Goal: Task Accomplishment & Management: Manage account settings

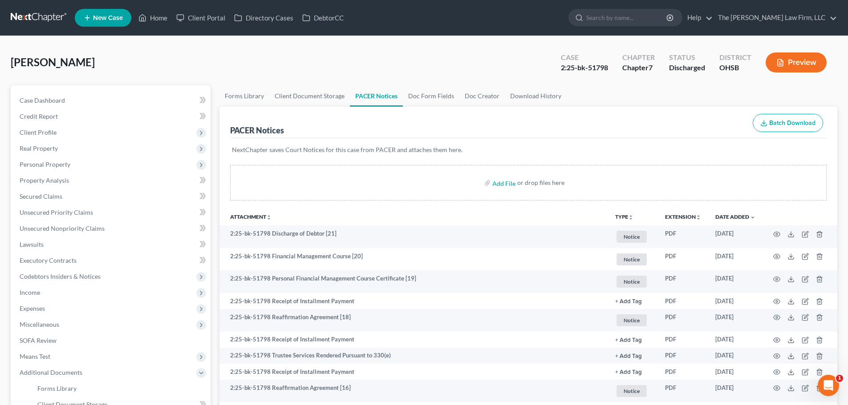
click at [32, 17] on link at bounding box center [39, 18] width 57 height 16
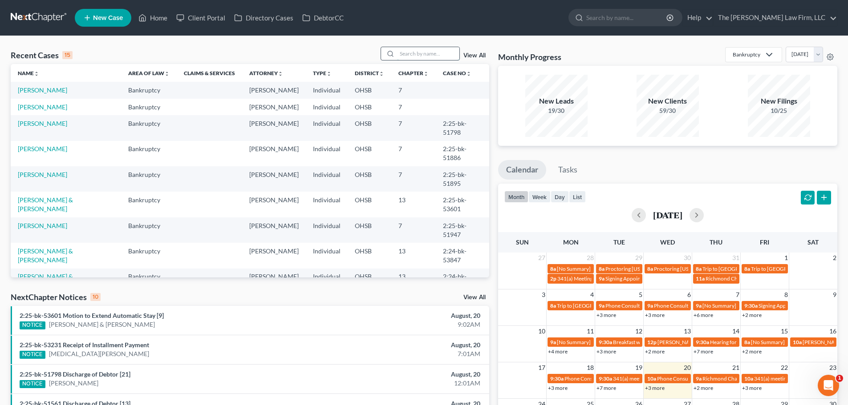
click at [401, 58] on input "search" at bounding box center [428, 53] width 62 height 13
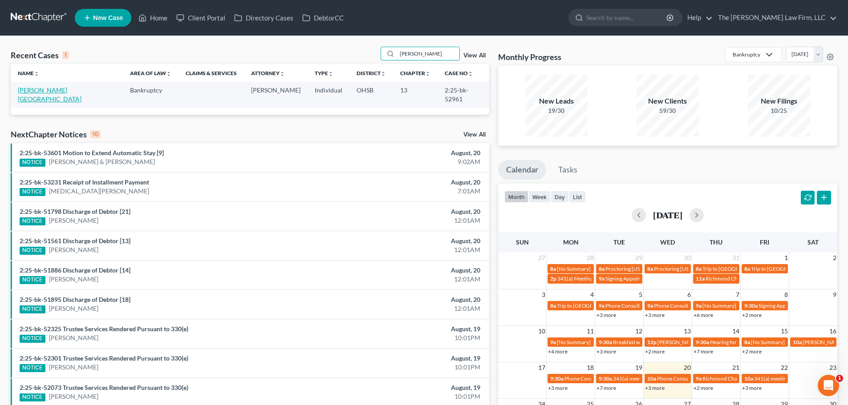
type input "wade"
click at [45, 89] on link "Wade, Kiara" at bounding box center [50, 94] width 64 height 16
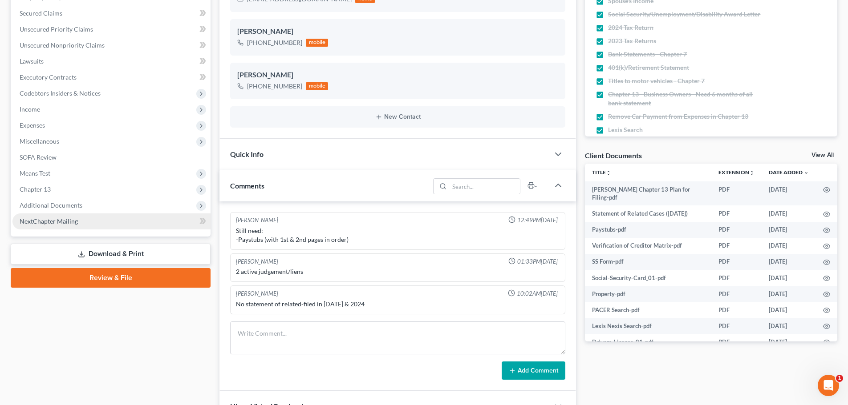
scroll to position [222, 0]
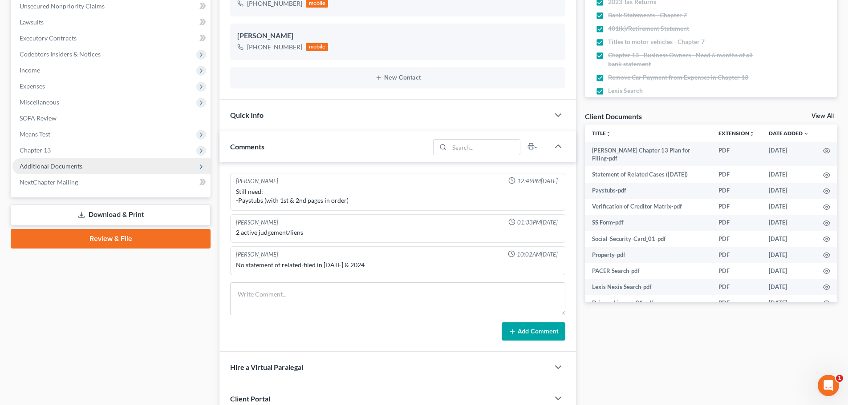
click at [65, 167] on span "Additional Documents" at bounding box center [51, 166] width 63 height 8
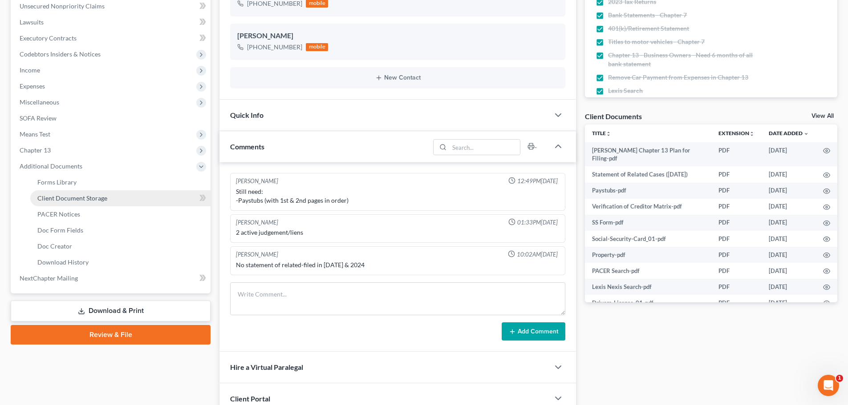
click at [70, 194] on span "Client Document Storage" at bounding box center [72, 198] width 70 height 8
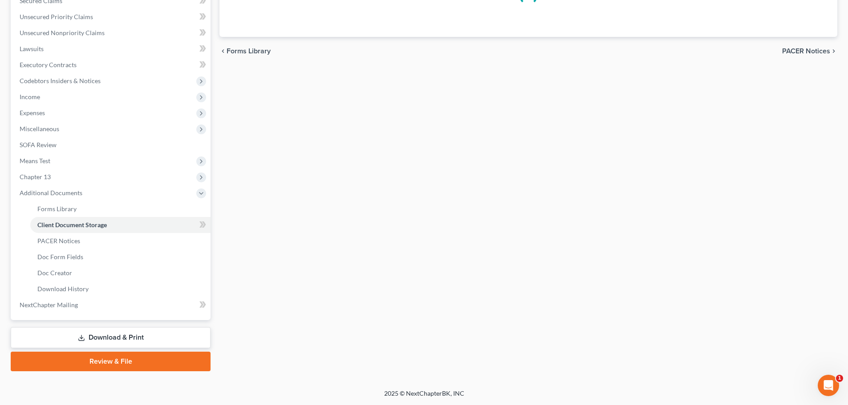
select select "7"
select select "61"
select select "53"
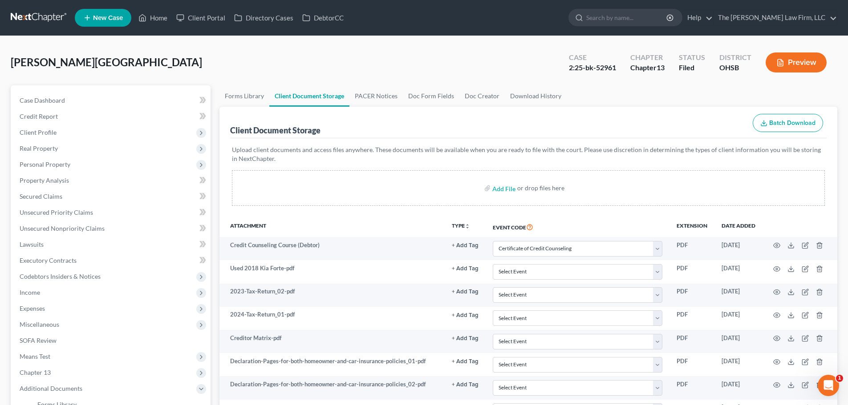
click at [626, 114] on div "Client Document Storage Batch Download" at bounding box center [528, 123] width 596 height 32
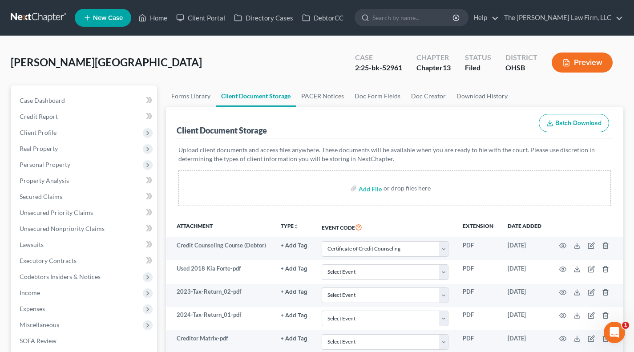
click at [282, 57] on div "Wade, Kiara Upgraded Case 2:25-bk-52961 Chapter Chapter 13 Status Filed Distric…" at bounding box center [317, 66] width 613 height 39
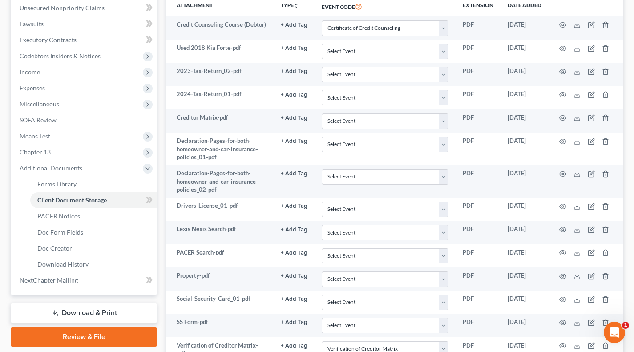
scroll to position [222, 0]
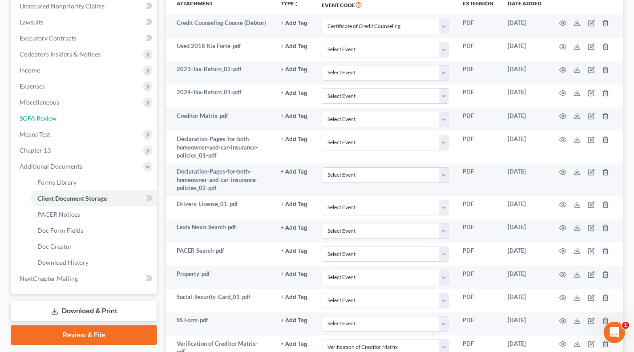
click at [68, 120] on link "SOFA Review" at bounding box center [84, 118] width 145 height 16
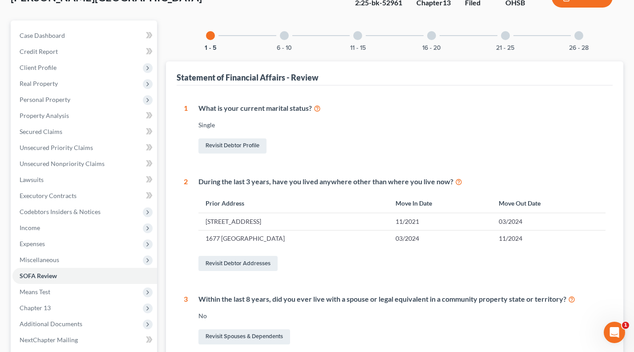
scroll to position [65, 0]
click at [286, 43] on div "6 - 10" at bounding box center [284, 36] width 30 height 30
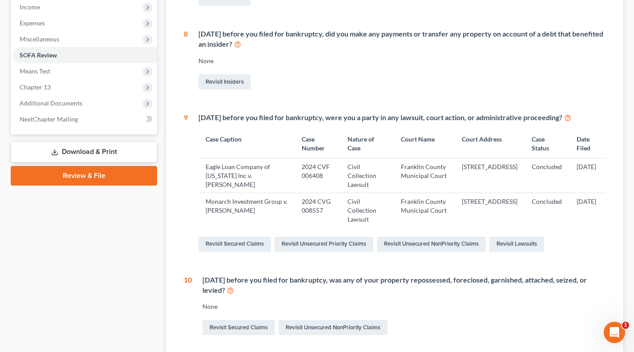
scroll to position [287, 0]
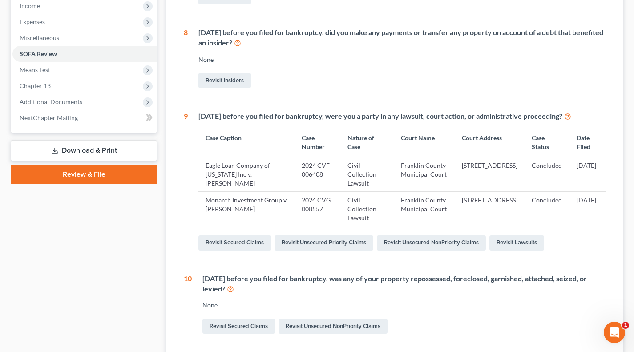
click at [295, 200] on td "2024 CVG 008557" at bounding box center [317, 209] width 45 height 35
copy td "2024 CVG 008557"
click at [395, 258] on div "6 Statement of Financial Affairs - Payments Made in the Last 90 days None Revis…" at bounding box center [395, 108] width 422 height 455
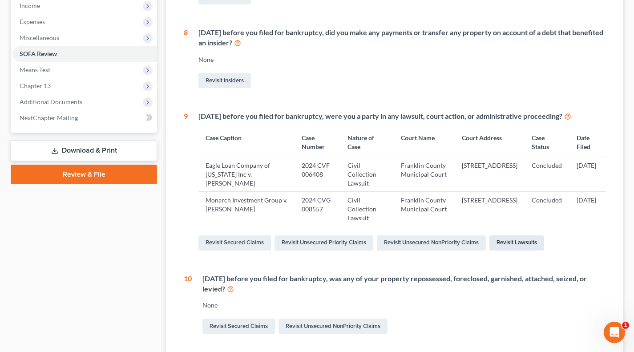
click at [510, 245] on link "Revisit Lawsuits" at bounding box center [516, 242] width 55 height 15
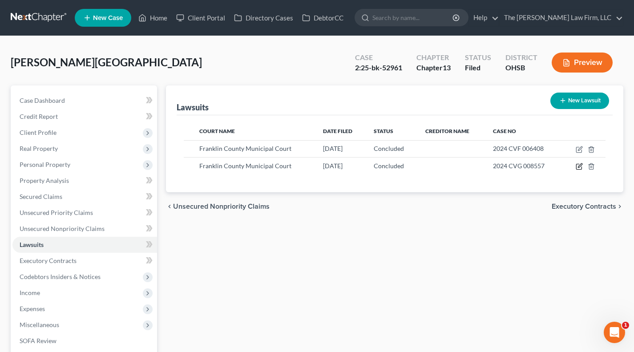
click at [578, 166] on icon "button" at bounding box center [579, 166] width 7 height 7
select select "36"
select select "2"
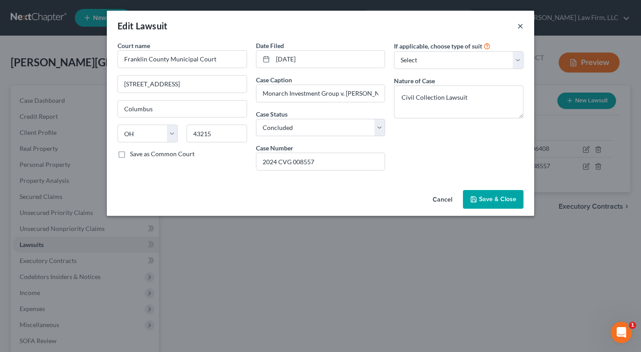
click at [517, 28] on button "×" at bounding box center [520, 25] width 6 height 11
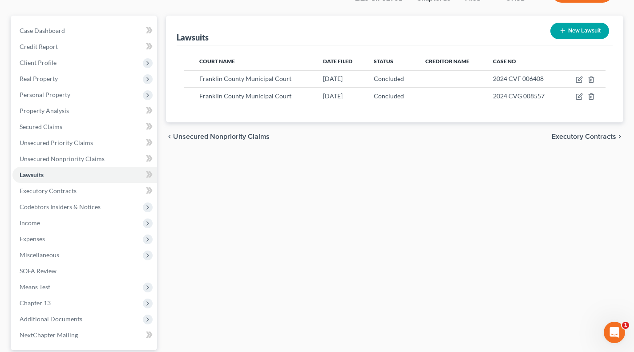
scroll to position [74, 0]
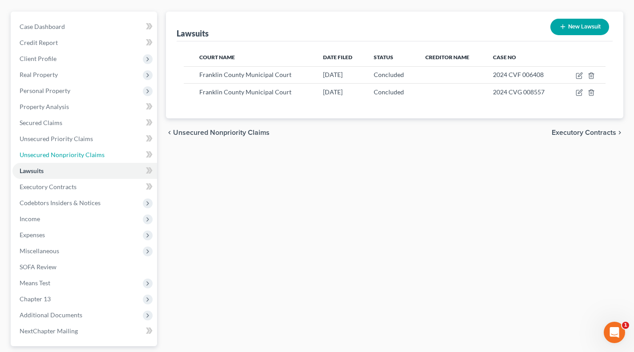
click at [57, 158] on span "Unsecured Nonpriority Claims" at bounding box center [62, 155] width 85 height 8
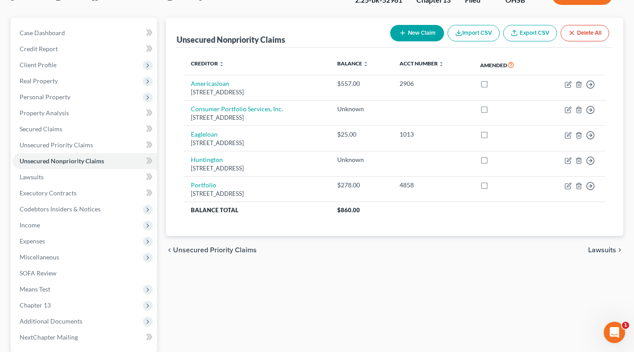
scroll to position [152, 0]
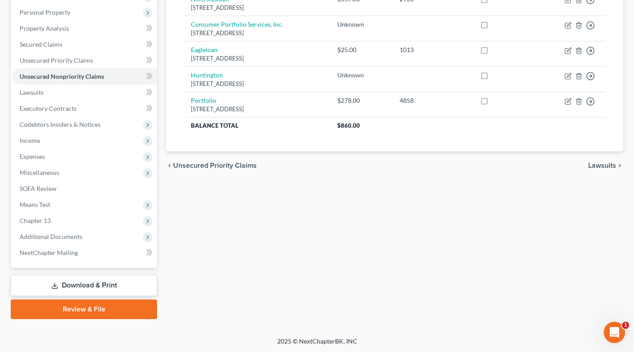
click at [46, 240] on span "Additional Documents" at bounding box center [84, 237] width 145 height 16
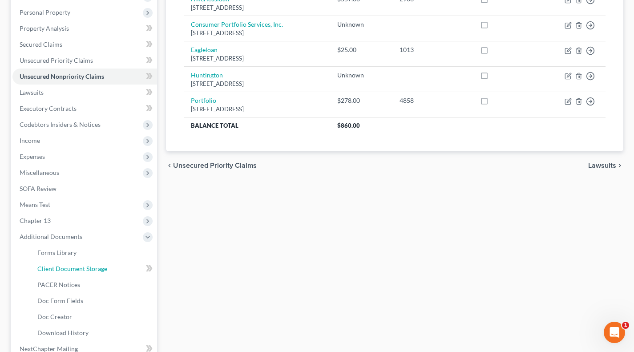
click at [83, 270] on span "Client Document Storage" at bounding box center [72, 269] width 70 height 8
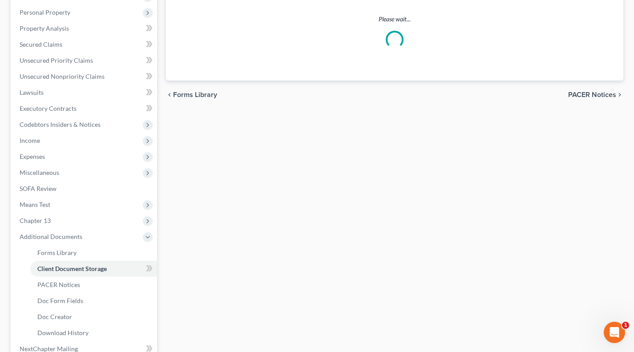
select select "7"
select select "61"
select select "53"
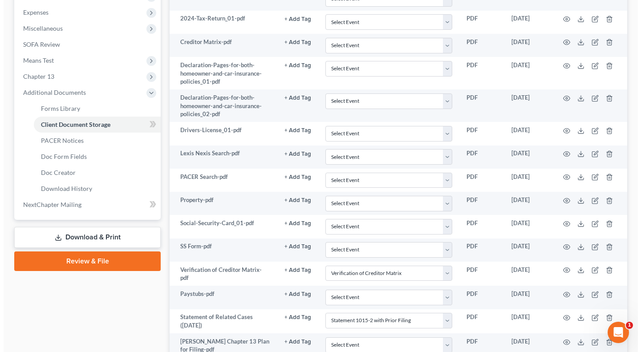
scroll to position [370, 0]
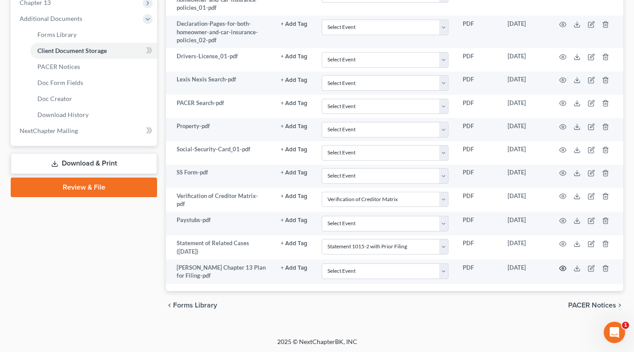
click at [561, 265] on icon "button" at bounding box center [562, 268] width 7 height 7
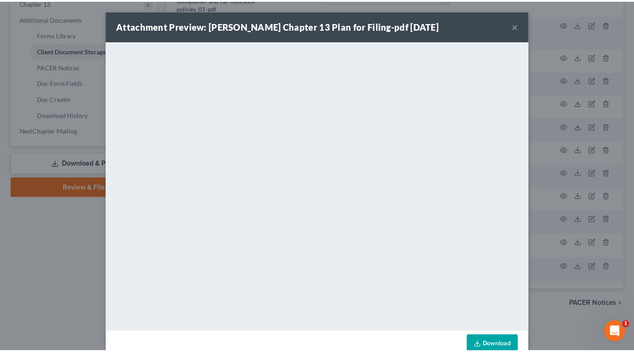
scroll to position [20, 0]
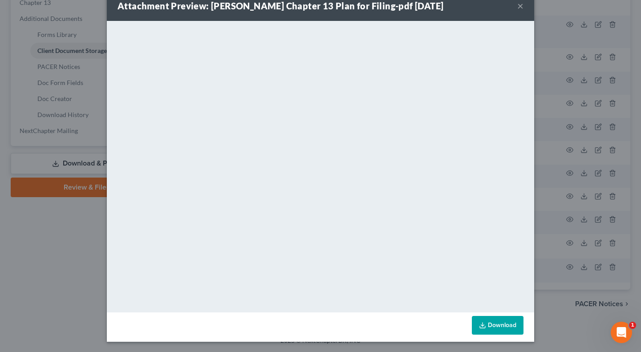
click at [517, 5] on button "×" at bounding box center [520, 5] width 6 height 11
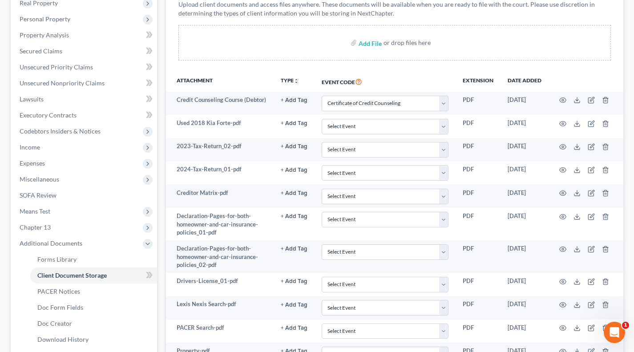
scroll to position [0, 0]
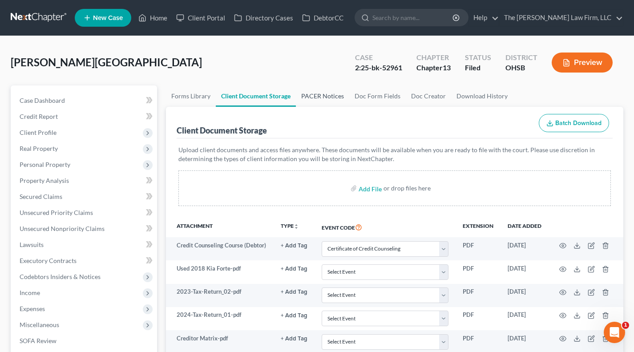
click at [312, 101] on link "PACER Notices" at bounding box center [322, 95] width 53 height 21
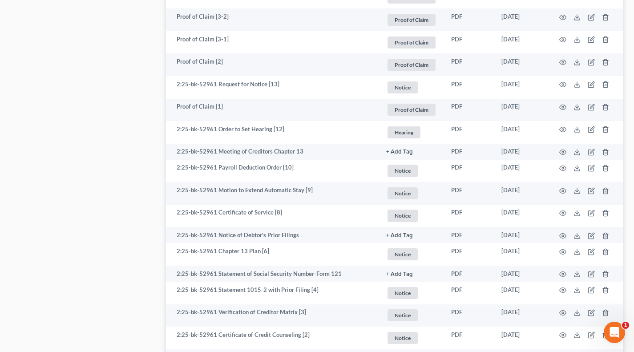
scroll to position [667, 0]
click at [563, 127] on icon "button" at bounding box center [563, 129] width 7 height 5
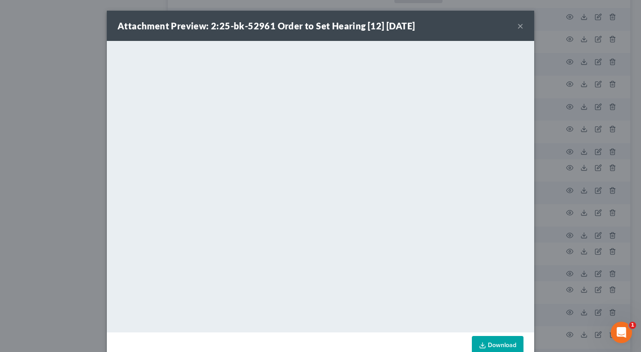
click at [518, 25] on button "×" at bounding box center [520, 25] width 6 height 11
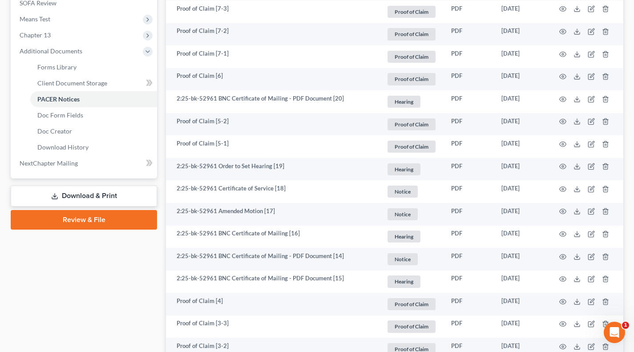
scroll to position [371, 0]
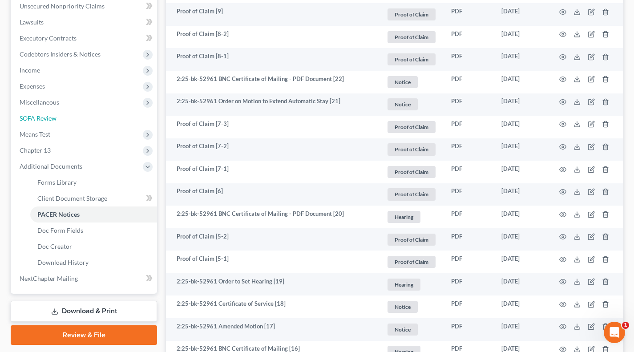
click at [39, 121] on span "SOFA Review" at bounding box center [38, 118] width 37 height 8
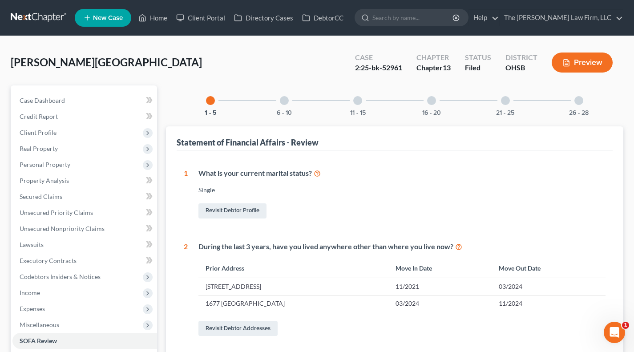
click at [280, 98] on div at bounding box center [284, 100] width 9 height 9
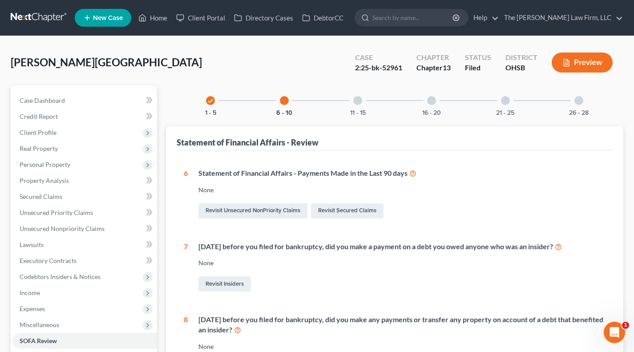
click at [62, 134] on span "Client Profile" at bounding box center [84, 133] width 145 height 16
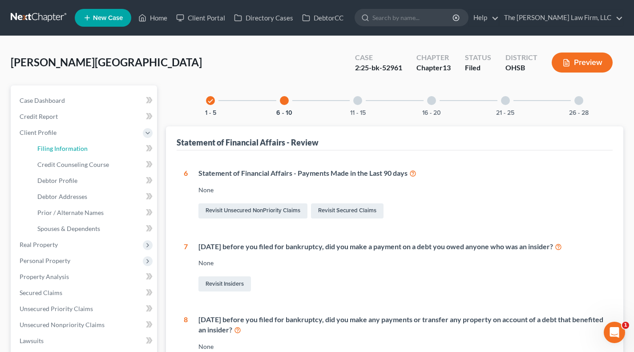
click at [74, 147] on span "Filing Information" at bounding box center [62, 149] width 50 height 8
select select "1"
select select "0"
select select "3"
select select "36"
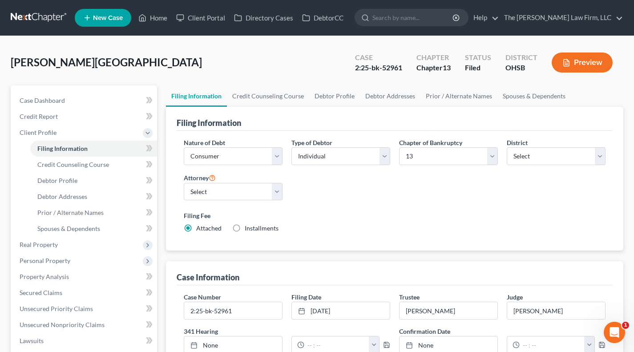
click at [422, 230] on div "Filing Fee Attached Installments Installments" at bounding box center [395, 222] width 422 height 22
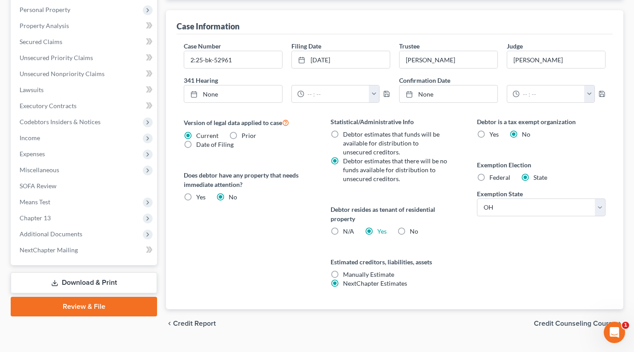
scroll to position [270, 0]
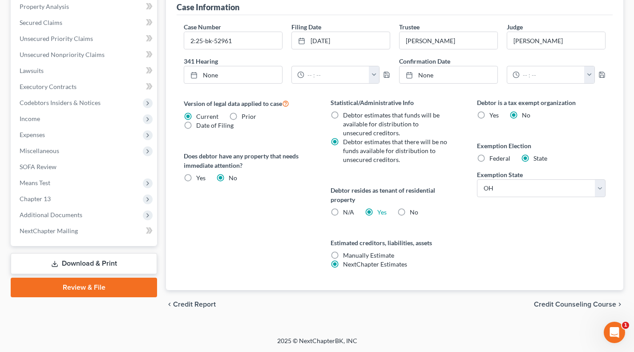
click at [62, 214] on span "Additional Documents" at bounding box center [51, 215] width 63 height 8
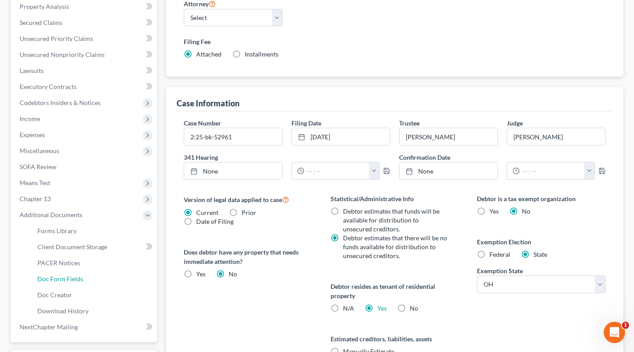
click at [61, 271] on link "Doc Form Fields" at bounding box center [93, 279] width 127 height 16
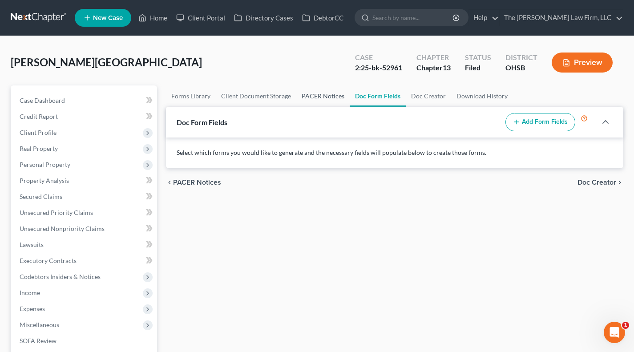
click at [319, 101] on link "PACER Notices" at bounding box center [322, 95] width 53 height 21
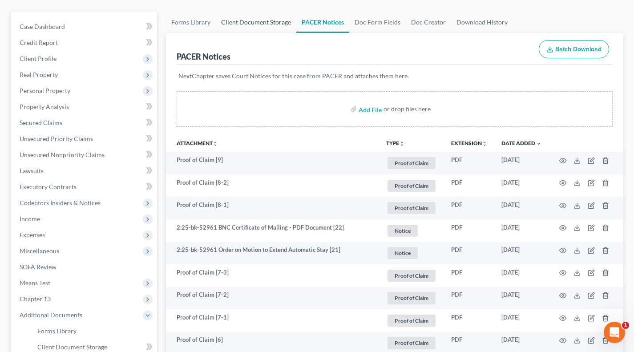
click at [253, 27] on link "Client Document Storage" at bounding box center [256, 22] width 81 height 21
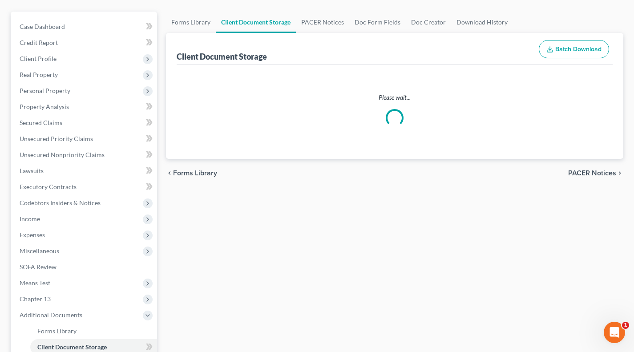
select select "7"
select select "61"
select select "53"
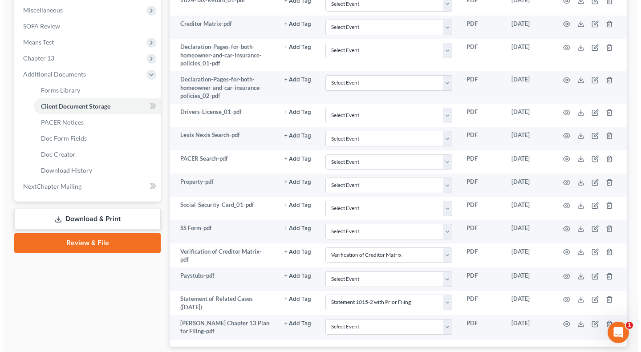
scroll to position [370, 0]
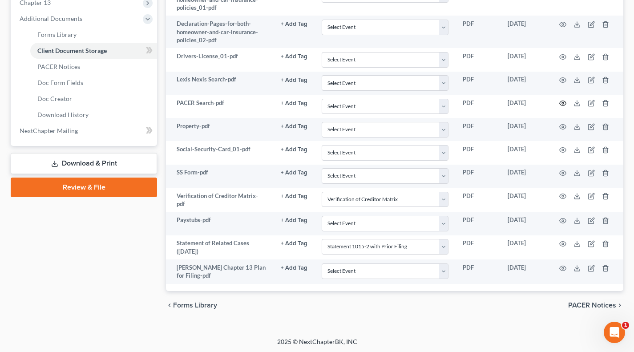
click at [563, 103] on icon "button" at bounding box center [562, 103] width 7 height 7
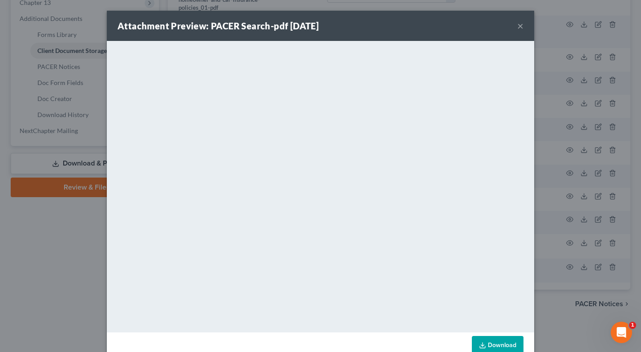
click at [519, 23] on button "×" at bounding box center [520, 25] width 6 height 11
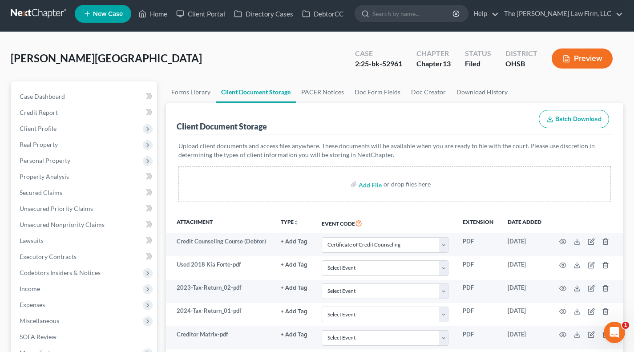
scroll to position [0, 0]
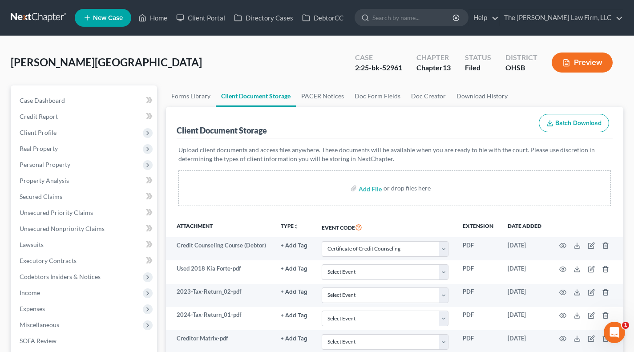
click at [342, 62] on div "Wade, Kiara Upgraded Case 2:25-bk-52961 Chapter Chapter 13 Status Filed Distric…" at bounding box center [317, 66] width 613 height 39
click at [55, 120] on link "Credit Report" at bounding box center [84, 117] width 145 height 16
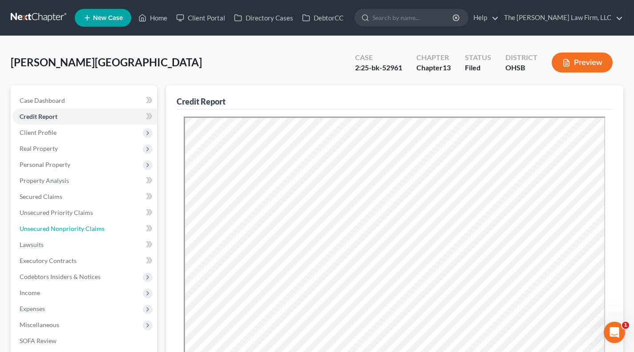
drag, startPoint x: 60, startPoint y: 222, endPoint x: 128, endPoint y: 238, distance: 69.8
click at [60, 222] on link "Unsecured Nonpriority Claims" at bounding box center [84, 229] width 145 height 16
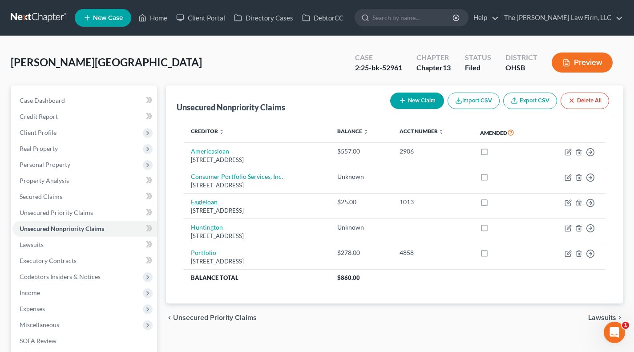
click at [210, 204] on link "Eagleloan" at bounding box center [204, 202] width 27 height 8
select select "36"
select select "1"
select select "0"
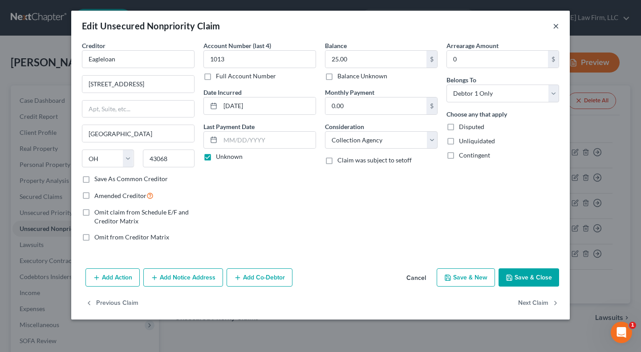
click at [556, 24] on button "×" at bounding box center [556, 25] width 6 height 11
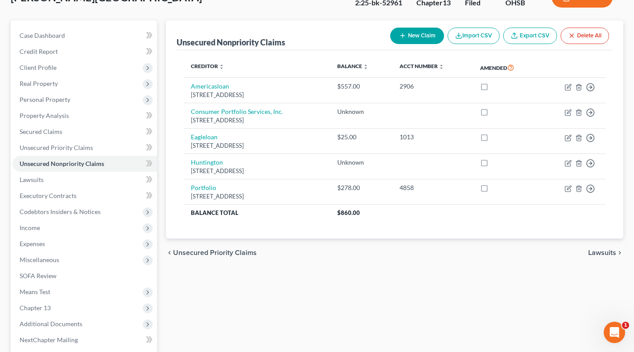
scroll to position [74, 0]
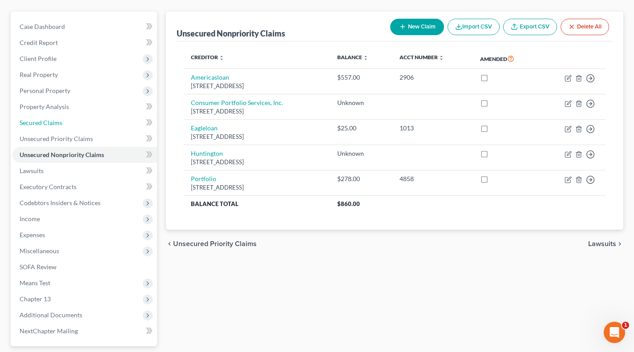
click at [67, 123] on link "Secured Claims" at bounding box center [84, 123] width 145 height 16
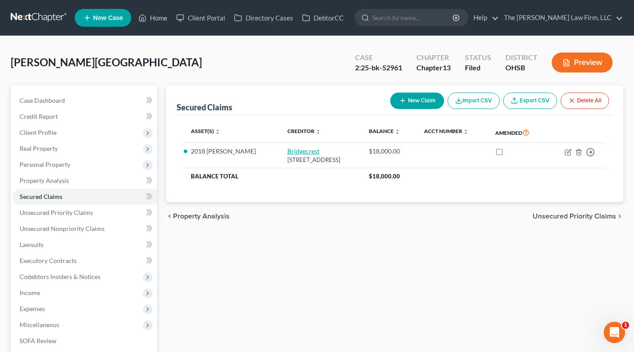
click at [287, 152] on link "Bridgecrest" at bounding box center [303, 151] width 32 height 8
select select "3"
select select "4"
select select "2"
select select "0"
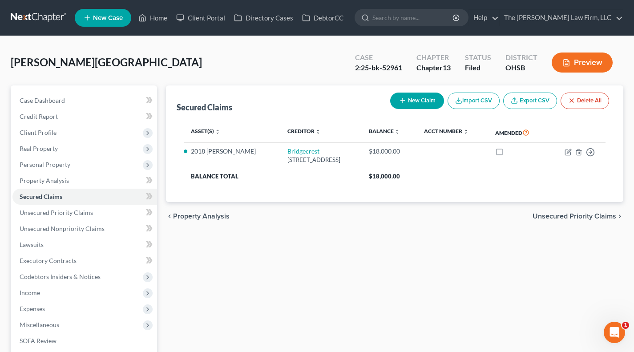
select select "0"
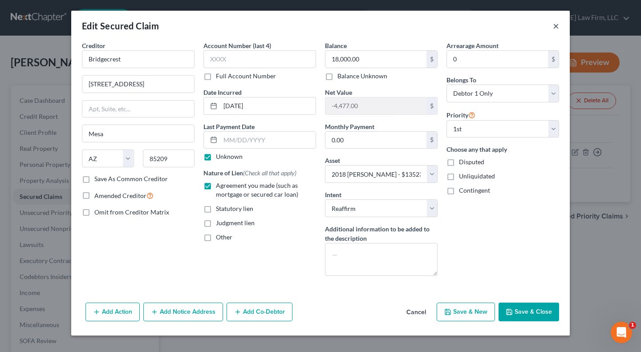
click at [556, 27] on button "×" at bounding box center [556, 25] width 6 height 11
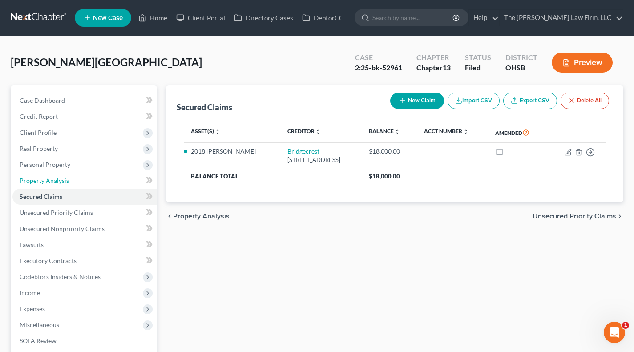
click at [66, 177] on span "Property Analysis" at bounding box center [44, 181] width 49 height 8
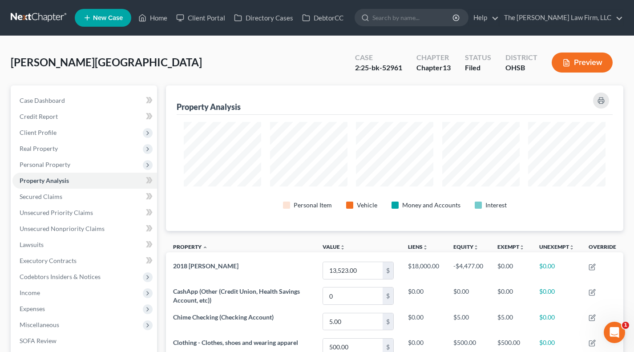
click at [68, 168] on span "Personal Property" at bounding box center [84, 165] width 145 height 16
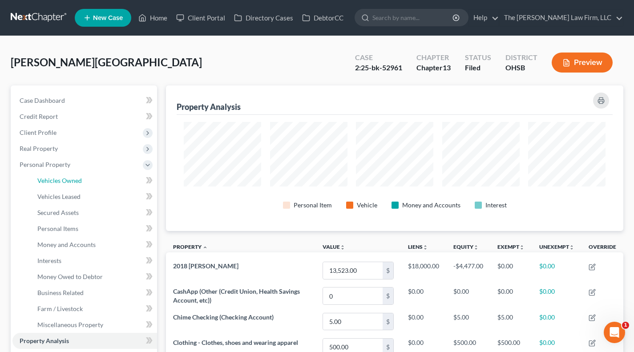
click at [70, 183] on span "Vehicles Owned" at bounding box center [59, 181] width 44 height 8
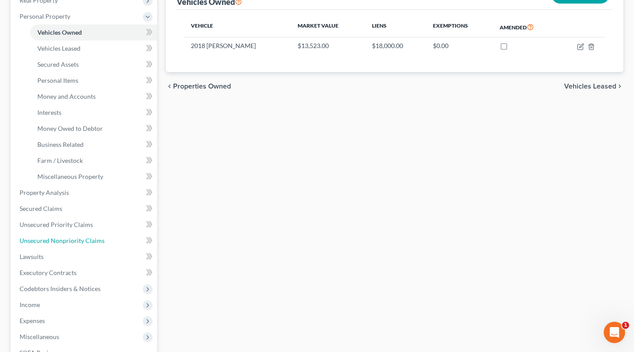
click at [72, 239] on span "Unsecured Nonpriority Claims" at bounding box center [62, 241] width 85 height 8
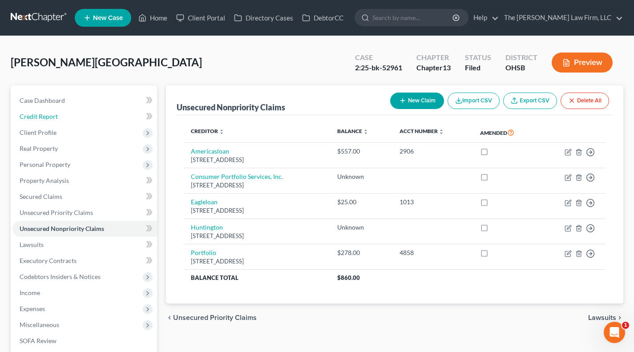
click at [58, 117] on link "Credit Report" at bounding box center [84, 117] width 145 height 16
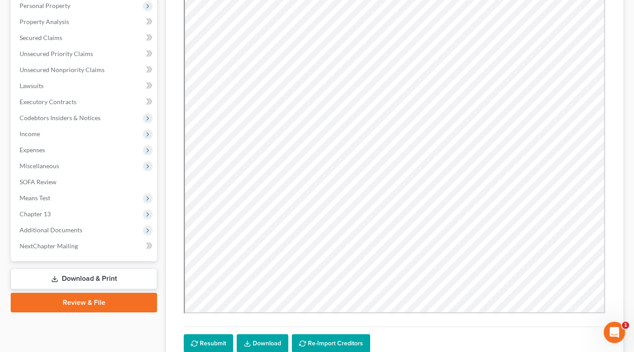
scroll to position [222, 0]
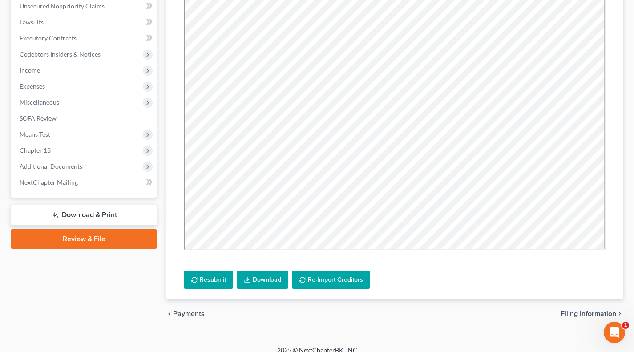
click at [65, 167] on span "Additional Documents" at bounding box center [51, 166] width 63 height 8
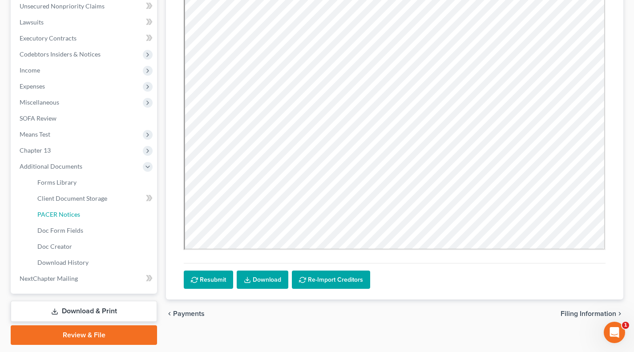
click at [71, 214] on span "PACER Notices" at bounding box center [58, 214] width 43 height 8
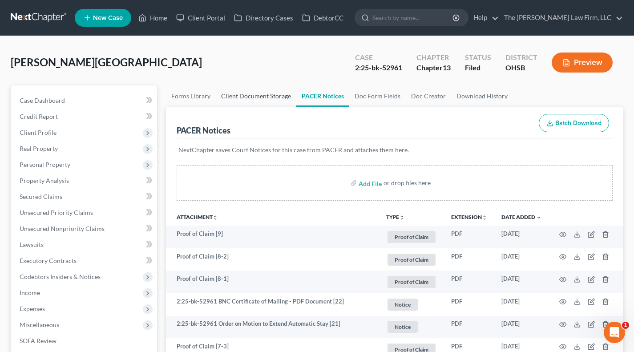
click at [258, 105] on link "Client Document Storage" at bounding box center [256, 95] width 81 height 21
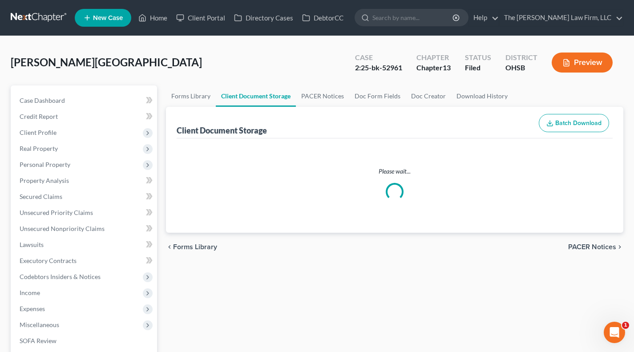
select select "7"
select select "61"
select select "53"
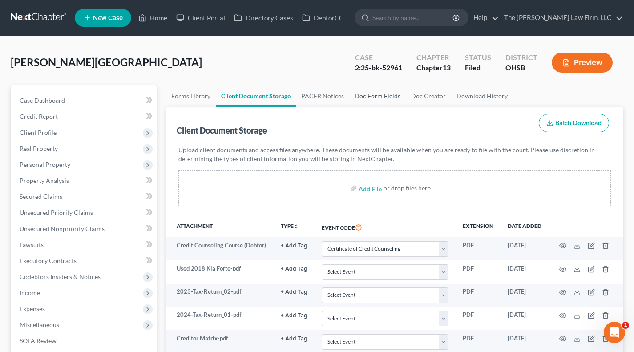
click at [354, 97] on link "Doc Form Fields" at bounding box center [377, 95] width 57 height 21
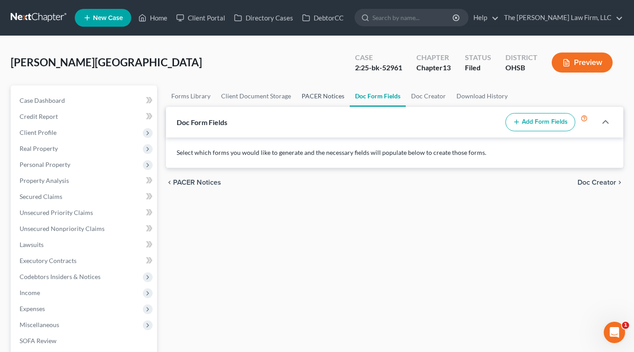
click at [318, 98] on link "PACER Notices" at bounding box center [322, 95] width 53 height 21
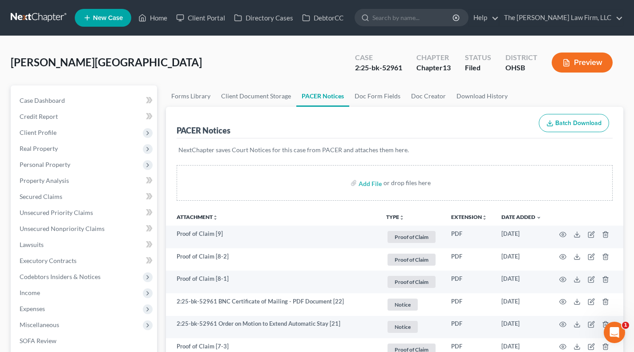
click at [320, 60] on div "Wade, Kiara Upgraded Case 2:25-bk-52961 Chapter Chapter 13 Status Filed Distric…" at bounding box center [317, 66] width 613 height 39
click at [324, 65] on div "Wade, Kiara Upgraded Case 2:25-bk-52961 Chapter Chapter 13 Status Filed Distric…" at bounding box center [317, 66] width 613 height 39
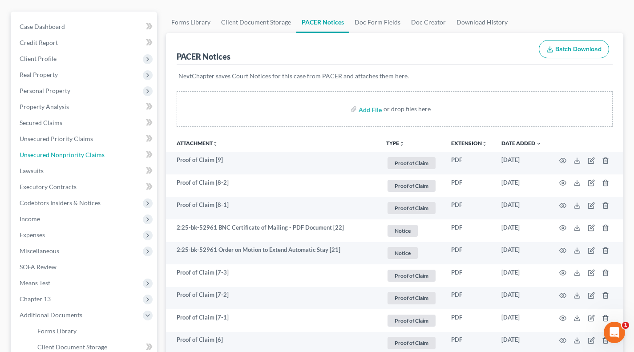
drag, startPoint x: 60, startPoint y: 153, endPoint x: 135, endPoint y: 153, distance: 75.2
click at [60, 153] on span "Unsecured Nonpriority Claims" at bounding box center [62, 155] width 85 height 8
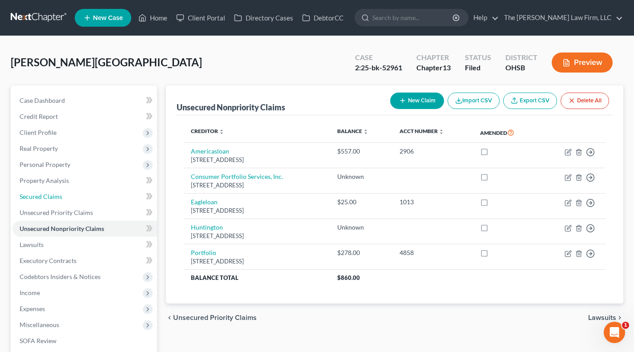
click at [63, 194] on link "Secured Claims" at bounding box center [84, 197] width 145 height 16
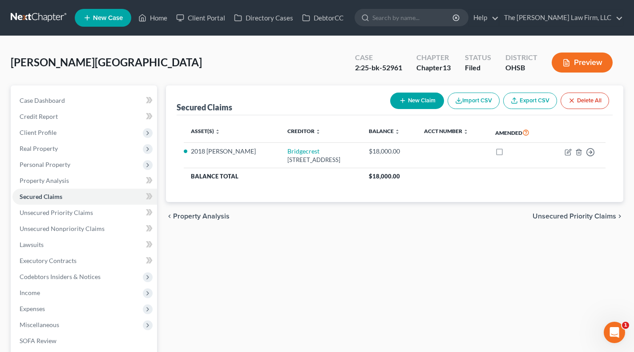
click at [61, 137] on span "Client Profile" at bounding box center [84, 133] width 145 height 16
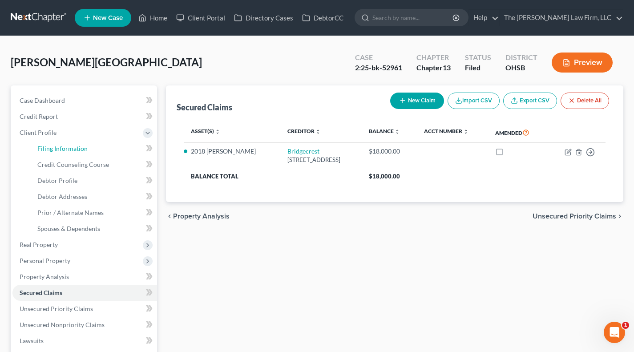
click at [64, 148] on span "Filing Information" at bounding box center [62, 149] width 50 height 8
select select "1"
select select "0"
select select "3"
select select "62"
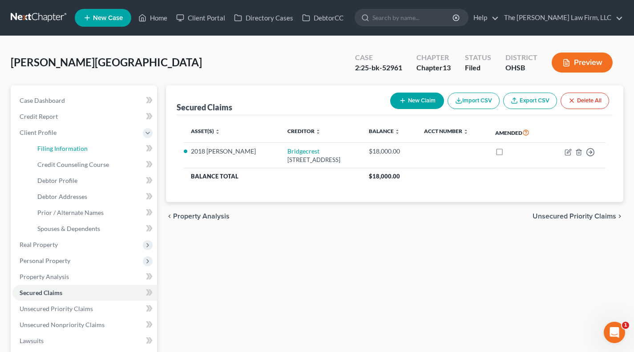
select select "2"
select select "36"
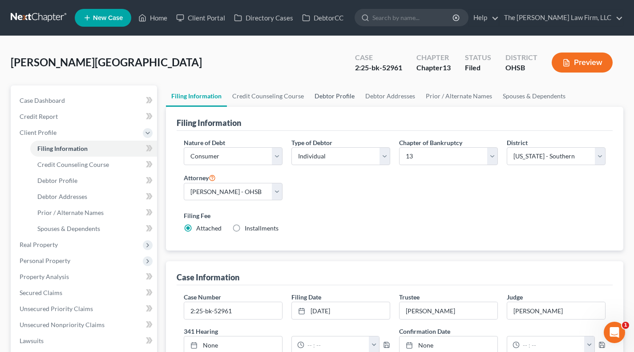
click at [340, 99] on link "Debtor Profile" at bounding box center [334, 95] width 51 height 21
select select "0"
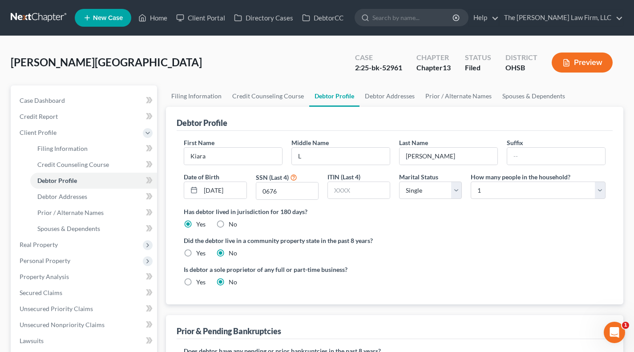
radio input "true"
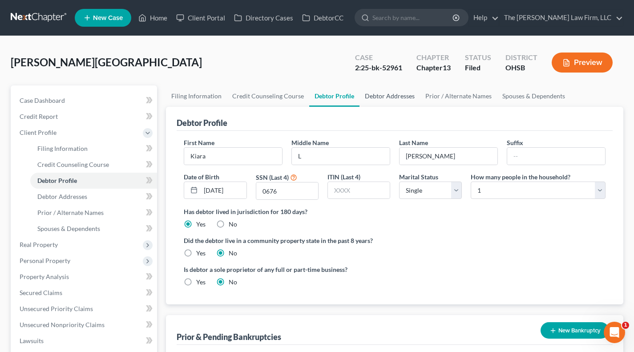
click at [383, 99] on link "Debtor Addresses" at bounding box center [390, 95] width 61 height 21
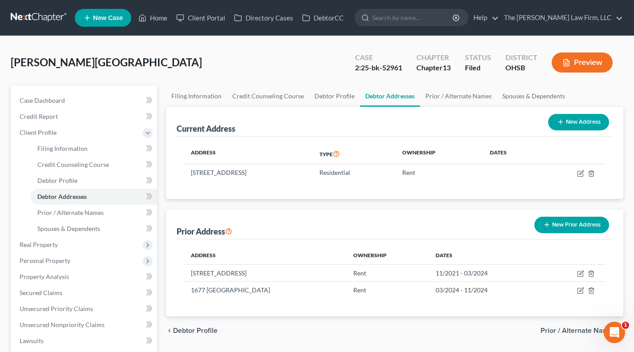
click at [75, 259] on span "Personal Property" at bounding box center [84, 261] width 145 height 16
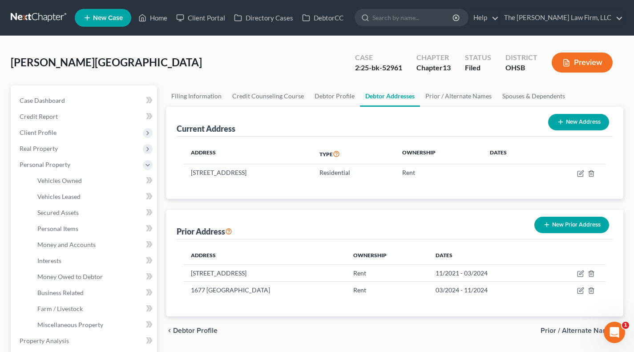
scroll to position [74, 0]
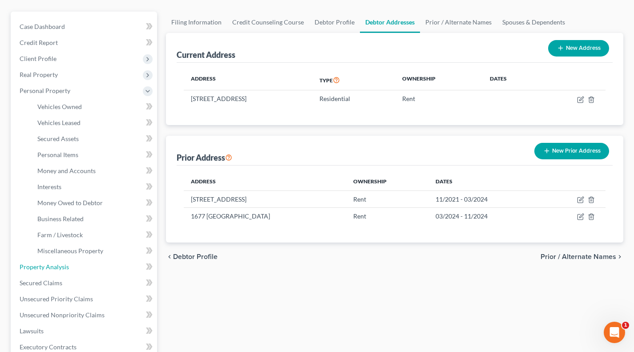
click at [73, 266] on link "Property Analysis" at bounding box center [84, 267] width 145 height 16
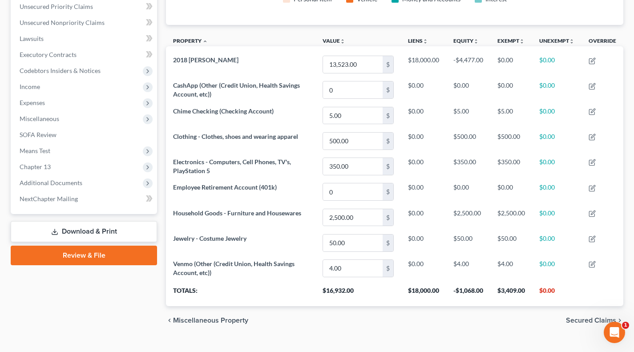
scroll to position [222, 0]
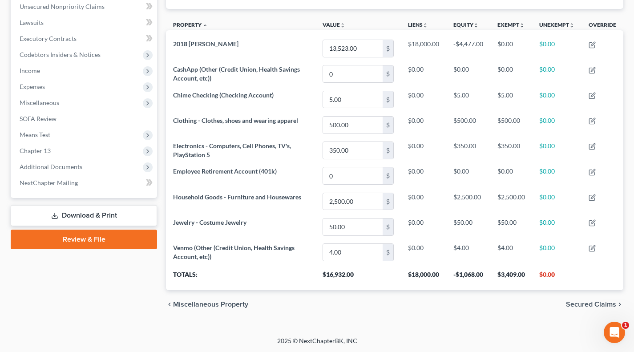
click at [87, 169] on span "Additional Documents" at bounding box center [84, 167] width 145 height 16
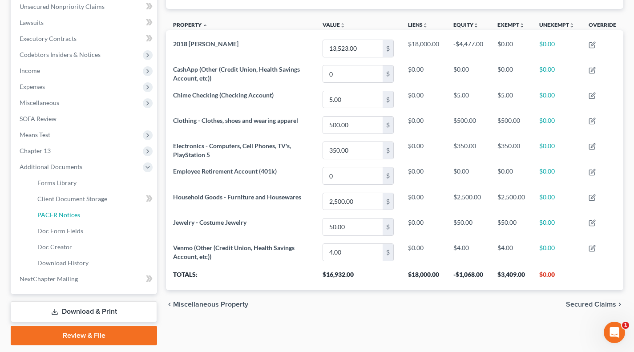
click at [82, 213] on link "PACER Notices" at bounding box center [93, 215] width 127 height 16
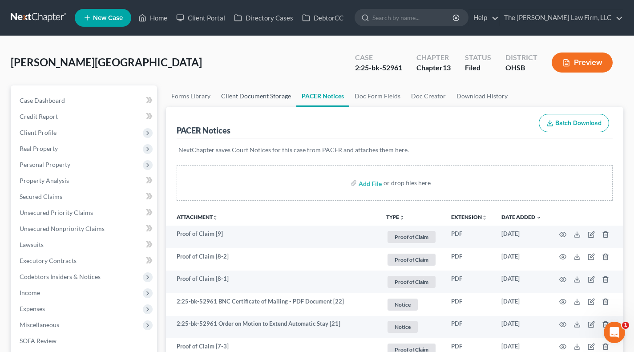
click at [277, 96] on link "Client Document Storage" at bounding box center [256, 95] width 81 height 21
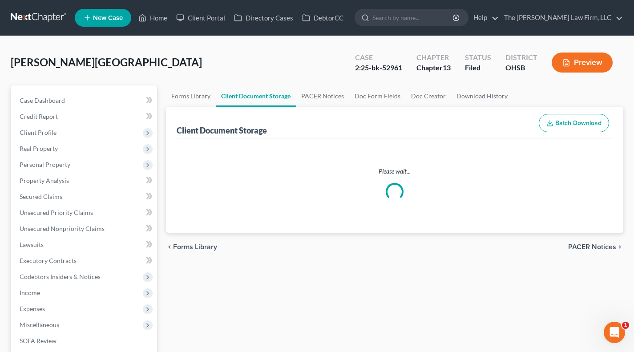
select select "7"
select select "61"
select select "53"
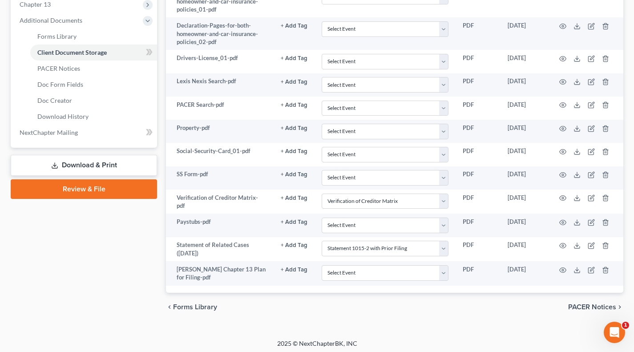
scroll to position [370, 0]
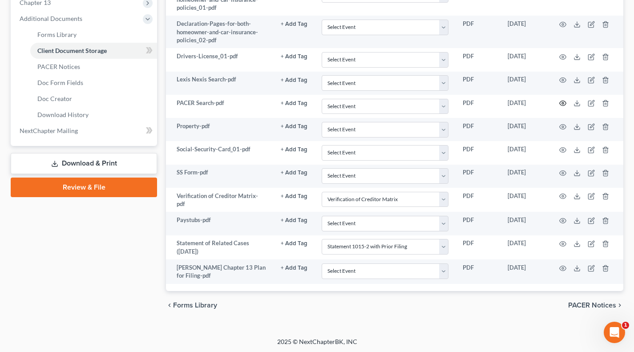
click at [561, 104] on icon "button" at bounding box center [563, 103] width 7 height 5
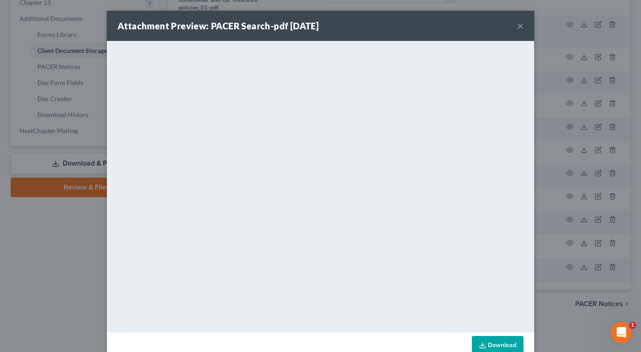
click at [517, 25] on button "×" at bounding box center [520, 25] width 6 height 11
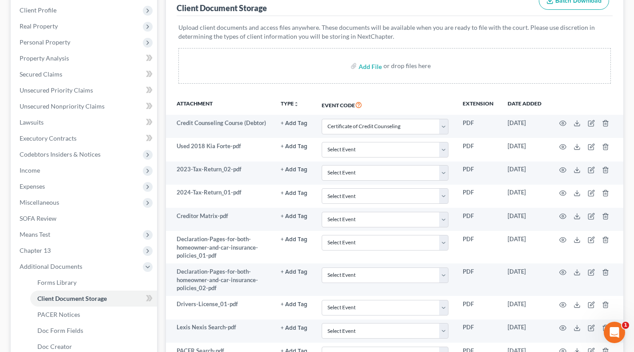
scroll to position [148, 0]
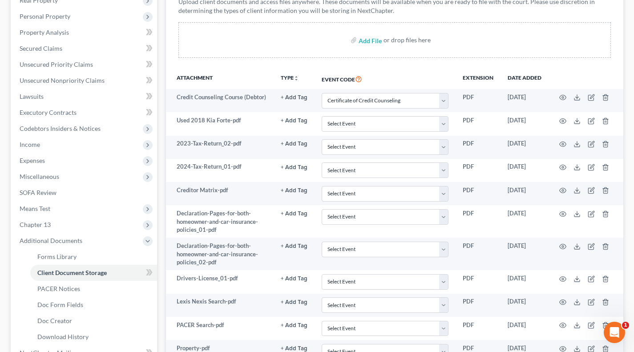
click at [61, 143] on span "Income" at bounding box center [84, 145] width 145 height 16
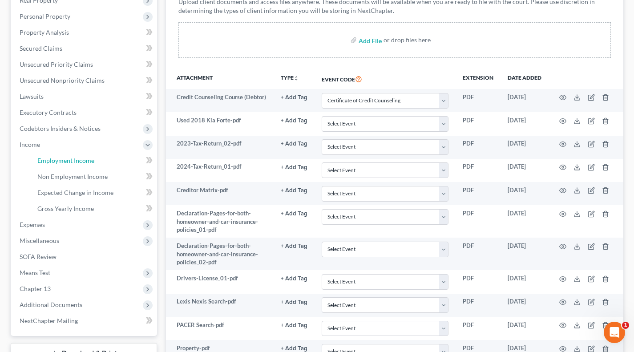
click at [65, 160] on span "Employment Income" at bounding box center [65, 161] width 57 height 8
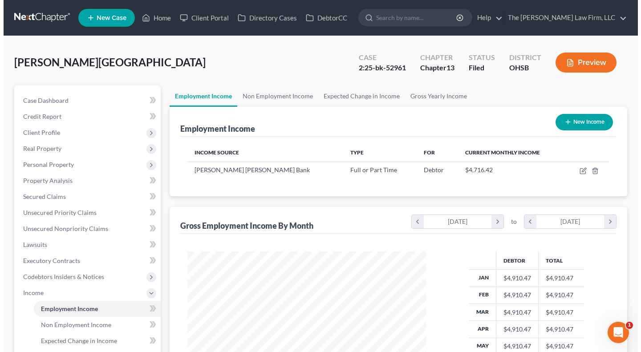
scroll to position [159, 256]
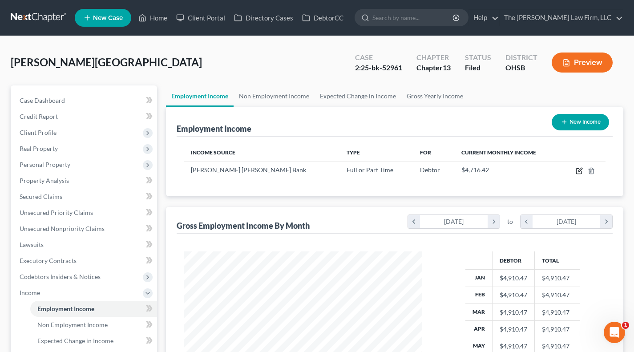
click at [578, 170] on icon "button" at bounding box center [579, 170] width 7 height 7
select select "0"
select select "36"
select select "2"
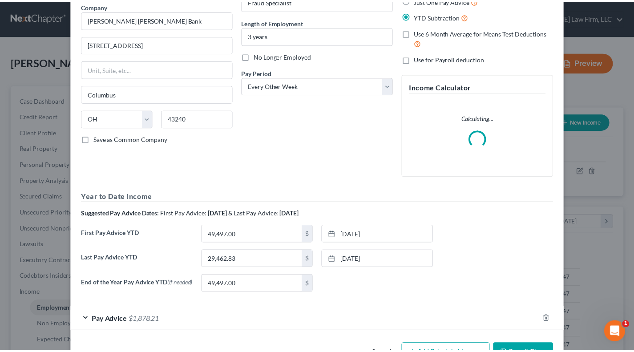
scroll to position [0, 0]
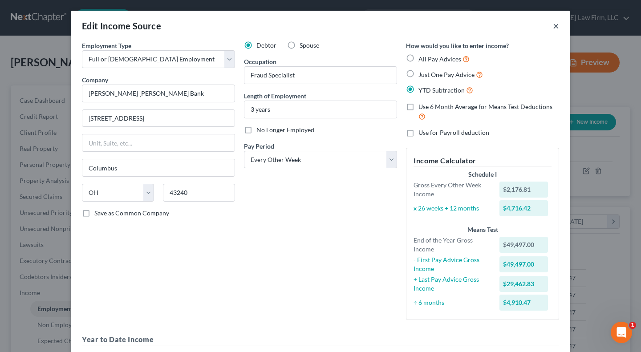
click at [553, 27] on button "×" at bounding box center [556, 25] width 6 height 11
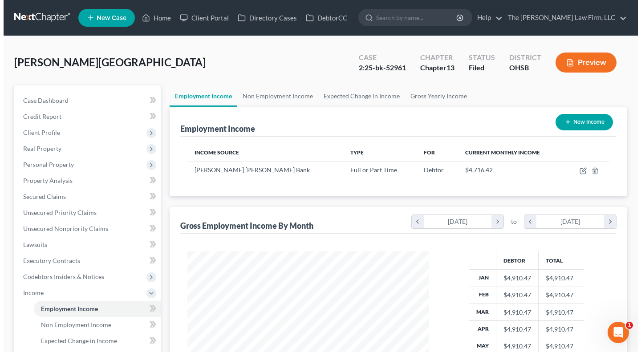
scroll to position [444776, 444680]
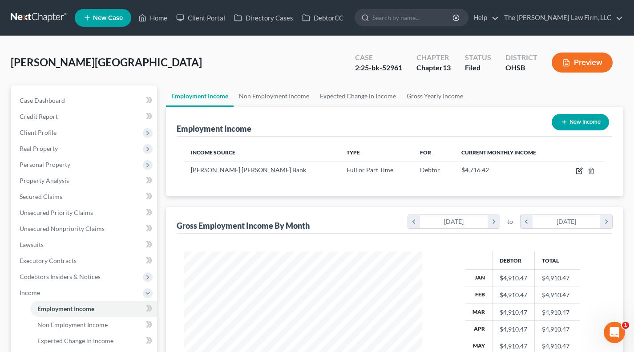
click at [579, 173] on icon "button" at bounding box center [579, 170] width 7 height 7
select select "0"
select select "36"
select select "2"
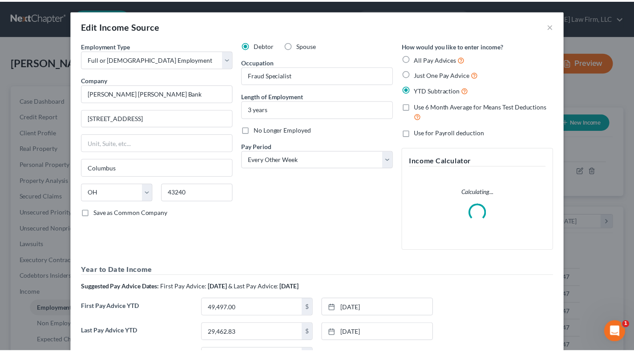
scroll to position [159, 259]
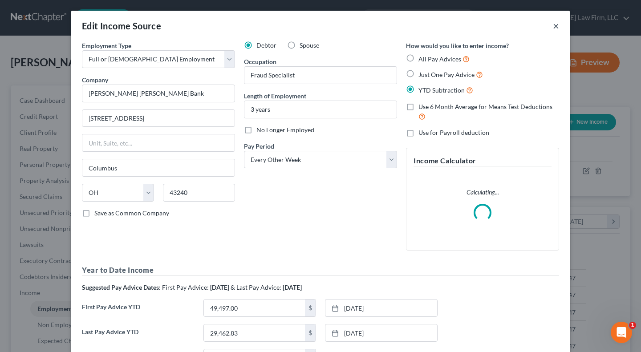
click at [553, 25] on button "×" at bounding box center [556, 25] width 6 height 11
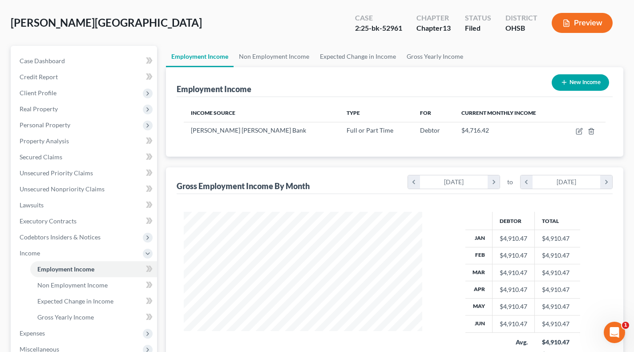
scroll to position [0, 0]
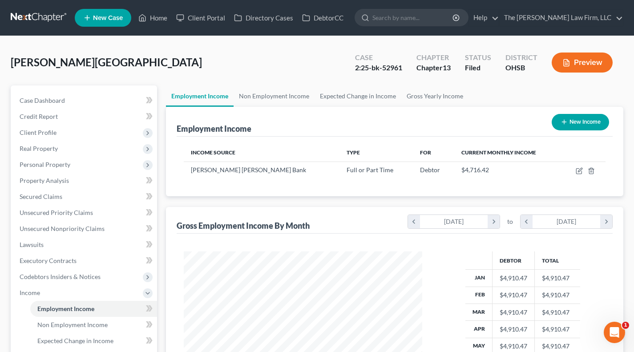
click at [495, 152] on span "Current Monthly Income" at bounding box center [498, 152] width 75 height 7
click at [495, 151] on span "Current Monthly Income" at bounding box center [498, 152] width 75 height 7
click at [498, 128] on div "Employment Income New Income" at bounding box center [395, 122] width 436 height 30
click at [478, 151] on span "Current Monthly Income" at bounding box center [498, 152] width 75 height 7
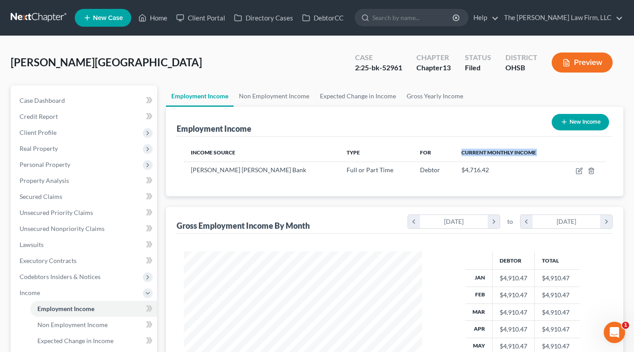
click at [478, 151] on span "Current Monthly Income" at bounding box center [498, 152] width 75 height 7
click at [477, 133] on div "Employment Income New Income" at bounding box center [395, 122] width 436 height 30
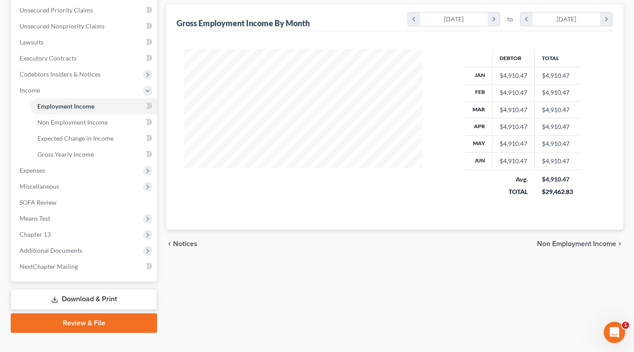
scroll to position [216, 0]
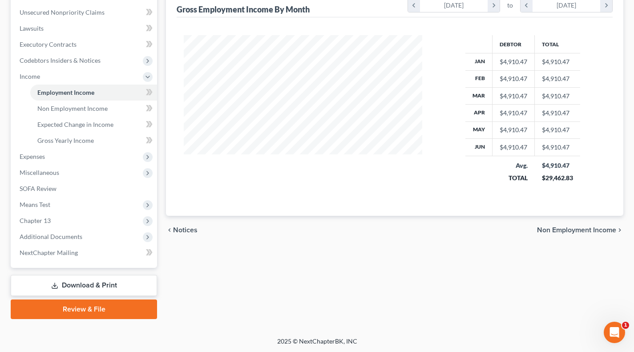
click at [80, 234] on span "Additional Documents" at bounding box center [51, 237] width 63 height 8
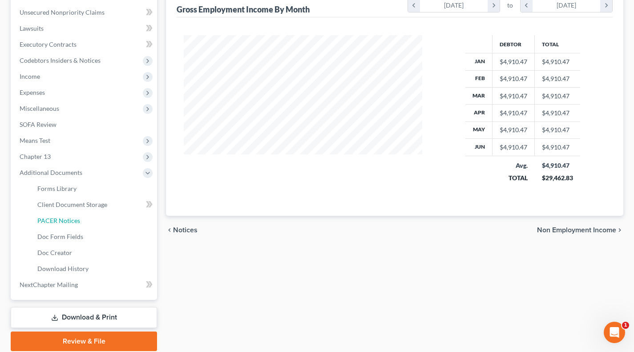
click at [73, 224] on link "PACER Notices" at bounding box center [93, 221] width 127 height 16
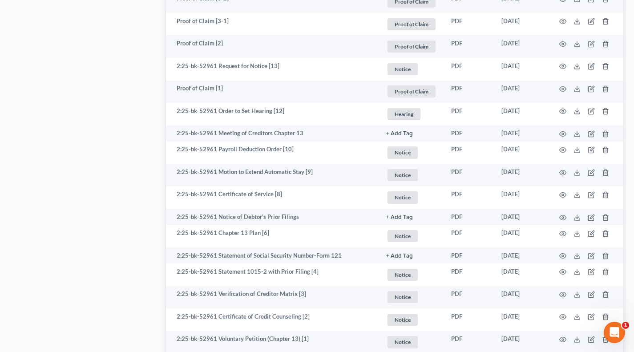
scroll to position [682, 0]
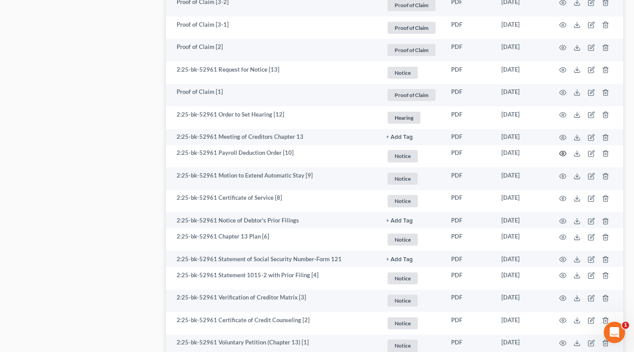
click at [562, 156] on icon "button" at bounding box center [562, 153] width 7 height 7
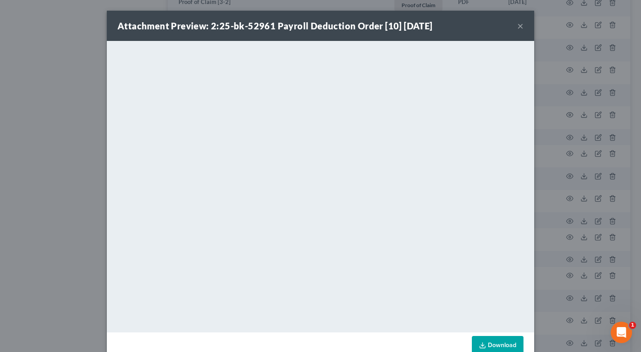
click at [47, 163] on div "Attachment Preview: 2:25-bk-52961 Payroll Deduction Order [10] 07/09/2025 × <ob…" at bounding box center [320, 176] width 641 height 352
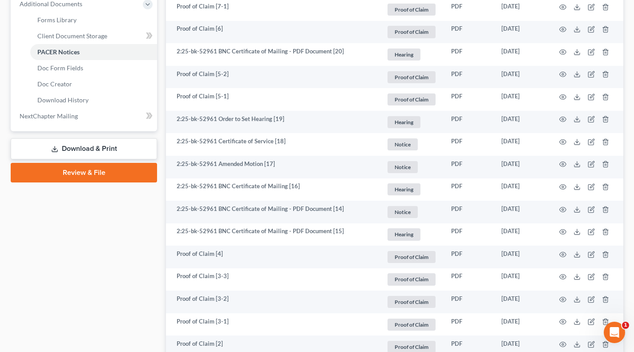
scroll to position [0, 0]
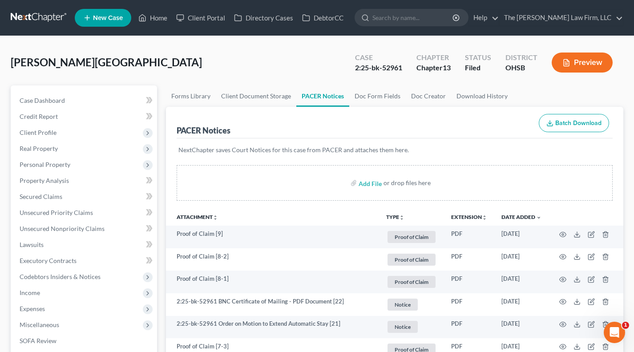
click at [33, 20] on link at bounding box center [39, 18] width 57 height 16
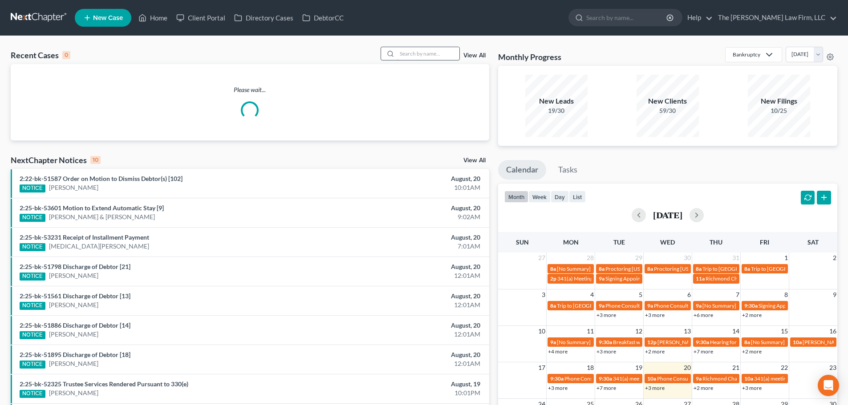
click at [423, 54] on input "search" at bounding box center [428, 53] width 62 height 13
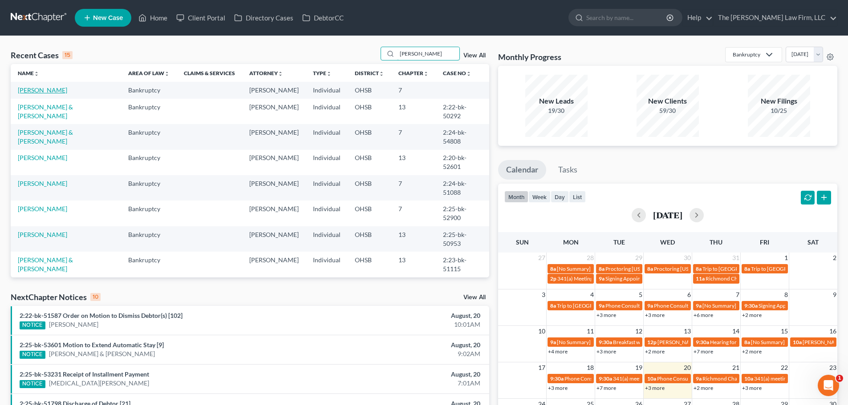
type input "williams"
click at [40, 93] on link "Williams, Christopher" at bounding box center [42, 90] width 49 height 8
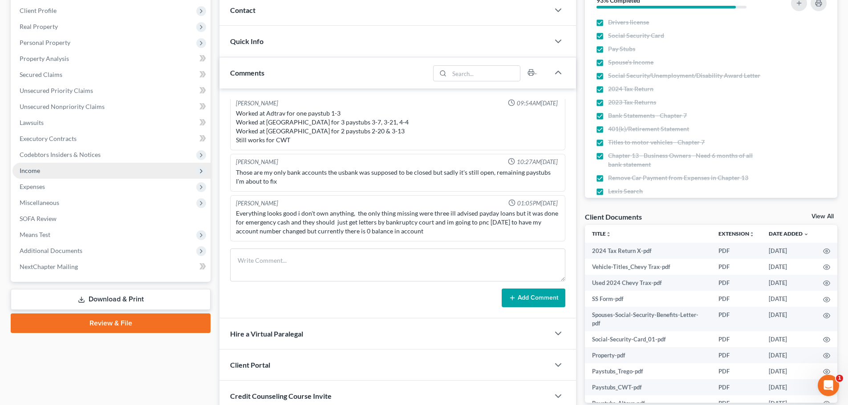
scroll to position [148, 0]
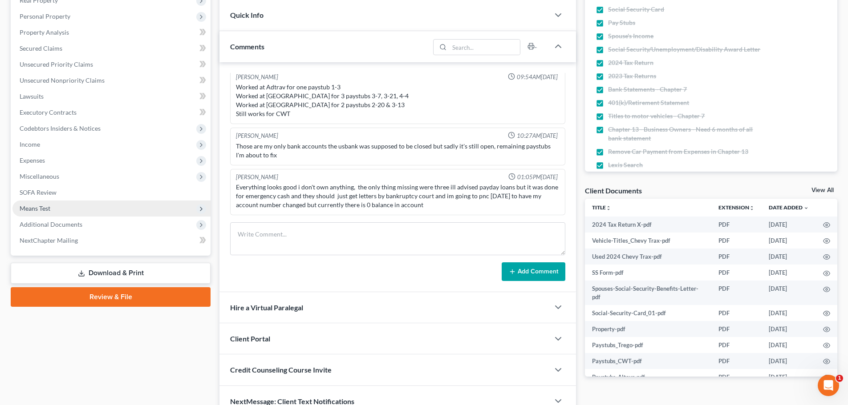
click at [54, 206] on span "Means Test" at bounding box center [111, 209] width 198 height 16
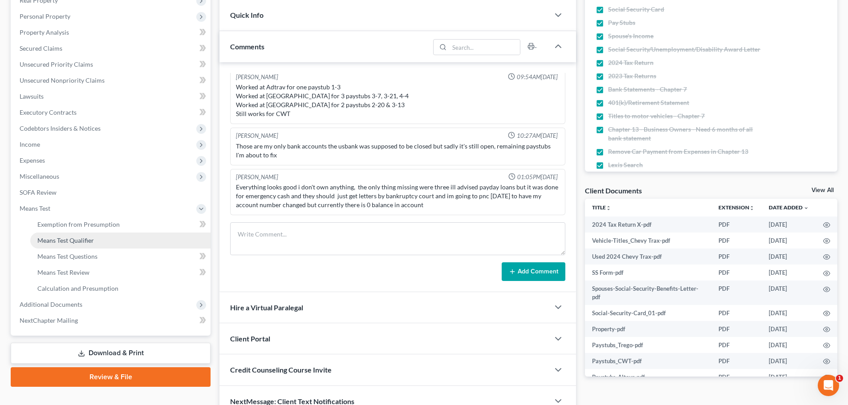
click at [68, 238] on span "Means Test Qualifier" at bounding box center [65, 241] width 57 height 8
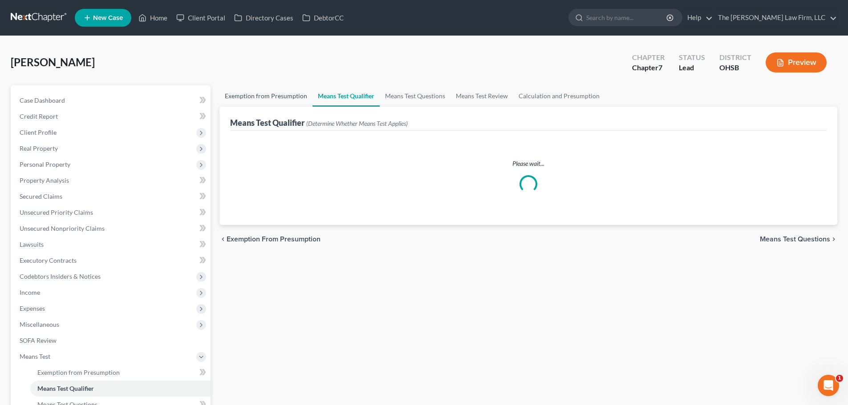
click at [267, 97] on link "Exemption from Presumption" at bounding box center [265, 95] width 93 height 21
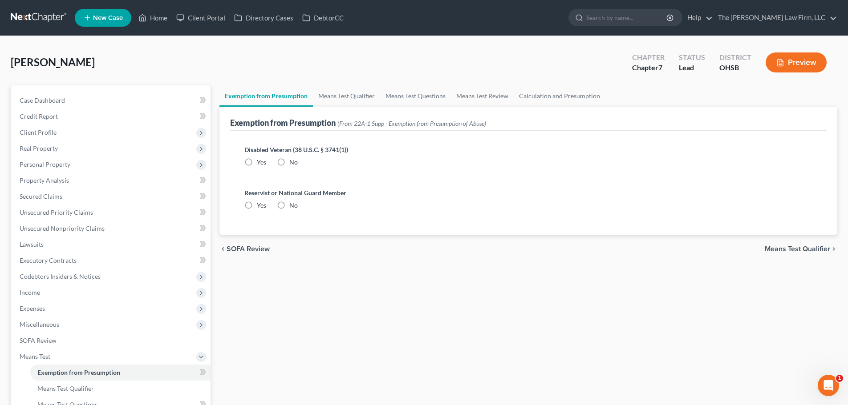
click at [289, 164] on label "No" at bounding box center [293, 162] width 8 height 9
click at [293, 164] on input "No" at bounding box center [296, 161] width 6 height 6
radio input "true"
click at [289, 205] on label "No" at bounding box center [293, 205] width 8 height 9
click at [293, 205] on input "No" at bounding box center [296, 204] width 6 height 6
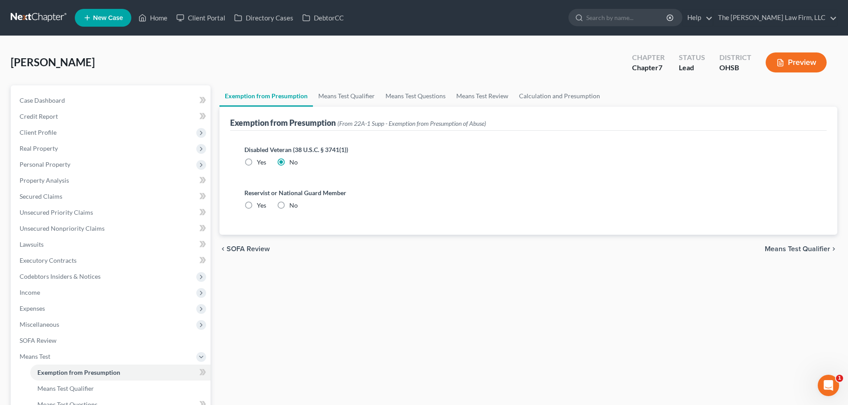
radio input "true"
click at [353, 82] on div "Williams, Christopher Upgraded Chapter Chapter 7 Status Lead District OHSB Prev…" at bounding box center [424, 66] width 826 height 39
click at [347, 103] on link "Means Test Qualifier" at bounding box center [346, 95] width 67 height 21
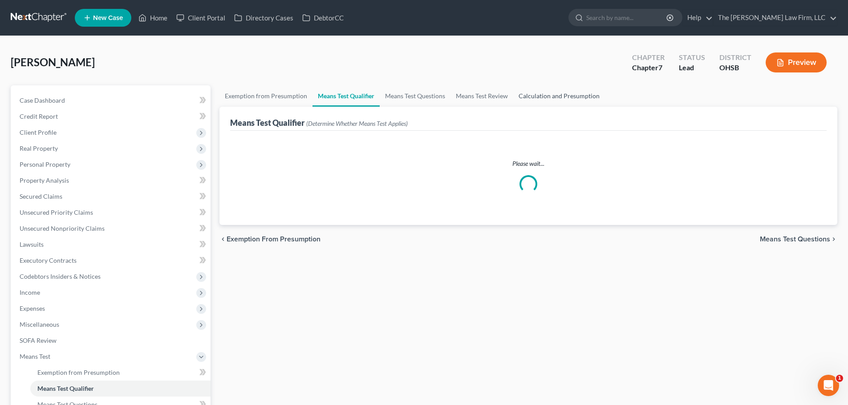
click at [580, 94] on link "Calculation and Presumption" at bounding box center [559, 95] width 92 height 21
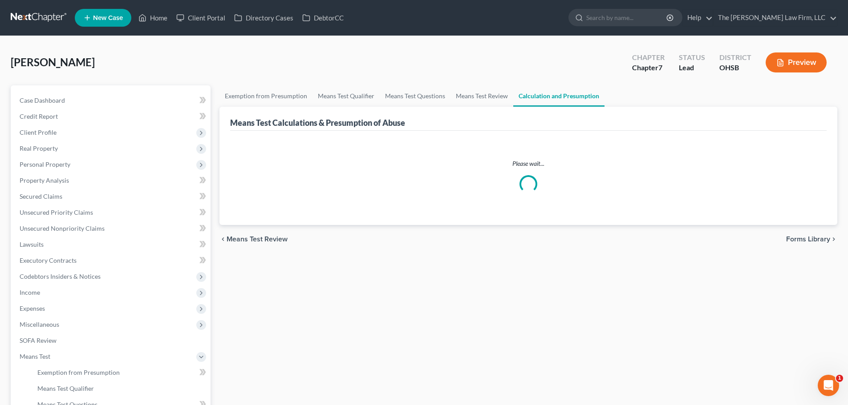
click at [798, 67] on button "Preview" at bounding box center [795, 63] width 61 height 20
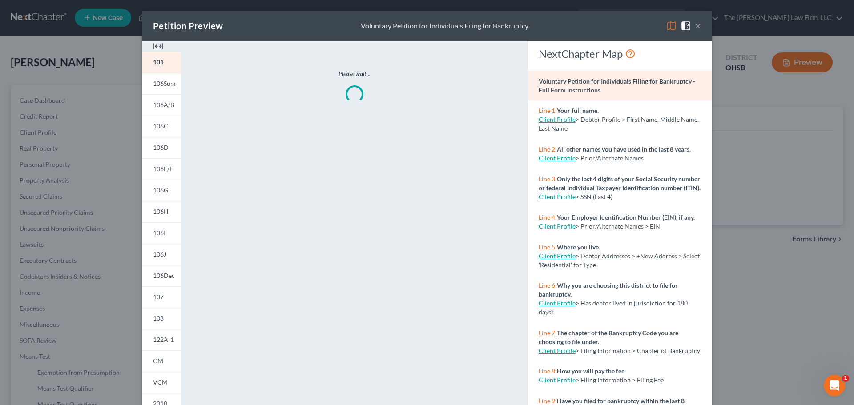
click at [161, 45] on div at bounding box center [161, 46] width 39 height 11
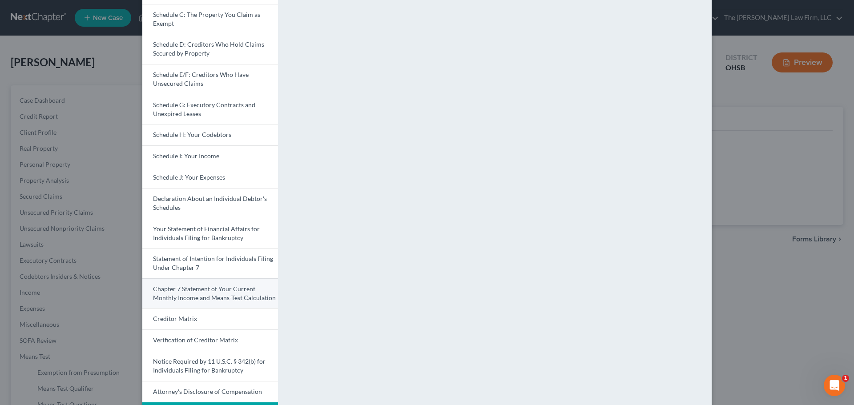
scroll to position [148, 0]
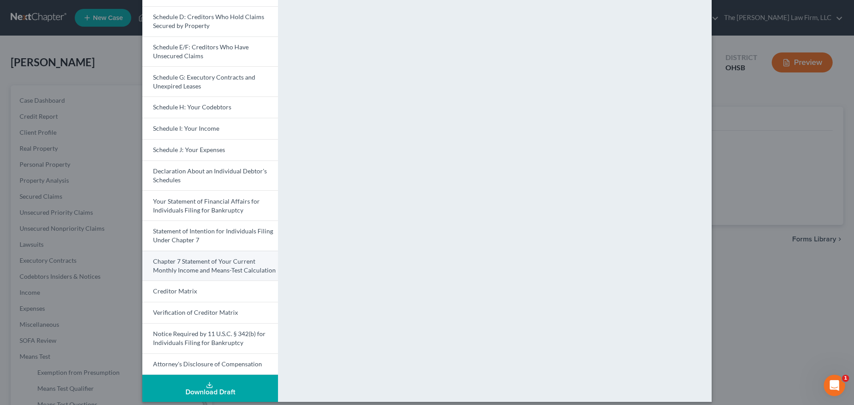
click at [212, 273] on span "Chapter 7 Statement of Your Current Monthly Income and Means-Test Calculation" at bounding box center [214, 266] width 123 height 16
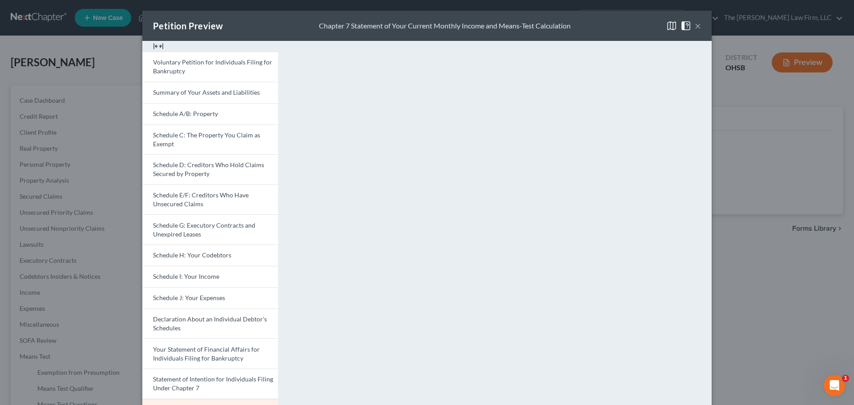
click at [698, 24] on div "Petition Preview Chapter 7 Statement of Your Current Monthly Income and Means-T…" at bounding box center [427, 26] width 570 height 30
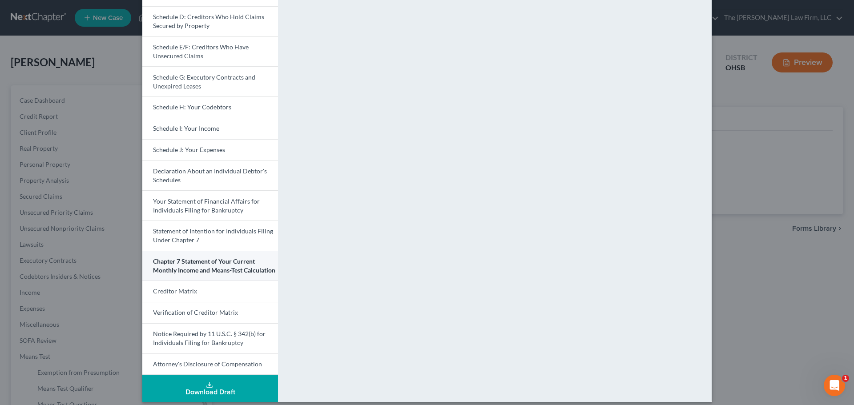
click at [204, 268] on span "Chapter 7 Statement of Your Current Monthly Income and Means-Test Calculation" at bounding box center [214, 266] width 122 height 16
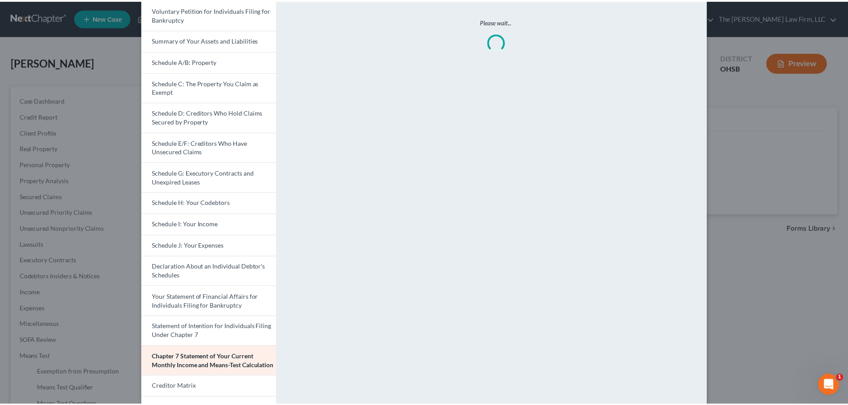
scroll to position [0, 0]
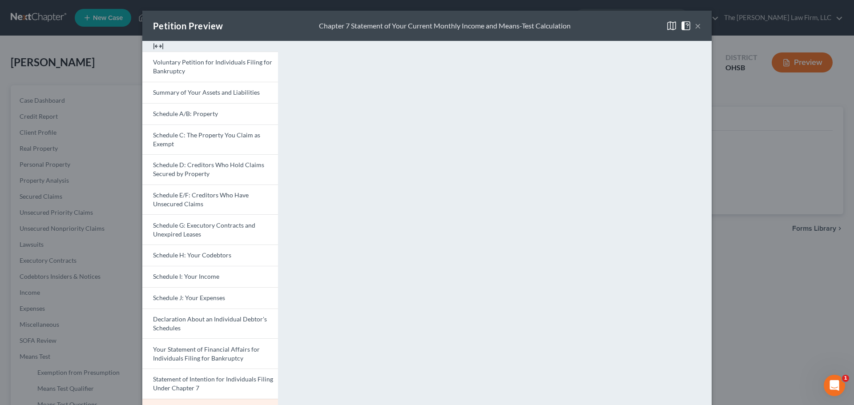
click at [697, 28] on button "×" at bounding box center [698, 25] width 6 height 11
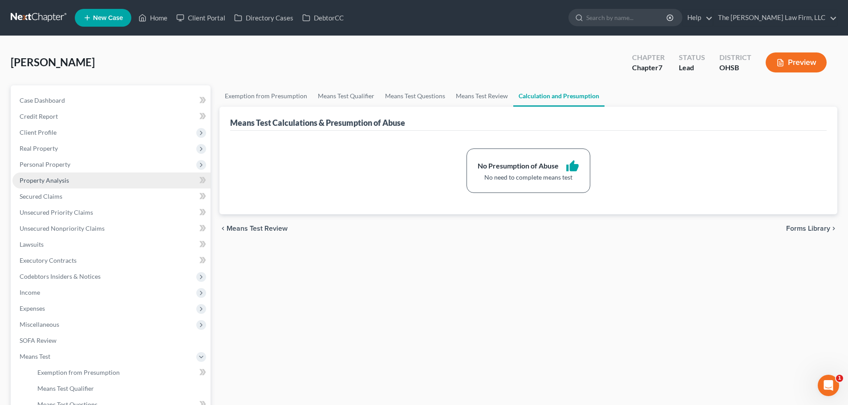
click at [70, 175] on link "Property Analysis" at bounding box center [111, 181] width 198 height 16
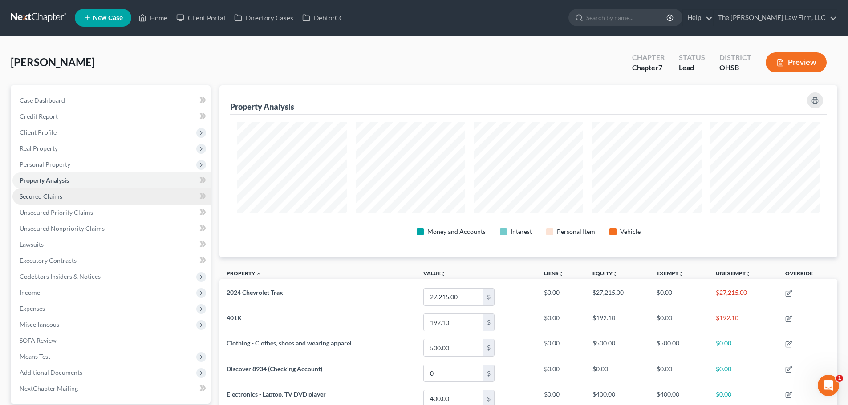
click at [65, 200] on link "Secured Claims" at bounding box center [111, 197] width 198 height 16
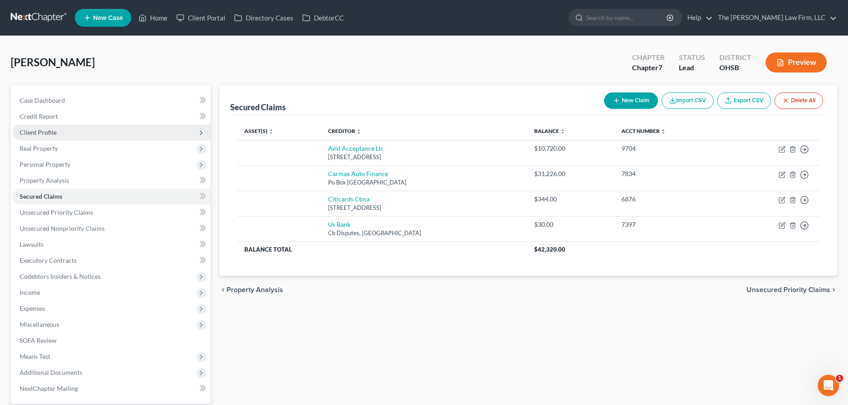
click at [48, 137] on span "Client Profile" at bounding box center [111, 133] width 198 height 16
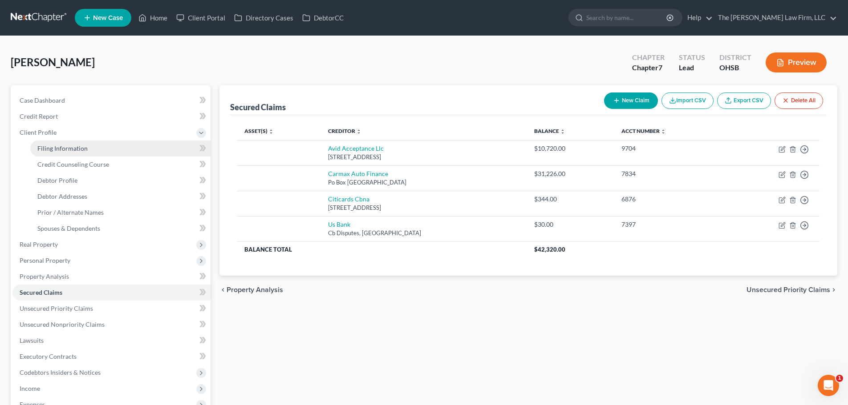
click at [51, 147] on span "Filing Information" at bounding box center [62, 149] width 50 height 8
select select "1"
select select "0"
select select "62"
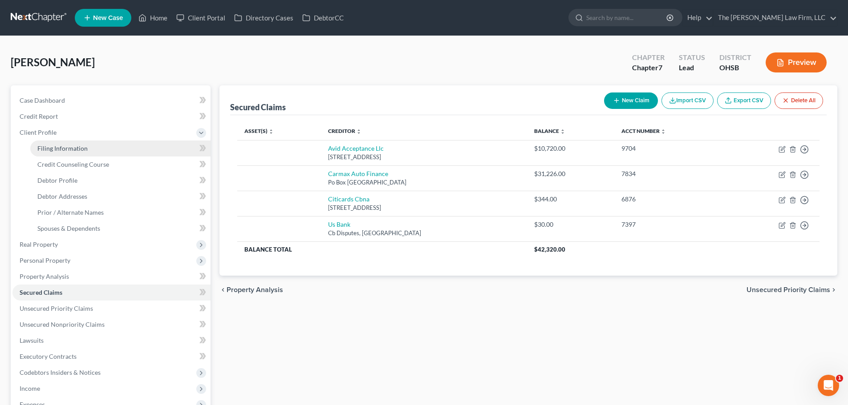
select select "2"
select select "36"
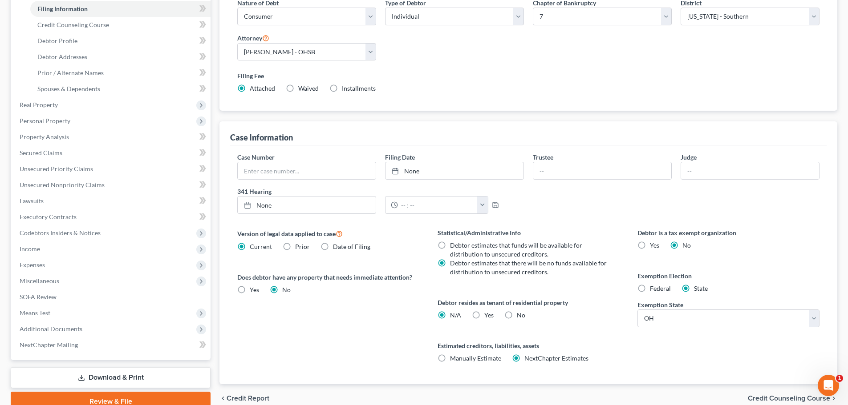
scroll to position [148, 0]
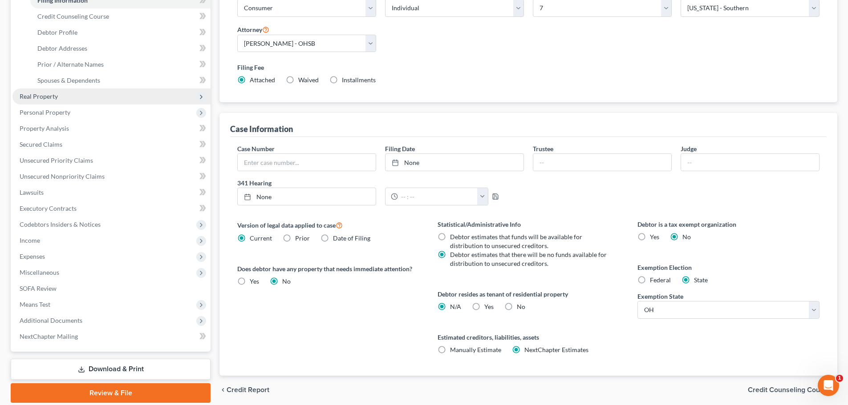
click at [49, 95] on span "Real Property" at bounding box center [39, 97] width 38 height 8
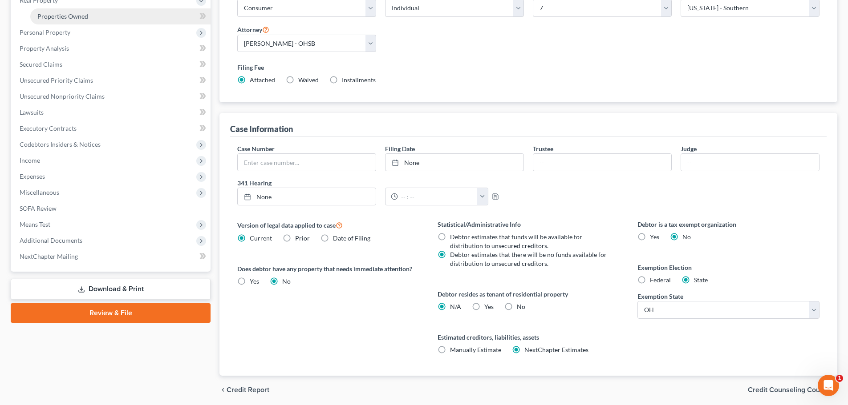
click at [63, 18] on span "Properties Owned" at bounding box center [62, 16] width 51 height 8
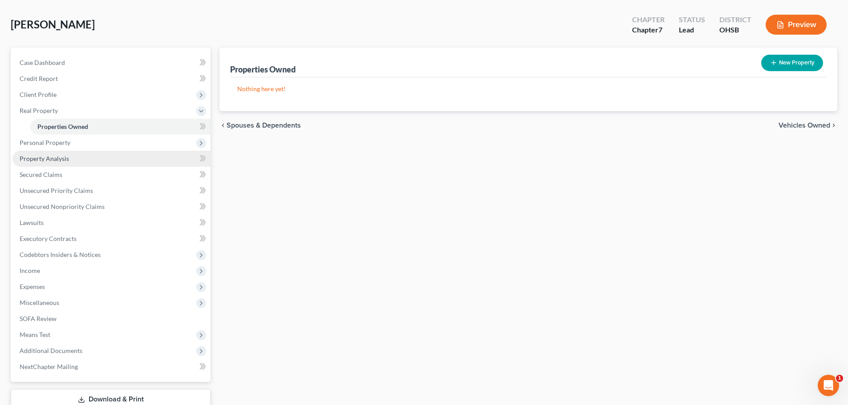
scroll to position [74, 0]
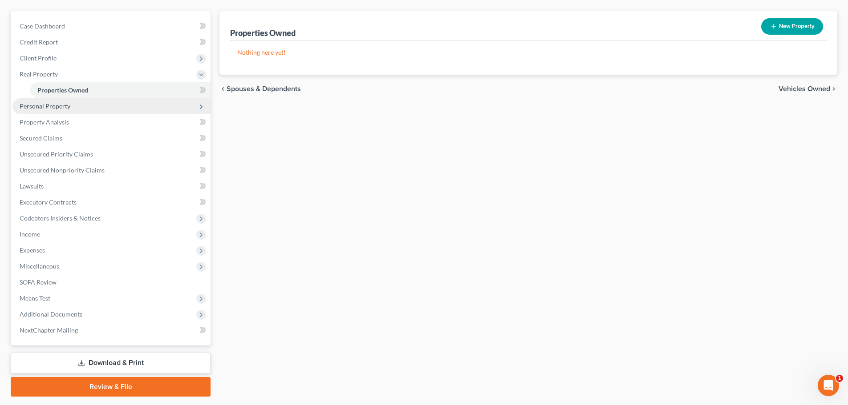
click at [61, 108] on span "Personal Property" at bounding box center [45, 106] width 51 height 8
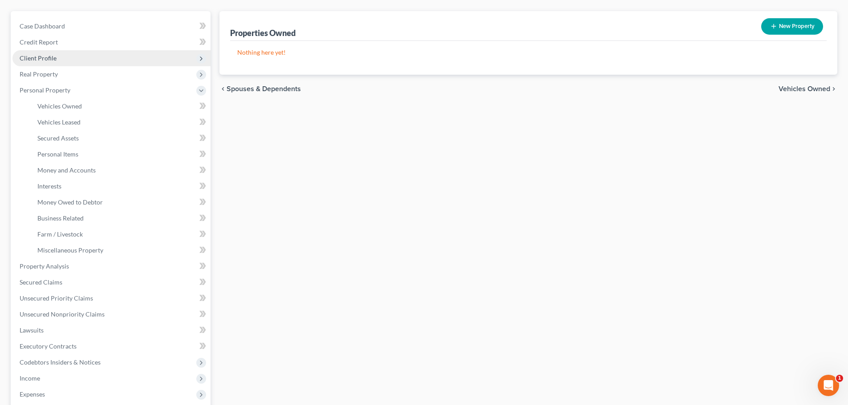
click at [58, 59] on span "Client Profile" at bounding box center [111, 58] width 198 height 16
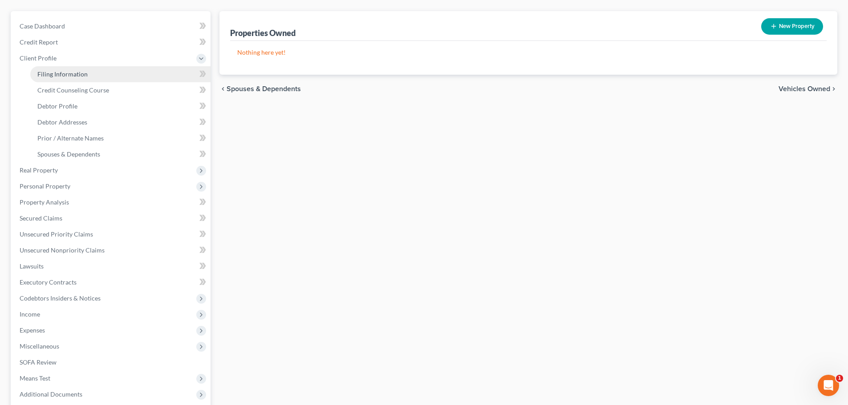
click at [59, 76] on span "Filing Information" at bounding box center [62, 74] width 50 height 8
select select "1"
select select "0"
select select "62"
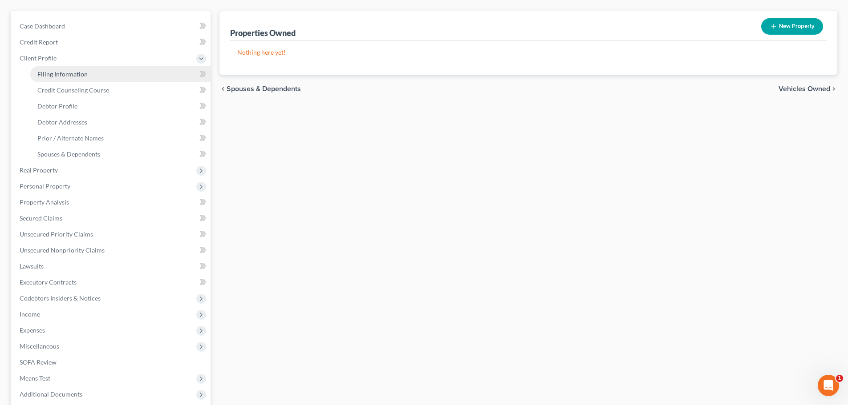
select select "2"
select select "36"
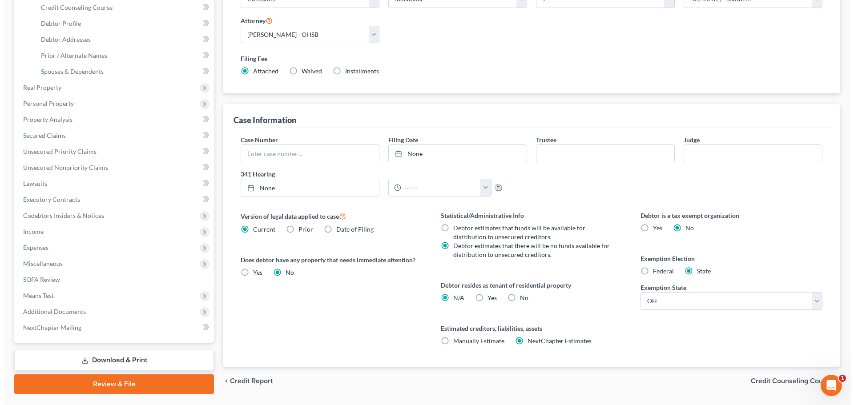
scroll to position [181, 0]
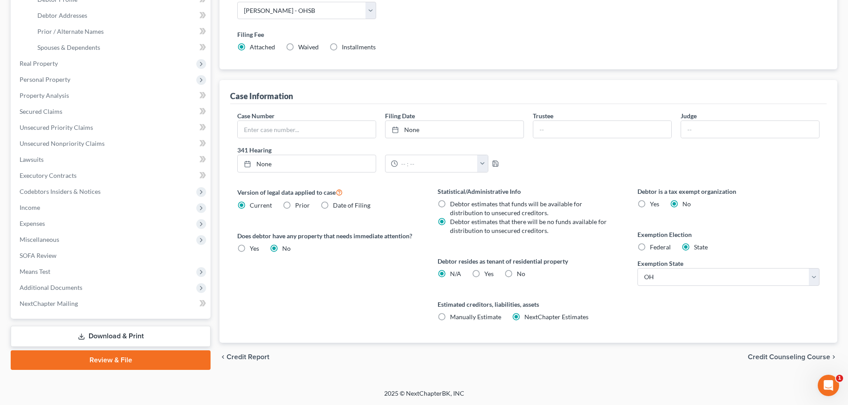
click at [488, 273] on span "Yes" at bounding box center [488, 274] width 9 height 8
click at [488, 273] on input "Yes Yes" at bounding box center [491, 273] width 6 height 6
radio input "true"
radio input "false"
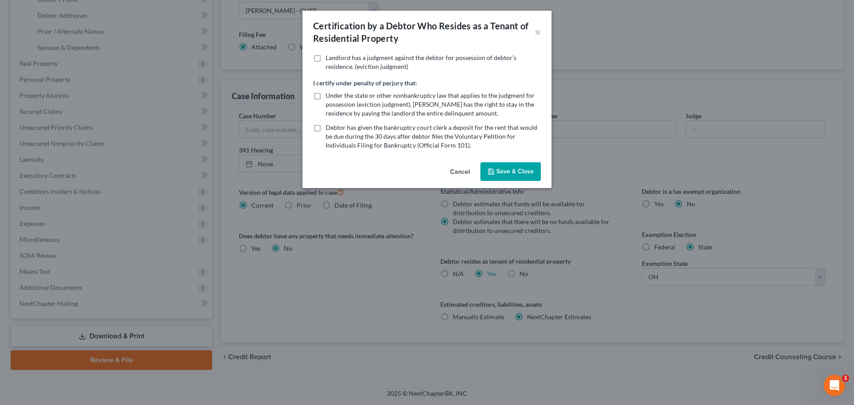
click at [516, 172] on button "Save & Close" at bounding box center [511, 171] width 61 height 19
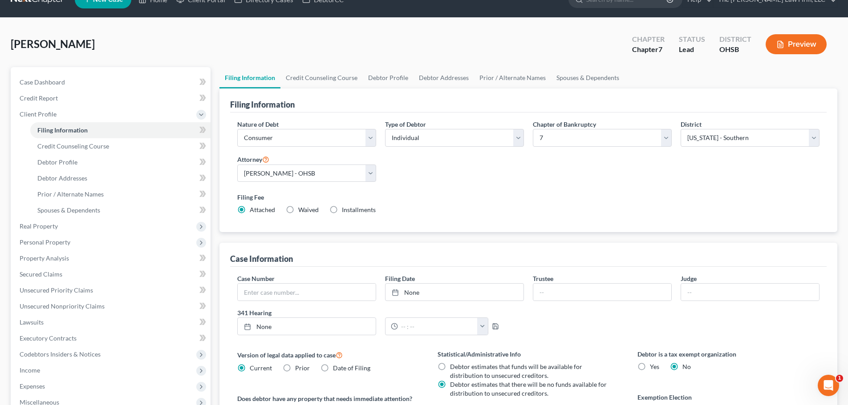
scroll to position [0, 0]
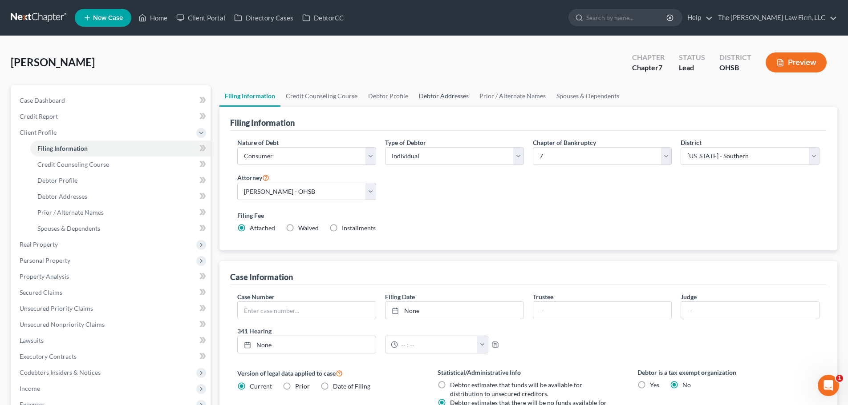
click at [453, 102] on link "Debtor Addresses" at bounding box center [443, 95] width 61 height 21
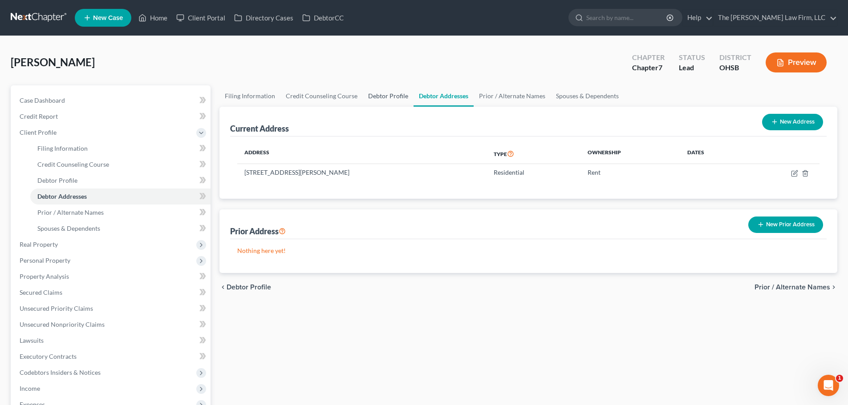
click at [404, 102] on link "Debtor Profile" at bounding box center [388, 95] width 51 height 21
select select "1"
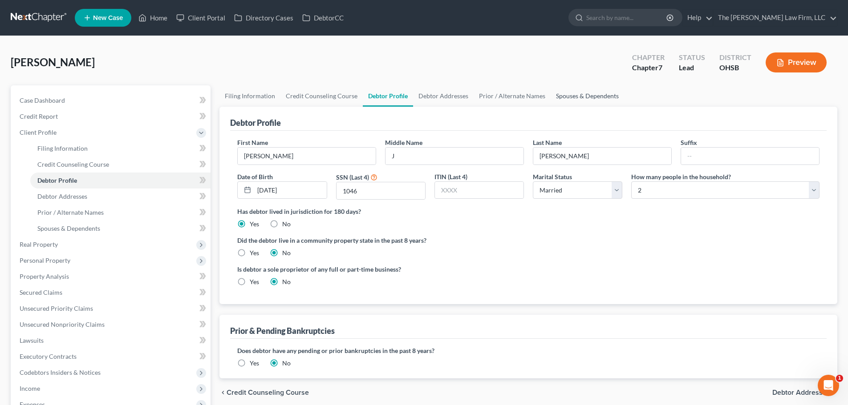
click at [580, 95] on link "Spouses & Dependents" at bounding box center [586, 95] width 73 height 21
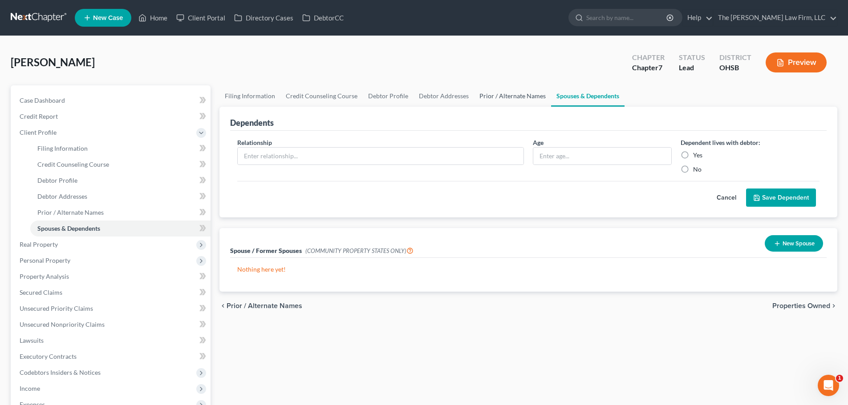
click at [520, 96] on link "Prior / Alternate Names" at bounding box center [512, 95] width 77 height 21
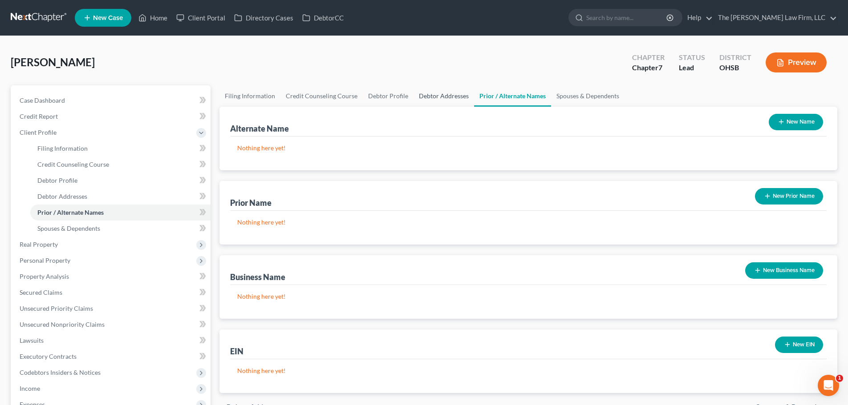
click at [453, 96] on link "Debtor Addresses" at bounding box center [443, 95] width 61 height 21
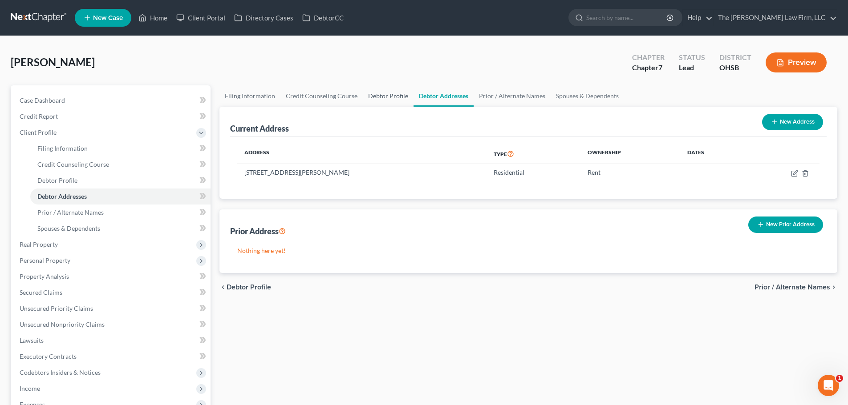
click at [388, 95] on link "Debtor Profile" at bounding box center [388, 95] width 51 height 21
select select "1"
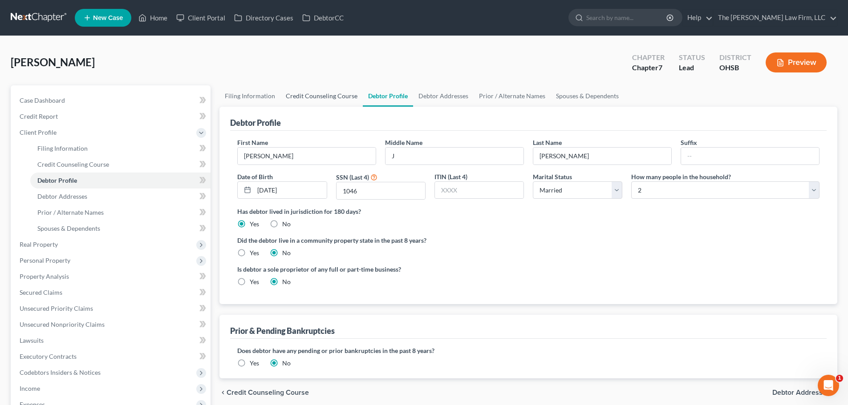
click at [342, 100] on link "Credit Counseling Course" at bounding box center [321, 95] width 82 height 21
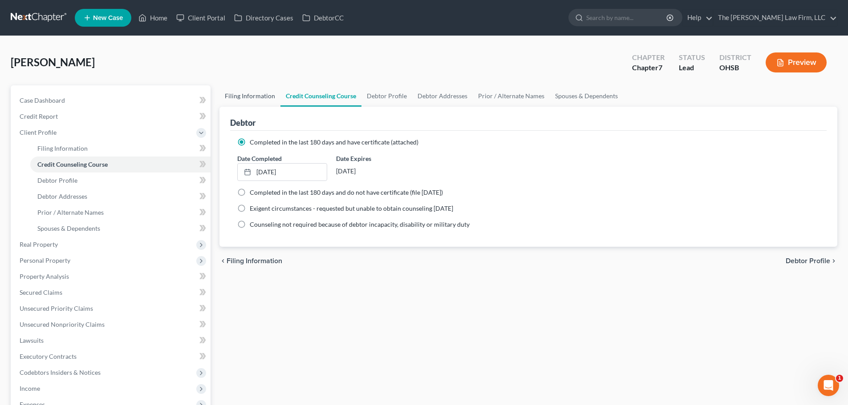
click at [244, 102] on link "Filing Information" at bounding box center [249, 95] width 61 height 21
select select "1"
select select "0"
select select "62"
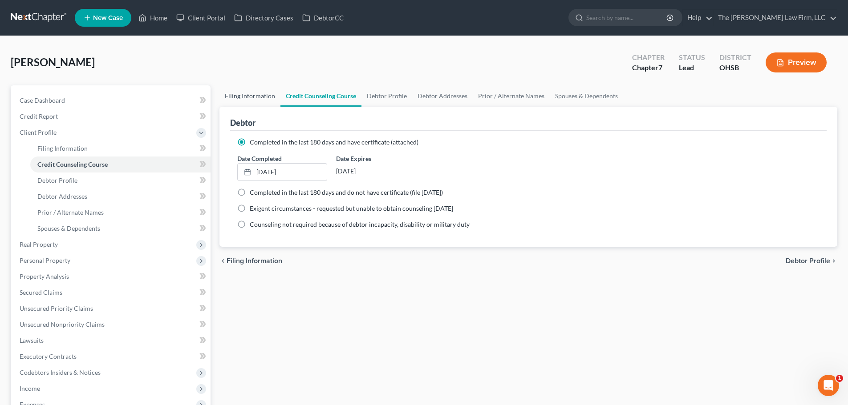
select select "2"
select select "36"
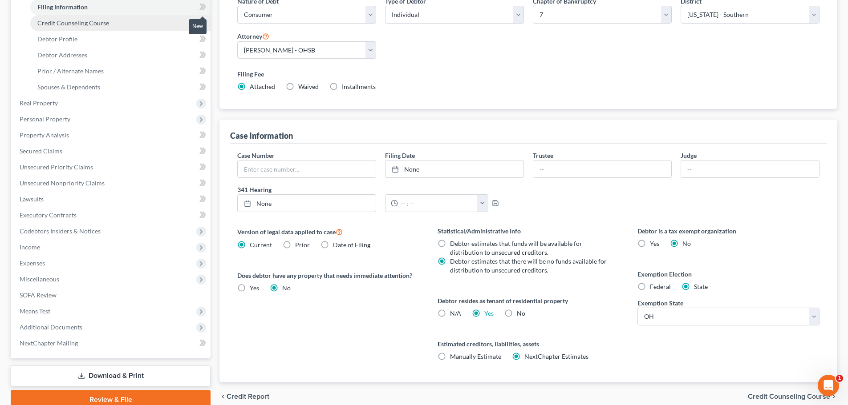
scroll to position [33, 0]
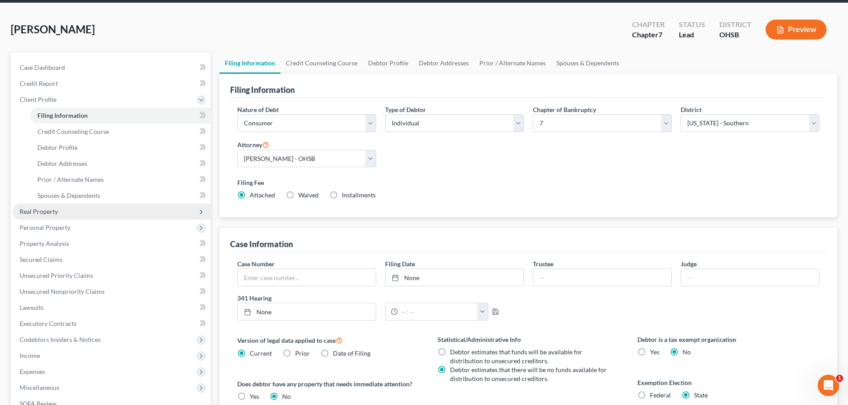
click at [50, 215] on span "Real Property" at bounding box center [39, 212] width 38 height 8
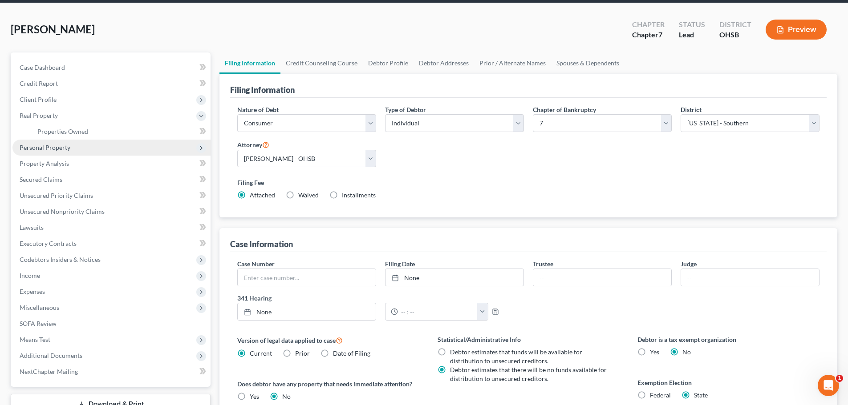
click at [47, 153] on span "Personal Property" at bounding box center [111, 148] width 198 height 16
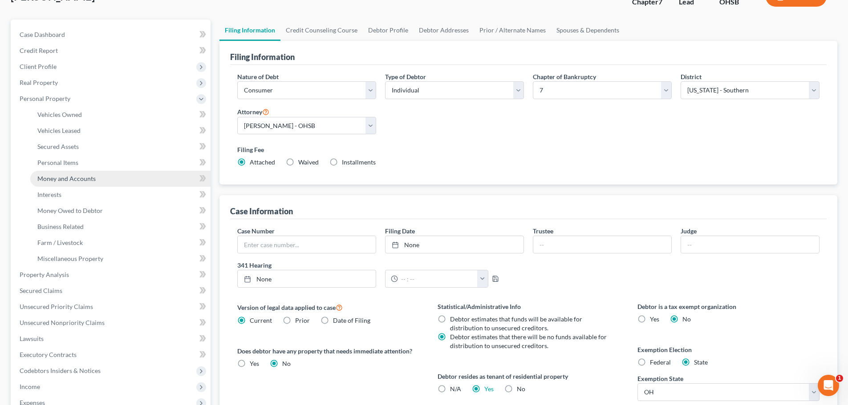
scroll to position [0, 0]
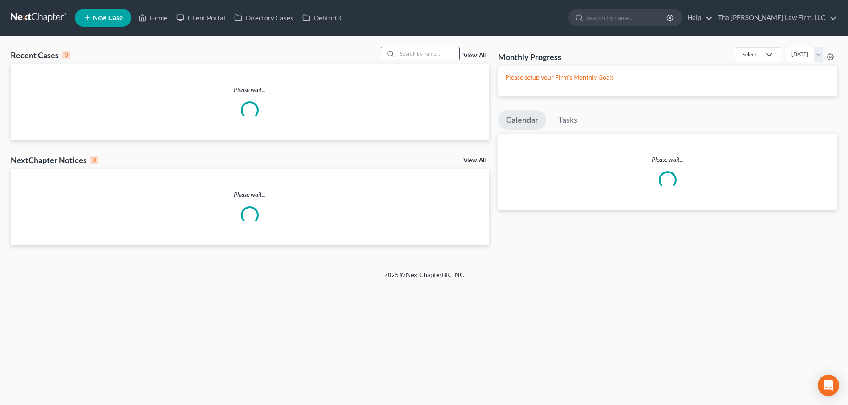
click at [431, 53] on input "search" at bounding box center [428, 53] width 62 height 13
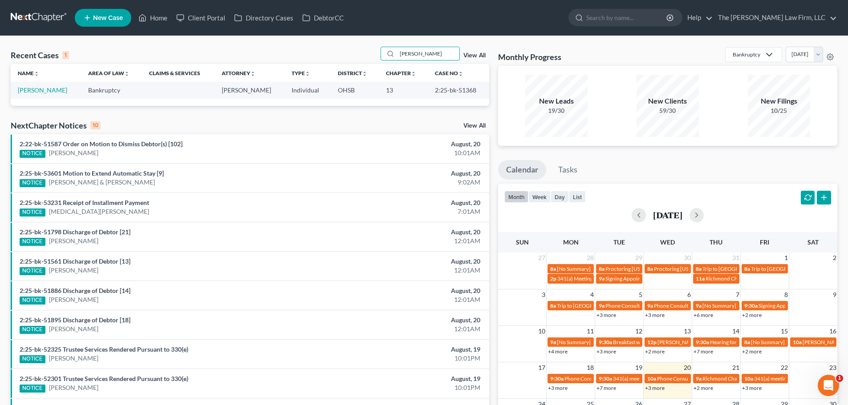
type input "[PERSON_NAME]"
click at [36, 89] on link "[PERSON_NAME]" at bounding box center [42, 90] width 49 height 8
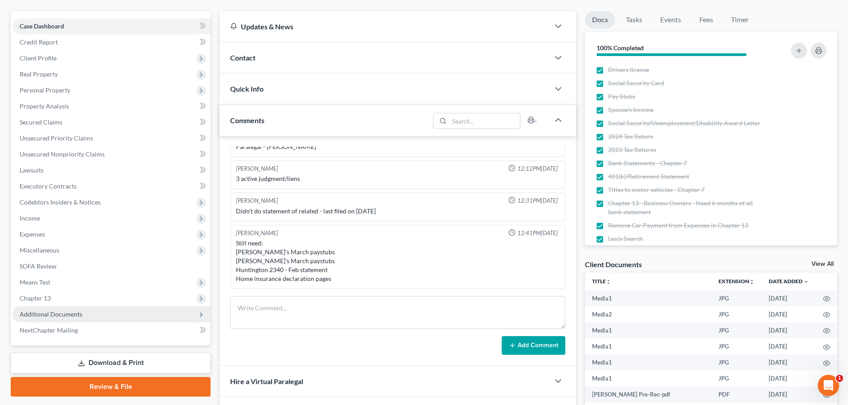
scroll to position [436, 0]
click at [46, 322] on span "Additional Documents" at bounding box center [111, 315] width 198 height 16
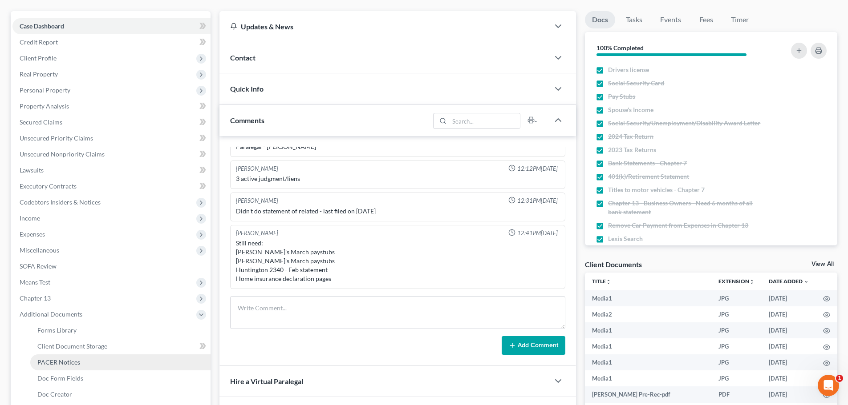
click at [53, 360] on span "PACER Notices" at bounding box center [58, 363] width 43 height 8
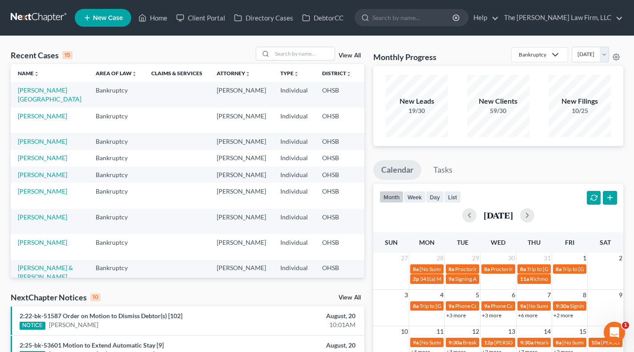
click at [310, 51] on input "search" at bounding box center [303, 53] width 62 height 13
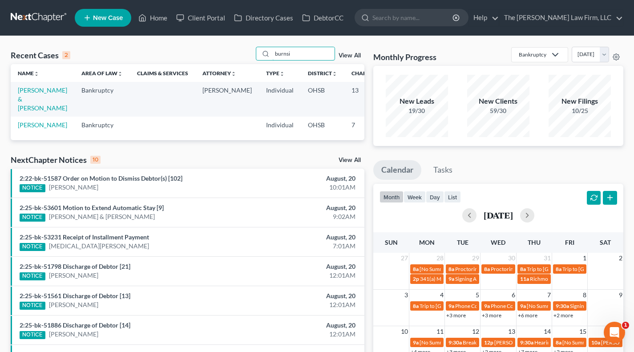
type input "burnsi"
click at [28, 94] on td "[PERSON_NAME] & [PERSON_NAME]" at bounding box center [43, 99] width 64 height 34
click at [27, 92] on link "[PERSON_NAME] & [PERSON_NAME]" at bounding box center [42, 98] width 49 height 25
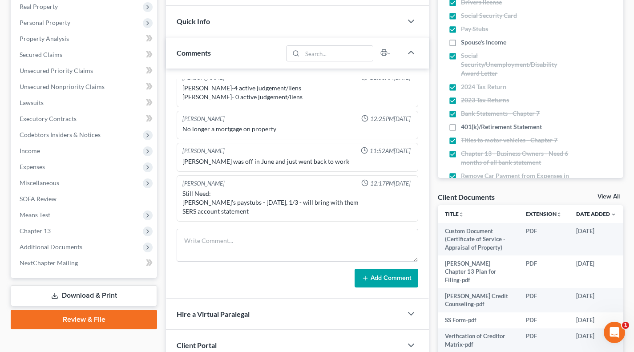
scroll to position [148, 0]
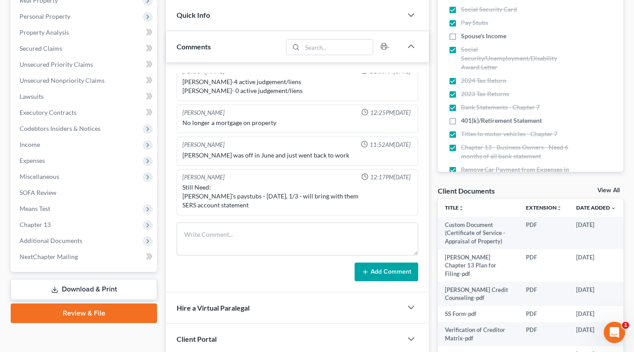
click at [70, 237] on span "Additional Documents" at bounding box center [51, 241] width 63 height 8
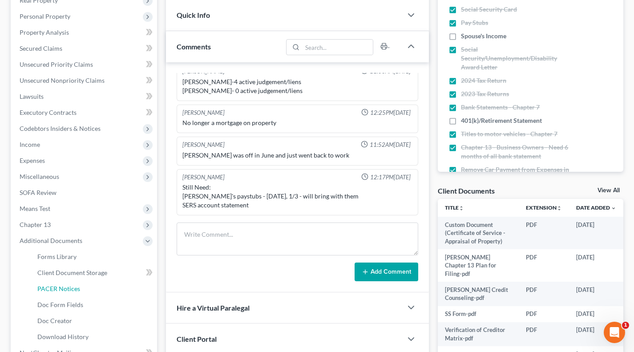
click at [63, 289] on span "PACER Notices" at bounding box center [58, 289] width 43 height 8
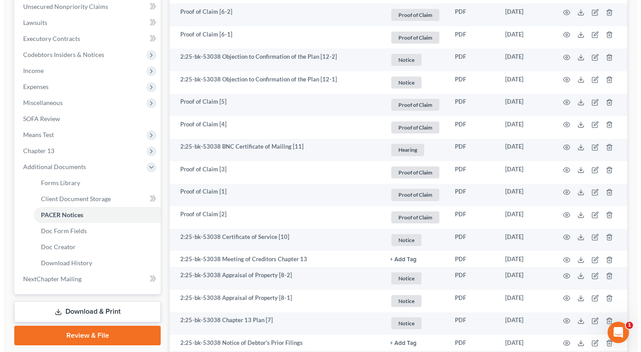
scroll to position [222, 0]
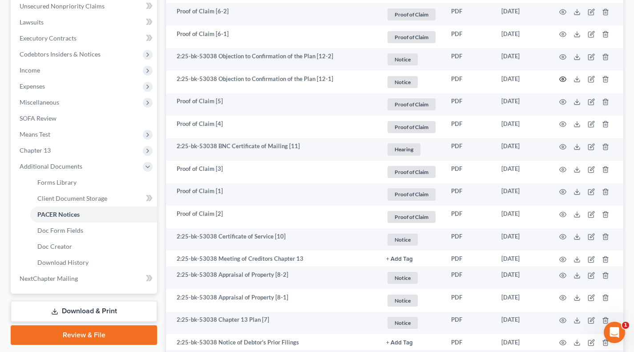
click at [560, 79] on icon "button" at bounding box center [562, 79] width 7 height 7
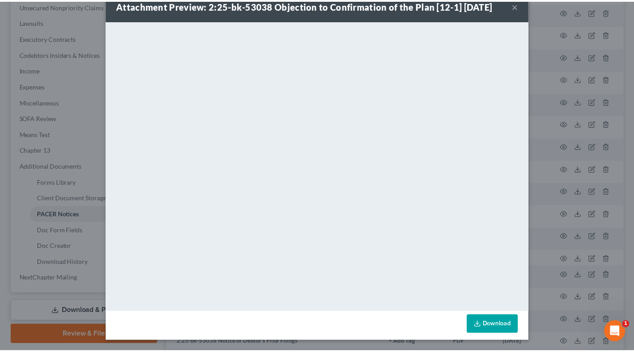
scroll to position [0, 0]
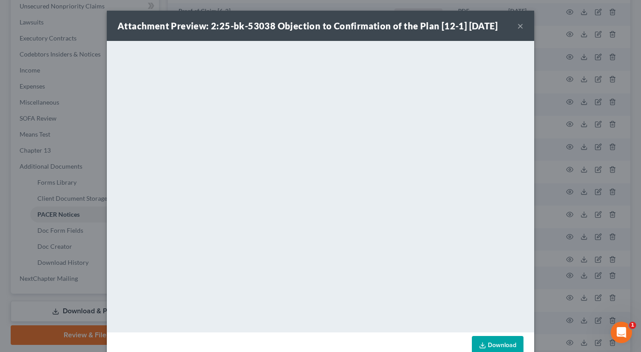
click at [517, 27] on button "×" at bounding box center [520, 25] width 6 height 11
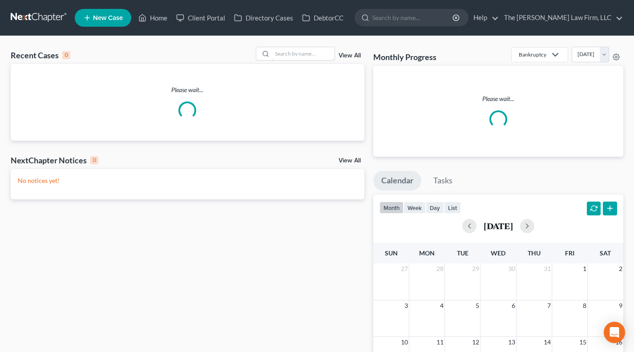
click at [293, 50] on input "search" at bounding box center [303, 53] width 62 height 13
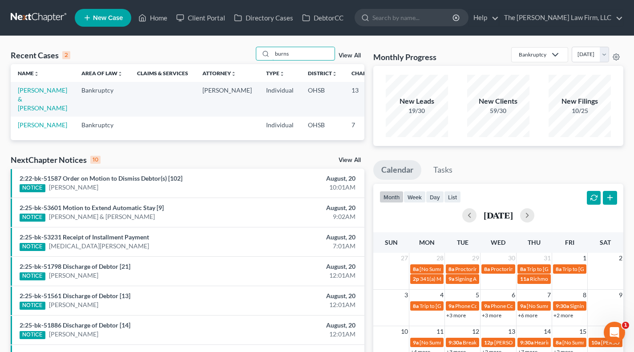
type input "burns"
click at [36, 95] on link "[PERSON_NAME] & [PERSON_NAME]" at bounding box center [42, 98] width 49 height 25
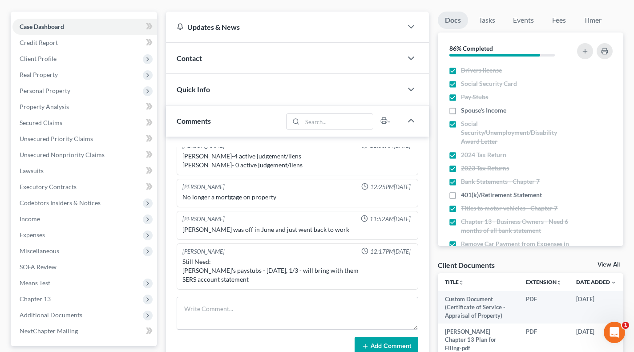
scroll to position [74, 0]
click at [55, 234] on span "Expenses" at bounding box center [84, 235] width 145 height 16
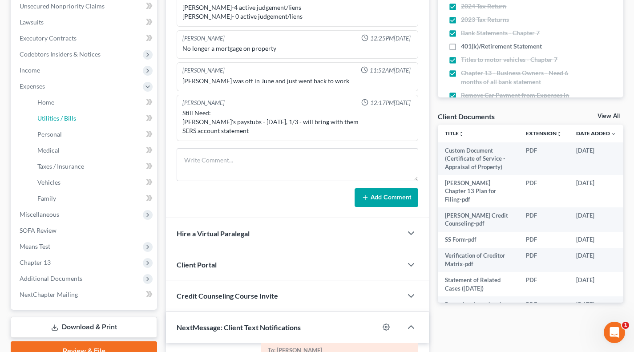
click at [77, 111] on link "Utilities / Bills" at bounding box center [93, 118] width 127 height 16
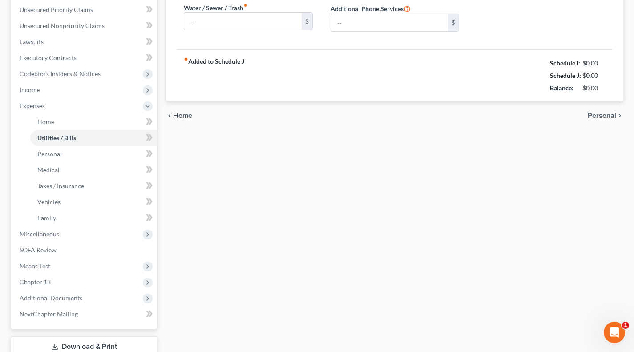
type input "178.00"
type input "120.00"
type input "122.00"
type input "140.00"
type input "185.00"
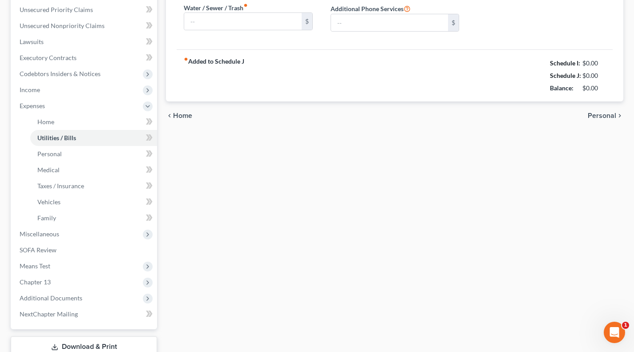
type input "0.00"
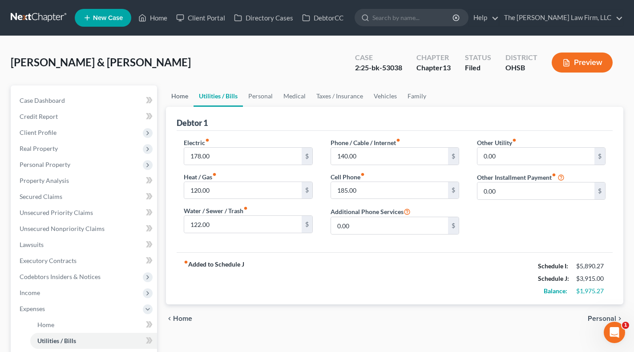
click at [183, 92] on link "Home" at bounding box center [180, 95] width 28 height 21
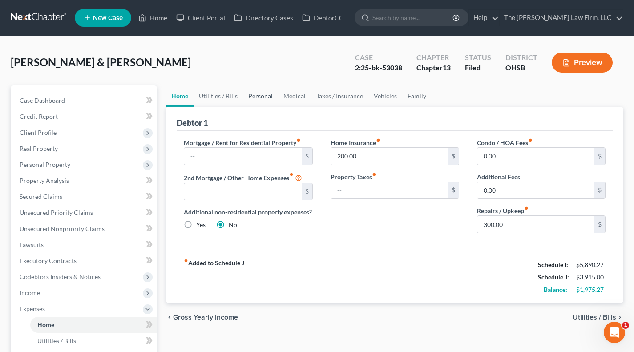
click at [250, 94] on link "Personal" at bounding box center [260, 95] width 35 height 21
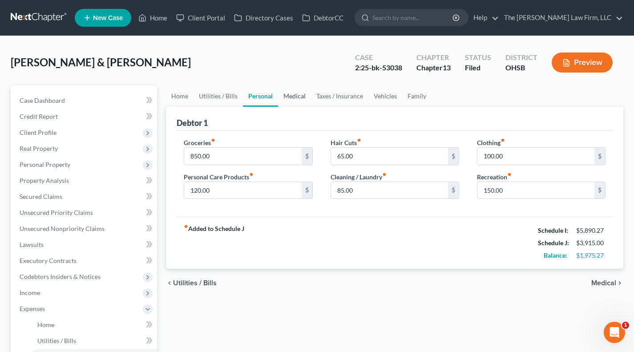
click at [299, 92] on link "Medical" at bounding box center [294, 95] width 33 height 21
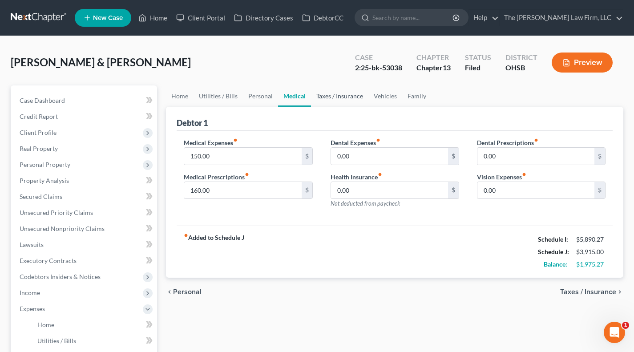
click at [333, 94] on link "Taxes / Insurance" at bounding box center [339, 95] width 57 height 21
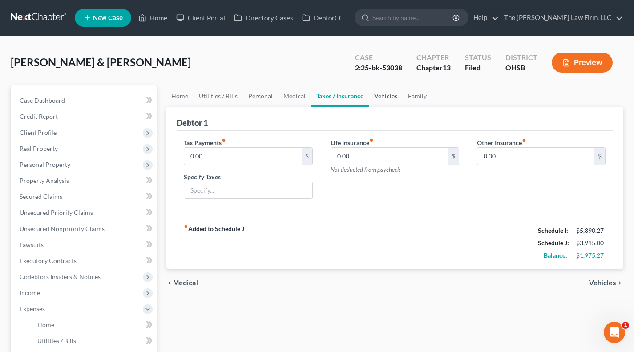
click at [374, 94] on link "Vehicles" at bounding box center [386, 95] width 34 height 21
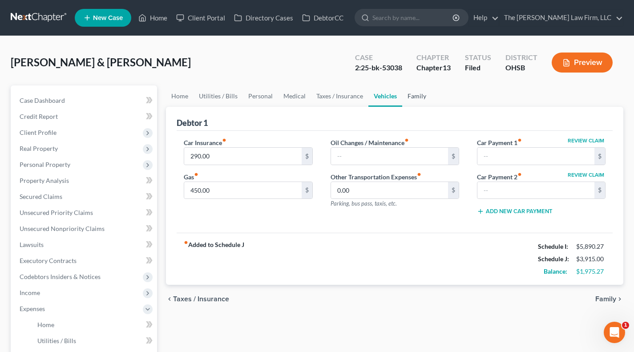
click at [420, 95] on link "Family" at bounding box center [416, 95] width 29 height 21
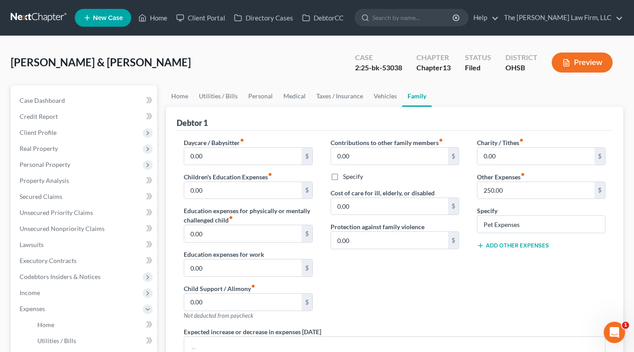
click at [590, 59] on button "Preview" at bounding box center [582, 63] width 61 height 20
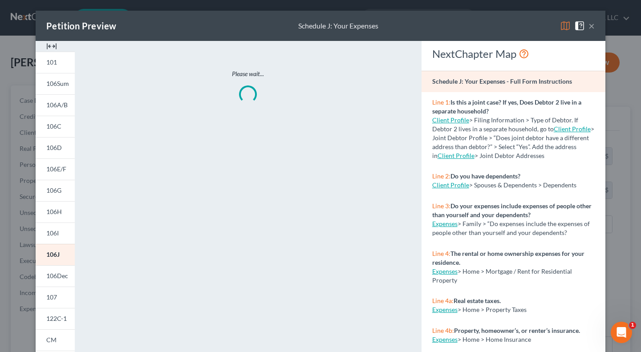
click at [48, 48] on img at bounding box center [51, 46] width 11 height 11
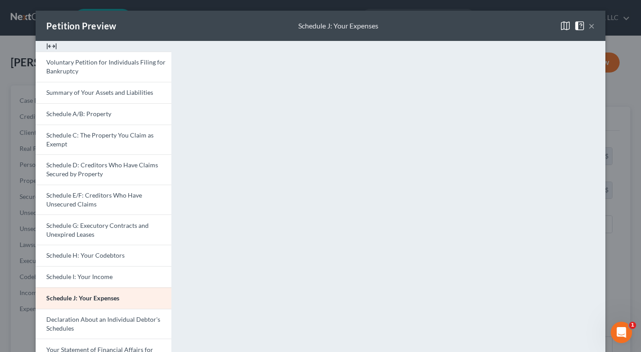
click at [94, 279] on span "Schedule I: Your Income" at bounding box center [79, 277] width 66 height 8
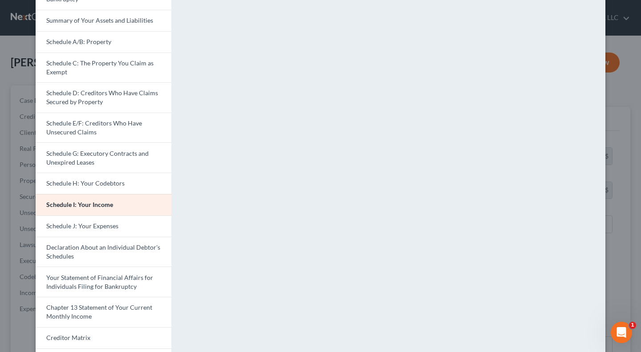
scroll to position [74, 0]
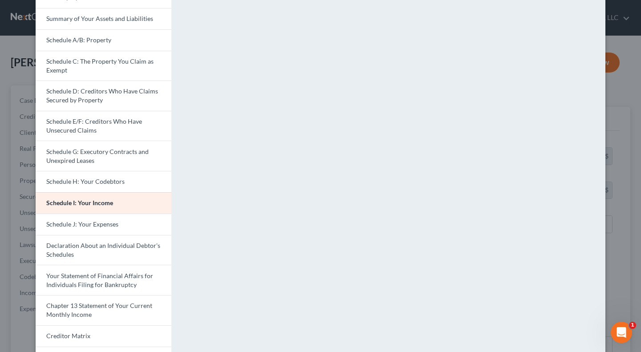
click at [19, 188] on div "Petition Preview Schedule I: Your Income × Voluntary Petition for Individuals F…" at bounding box center [320, 176] width 641 height 352
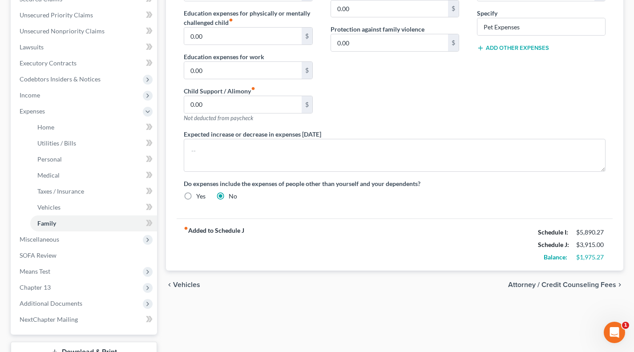
scroll to position [222, 0]
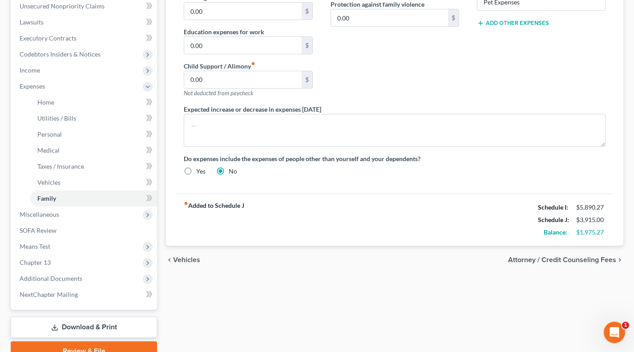
click at [61, 278] on span "Additional Documents" at bounding box center [51, 279] width 63 height 8
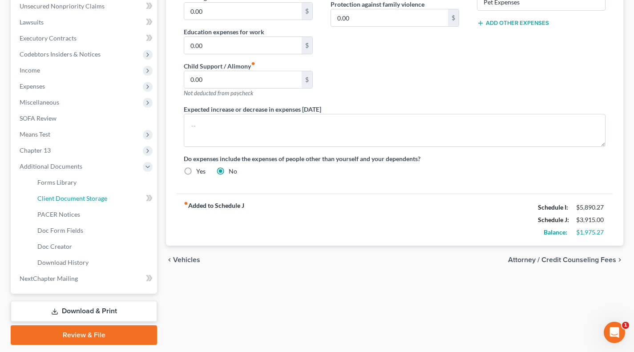
click at [74, 197] on span "Client Document Storage" at bounding box center [72, 198] width 70 height 8
select select "52"
select select "61"
select select "7"
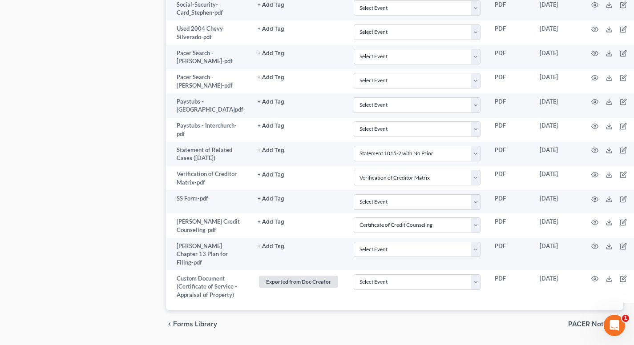
scroll to position [741, 0]
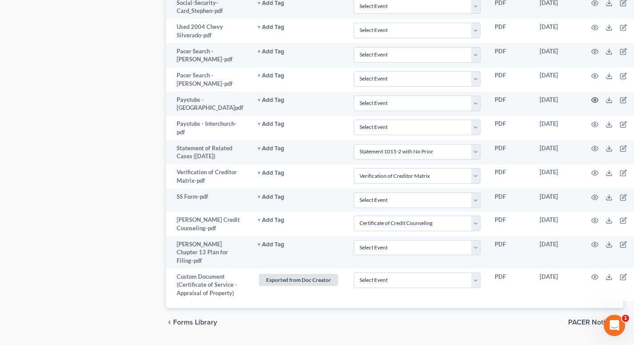
click at [594, 101] on circle "button" at bounding box center [595, 100] width 2 height 2
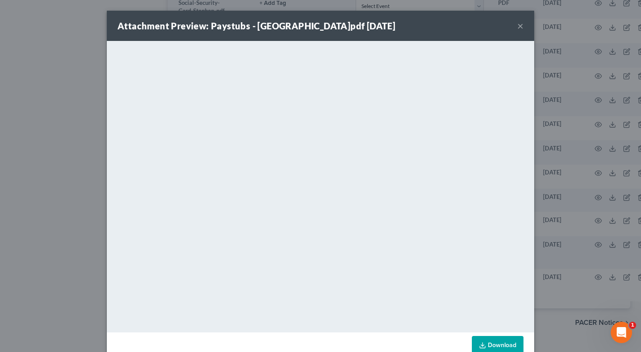
click at [570, 219] on div "Attachment Preview: Paystubs - Mt- Vernon City Schools.pdf 07/09/2025 × <object…" at bounding box center [320, 176] width 641 height 352
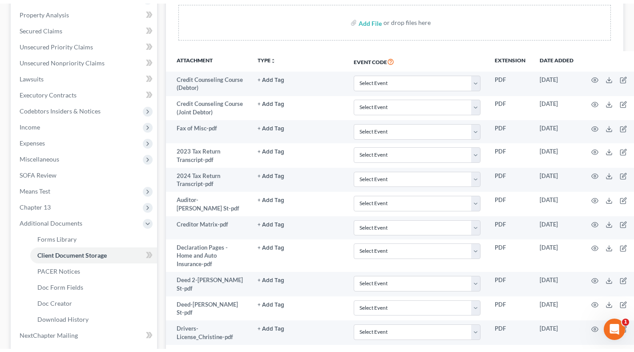
scroll to position [74, 0]
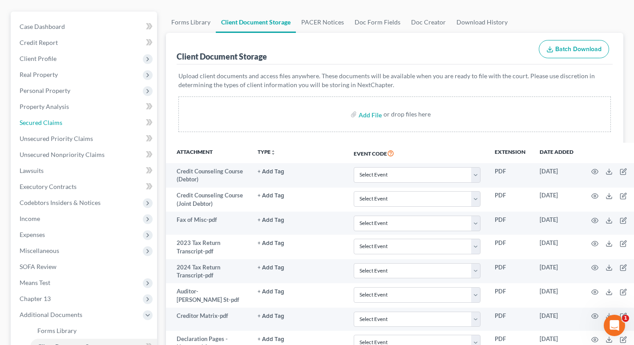
click at [65, 118] on link "Secured Claims" at bounding box center [84, 123] width 145 height 16
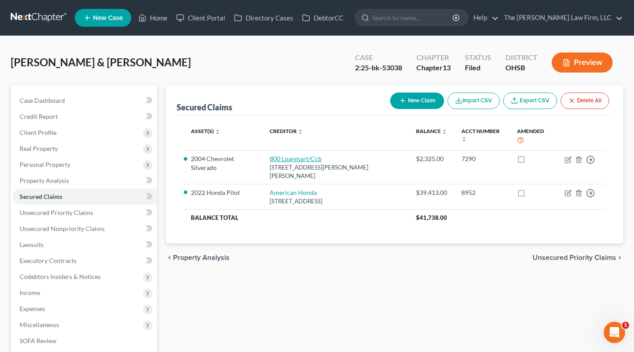
click at [304, 158] on link "800 Loanmart/Ccb" at bounding box center [296, 159] width 52 height 8
select select "4"
select select "2"
select select "0"
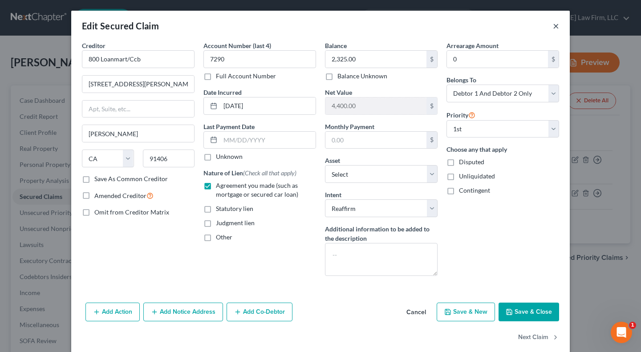
click at [553, 23] on button "×" at bounding box center [556, 25] width 6 height 11
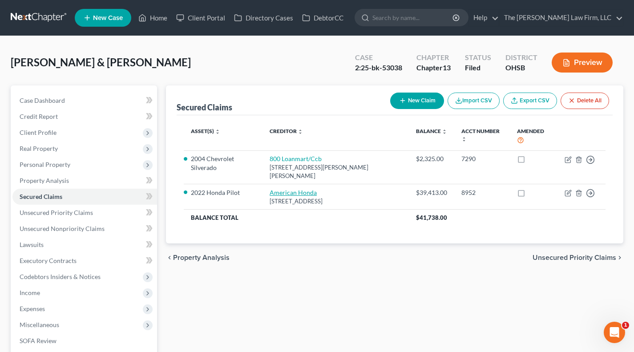
click at [296, 192] on link "American Honda" at bounding box center [293, 193] width 47 height 8
select select "14"
select select "10"
select select "2"
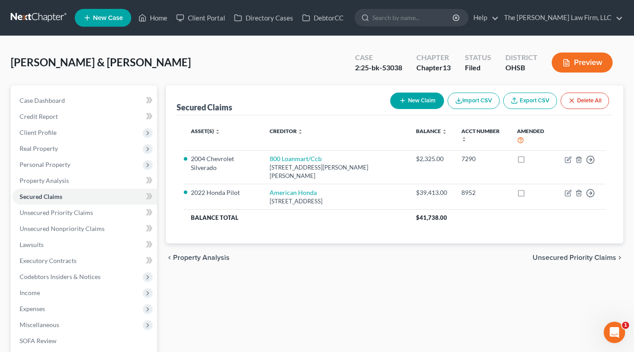
select select "0"
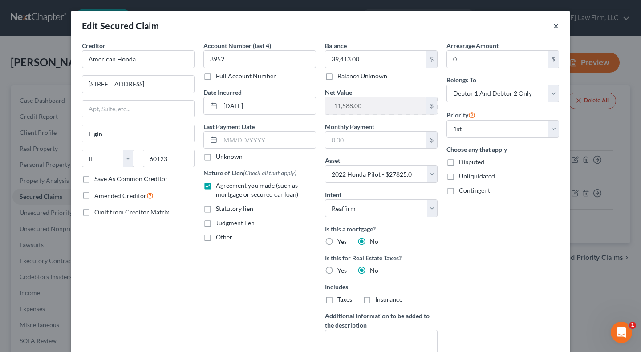
click at [554, 25] on button "×" at bounding box center [556, 25] width 6 height 11
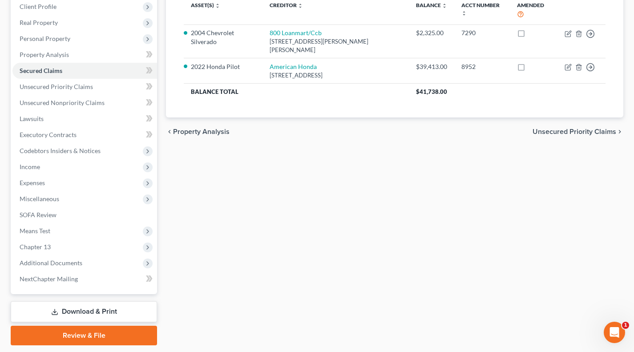
scroll to position [148, 0]
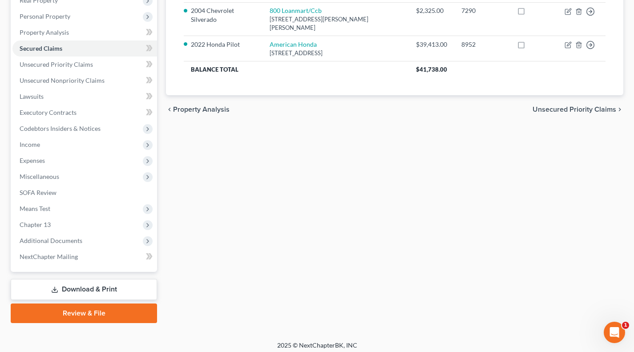
click at [72, 169] on span "Miscellaneous" at bounding box center [84, 177] width 145 height 16
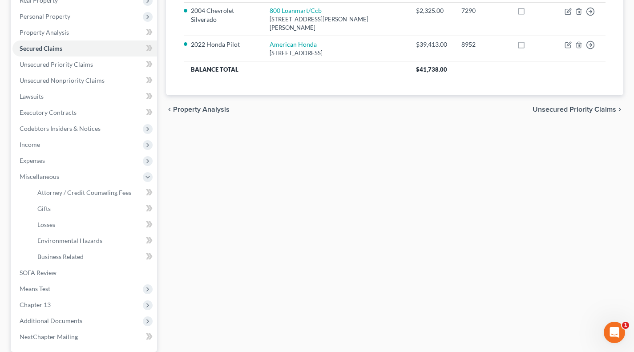
click at [69, 161] on span "Expenses" at bounding box center [84, 161] width 145 height 16
click at [69, 189] on span "Utilities / Bills" at bounding box center [56, 193] width 39 height 8
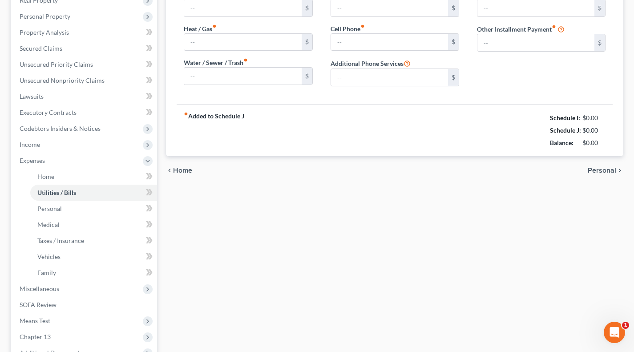
type input "178.00"
type input "120.00"
type input "122.00"
type input "140.00"
type input "185.00"
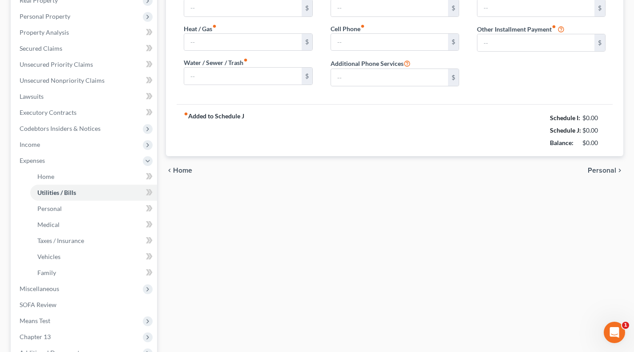
type input "0.00"
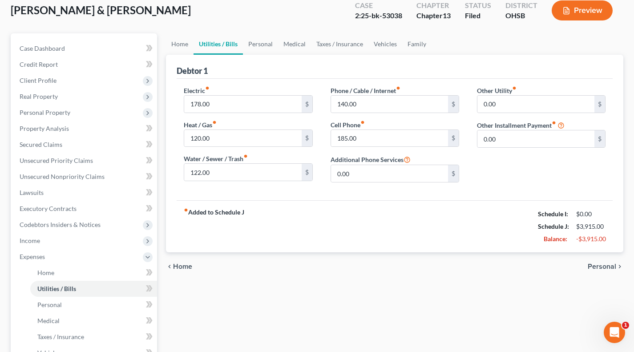
scroll to position [148, 0]
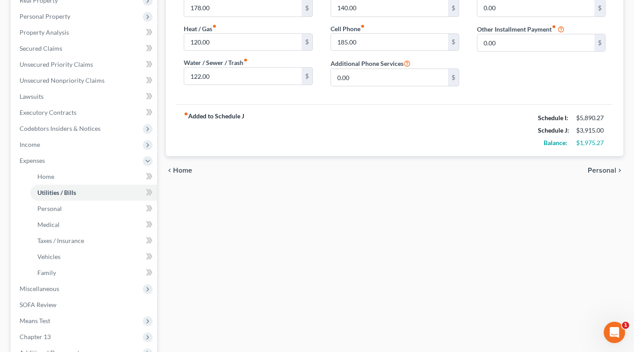
click at [49, 146] on span "Income" at bounding box center [84, 145] width 145 height 16
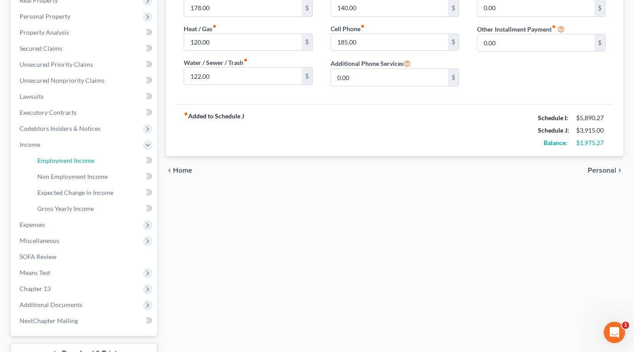
click at [53, 157] on span "Employment Income" at bounding box center [65, 161] width 57 height 8
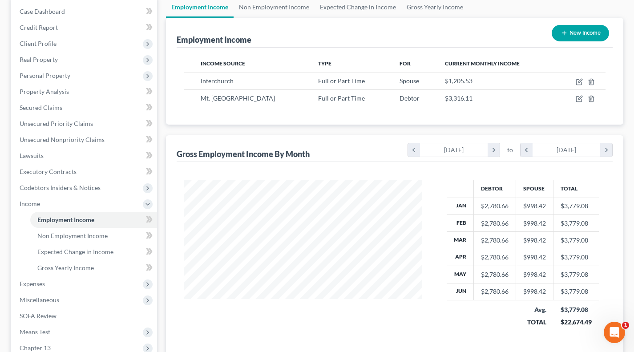
scroll to position [148, 0]
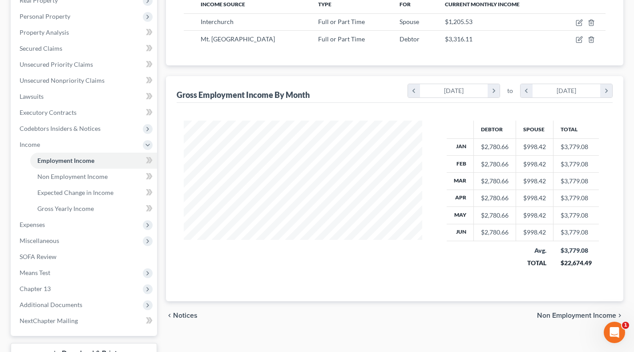
click at [66, 303] on span "Additional Documents" at bounding box center [51, 305] width 63 height 8
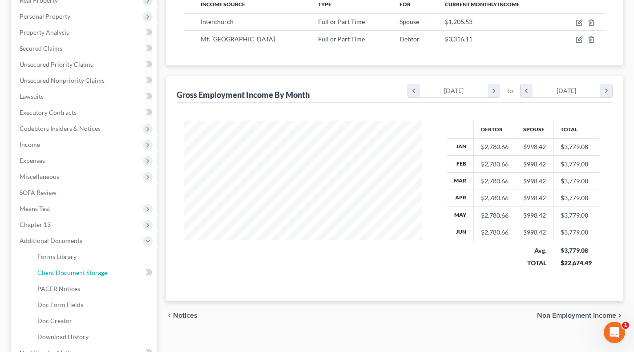
click at [69, 276] on link "Client Document Storage" at bounding box center [93, 273] width 127 height 16
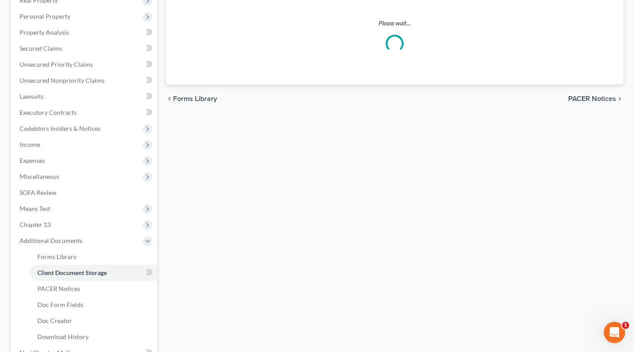
scroll to position [137, 0]
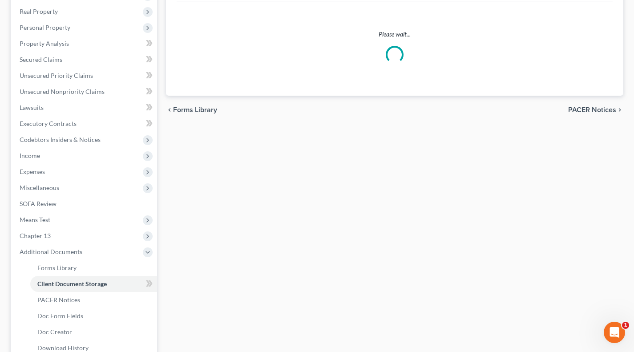
select select "52"
select select "61"
select select "7"
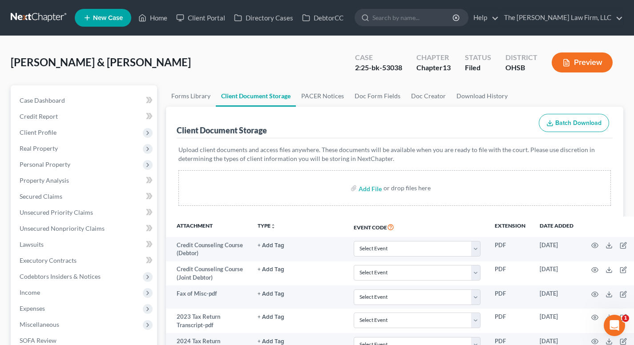
scroll to position [0, 0]
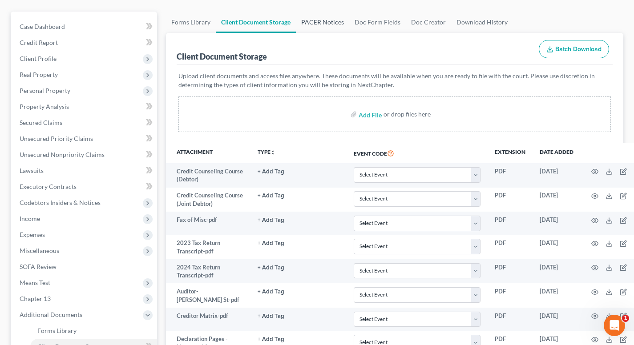
click at [301, 28] on link "PACER Notices" at bounding box center [322, 22] width 53 height 21
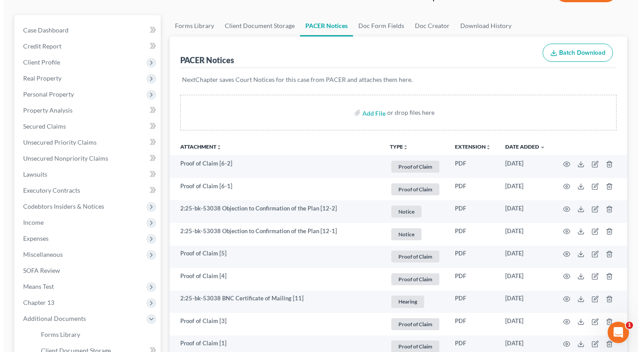
scroll to position [74, 0]
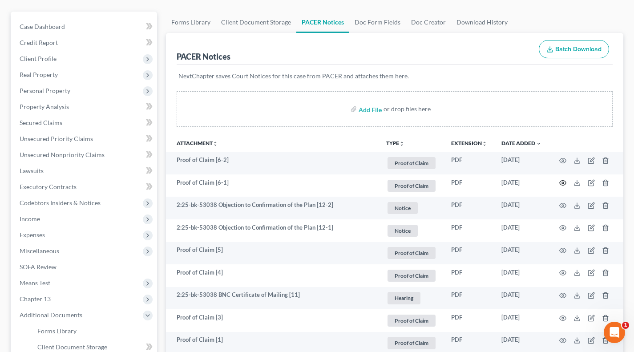
click at [563, 181] on icon "button" at bounding box center [562, 182] width 7 height 7
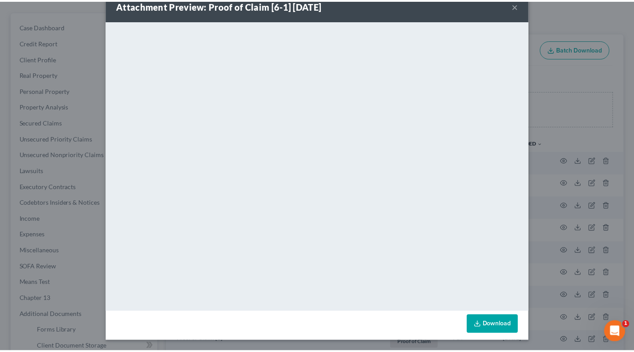
scroll to position [0, 0]
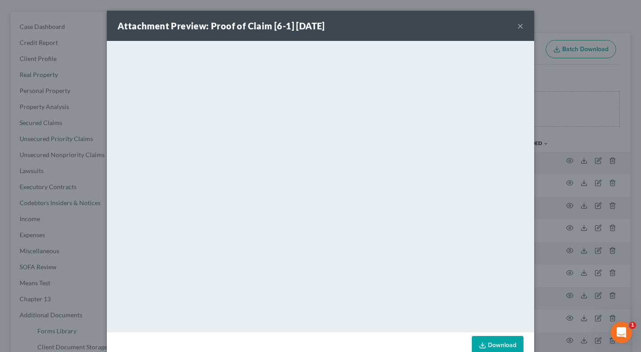
click at [520, 27] on button "×" at bounding box center [520, 25] width 6 height 11
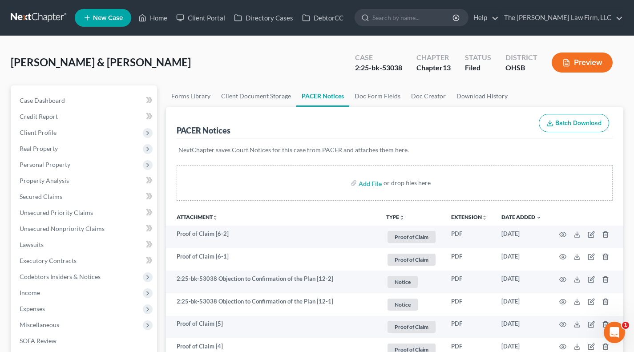
scroll to position [148, 0]
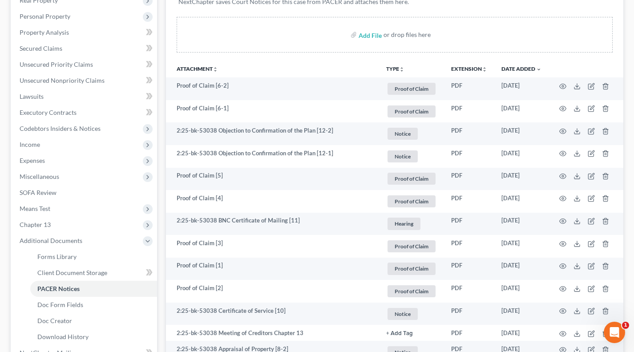
click at [67, 147] on span "Income" at bounding box center [84, 145] width 145 height 16
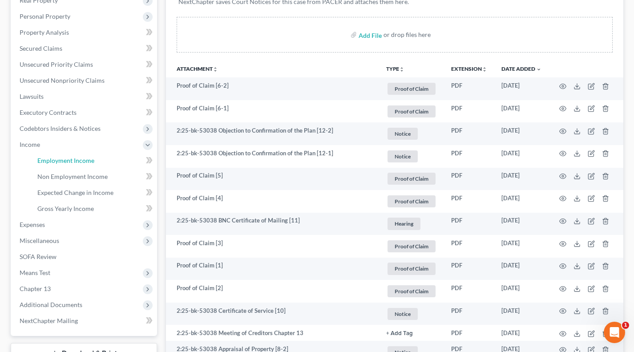
click at [68, 159] on span "Employment Income" at bounding box center [65, 161] width 57 height 8
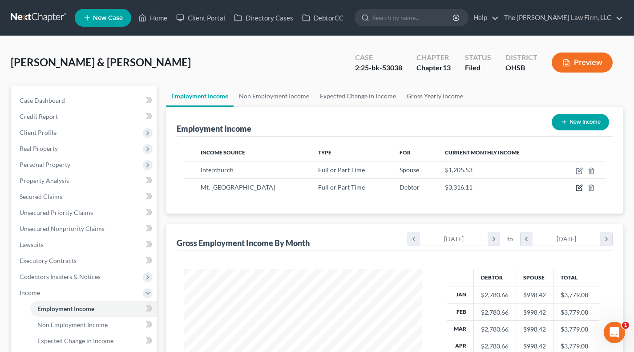
click at [576, 187] on icon "button" at bounding box center [578, 188] width 5 height 5
select select "0"
select select "36"
select select "2"
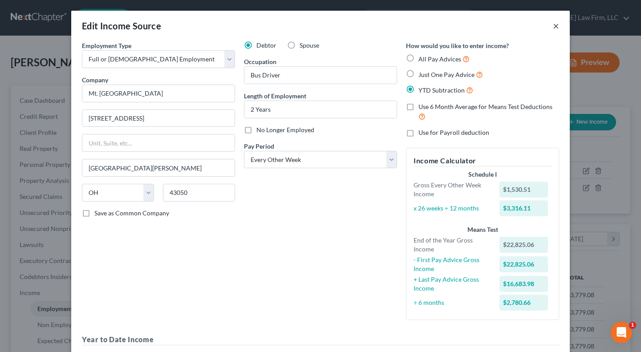
click at [554, 24] on button "×" at bounding box center [556, 25] width 6 height 11
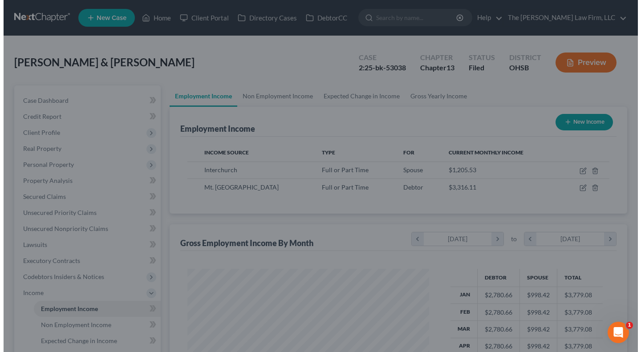
scroll to position [444776, 444680]
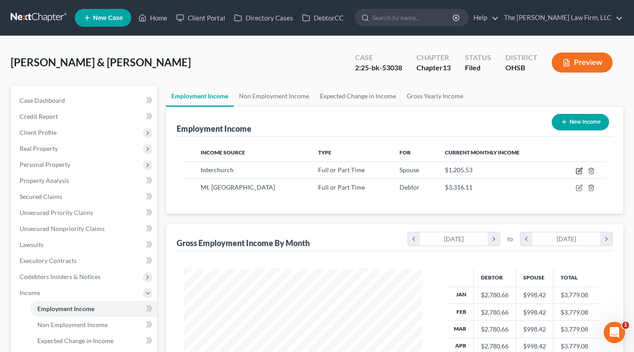
click at [576, 170] on icon "button" at bounding box center [579, 170] width 7 height 7
select select "0"
select select "36"
select select "2"
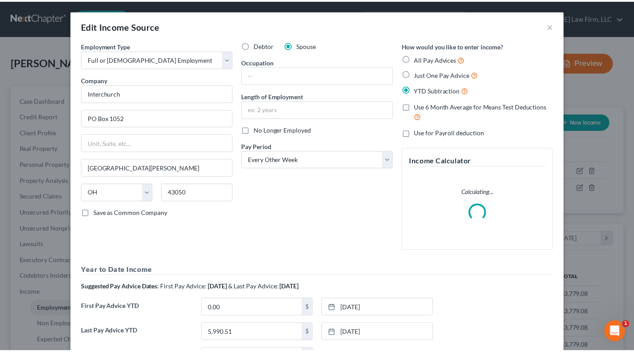
scroll to position [159, 259]
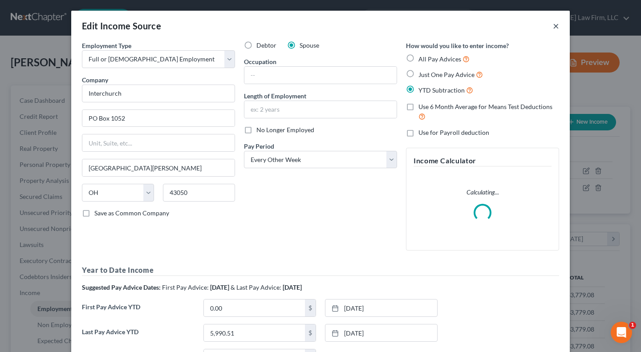
click at [554, 28] on button "×" at bounding box center [556, 25] width 6 height 11
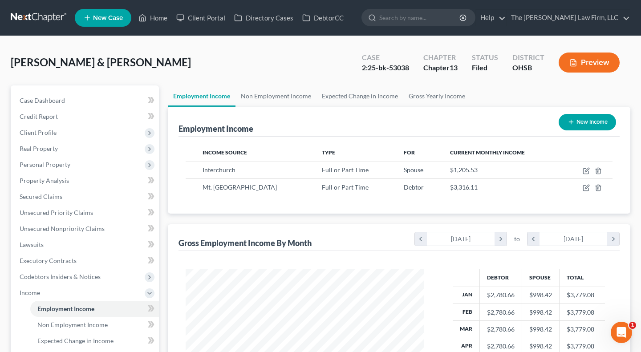
scroll to position [444776, 444680]
click at [578, 170] on icon "button" at bounding box center [579, 170] width 7 height 7
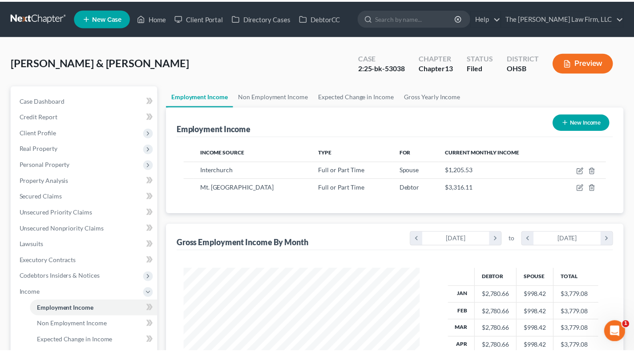
scroll to position [159, 259]
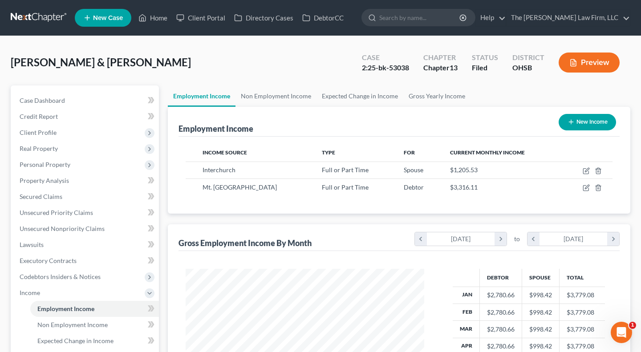
select select "0"
select select "36"
select select "2"
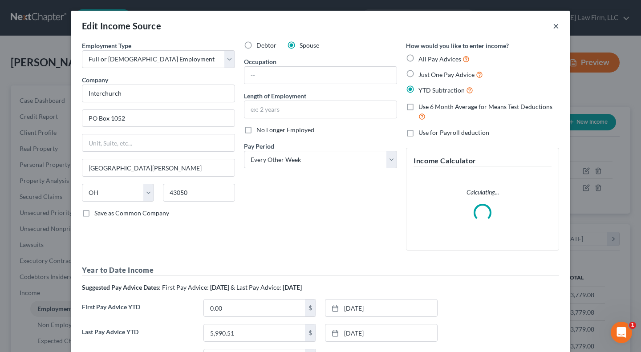
click at [553, 27] on button "×" at bounding box center [556, 25] width 6 height 11
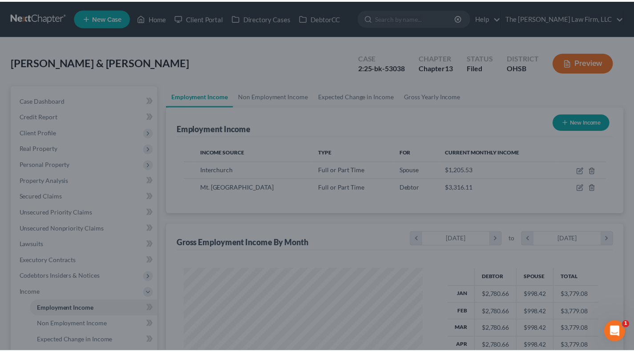
scroll to position [444776, 444680]
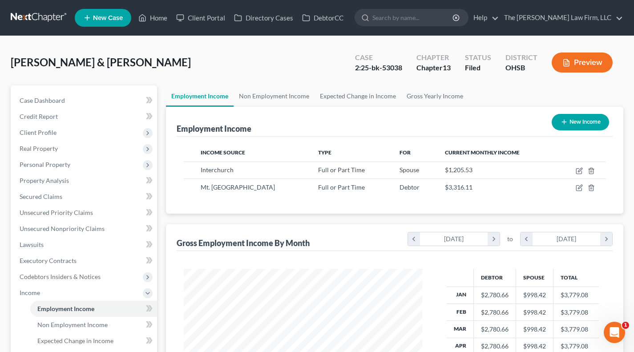
click at [504, 91] on ul "Employment Income Non Employment Income Expected Change in Income Gross Yearly …" at bounding box center [394, 95] width 457 height 21
click at [255, 93] on link "Non Employment Income" at bounding box center [274, 95] width 81 height 21
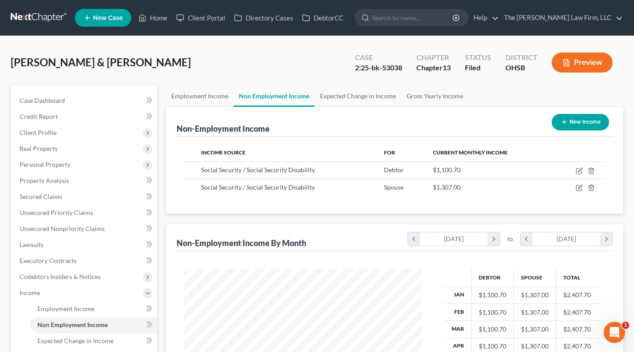
scroll to position [159, 256]
click at [206, 98] on link "Employment Income" at bounding box center [200, 95] width 68 height 21
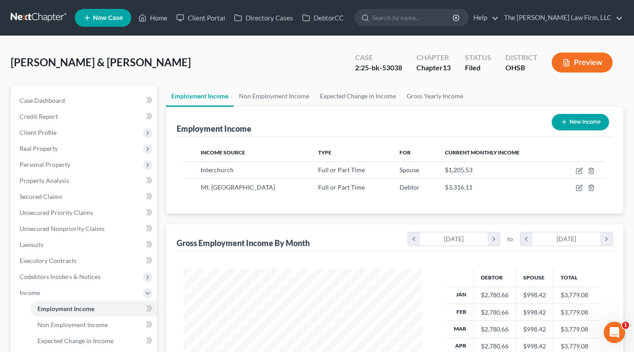
scroll to position [159, 256]
click at [280, 97] on link "Non Employment Income" at bounding box center [274, 95] width 81 height 21
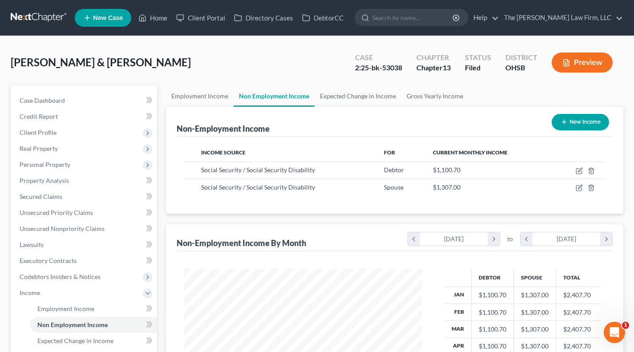
scroll to position [159, 256]
click at [220, 98] on link "Employment Income" at bounding box center [200, 95] width 68 height 21
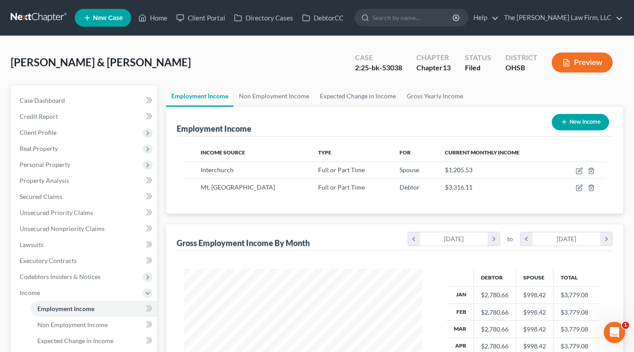
scroll to position [159, 256]
click at [75, 165] on span "Personal Property" at bounding box center [84, 165] width 145 height 16
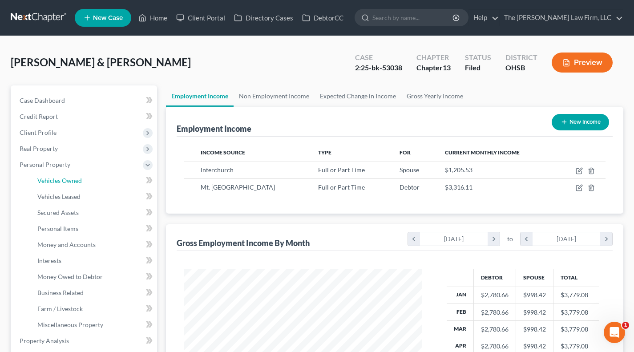
click at [67, 177] on span "Vehicles Owned" at bounding box center [59, 181] width 44 height 8
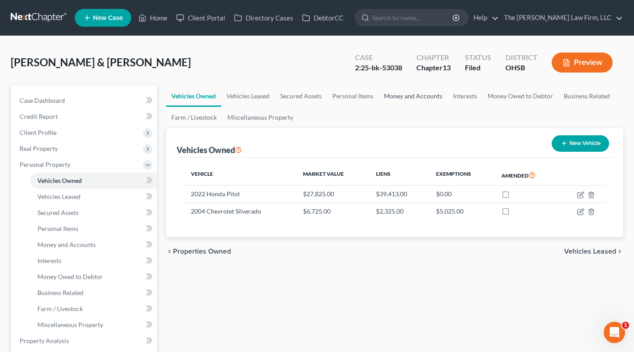
click at [395, 94] on link "Money and Accounts" at bounding box center [413, 95] width 69 height 21
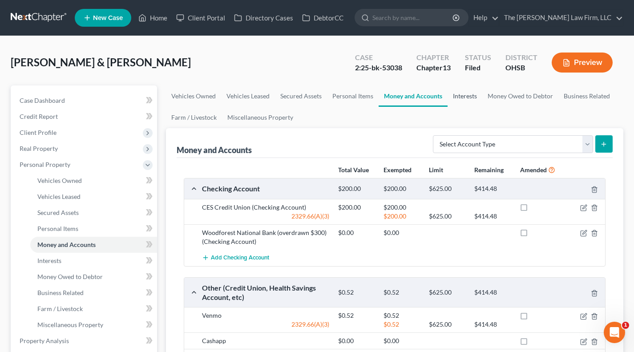
click at [457, 93] on link "Interests" at bounding box center [465, 95] width 35 height 21
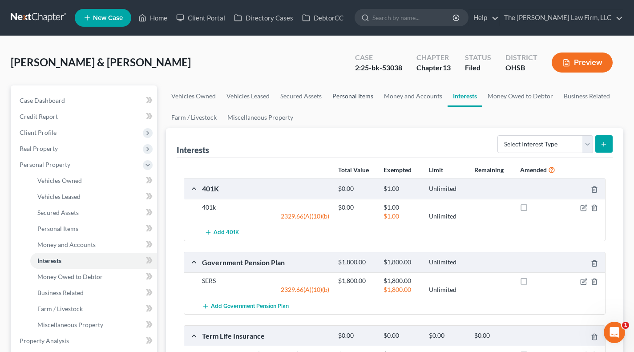
click at [360, 89] on link "Personal Items" at bounding box center [353, 95] width 52 height 21
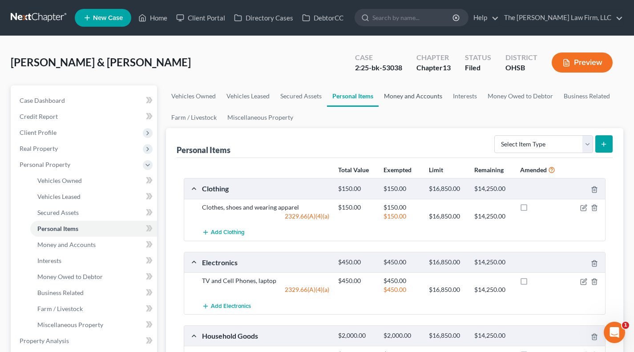
click at [409, 95] on link "Money and Accounts" at bounding box center [413, 95] width 69 height 21
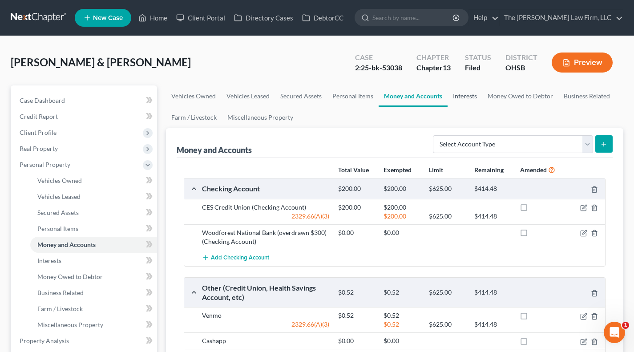
click at [460, 100] on link "Interests" at bounding box center [465, 95] width 35 height 21
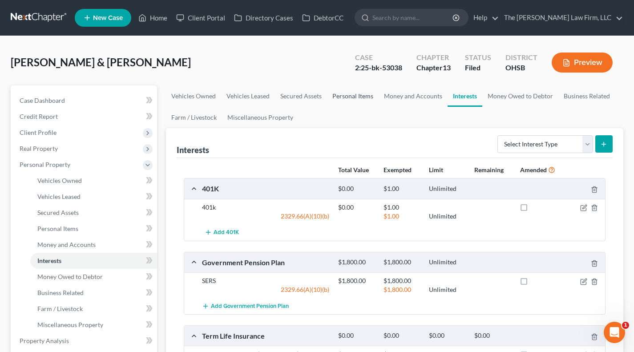
click at [364, 97] on link "Personal Items" at bounding box center [353, 95] width 52 height 21
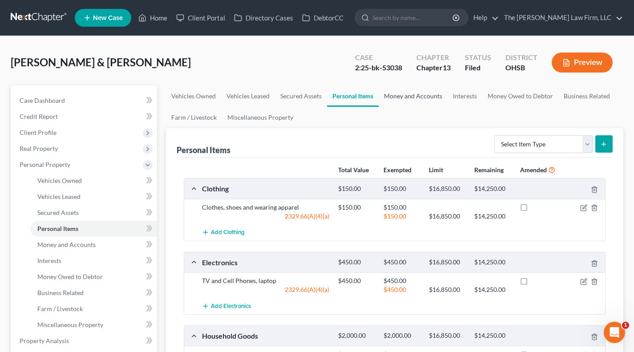
click at [414, 97] on link "Money and Accounts" at bounding box center [413, 95] width 69 height 21
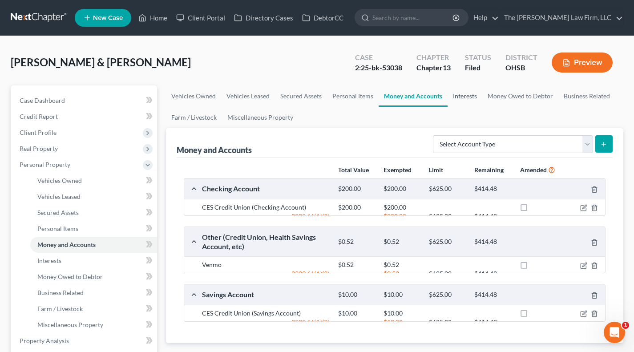
click at [456, 98] on link "Interests" at bounding box center [465, 95] width 35 height 21
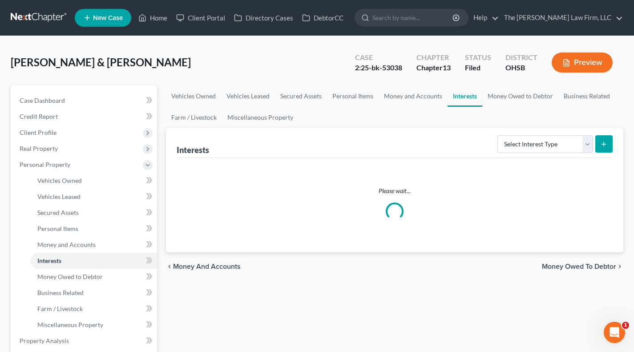
click at [408, 121] on ul "Vehicles Owned Vehicles Leased Secured Assets Personal Items Money and Accounts…" at bounding box center [394, 106] width 457 height 43
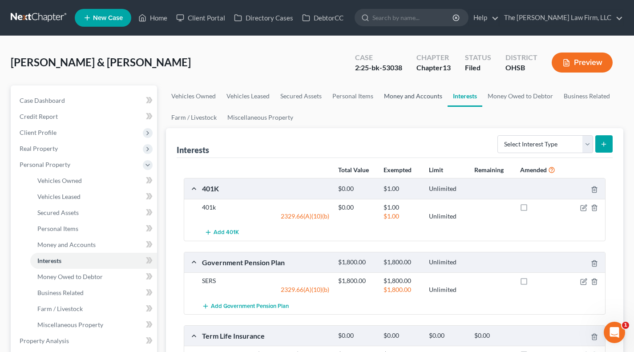
click at [418, 93] on link "Money and Accounts" at bounding box center [413, 95] width 69 height 21
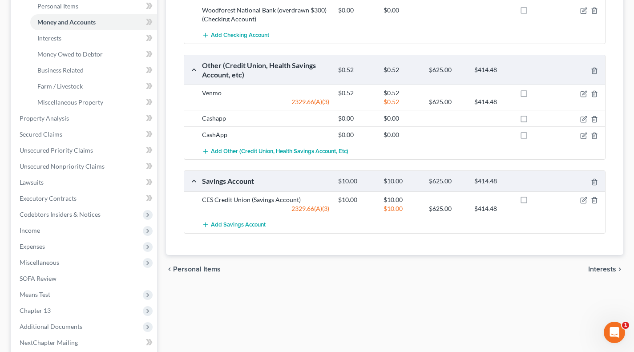
scroll to position [312, 0]
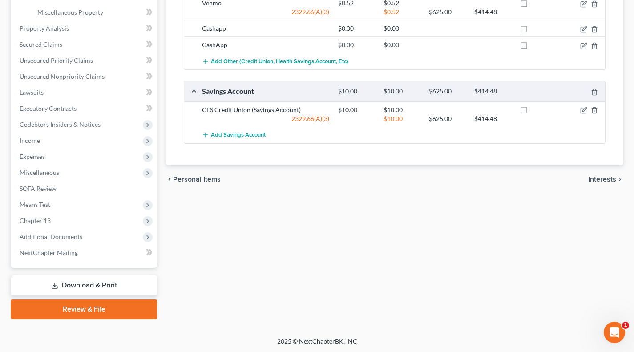
click at [107, 234] on span "Additional Documents" at bounding box center [84, 237] width 145 height 16
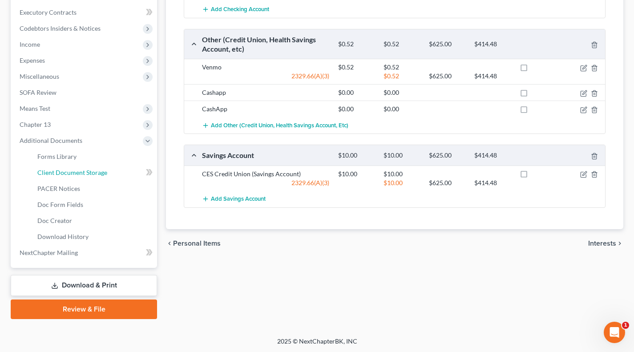
click at [94, 177] on link "Client Document Storage" at bounding box center [93, 173] width 127 height 16
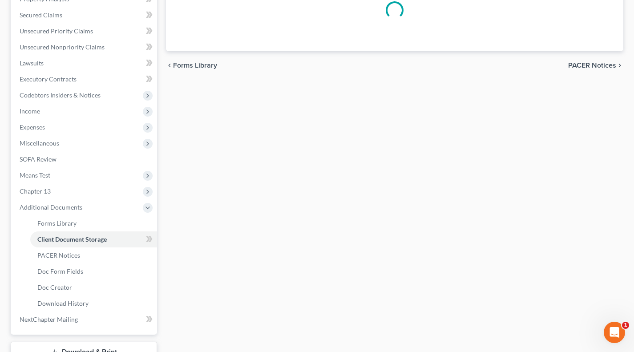
scroll to position [95, 0]
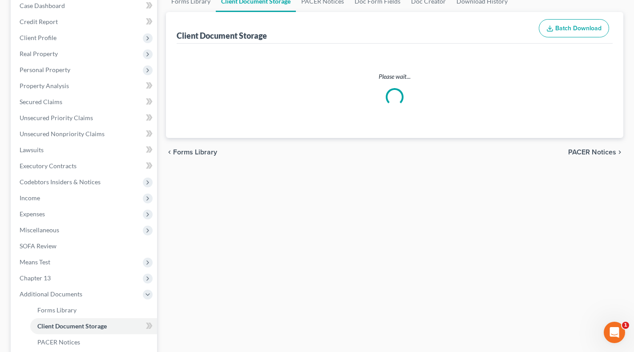
select select "52"
select select "61"
select select "7"
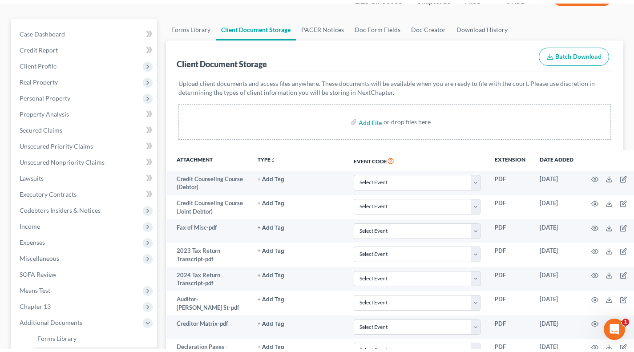
scroll to position [74, 0]
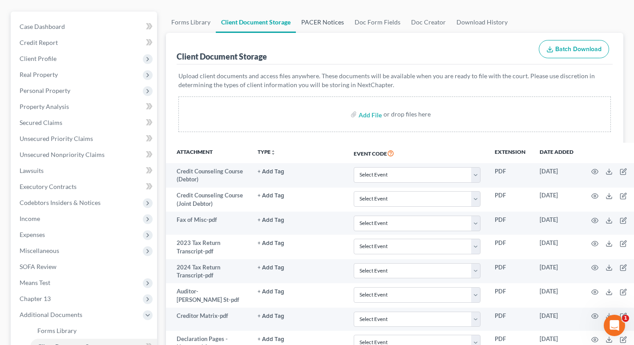
click at [311, 28] on link "PACER Notices" at bounding box center [322, 22] width 53 height 21
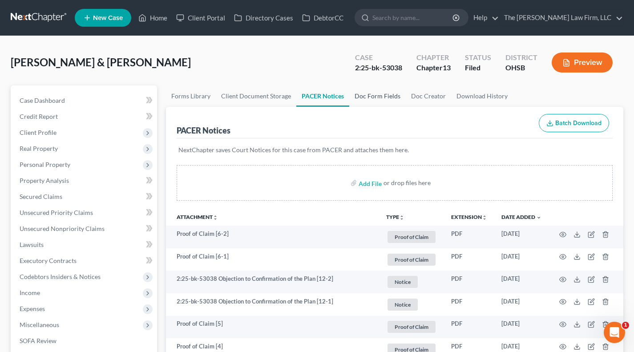
click at [366, 94] on link "Doc Form Fields" at bounding box center [377, 95] width 57 height 21
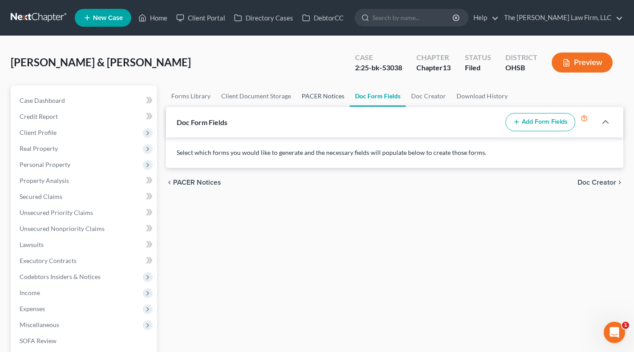
click at [333, 92] on link "PACER Notices" at bounding box center [322, 95] width 53 height 21
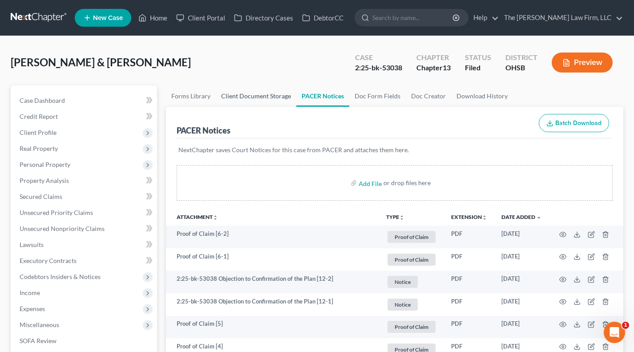
click at [294, 94] on link "Client Document Storage" at bounding box center [256, 95] width 81 height 21
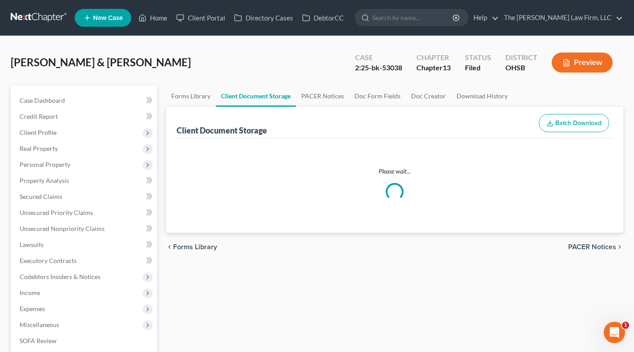
select select "52"
select select "61"
select select "7"
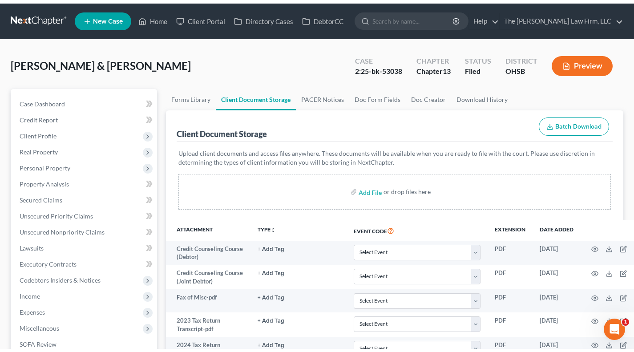
scroll to position [148, 0]
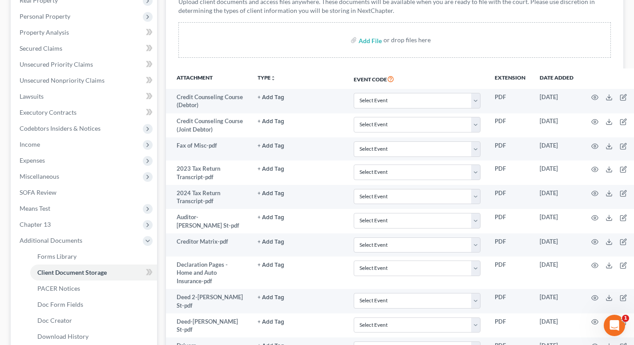
click at [88, 160] on span "Expenses" at bounding box center [84, 161] width 145 height 16
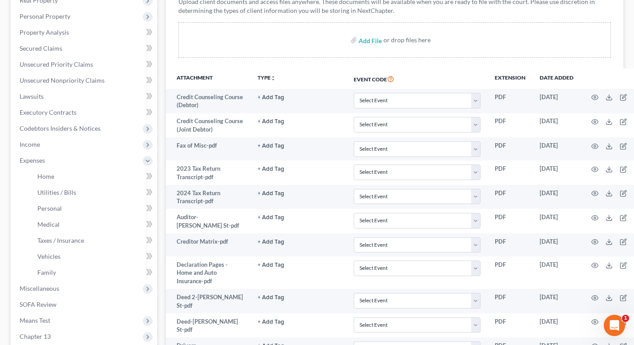
click at [70, 149] on span "Income" at bounding box center [84, 145] width 145 height 16
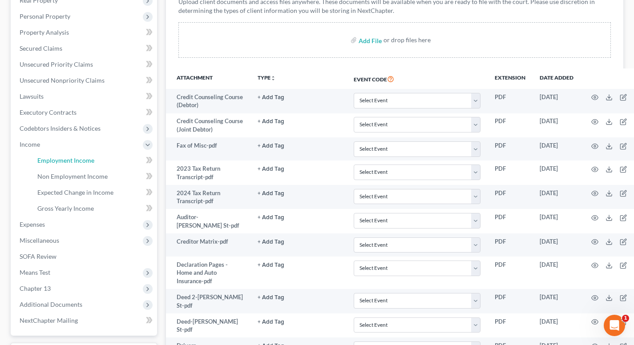
click at [72, 157] on span "Employment Income" at bounding box center [65, 161] width 57 height 8
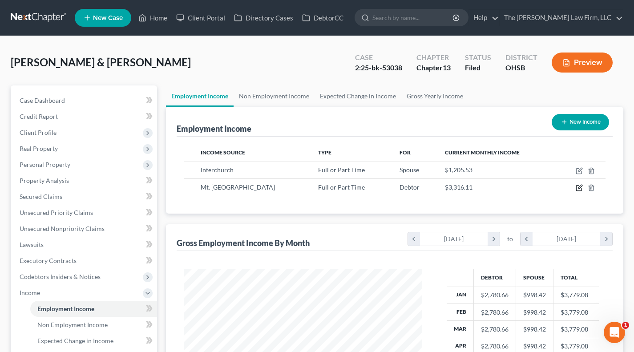
click at [580, 190] on icon "button" at bounding box center [579, 187] width 7 height 7
select select "0"
select select "36"
select select "2"
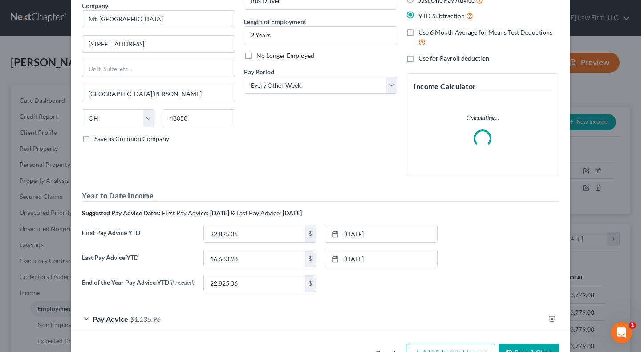
scroll to position [104, 0]
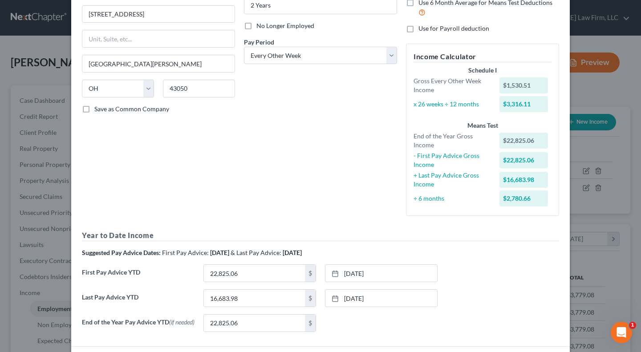
click at [15, 189] on div "Edit Income Source × Employment Type * Select Full or Part Time Employment Self…" at bounding box center [320, 176] width 641 height 352
click at [47, 217] on div "Edit Income Source × Employment Type * Select Full or Part Time Employment Self…" at bounding box center [320, 176] width 641 height 352
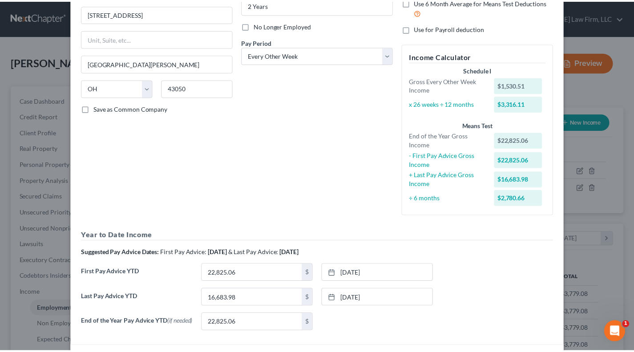
scroll to position [0, 0]
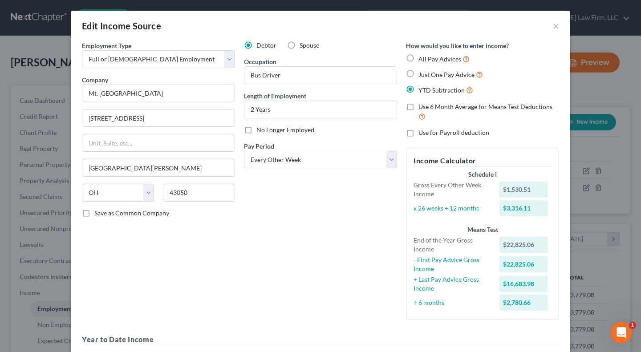
click at [556, 29] on div "Edit Income Source ×" at bounding box center [320, 26] width 498 height 30
click at [556, 26] on div "Edit Income Source ×" at bounding box center [320, 26] width 498 height 30
click at [554, 26] on button "×" at bounding box center [556, 25] width 6 height 11
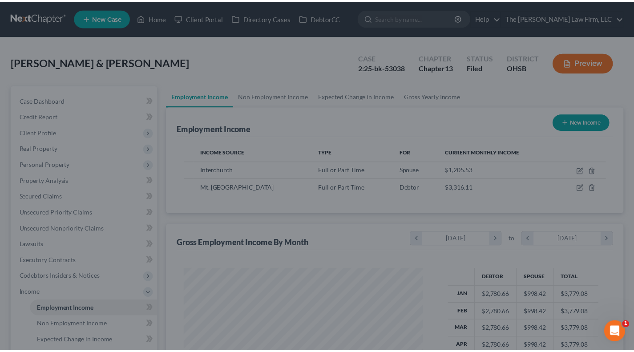
scroll to position [444776, 444680]
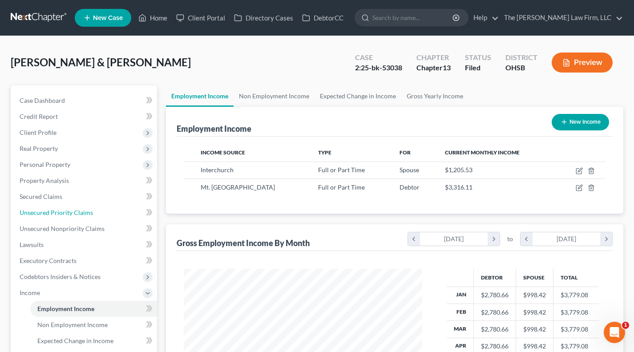
click at [72, 214] on span "Unsecured Priority Claims" at bounding box center [56, 213] width 73 height 8
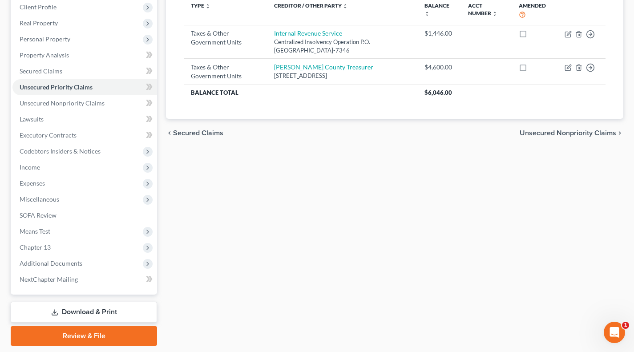
scroll to position [148, 0]
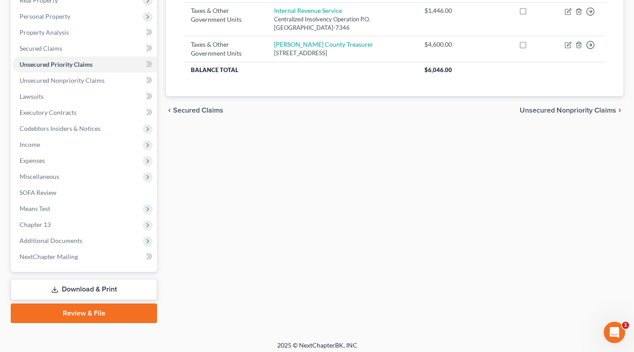
click at [74, 237] on span "Additional Documents" at bounding box center [51, 241] width 63 height 8
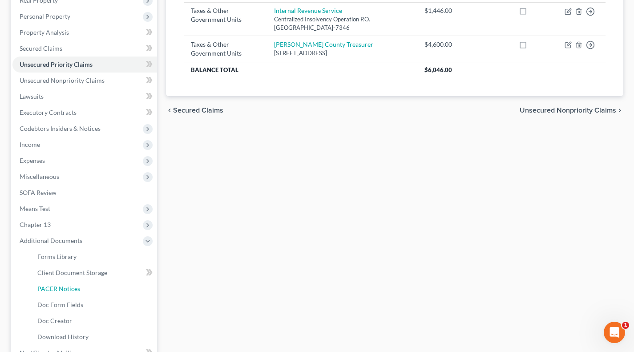
click at [62, 291] on span "PACER Notices" at bounding box center [58, 289] width 43 height 8
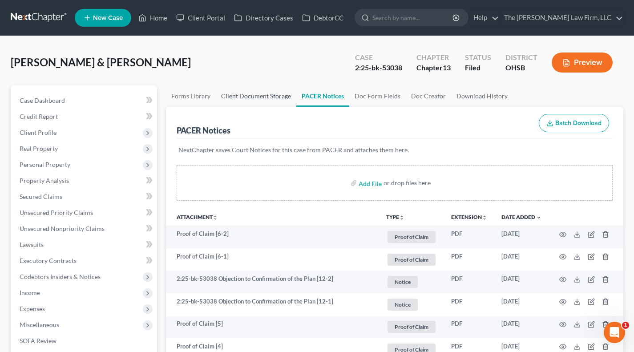
click at [284, 96] on link "Client Document Storage" at bounding box center [256, 95] width 81 height 21
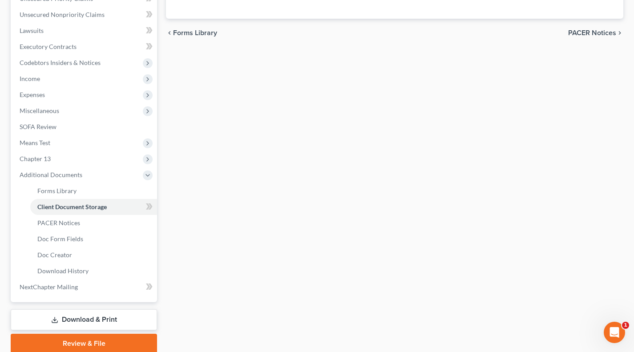
select select "52"
select select "61"
select select "7"
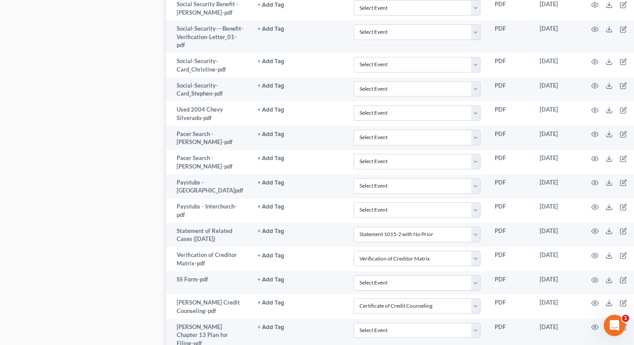
scroll to position [667, 0]
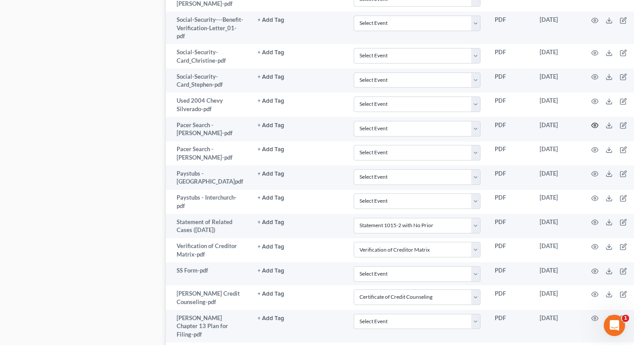
click at [591, 129] on icon "button" at bounding box center [594, 125] width 7 height 7
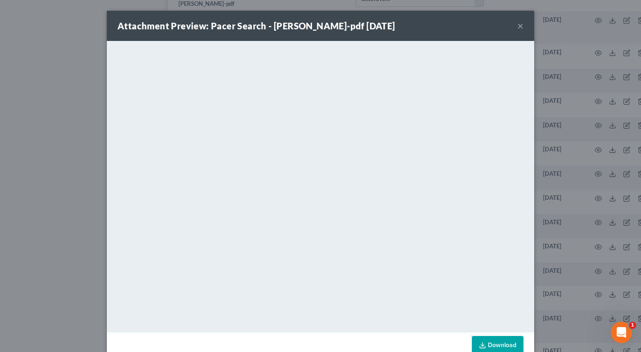
click at [517, 29] on button "×" at bounding box center [520, 25] width 6 height 11
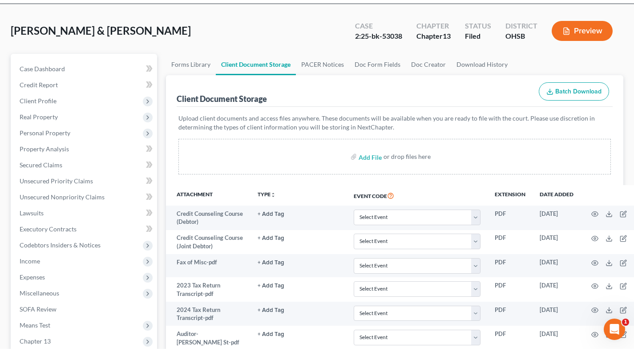
scroll to position [0, 0]
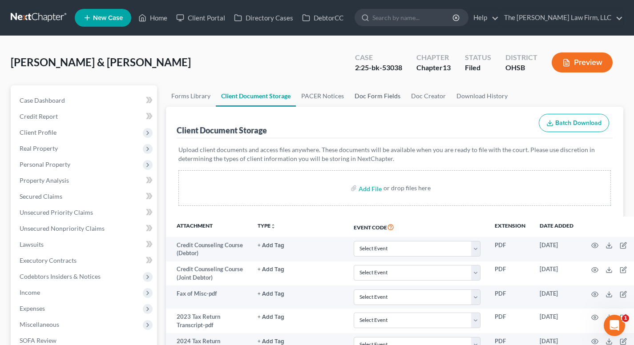
click at [361, 93] on link "Doc Form Fields" at bounding box center [377, 95] width 57 height 21
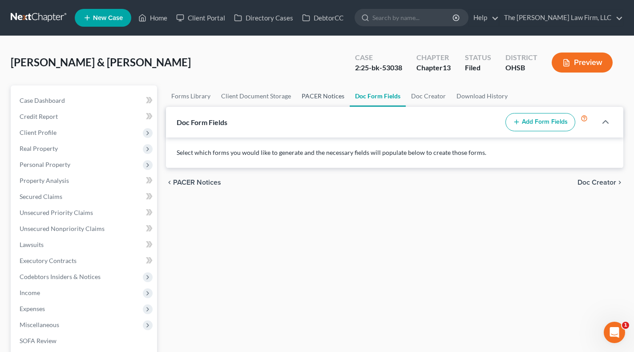
click at [315, 93] on link "PACER Notices" at bounding box center [322, 95] width 53 height 21
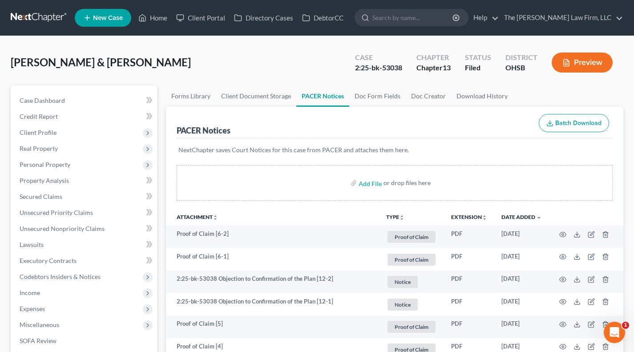
click at [215, 131] on div "PACER Notices" at bounding box center [204, 130] width 54 height 11
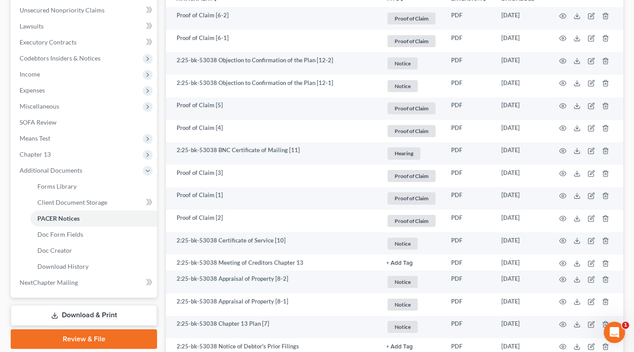
scroll to position [222, 0]
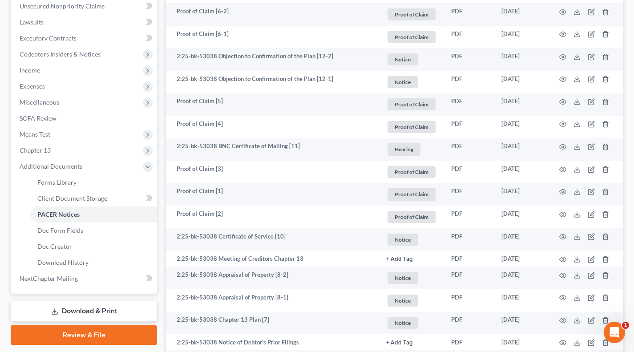
click at [80, 74] on span "Income" at bounding box center [84, 70] width 145 height 16
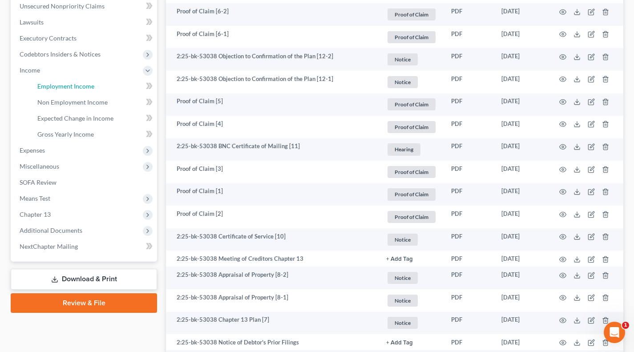
click at [79, 82] on span "Employment Income" at bounding box center [65, 86] width 57 height 8
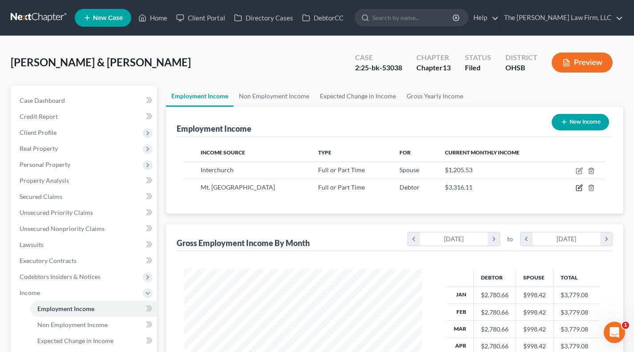
click at [578, 189] on icon "button" at bounding box center [580, 187] width 4 height 4
select select "0"
select select "36"
select select "2"
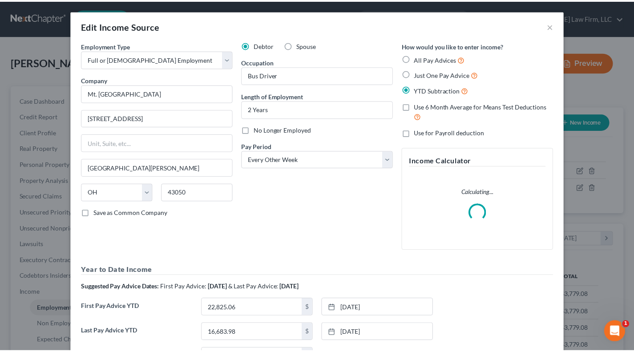
scroll to position [159, 259]
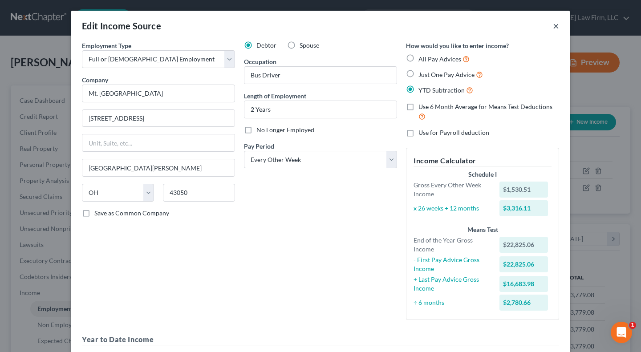
click at [553, 26] on button "×" at bounding box center [556, 25] width 6 height 11
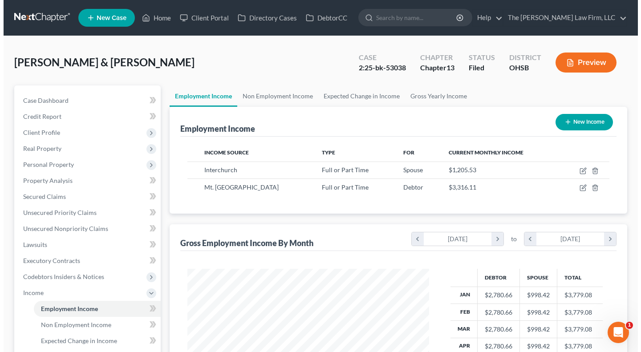
scroll to position [444776, 444680]
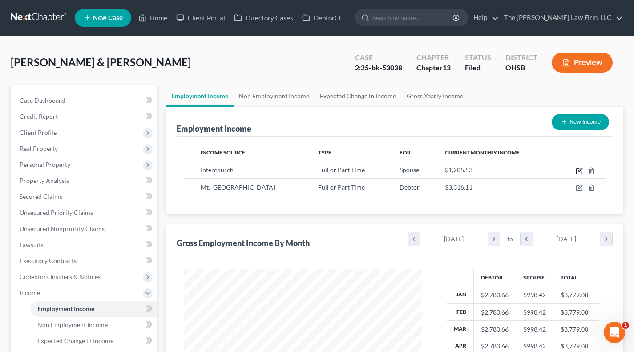
click at [580, 171] on icon "button" at bounding box center [580, 170] width 4 height 4
select select "0"
select select "36"
select select "2"
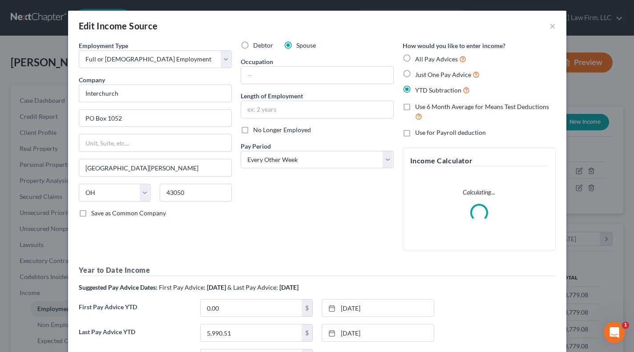
scroll to position [159, 259]
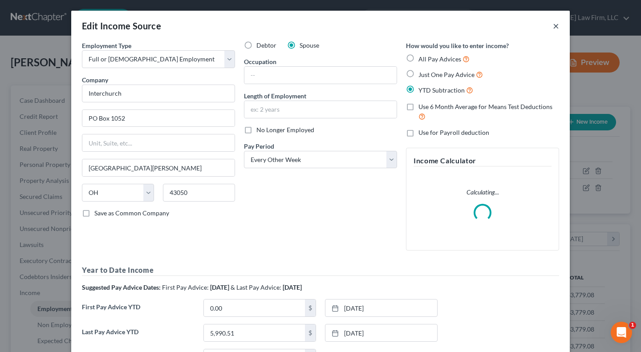
click at [554, 28] on button "×" at bounding box center [556, 25] width 6 height 11
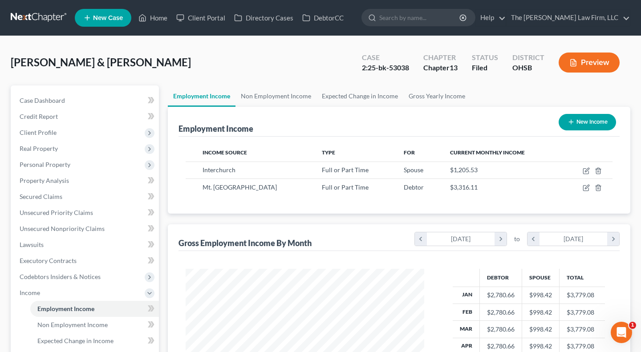
scroll to position [444776, 444680]
click at [580, 172] on icon "button" at bounding box center [579, 170] width 7 height 7
select select "0"
select select "36"
select select "2"
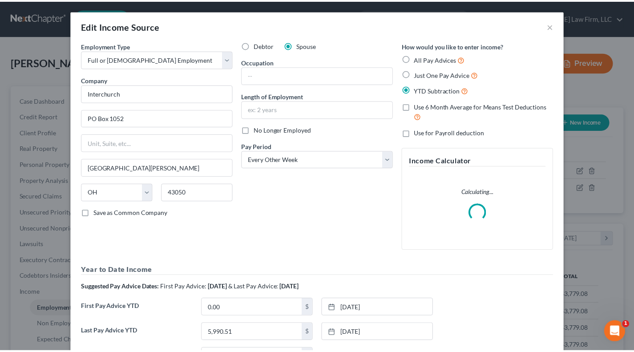
scroll to position [159, 259]
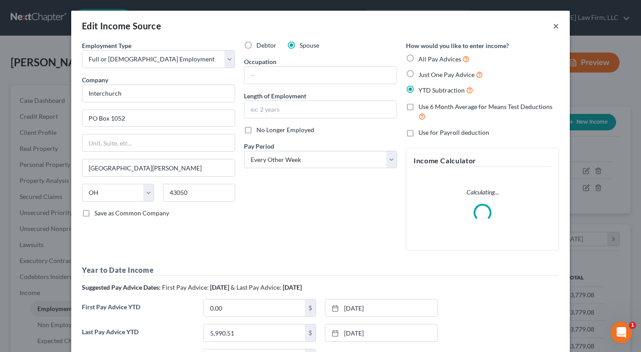
click at [553, 24] on button "×" at bounding box center [556, 25] width 6 height 11
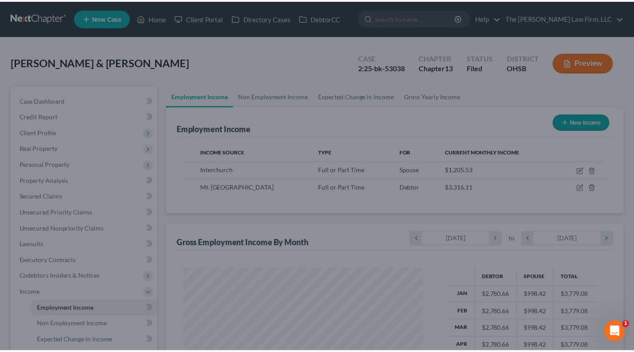
scroll to position [444776, 444680]
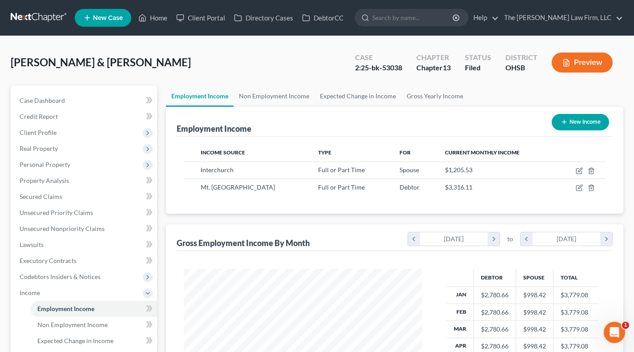
click at [505, 101] on ul "Employment Income Non Employment Income Expected Change in Income Gross Yearly …" at bounding box center [394, 95] width 457 height 21
click at [288, 99] on link "Non Employment Income" at bounding box center [274, 95] width 81 height 21
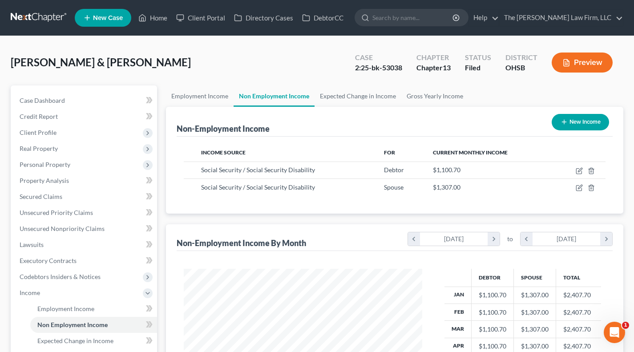
scroll to position [159, 256]
click at [389, 99] on link "Expected Change in Income" at bounding box center [358, 95] width 87 height 21
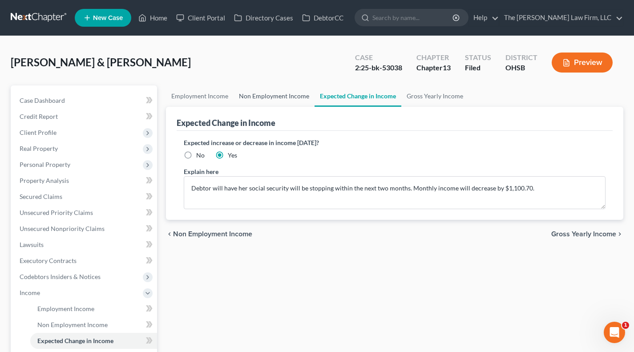
click at [281, 88] on link "Non Employment Income" at bounding box center [274, 95] width 81 height 21
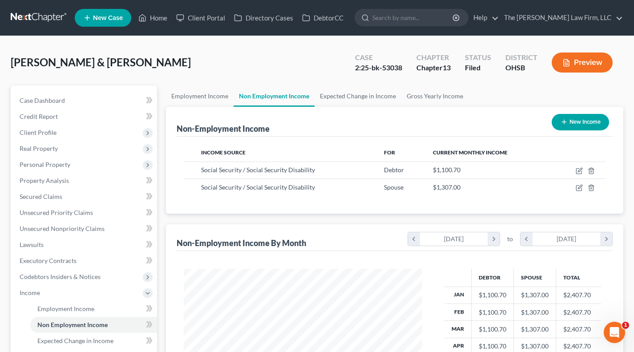
scroll to position [159, 256]
click at [335, 93] on link "Expected Change in Income" at bounding box center [358, 95] width 87 height 21
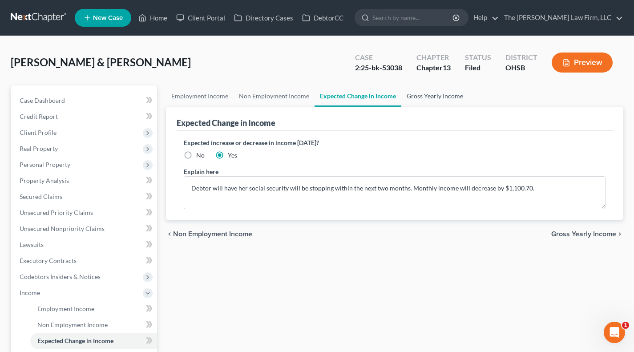
click at [434, 92] on link "Gross Yearly Income" at bounding box center [434, 95] width 67 height 21
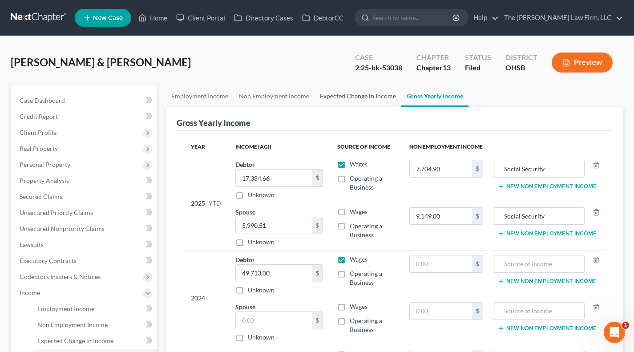
click at [372, 93] on link "Expected Change in Income" at bounding box center [358, 95] width 87 height 21
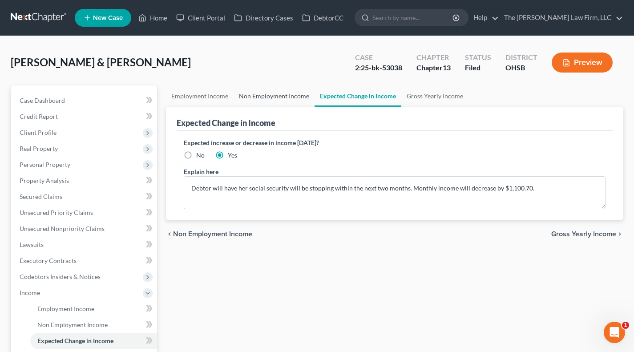
click at [279, 99] on link "Non Employment Income" at bounding box center [274, 95] width 81 height 21
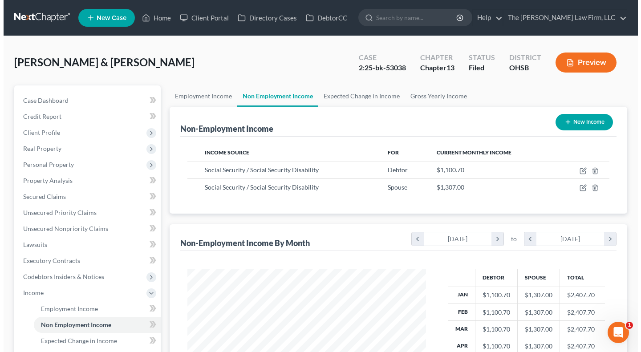
scroll to position [159, 256]
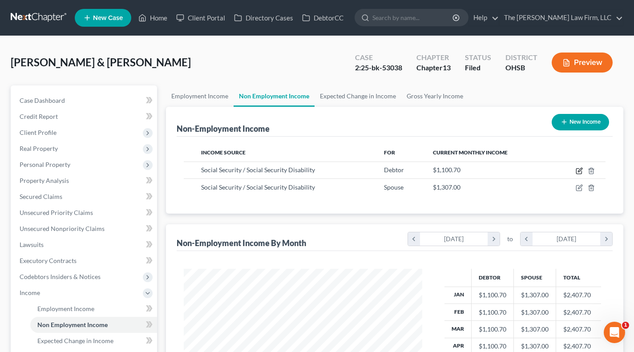
click at [578, 169] on icon "button" at bounding box center [579, 170] width 7 height 7
select select "4"
select select "0"
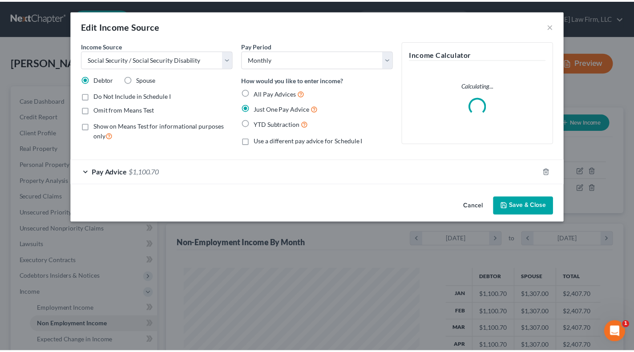
scroll to position [159, 259]
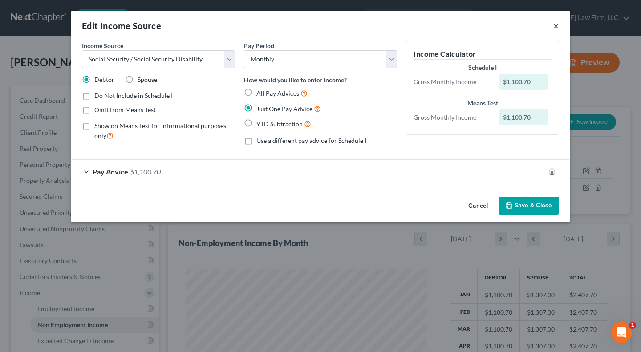
click at [555, 24] on button "×" at bounding box center [556, 25] width 6 height 11
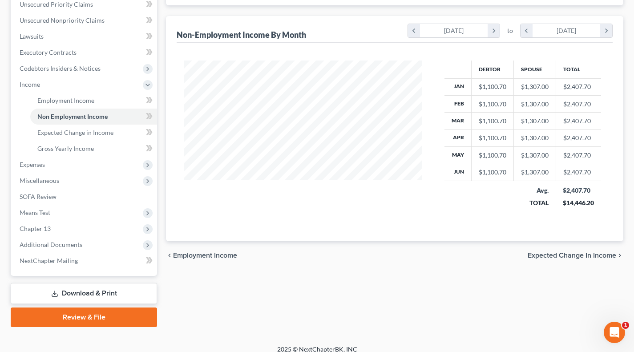
scroll to position [216, 0]
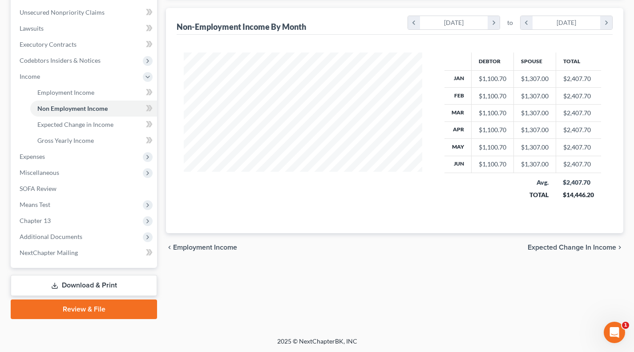
click at [101, 234] on span "Additional Documents" at bounding box center [84, 237] width 145 height 16
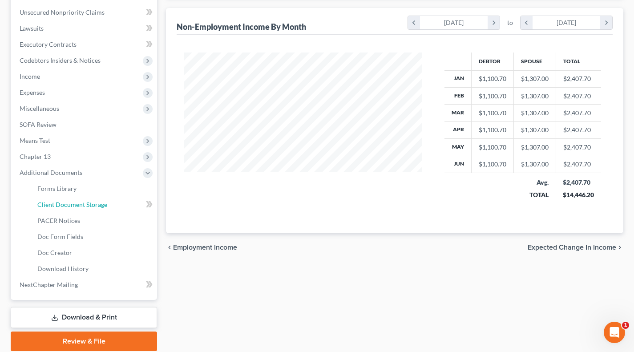
click at [88, 209] on link "Client Document Storage" at bounding box center [93, 205] width 127 height 16
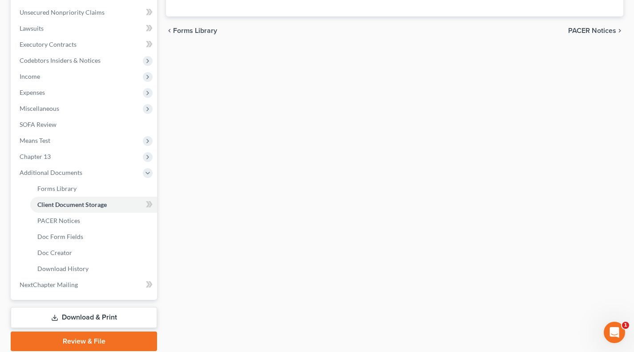
select select "52"
select select "61"
select select "7"
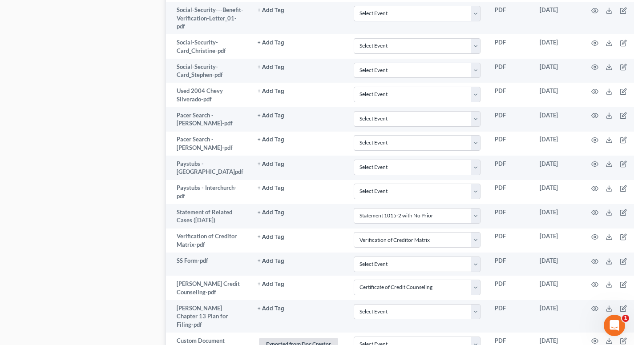
scroll to position [603, 0]
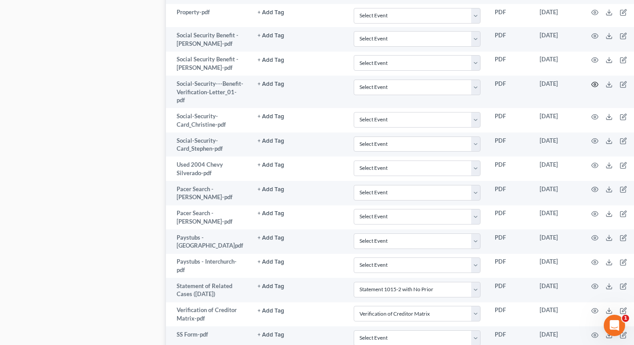
click at [591, 88] on icon "button" at bounding box center [594, 84] width 7 height 7
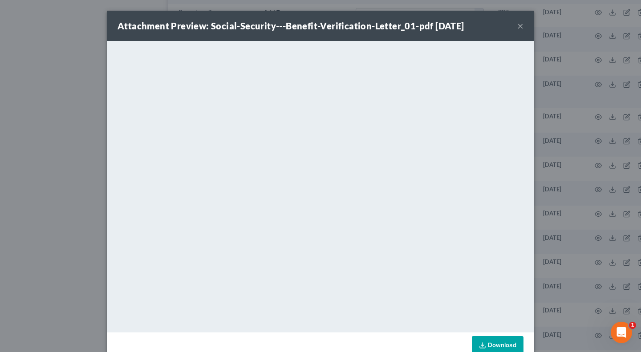
click at [574, 144] on div "Attachment Preview: Social-Security---Benefit-Verification-Letter_01-pdf 07/08/…" at bounding box center [320, 176] width 641 height 352
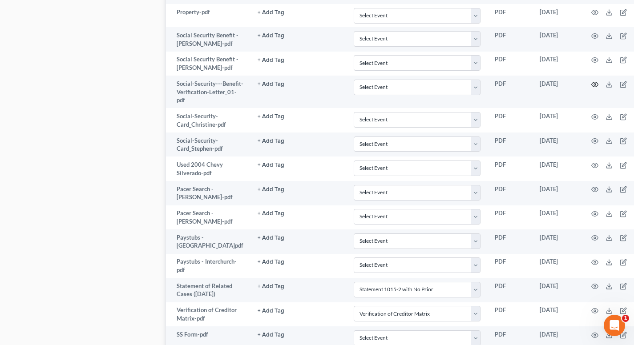
click at [591, 88] on icon "button" at bounding box center [594, 84] width 7 height 7
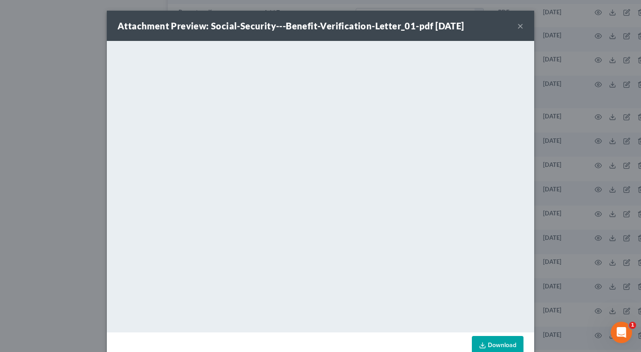
click at [519, 26] on button "×" at bounding box center [520, 25] width 6 height 11
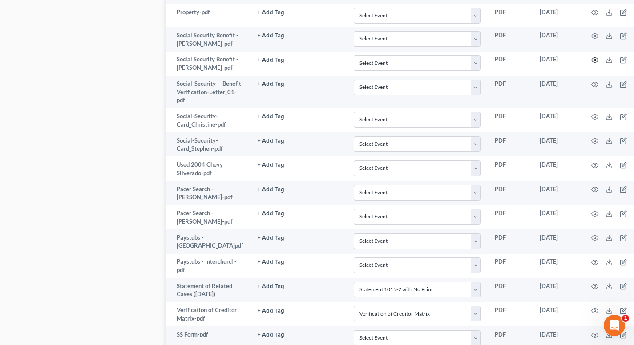
click at [592, 63] on icon "button" at bounding box center [595, 60] width 7 height 5
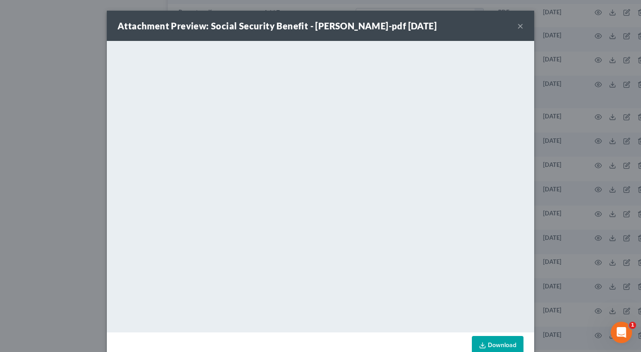
click at [517, 27] on button "×" at bounding box center [520, 25] width 6 height 11
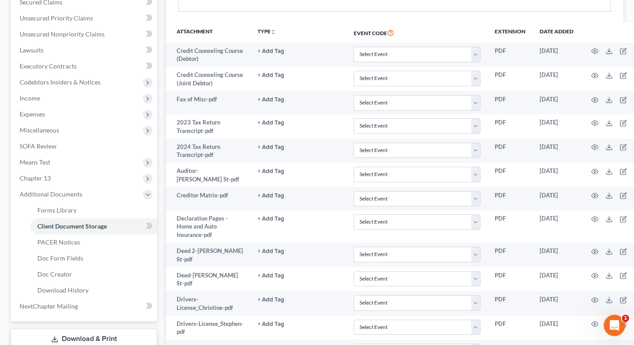
scroll to position [222, 0]
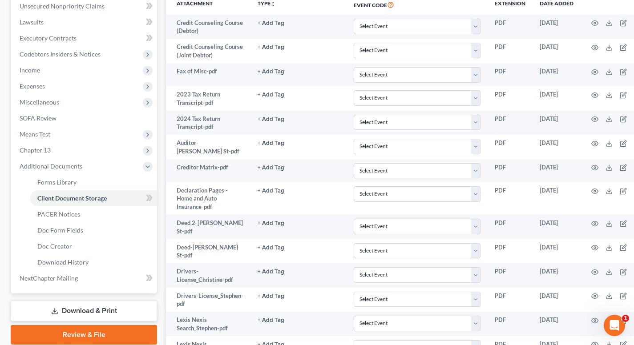
click at [63, 76] on span "Income" at bounding box center [84, 70] width 145 height 16
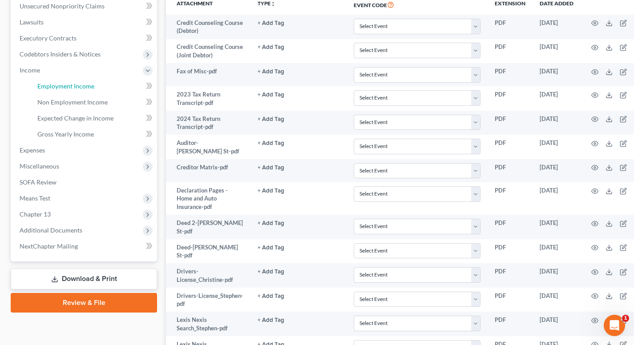
click at [65, 83] on span "Employment Income" at bounding box center [65, 86] width 57 height 8
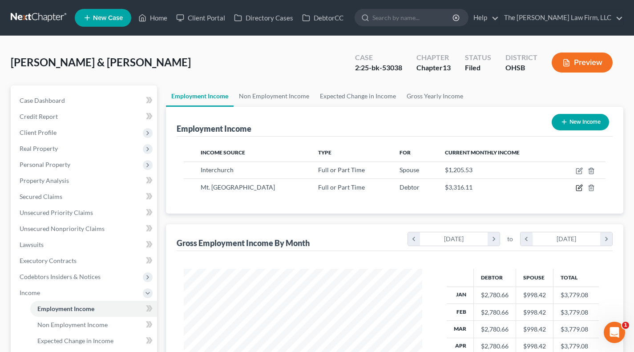
click at [578, 188] on icon "button" at bounding box center [579, 187] width 7 height 7
select select "0"
select select "36"
select select "2"
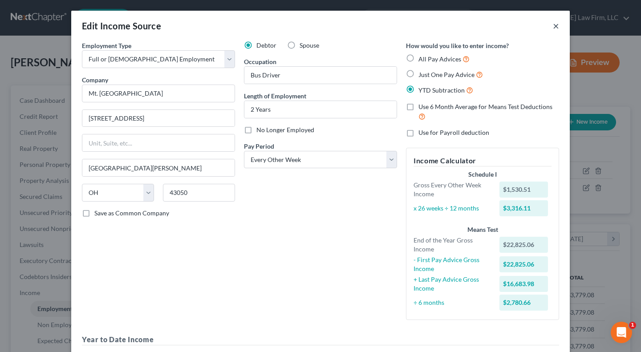
click at [553, 27] on button "×" at bounding box center [556, 25] width 6 height 11
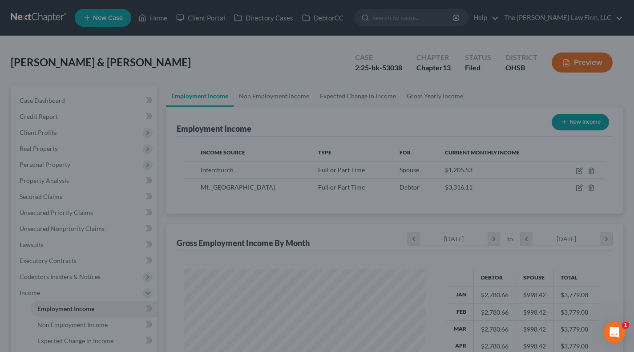
scroll to position [444776, 444680]
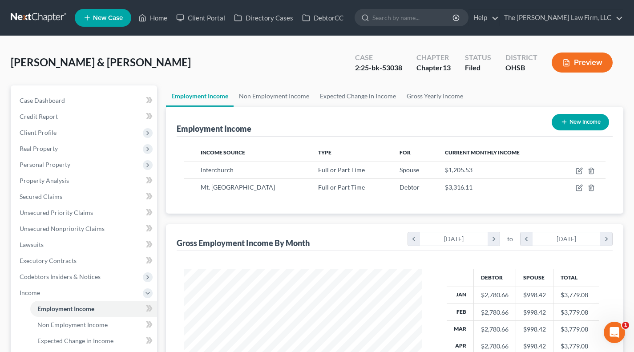
click at [392, 66] on div "2:25-bk-53038" at bounding box center [378, 68] width 47 height 10
click at [334, 67] on div "Burnside, Christine & Stephen Upgraded Case 2:25-bk-53038 Chapter Chapter 13 St…" at bounding box center [317, 66] width 613 height 39
click at [337, 94] on link "Expected Change in Income" at bounding box center [358, 95] width 87 height 21
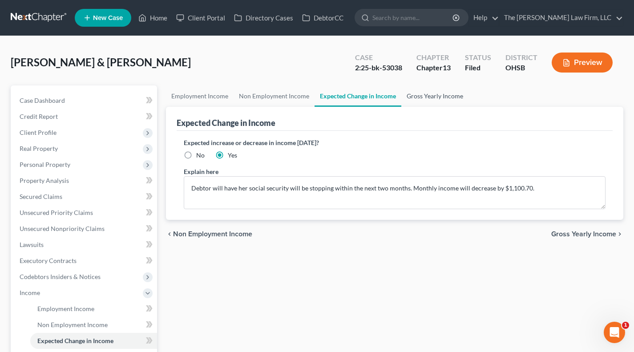
click at [444, 103] on link "Gross Yearly Income" at bounding box center [434, 95] width 67 height 21
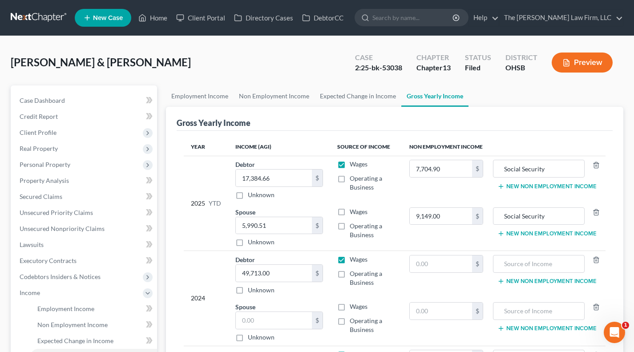
scroll to position [216, 0]
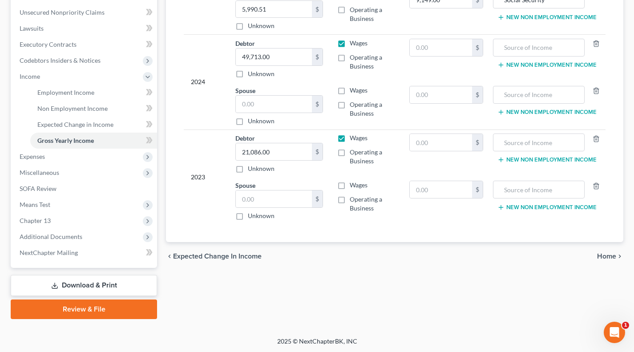
click at [31, 158] on span "Expenses" at bounding box center [32, 157] width 25 height 8
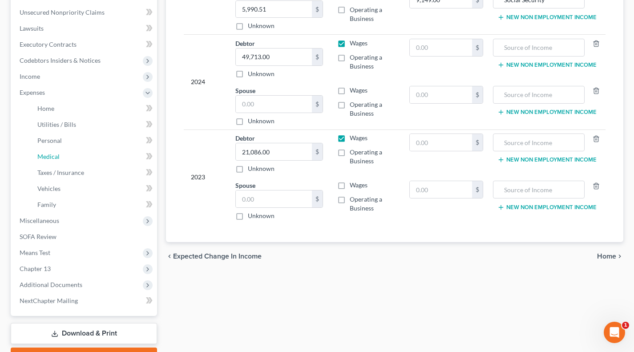
click at [68, 158] on link "Medical" at bounding box center [93, 157] width 127 height 16
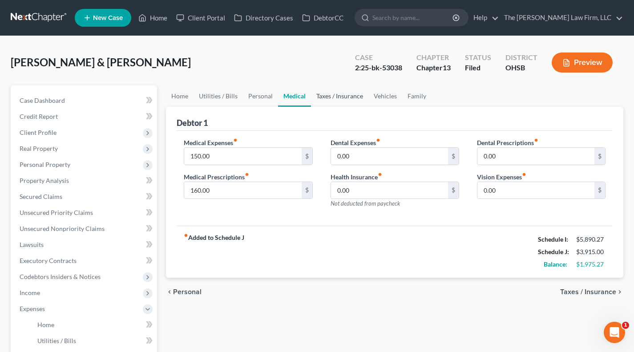
click at [342, 103] on link "Taxes / Insurance" at bounding box center [339, 95] width 57 height 21
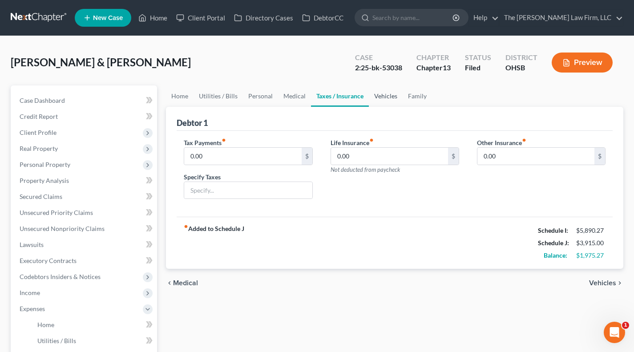
click at [379, 99] on link "Vehicles" at bounding box center [386, 95] width 34 height 21
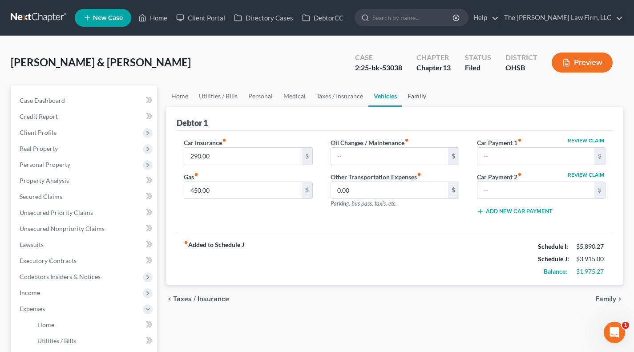
click at [409, 99] on link "Family" at bounding box center [416, 95] width 29 height 21
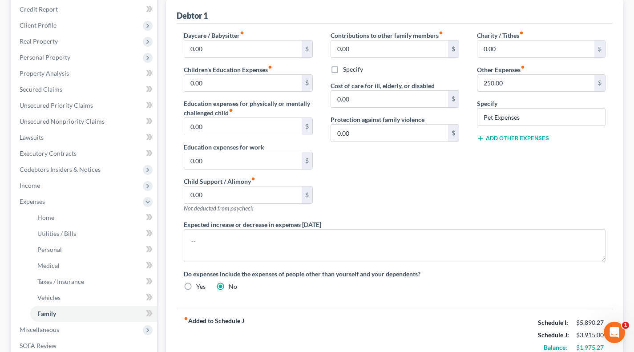
scroll to position [148, 0]
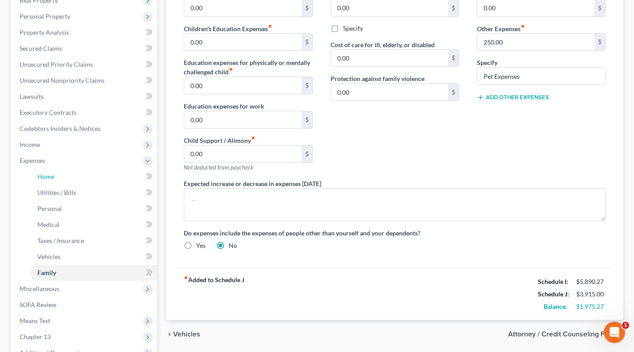
click at [56, 182] on link "Home" at bounding box center [93, 177] width 127 height 16
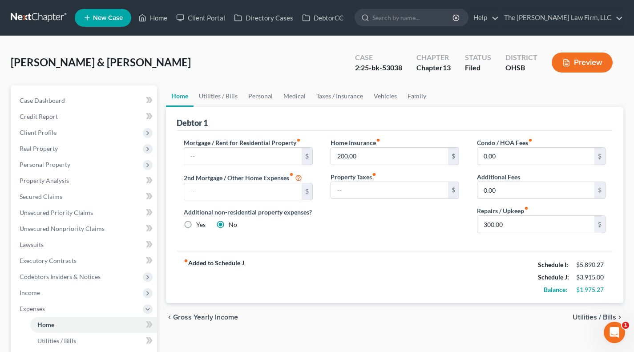
click at [74, 143] on span "Real Property" at bounding box center [84, 149] width 145 height 16
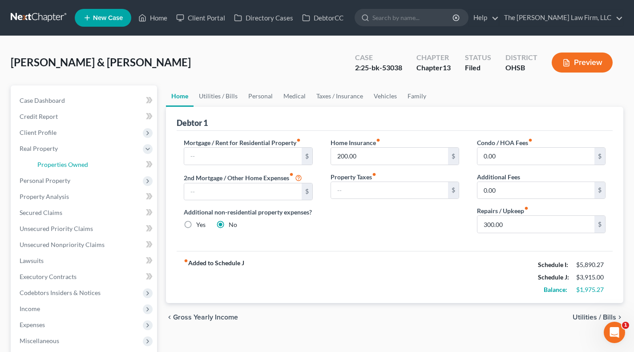
click at [73, 158] on link "Properties Owned" at bounding box center [93, 165] width 127 height 16
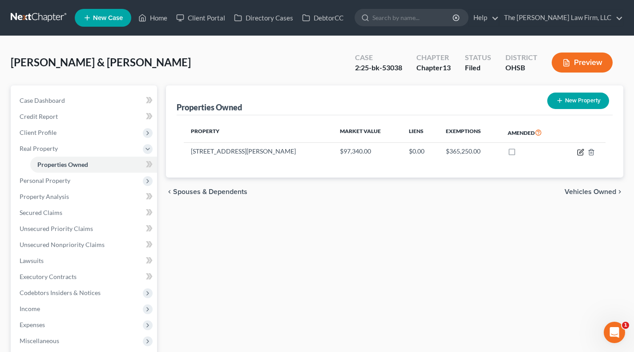
click at [581, 152] on icon "button" at bounding box center [580, 152] width 7 height 7
select select "36"
select select "0"
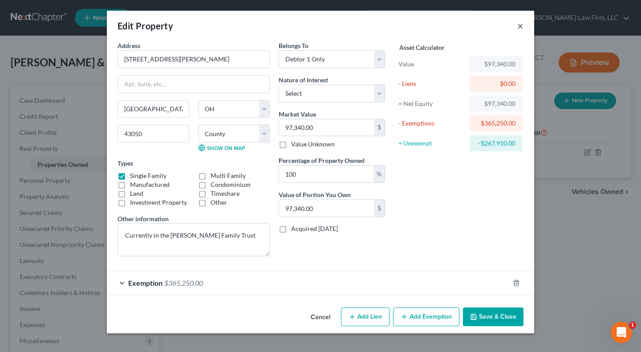
click at [518, 26] on button "×" at bounding box center [520, 25] width 6 height 11
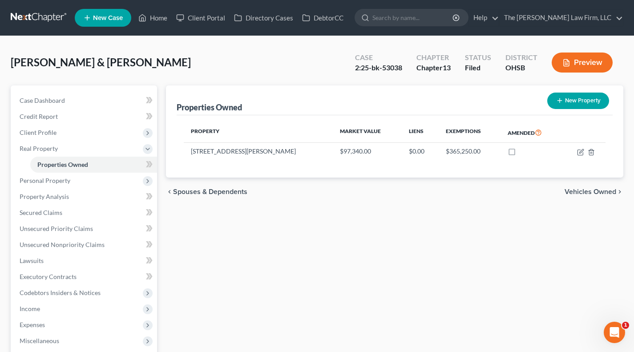
scroll to position [168, 0]
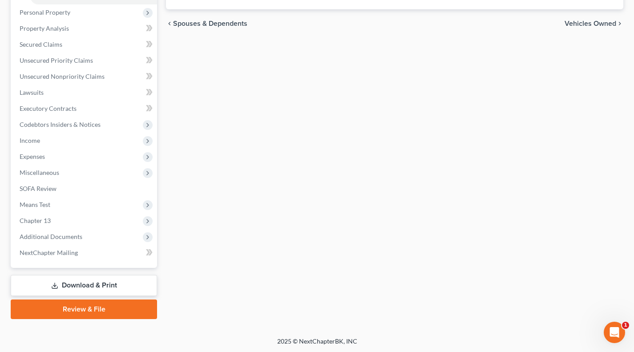
click at [55, 238] on span "Additional Documents" at bounding box center [51, 237] width 63 height 8
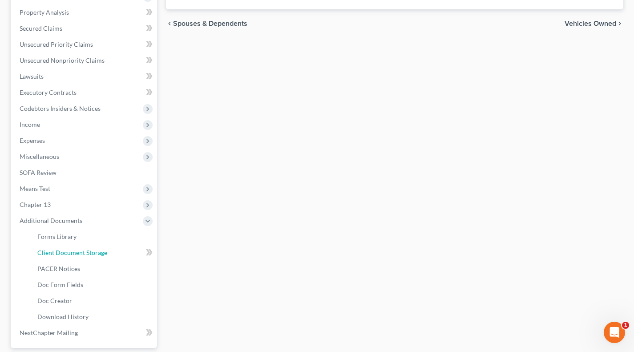
click at [68, 252] on span "Client Document Storage" at bounding box center [72, 253] width 70 height 8
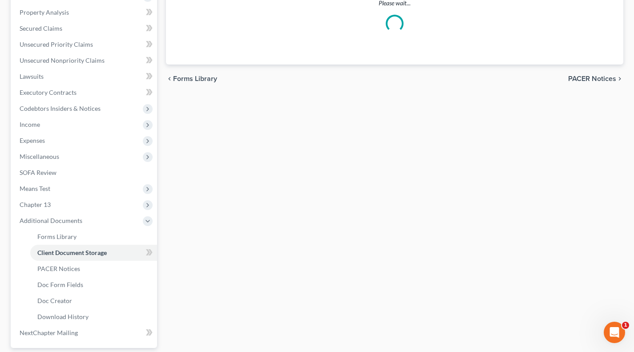
select select "52"
select select "61"
select select "7"
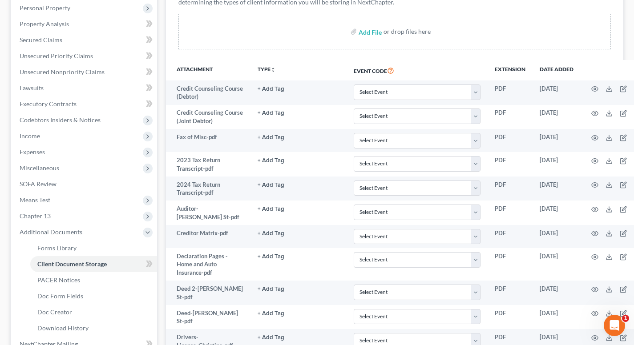
scroll to position [222, 0]
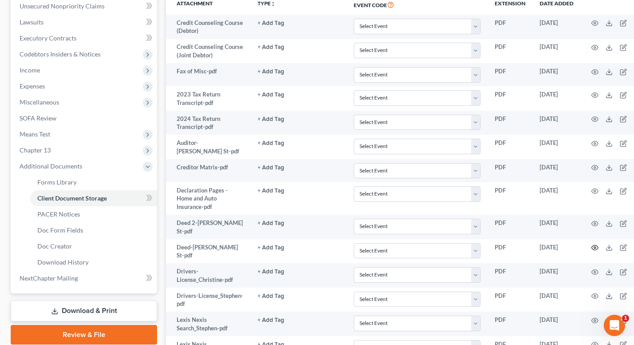
click at [591, 251] on icon "button" at bounding box center [594, 247] width 7 height 7
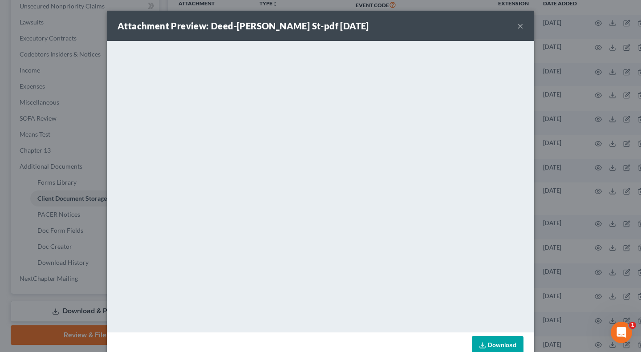
click at [517, 25] on button "×" at bounding box center [520, 25] width 6 height 11
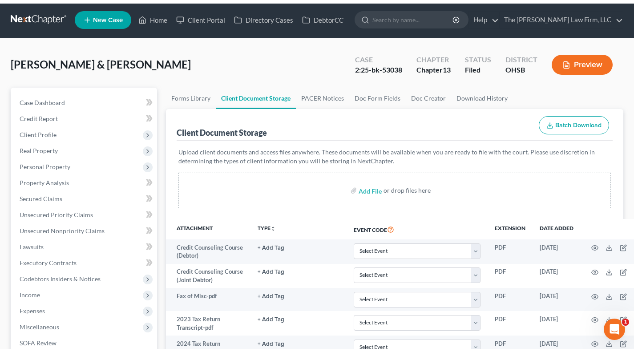
scroll to position [0, 0]
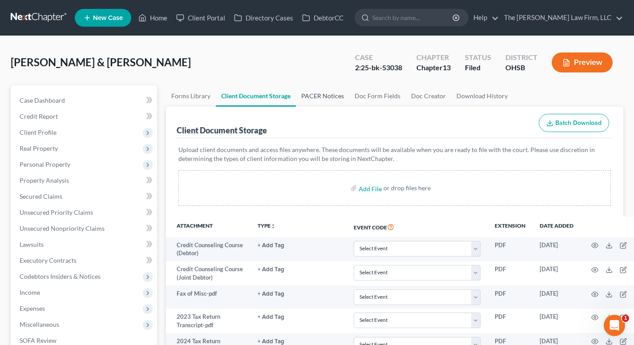
click at [331, 99] on link "PACER Notices" at bounding box center [322, 95] width 53 height 21
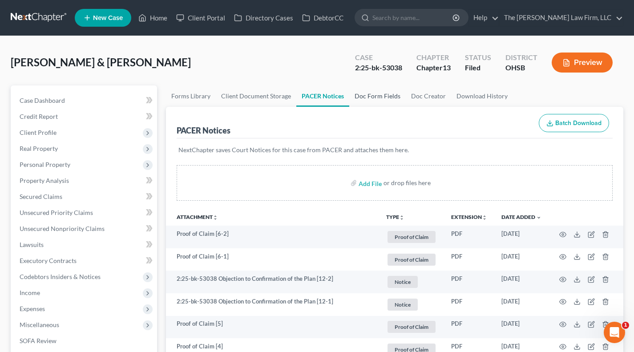
click at [381, 97] on link "Doc Form Fields" at bounding box center [377, 95] width 57 height 21
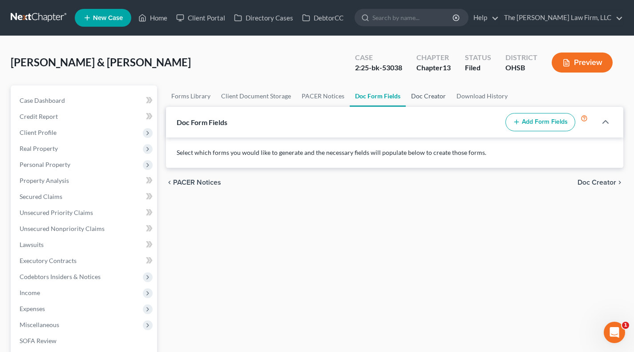
click at [409, 98] on link "Doc Creator" at bounding box center [428, 95] width 45 height 21
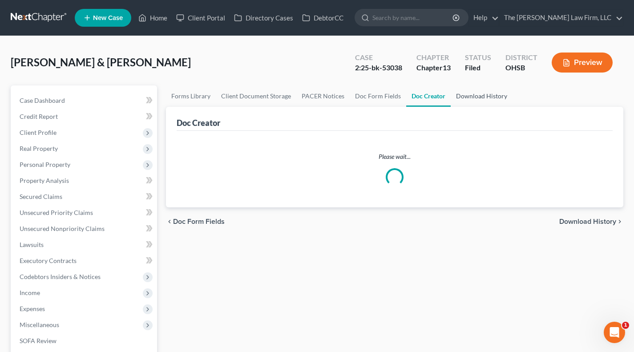
click at [456, 93] on link "Download History" at bounding box center [482, 95] width 62 height 21
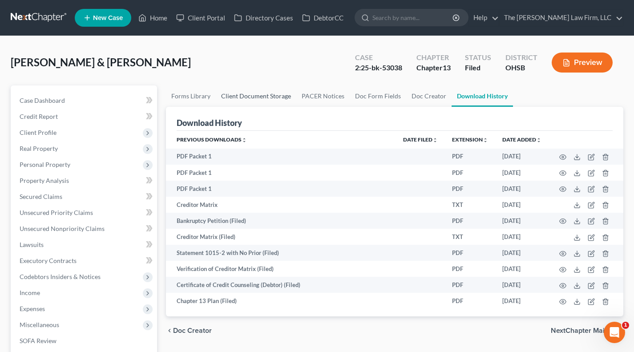
click at [262, 95] on link "Client Document Storage" at bounding box center [256, 95] width 81 height 21
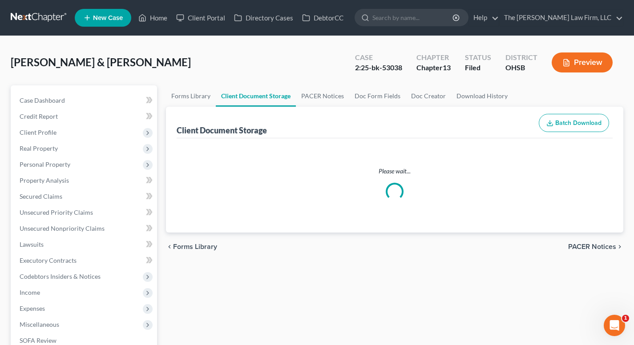
select select "52"
select select "61"
select select "7"
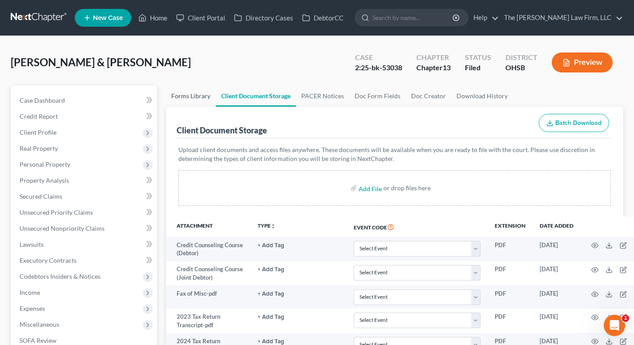
click at [181, 91] on link "Forms Library" at bounding box center [191, 95] width 50 height 21
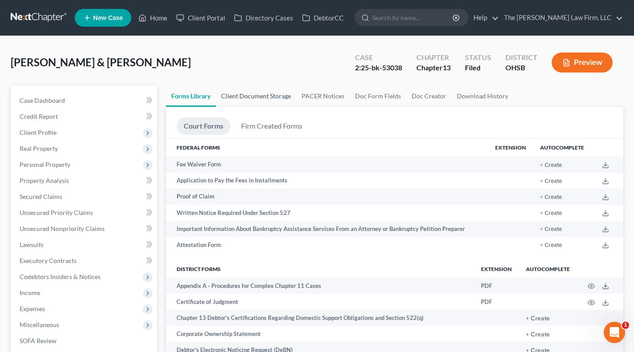
click at [274, 101] on link "Client Document Storage" at bounding box center [256, 95] width 81 height 21
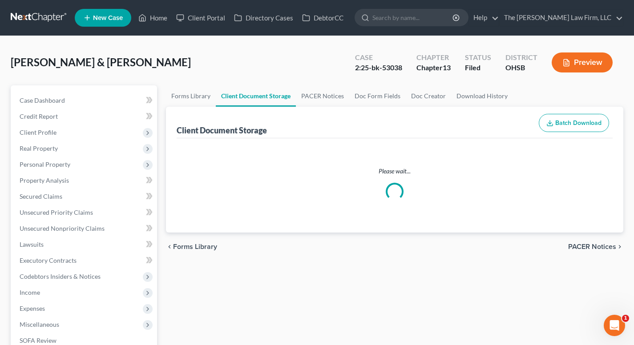
select select "52"
select select "61"
select select "7"
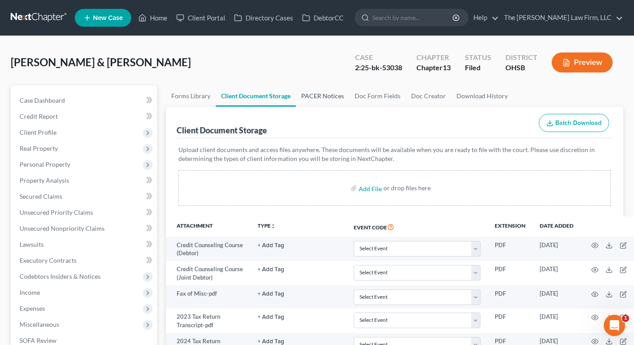
click at [318, 99] on link "PACER Notices" at bounding box center [322, 95] width 53 height 21
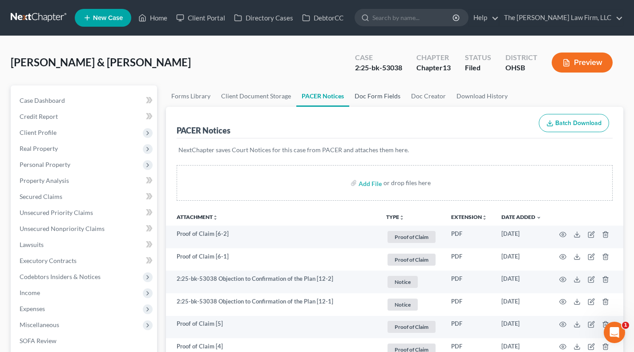
click at [372, 95] on link "Doc Form Fields" at bounding box center [377, 95] width 57 height 21
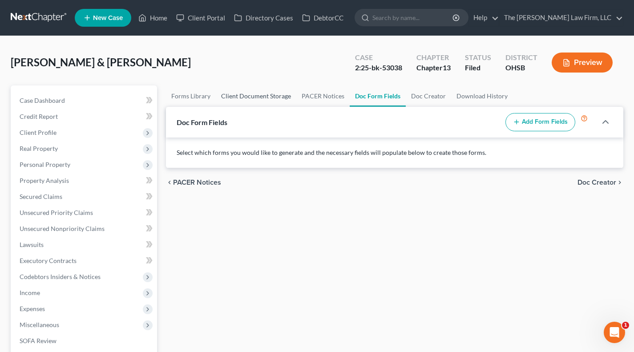
click at [260, 99] on link "Client Document Storage" at bounding box center [256, 95] width 81 height 21
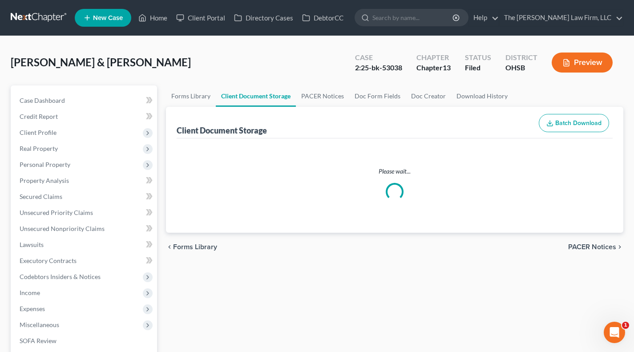
select select "52"
select select "61"
select select "7"
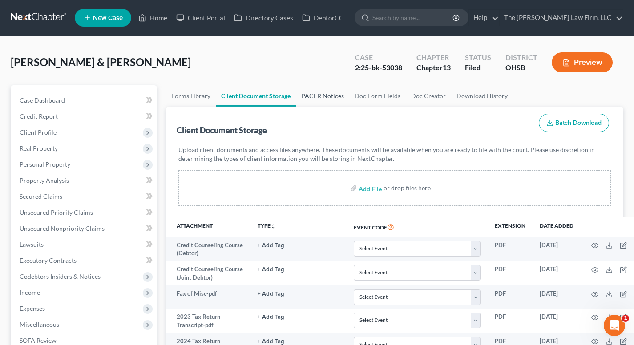
click at [310, 98] on link "PACER Notices" at bounding box center [322, 95] width 53 height 21
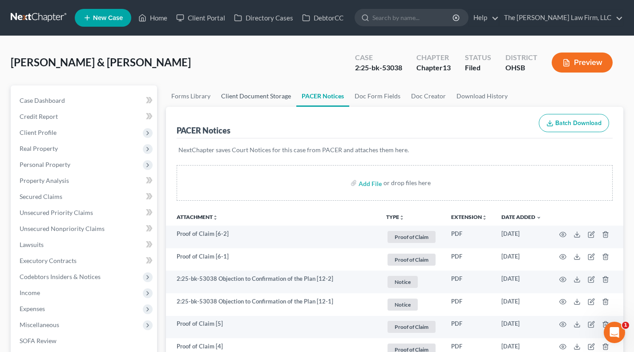
click at [283, 97] on link "Client Document Storage" at bounding box center [256, 95] width 81 height 21
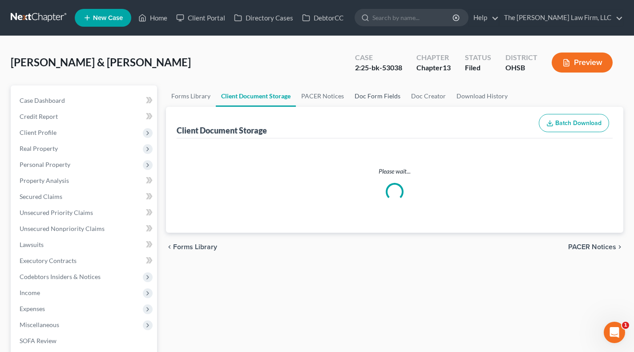
click at [358, 96] on link "Doc Form Fields" at bounding box center [377, 95] width 57 height 21
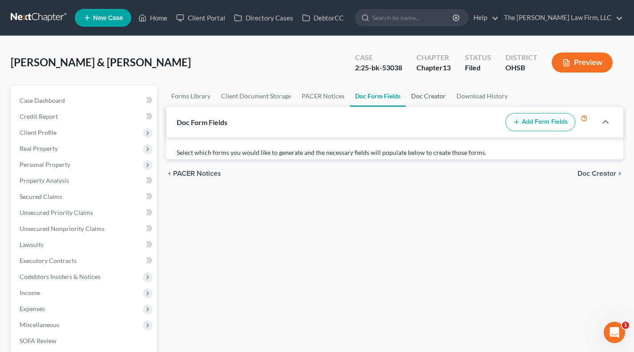
click at [406, 96] on link "Doc Creator" at bounding box center [428, 95] width 45 height 21
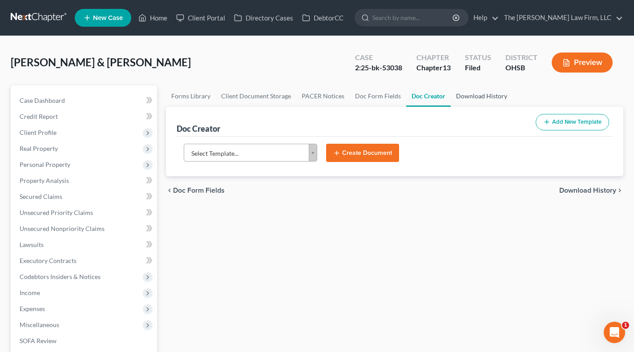
click at [477, 90] on link "Download History" at bounding box center [482, 95] width 62 height 21
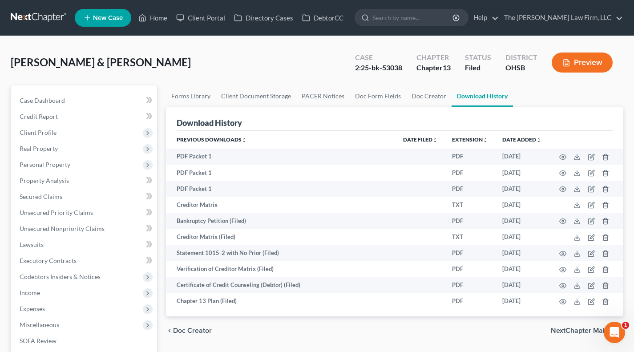
click at [306, 63] on div "Burnside, Christine & Stephen Upgraded Case 2:25-bk-53038 Chapter Chapter 13 St…" at bounding box center [317, 66] width 613 height 39
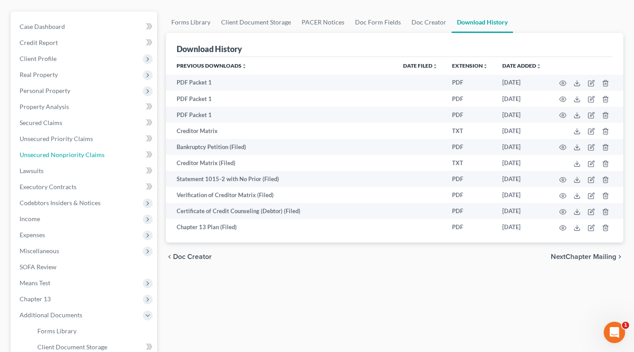
click at [59, 160] on link "Unsecured Nonpriority Claims" at bounding box center [84, 155] width 145 height 16
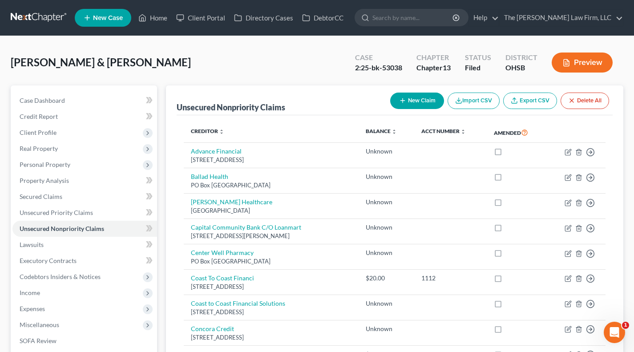
click at [69, 149] on span "Real Property" at bounding box center [84, 149] width 145 height 16
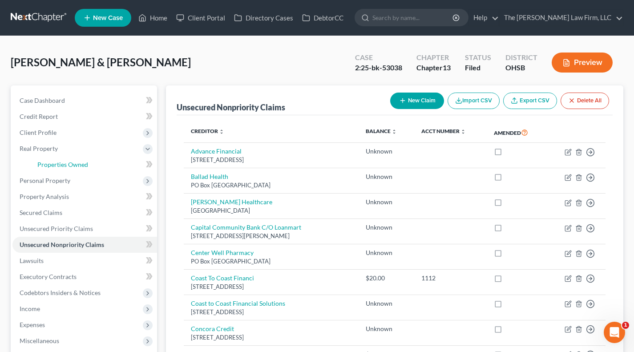
click at [70, 161] on span "Properties Owned" at bounding box center [62, 165] width 51 height 8
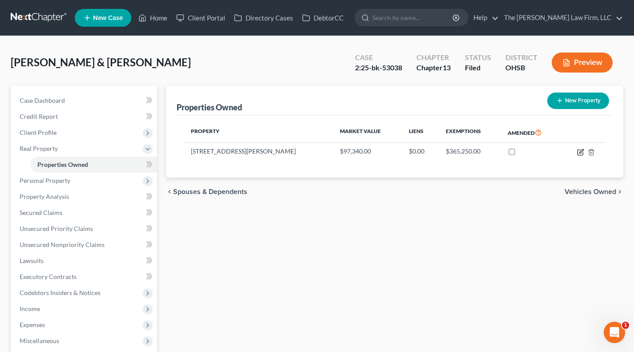
click at [578, 154] on icon "button" at bounding box center [580, 152] width 7 height 7
select select "36"
select select "41"
select select "0"
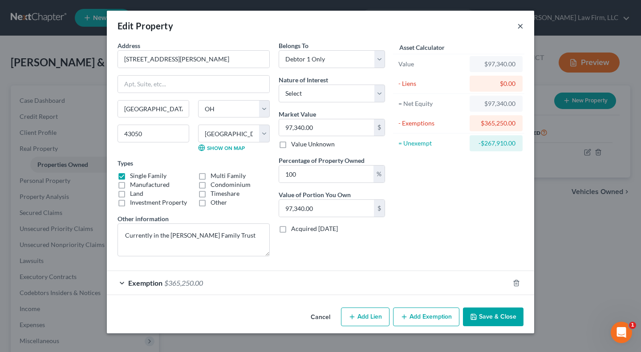
click at [520, 23] on button "×" at bounding box center [520, 25] width 6 height 11
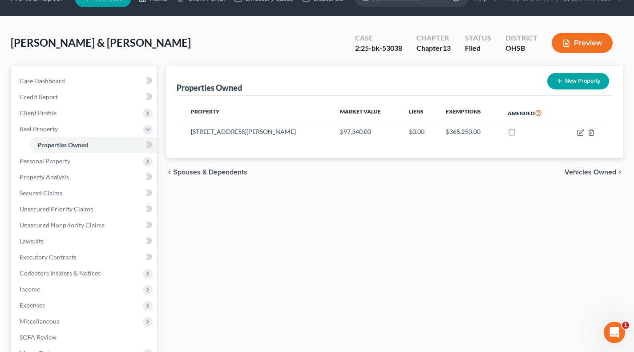
scroll to position [168, 0]
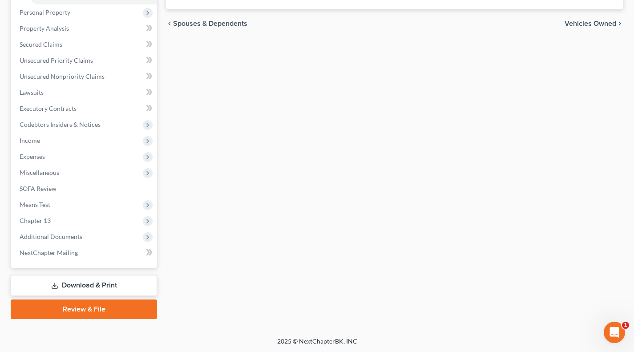
click at [81, 235] on span "Additional Documents" at bounding box center [84, 237] width 145 height 16
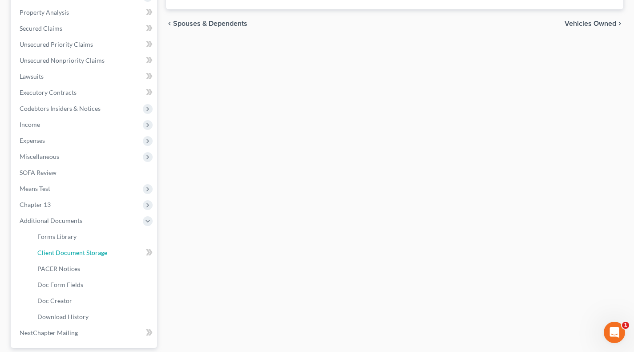
click at [85, 250] on span "Client Document Storage" at bounding box center [72, 253] width 70 height 8
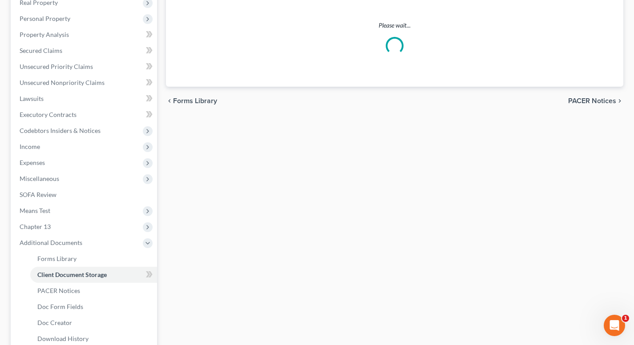
select select "52"
select select "61"
select select "7"
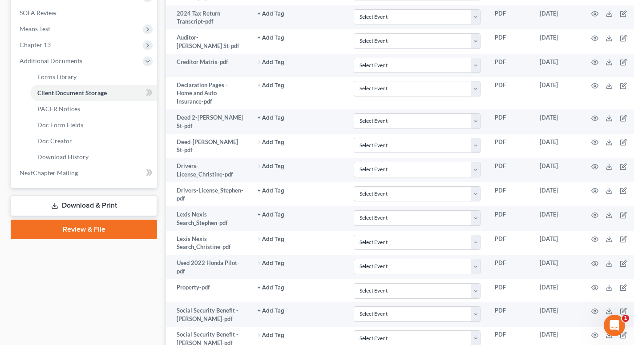
scroll to position [296, 0]
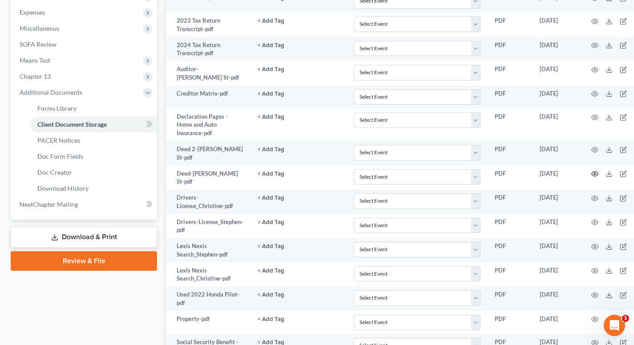
click at [591, 178] on icon "button" at bounding box center [594, 173] width 7 height 7
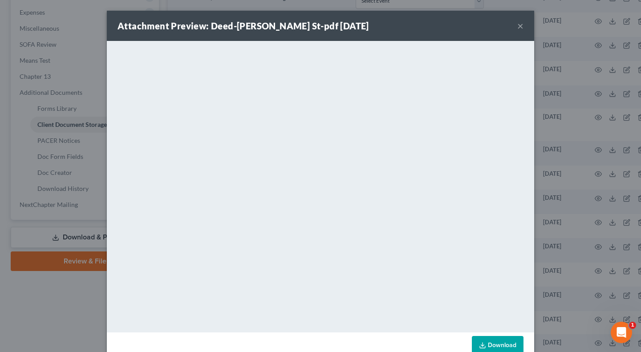
click at [518, 26] on button "×" at bounding box center [520, 25] width 6 height 11
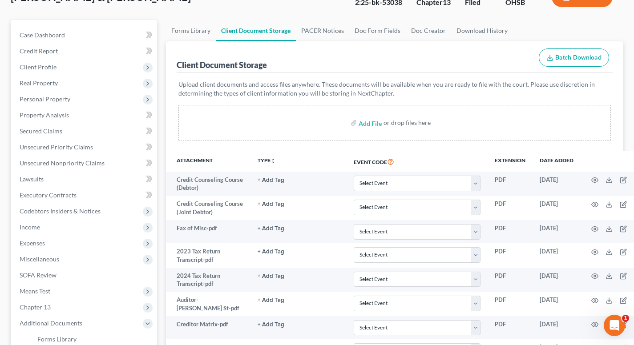
scroll to position [0, 0]
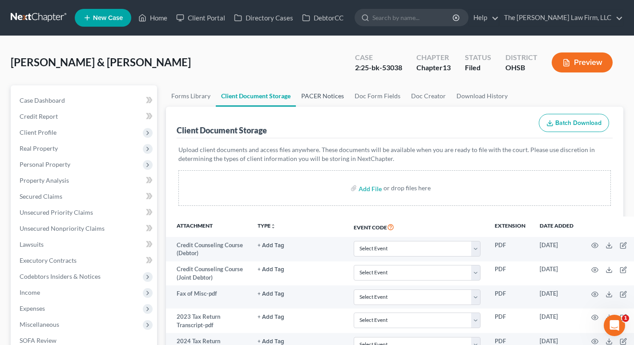
click at [334, 99] on link "PACER Notices" at bounding box center [322, 95] width 53 height 21
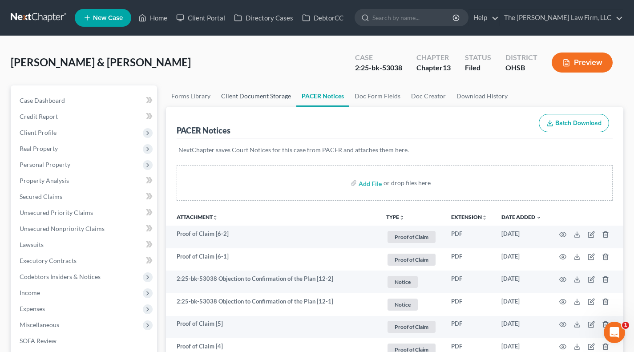
click at [268, 93] on link "Client Document Storage" at bounding box center [256, 95] width 81 height 21
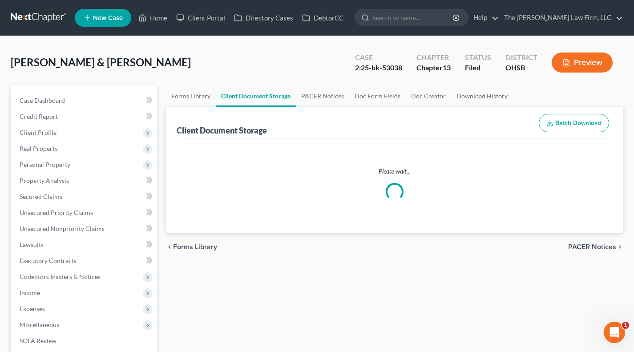
select select "52"
select select "61"
select select "7"
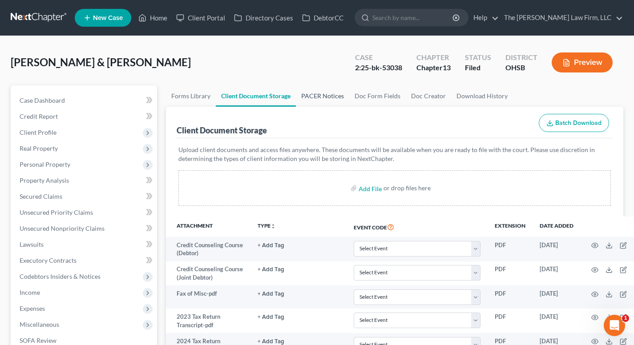
click at [335, 97] on link "PACER Notices" at bounding box center [322, 95] width 53 height 21
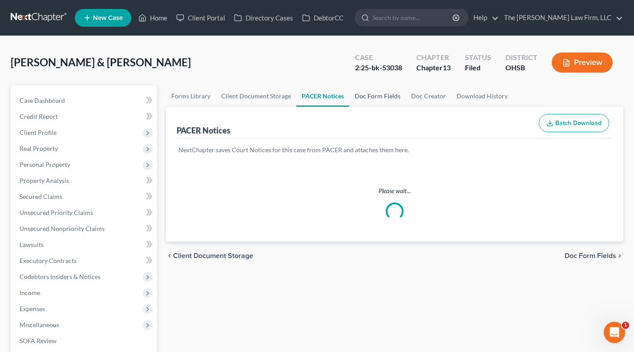
click at [366, 100] on link "Doc Form Fields" at bounding box center [377, 95] width 57 height 21
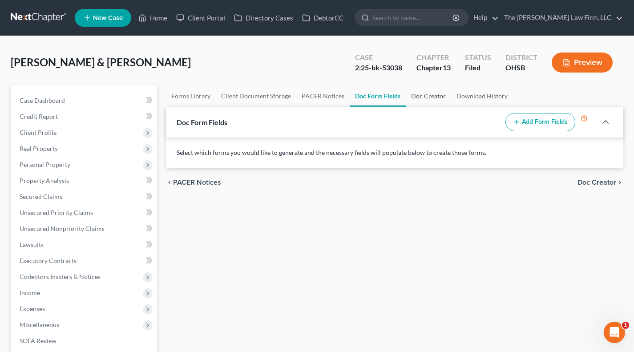
click at [410, 95] on link "Doc Creator" at bounding box center [428, 95] width 45 height 21
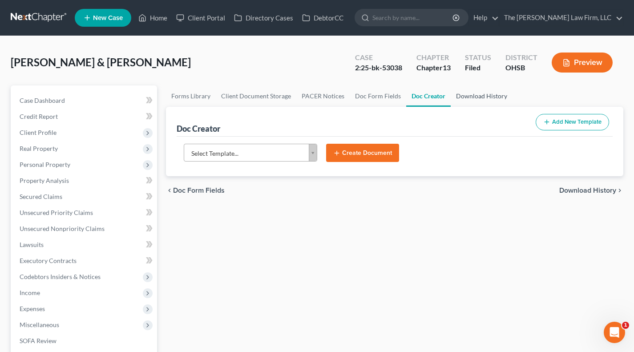
click at [487, 91] on link "Download History" at bounding box center [482, 95] width 62 height 21
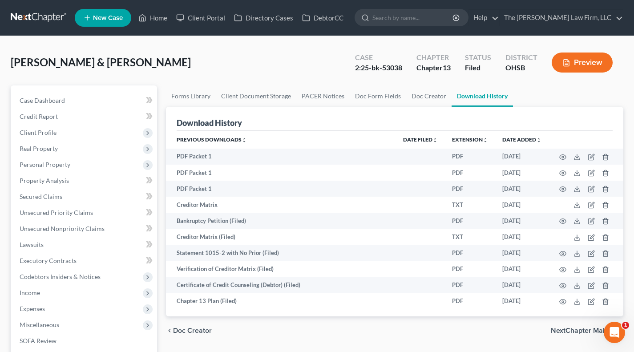
click at [77, 133] on span "Client Profile" at bounding box center [84, 133] width 145 height 16
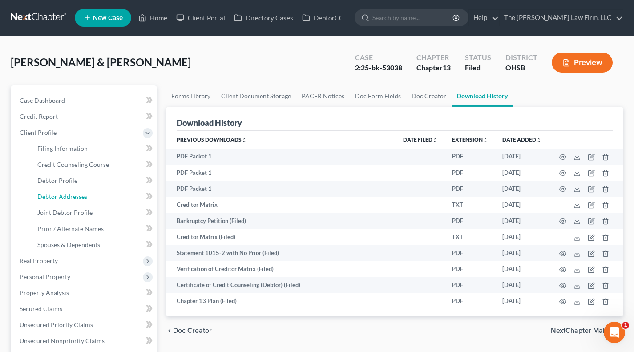
click at [69, 197] on span "Debtor Addresses" at bounding box center [62, 197] width 50 height 8
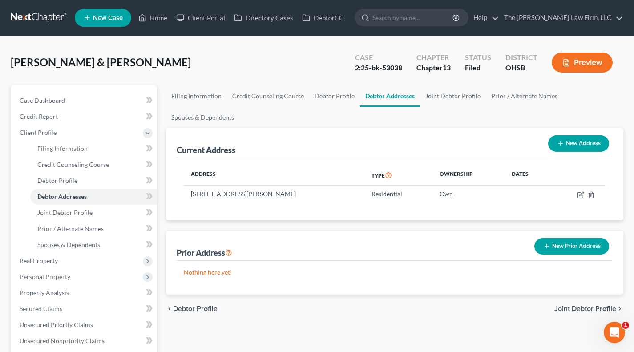
click at [35, 259] on span "Real Property" at bounding box center [39, 261] width 38 height 8
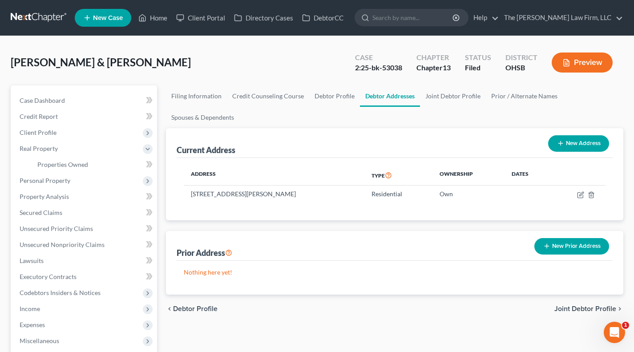
click at [62, 177] on span "Personal Property" at bounding box center [45, 181] width 51 height 8
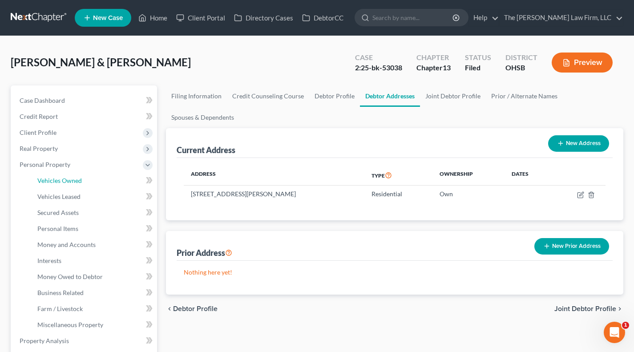
click at [65, 183] on span "Vehicles Owned" at bounding box center [59, 181] width 44 height 8
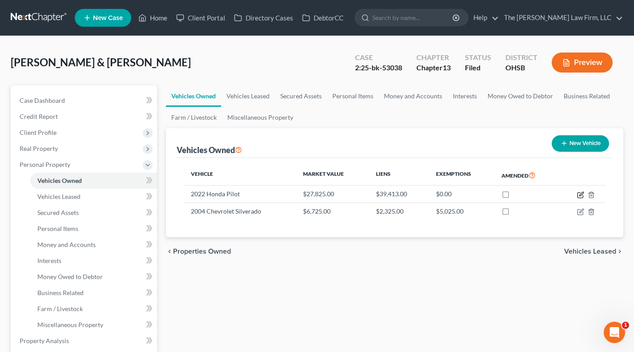
click at [579, 194] on icon "button" at bounding box center [580, 194] width 7 height 7
select select "0"
select select "4"
select select "2"
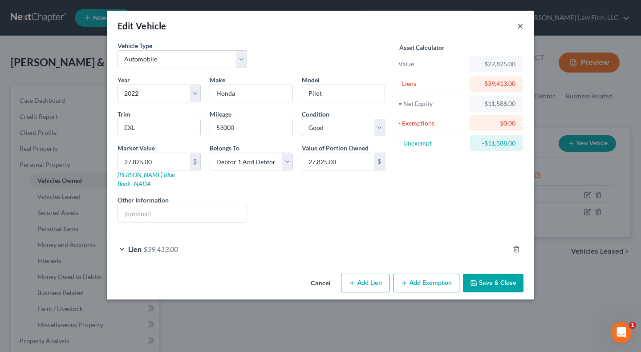
click at [521, 25] on button "×" at bounding box center [520, 25] width 6 height 11
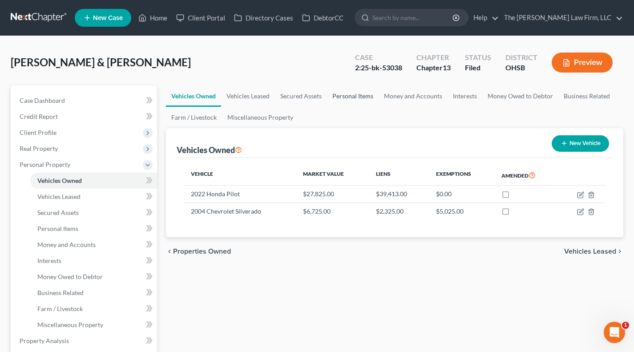
drag, startPoint x: 348, startPoint y: 100, endPoint x: 353, endPoint y: 100, distance: 5.3
click at [348, 100] on link "Personal Items" at bounding box center [353, 95] width 52 height 21
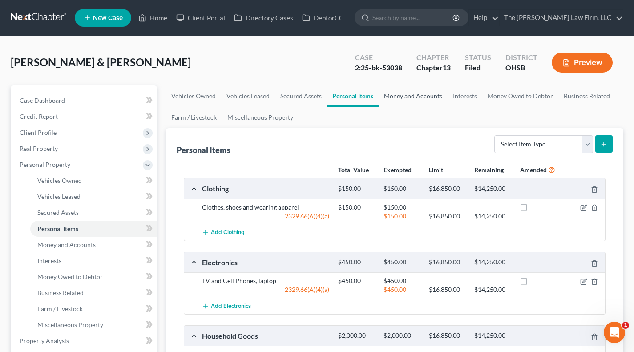
click at [406, 101] on link "Money and Accounts" at bounding box center [413, 95] width 69 height 21
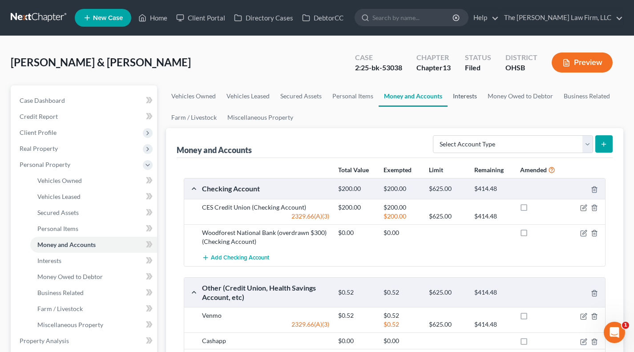
click at [454, 100] on link "Interests" at bounding box center [465, 95] width 35 height 21
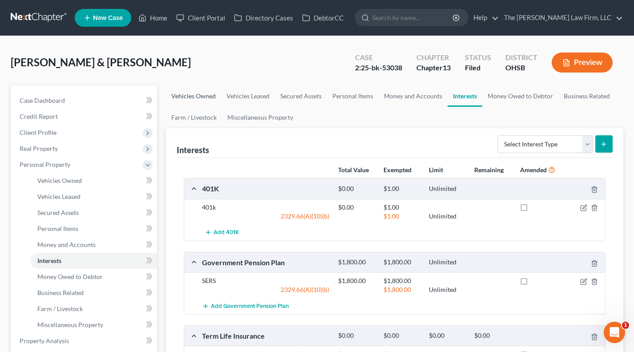
click at [193, 97] on link "Vehicles Owned" at bounding box center [193, 95] width 55 height 21
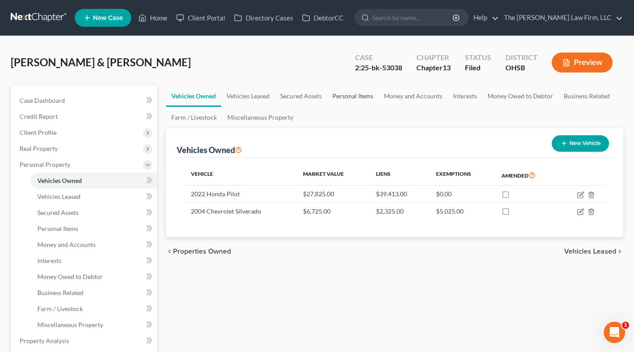
click at [362, 97] on link "Personal Items" at bounding box center [353, 95] width 52 height 21
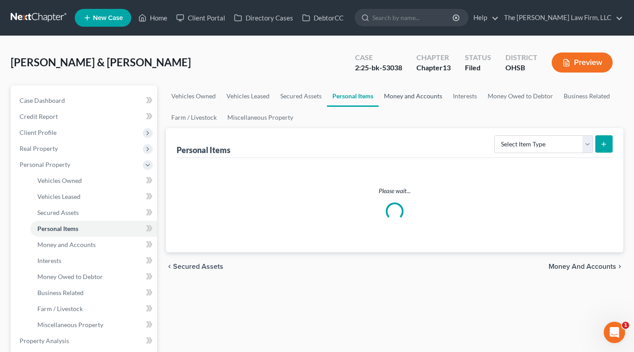
click at [393, 96] on link "Money and Accounts" at bounding box center [413, 95] width 69 height 21
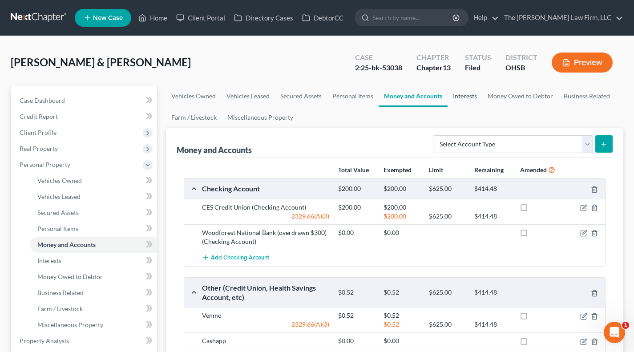
click at [461, 100] on link "Interests" at bounding box center [465, 95] width 35 height 21
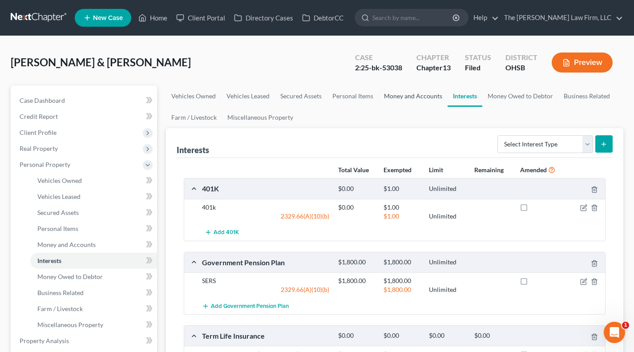
click at [427, 99] on link "Money and Accounts" at bounding box center [413, 95] width 69 height 21
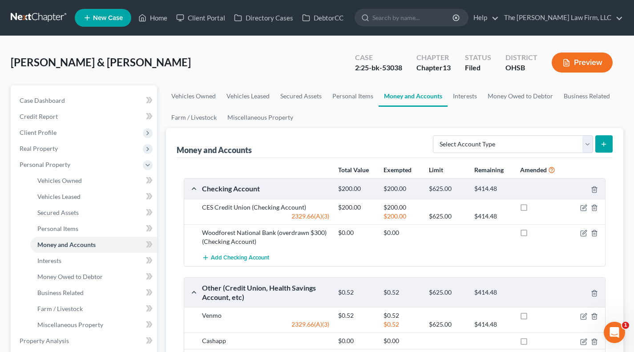
click at [80, 133] on span "Client Profile" at bounding box center [84, 133] width 145 height 16
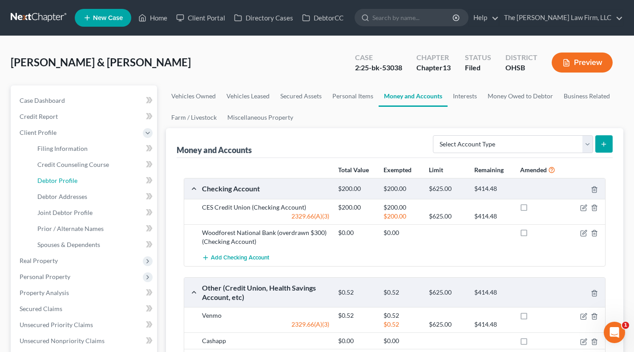
click at [65, 180] on span "Debtor Profile" at bounding box center [57, 181] width 40 height 8
select select "1"
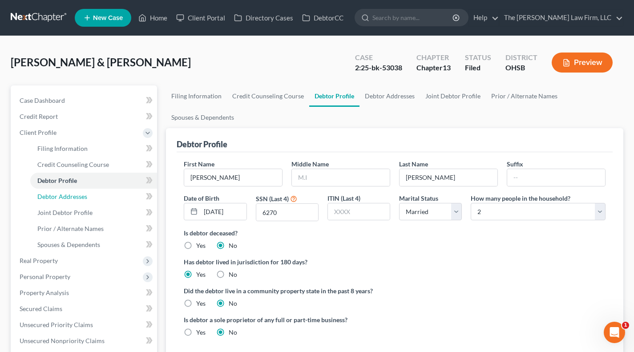
click at [69, 198] on span "Debtor Addresses" at bounding box center [62, 197] width 50 height 8
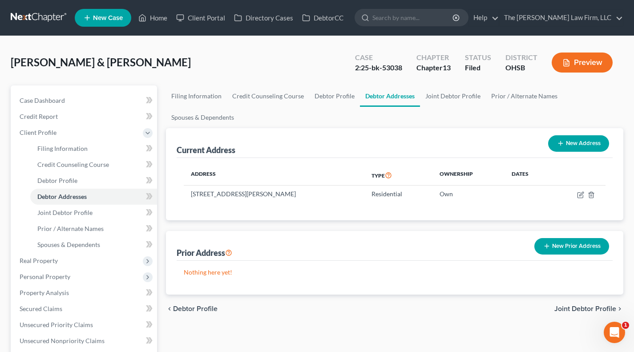
drag, startPoint x: 192, startPoint y: 194, endPoint x: 312, endPoint y: 198, distance: 119.8
click at [312, 198] on td "905 W Burgess St, Mount Vernon, OH 43050" at bounding box center [274, 194] width 181 height 17
click at [330, 207] on div "Address Type Ownership Dates 905 W Burgess St, Mount Vernon, OH 43050 Residenti…" at bounding box center [395, 189] width 436 height 62
drag, startPoint x: 189, startPoint y: 193, endPoint x: 238, endPoint y: 192, distance: 49.4
click at [238, 192] on td "905 W Burgess St, Mount Vernon, OH 43050" at bounding box center [274, 194] width 181 height 17
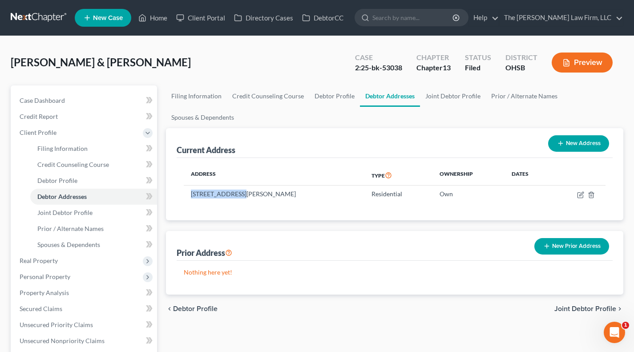
copy td "905 W Burgess St"
click at [403, 129] on div "Current Address New Address" at bounding box center [395, 143] width 436 height 30
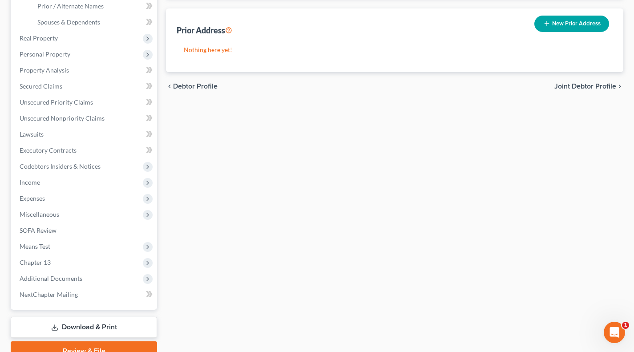
scroll to position [264, 0]
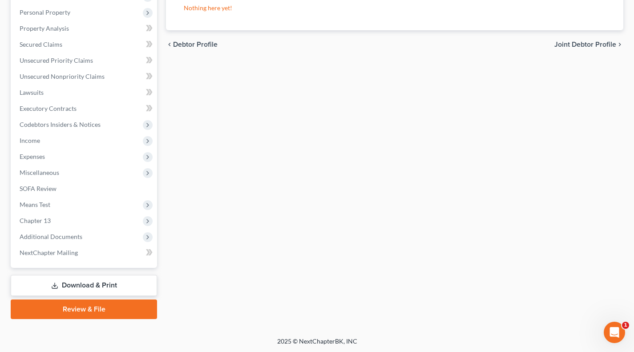
click at [84, 236] on span "Additional Documents" at bounding box center [84, 237] width 145 height 16
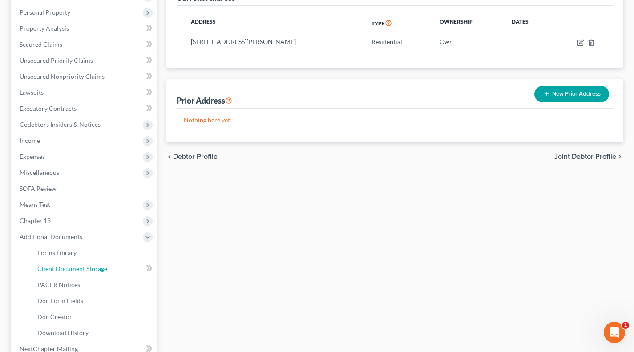
click at [82, 267] on span "Client Document Storage" at bounding box center [72, 269] width 70 height 8
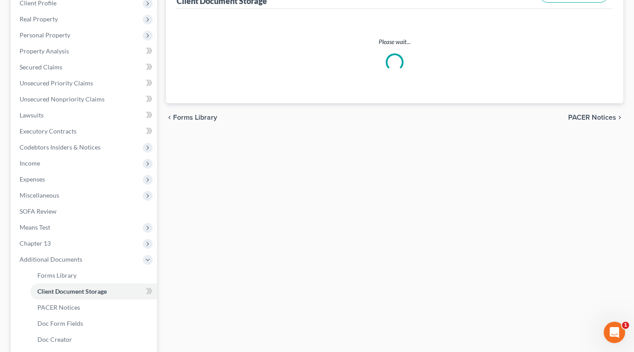
scroll to position [67, 0]
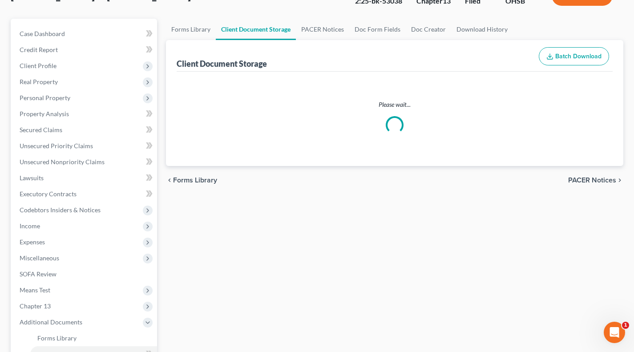
select select "52"
select select "61"
select select "7"
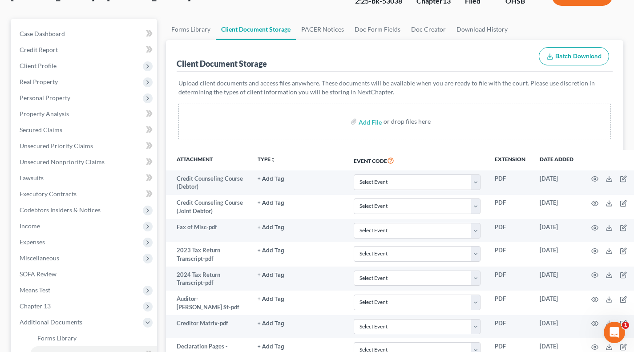
scroll to position [0, 0]
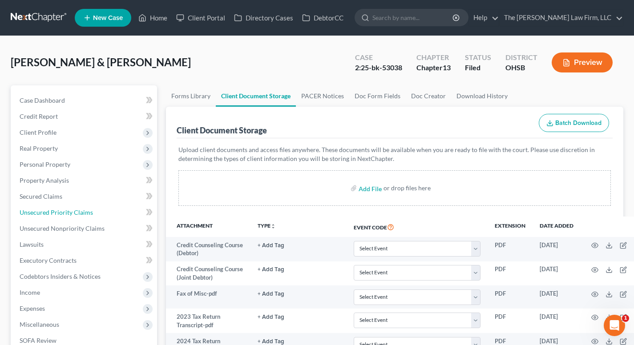
drag, startPoint x: 68, startPoint y: 220, endPoint x: 67, endPoint y: 227, distance: 7.1
click at [67, 220] on link "Unsecured Priority Claims" at bounding box center [84, 213] width 145 height 16
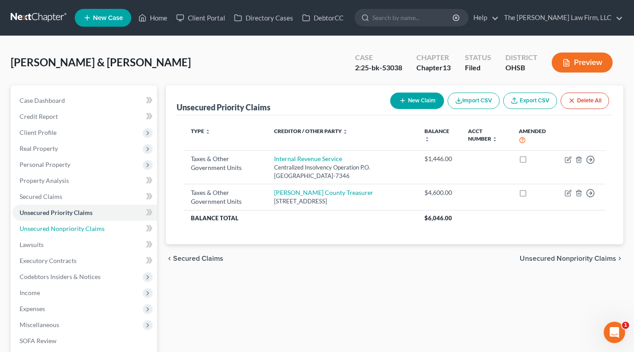
click at [67, 227] on span "Unsecured Nonpriority Claims" at bounding box center [62, 229] width 85 height 8
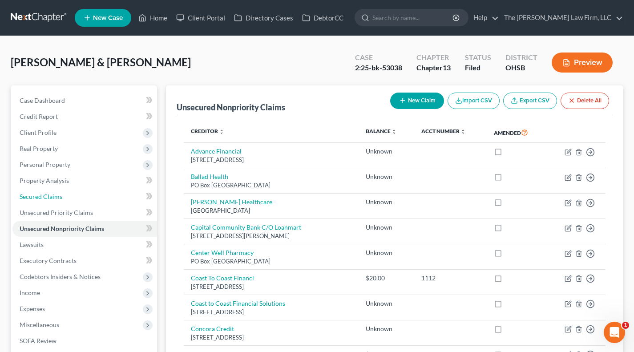
click at [46, 197] on span "Secured Claims" at bounding box center [41, 197] width 43 height 8
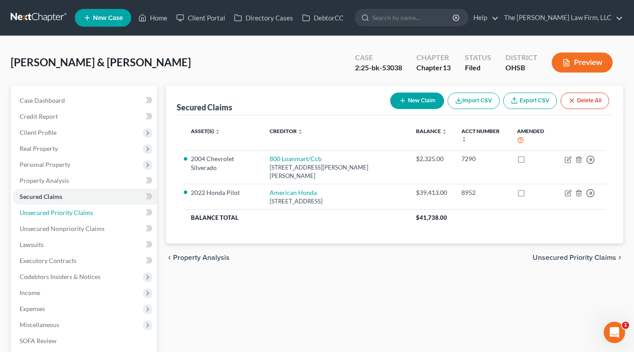
click at [75, 219] on link "Unsecured Priority Claims" at bounding box center [84, 213] width 145 height 16
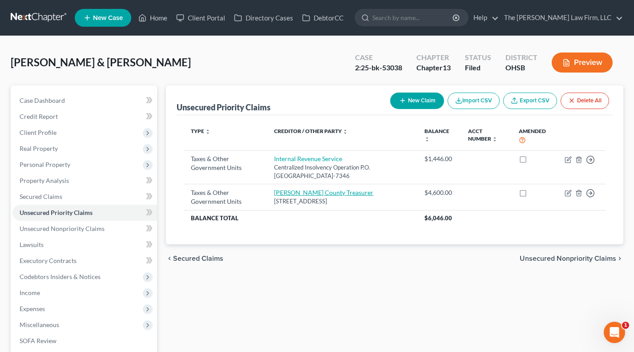
click at [338, 193] on link "Shelley Coon - Knox County Treasurer" at bounding box center [323, 193] width 99 height 8
select select "1"
select select "36"
select select "2"
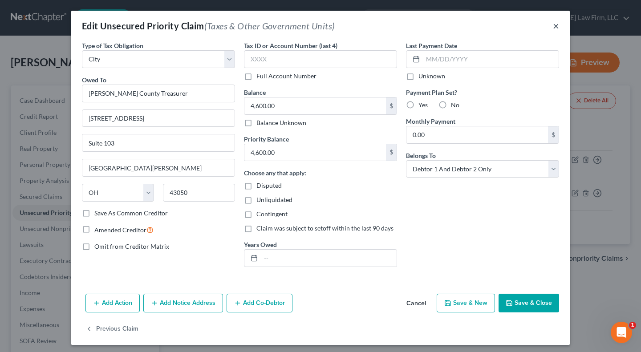
click at [555, 26] on button "×" at bounding box center [556, 25] width 6 height 11
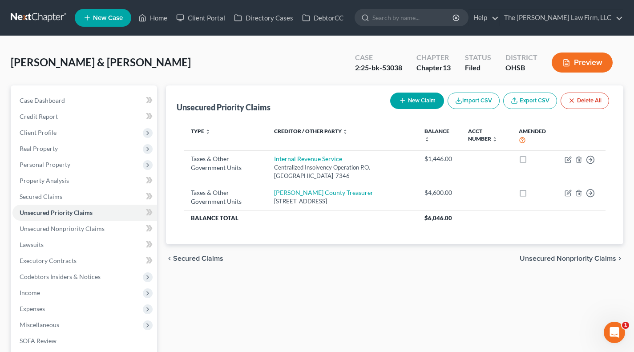
click at [48, 141] on span "Real Property" at bounding box center [84, 149] width 145 height 16
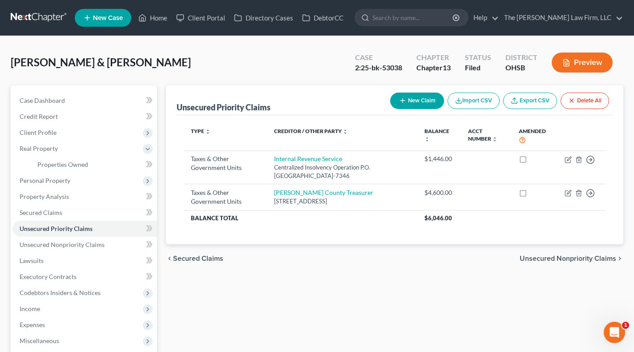
click at [48, 135] on span "Client Profile" at bounding box center [38, 133] width 37 height 8
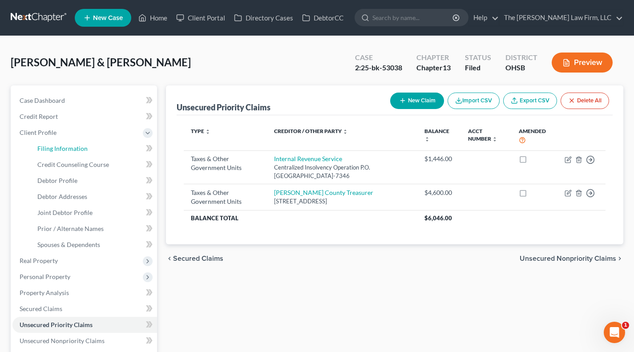
click at [65, 153] on link "Filing Information" at bounding box center [93, 149] width 127 height 16
select select "1"
select select "3"
select select "36"
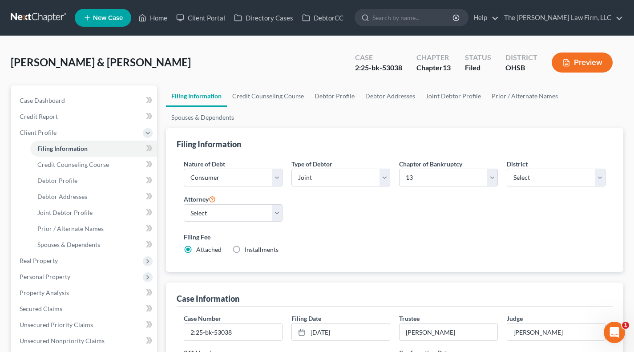
click at [337, 82] on div "Burnside, Christine & Stephen Upgraded Case 2:25-bk-53038 Chapter Chapter 13 St…" at bounding box center [317, 66] width 613 height 39
click at [337, 98] on link "Debtor Profile" at bounding box center [334, 95] width 51 height 21
select select "1"
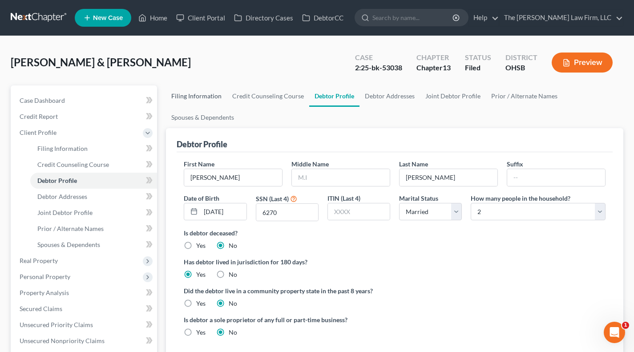
click at [194, 98] on link "Filing Information" at bounding box center [196, 95] width 61 height 21
select select "1"
select select "3"
select select "62"
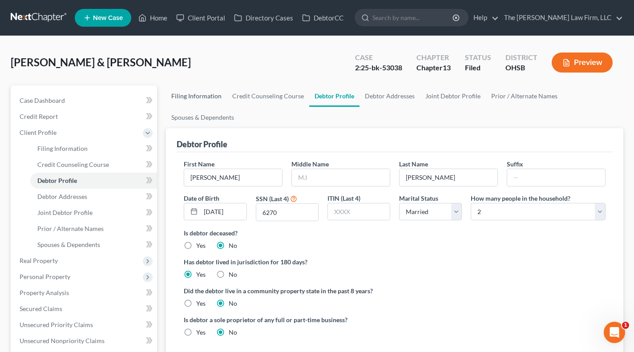
select select "2"
select select "36"
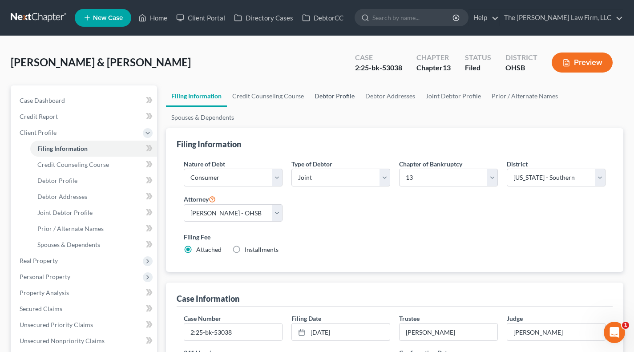
click at [324, 101] on link "Debtor Profile" at bounding box center [334, 95] width 51 height 21
select select "1"
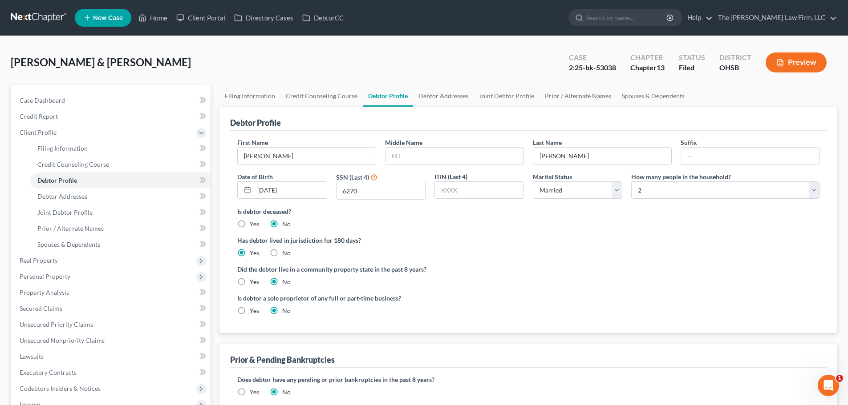
click at [32, 18] on link at bounding box center [39, 18] width 57 height 16
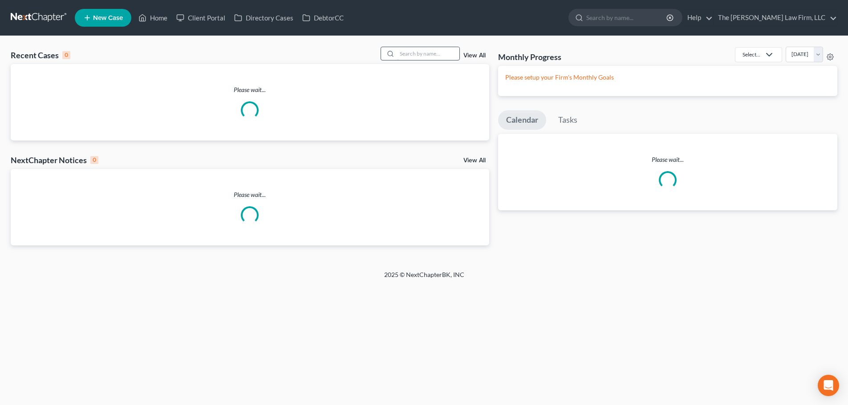
click at [407, 54] on input "search" at bounding box center [428, 53] width 62 height 13
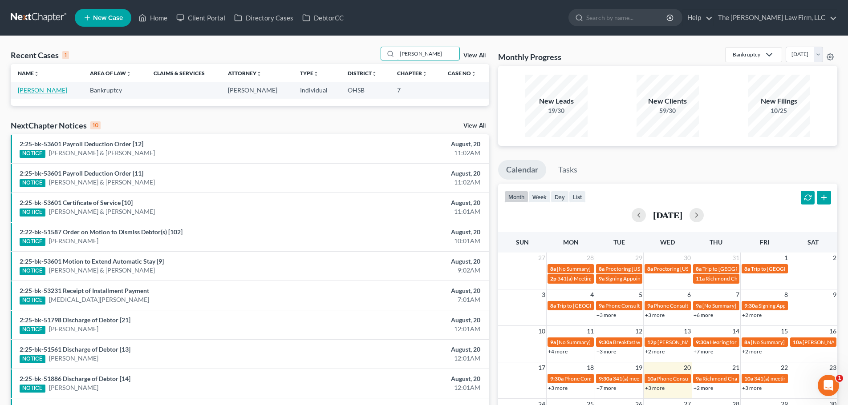
type input "[PERSON_NAME]"
click at [28, 92] on link "[PERSON_NAME]" at bounding box center [42, 90] width 49 height 8
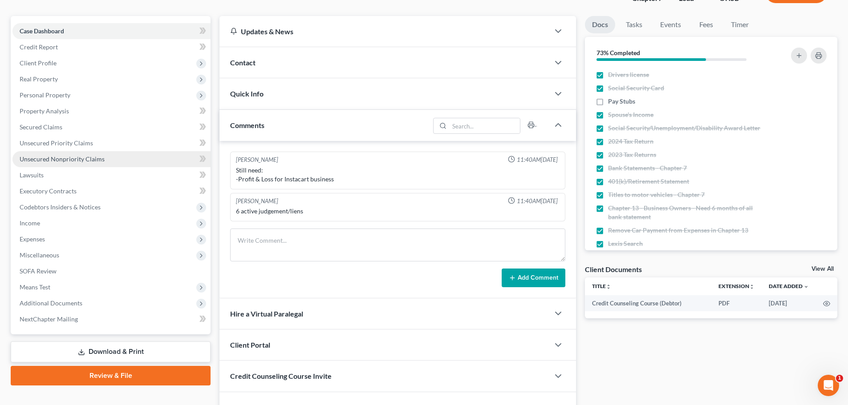
scroll to position [74, 0]
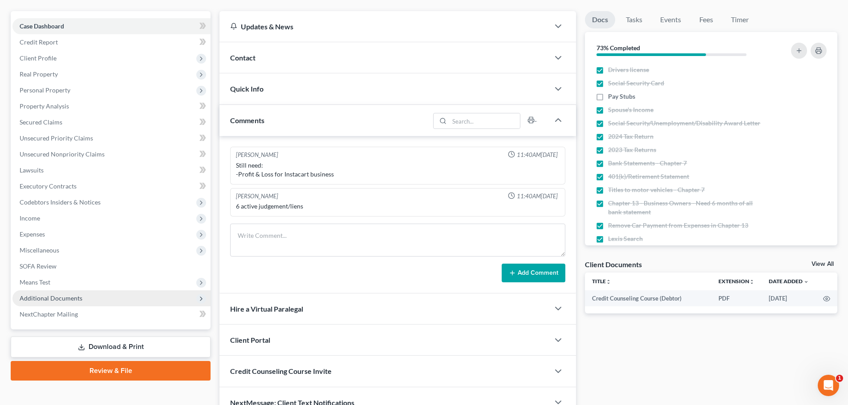
click at [53, 298] on span "Additional Documents" at bounding box center [51, 299] width 63 height 8
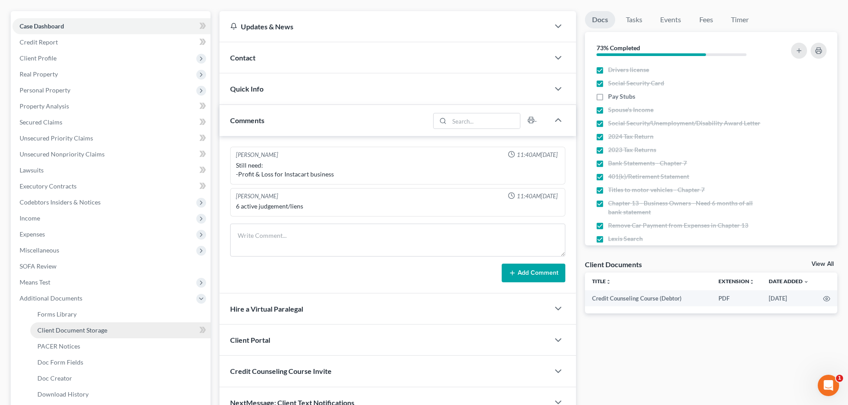
click at [57, 329] on span "Client Document Storage" at bounding box center [72, 331] width 70 height 8
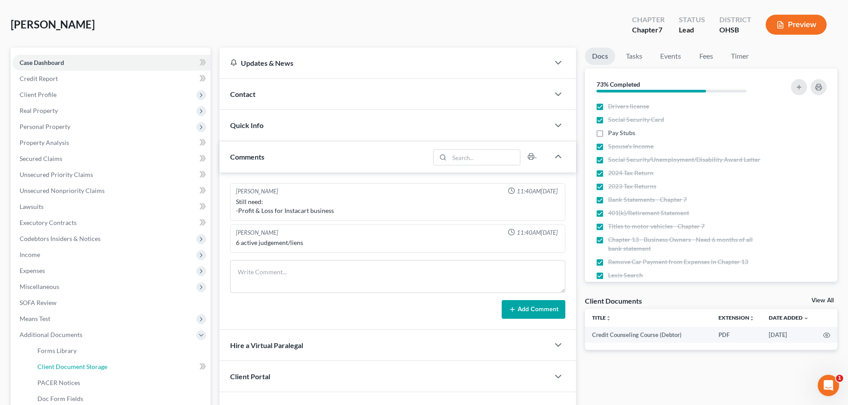
select select "7"
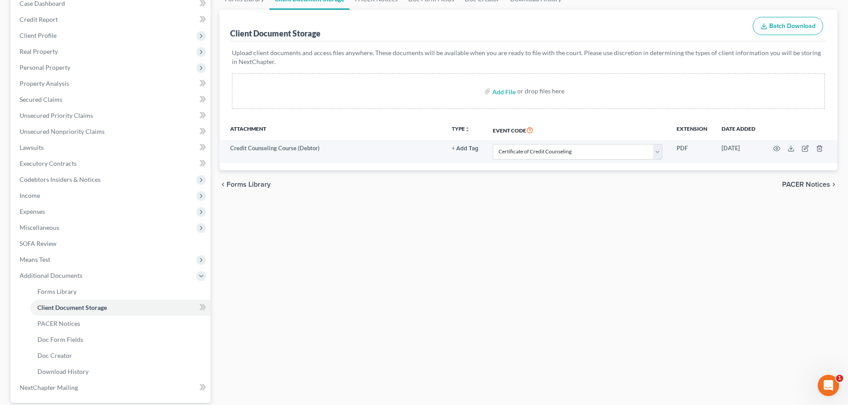
scroll to position [180, 0]
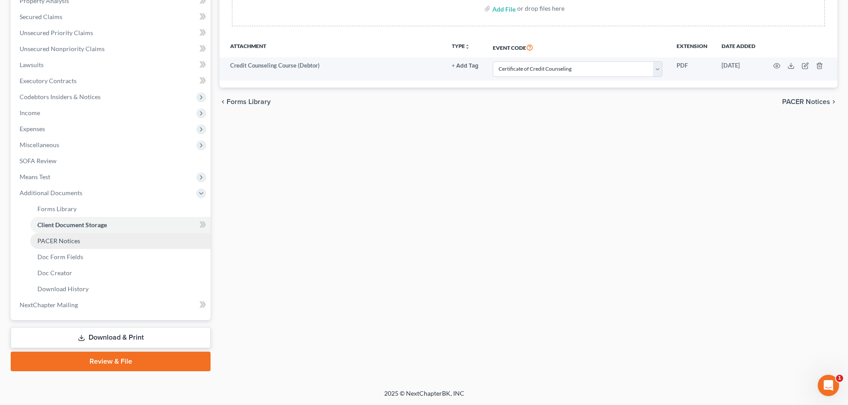
click at [73, 238] on span "PACER Notices" at bounding box center [58, 241] width 43 height 8
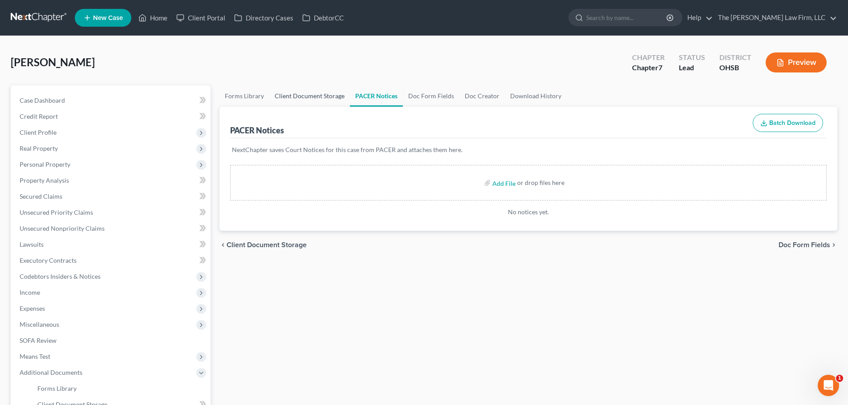
click at [317, 90] on link "Client Document Storage" at bounding box center [309, 95] width 81 height 21
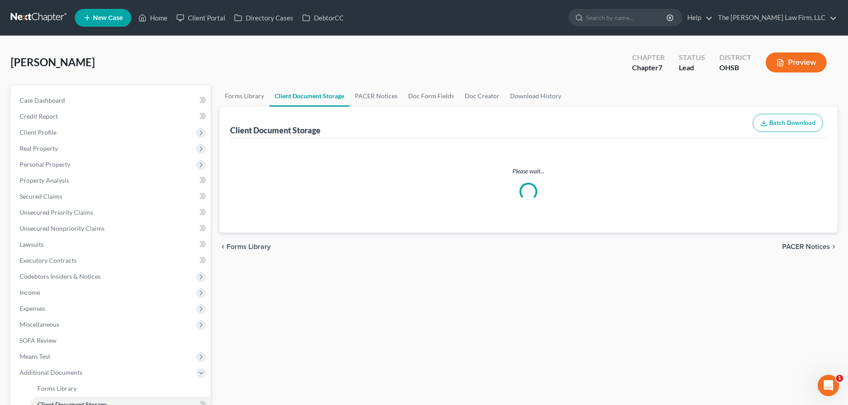
select select "7"
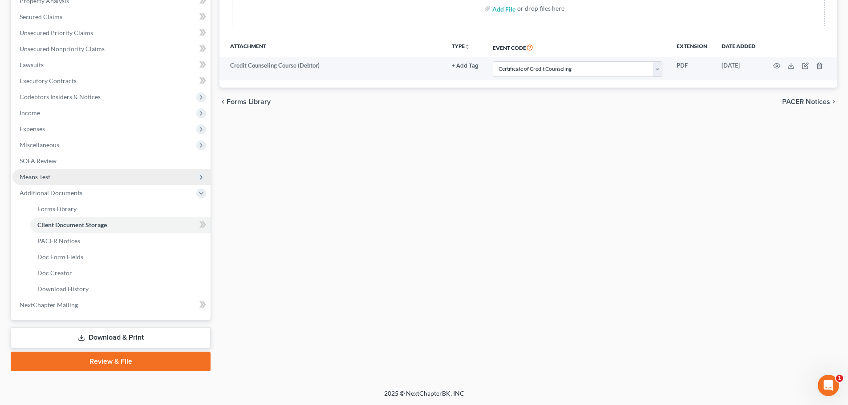
click at [46, 177] on span "Means Test" at bounding box center [35, 177] width 31 height 8
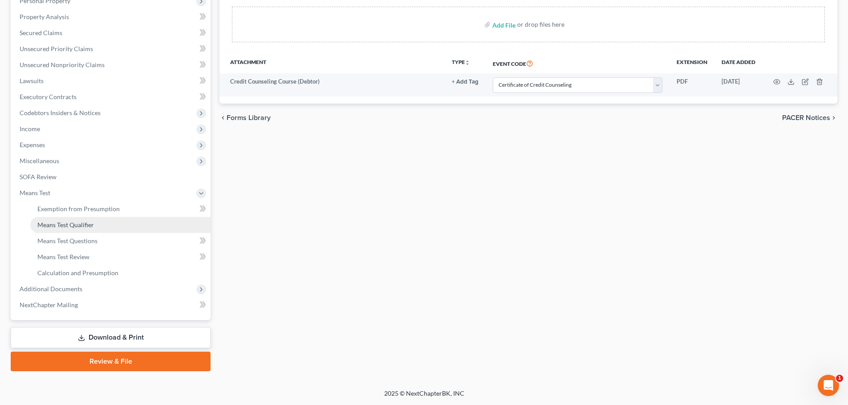
click at [64, 225] on span "Means Test Qualifier" at bounding box center [65, 225] width 57 height 8
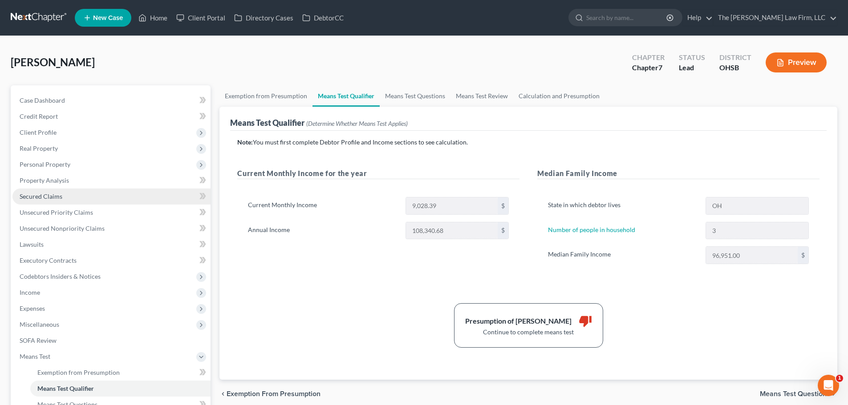
click at [62, 203] on link "Secured Claims" at bounding box center [111, 197] width 198 height 16
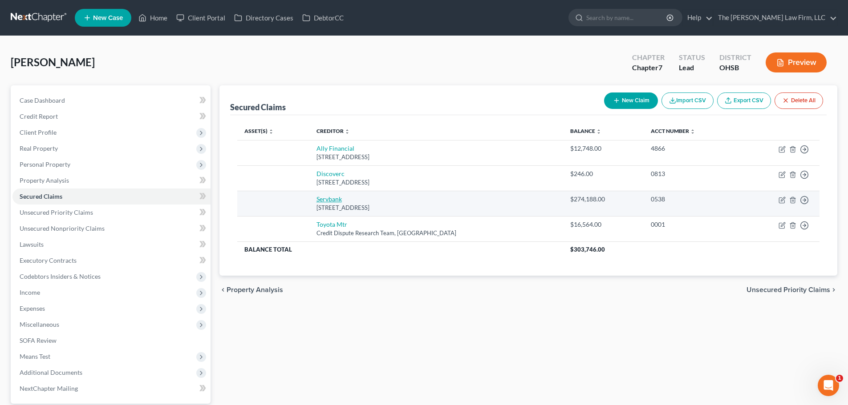
click at [327, 199] on link "Servbank" at bounding box center [328, 199] width 25 height 8
select select "14"
select select "0"
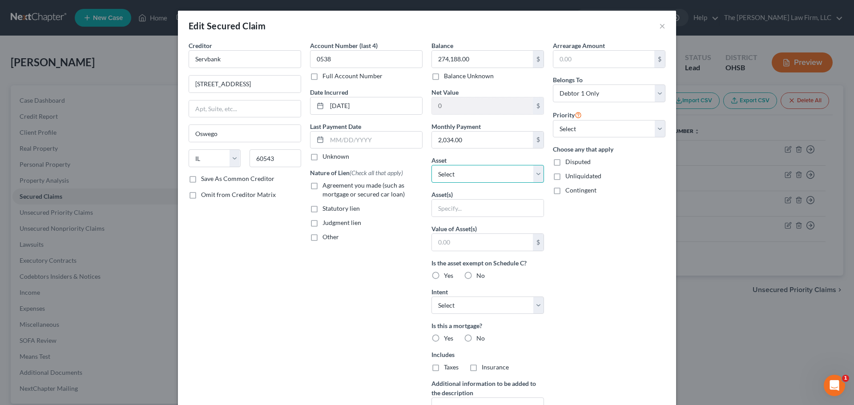
click at [480, 166] on select "Select Other Multiple Assets 2015 Cadillac SRX - $11375.0 BMI (Checking Account…" at bounding box center [488, 174] width 113 height 18
select select "4"
click at [432, 165] on select "Select Other Multiple Assets 2015 Cadillac SRX - $11375.0 BMI (Checking Account…" at bounding box center [488, 174] width 113 height 18
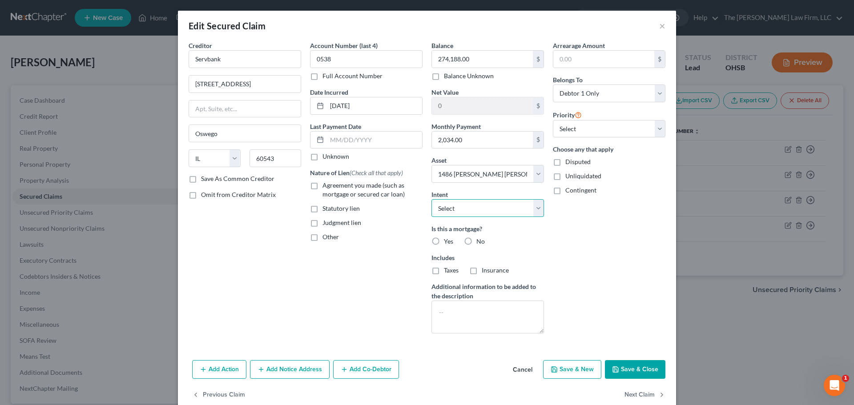
click at [490, 213] on select "Select Surrender Redeem Reaffirm Avoid Other" at bounding box center [488, 208] width 113 height 18
select select "2"
click at [432, 199] on select "Select Surrender Redeem Reaffirm Avoid Other" at bounding box center [488, 208] width 113 height 18
click at [444, 242] on label "Yes" at bounding box center [448, 241] width 9 height 9
click at [448, 242] on input "Yes" at bounding box center [451, 240] width 6 height 6
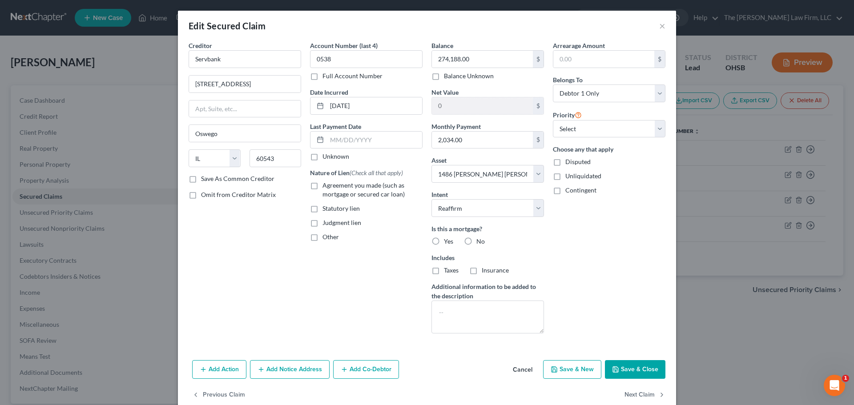
radio input "true"
click at [482, 271] on label "Insurance" at bounding box center [495, 270] width 27 height 9
click at [485, 271] on input "Insurance" at bounding box center [488, 269] width 6 height 6
checkbox input "true"
click at [444, 271] on label "Taxes" at bounding box center [451, 270] width 15 height 9
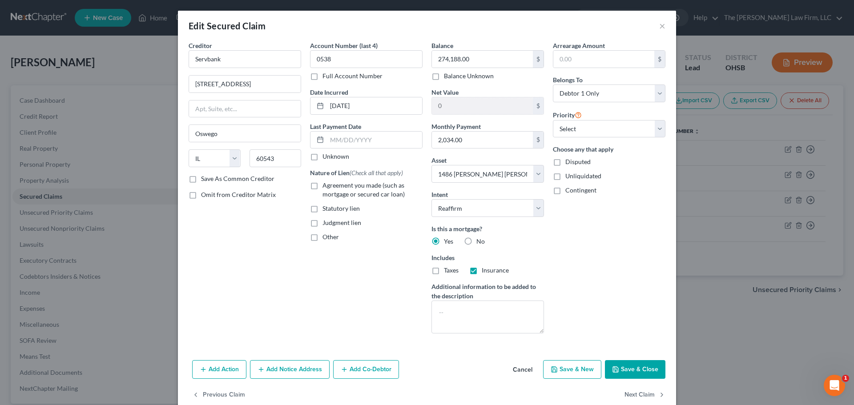
click at [448, 271] on input "Taxes" at bounding box center [451, 269] width 6 height 6
checkbox input "true"
drag, startPoint x: 613, startPoint y: 126, endPoint x: 612, endPoint y: 133, distance: 6.7
click at [613, 126] on select "Select 1st 2nd 3rd 4th 5th 6th 7th 8th 9th 10th 11th 12th 13th 14th 15th 16th 1…" at bounding box center [609, 129] width 113 height 18
select select "0"
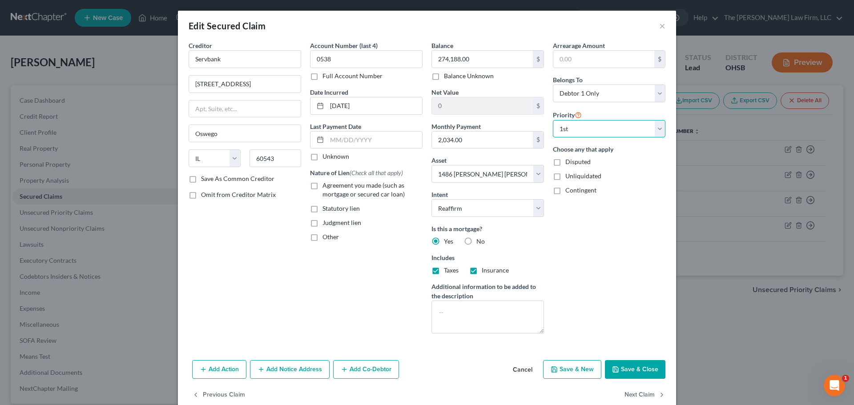
click at [553, 120] on select "Select 1st 2nd 3rd 4th 5th 6th 7th 8th 9th 10th 11th 12th 13th 14th 15th 16th 1…" at bounding box center [609, 129] width 113 height 18
click at [367, 195] on span "Agreement you made (such as mortgage or secured car loan)" at bounding box center [364, 190] width 82 height 16
click at [332, 187] on input "Agreement you made (such as mortgage or secured car loan)" at bounding box center [329, 184] width 6 height 6
checkbox input "true"
click at [645, 364] on button "Save & Close" at bounding box center [635, 369] width 61 height 19
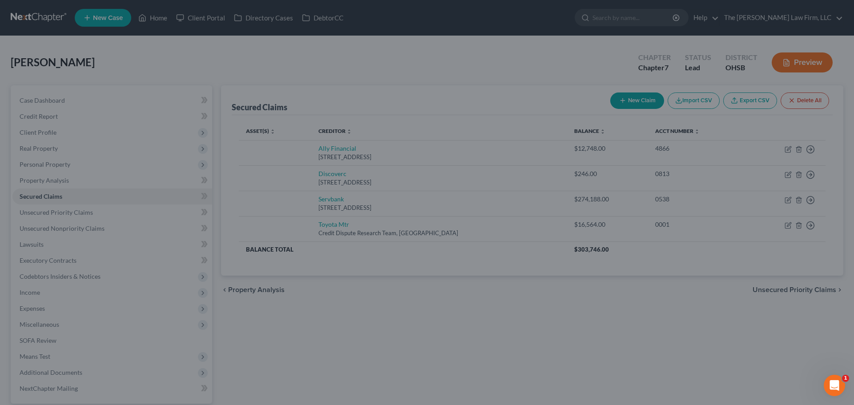
select select
type input "97,012.00"
select select "4"
type input "0"
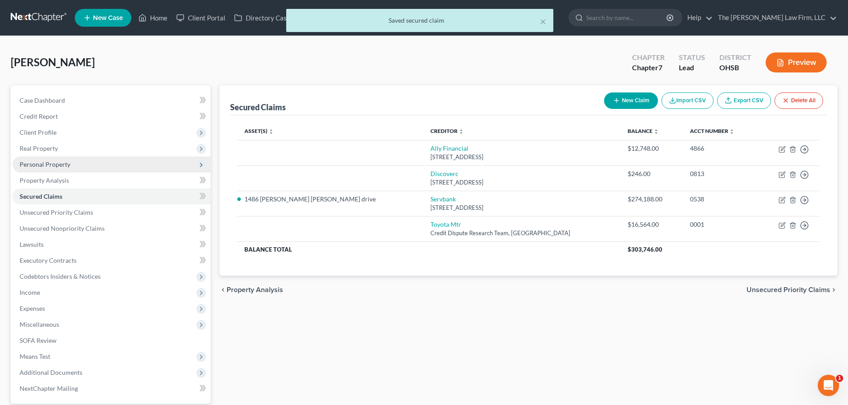
click at [49, 164] on span "Personal Property" at bounding box center [45, 165] width 51 height 8
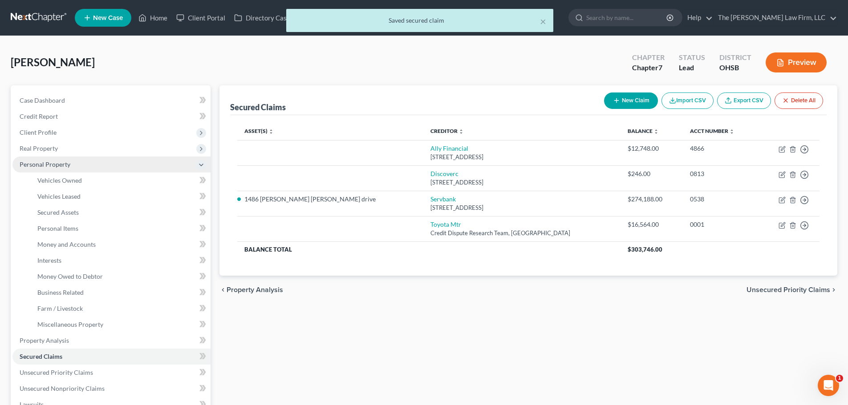
click at [51, 168] on span "Personal Property" at bounding box center [111, 165] width 198 height 16
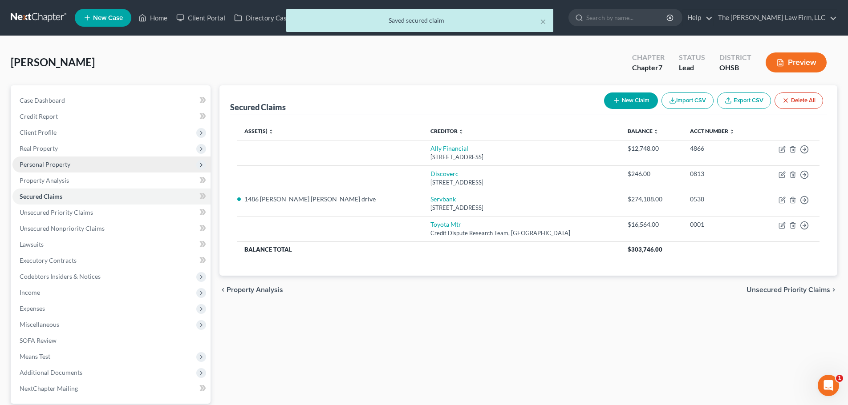
click at [54, 165] on span "Personal Property" at bounding box center [45, 165] width 51 height 8
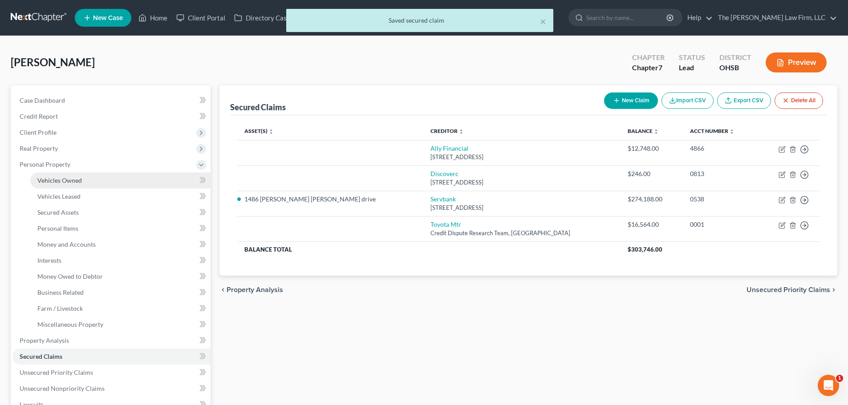
click at [57, 178] on span "Vehicles Owned" at bounding box center [59, 181] width 44 height 8
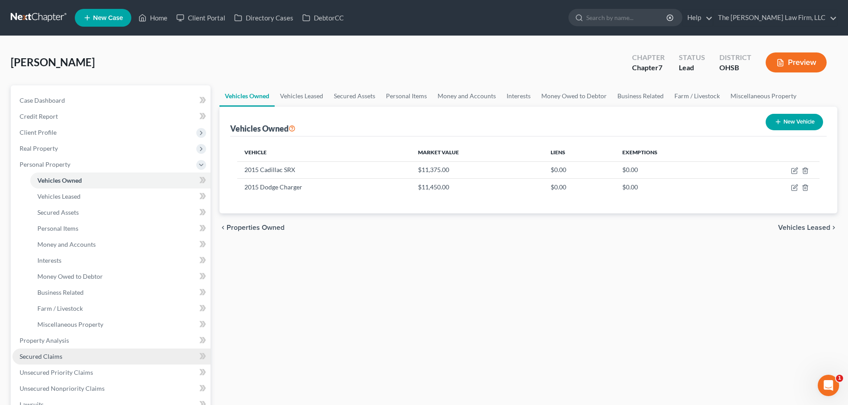
click at [69, 356] on link "Secured Claims" at bounding box center [111, 357] width 198 height 16
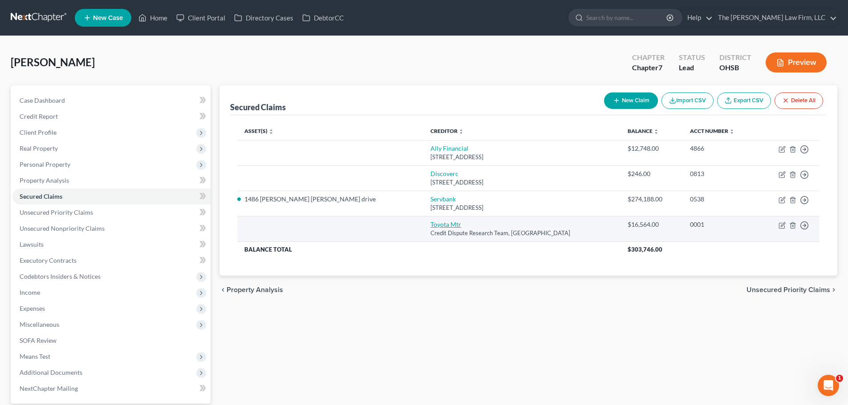
click at [430, 226] on link "Toyota Mtr" at bounding box center [445, 225] width 31 height 8
select select "45"
select select "0"
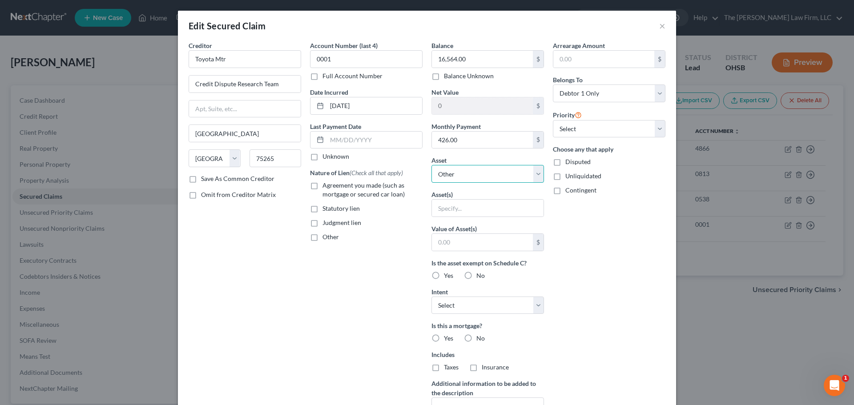
click at [466, 176] on select "Select Other Multiple Assets 2015 Cadillac SRX - $11375.0 BMI (Checking Account…" at bounding box center [488, 174] width 113 height 18
click at [466, 177] on select "Select Other Multiple Assets 2015 Cadillac SRX - $11375.0 BMI (Checking Account…" at bounding box center [488, 174] width 113 height 18
click at [659, 27] on button "×" at bounding box center [662, 25] width 6 height 11
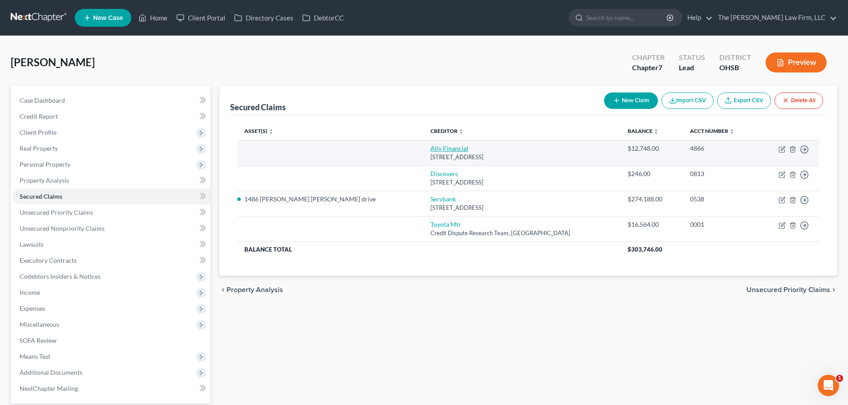
click at [430, 148] on link "Ally Financial" at bounding box center [449, 149] width 38 height 8
select select "23"
select select "0"
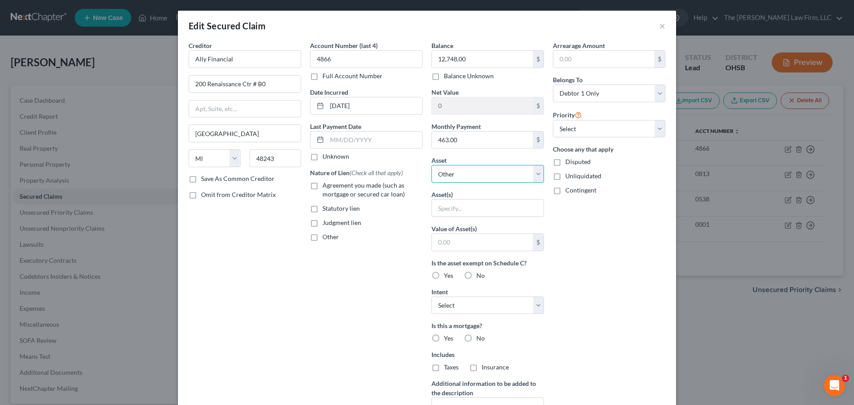
click at [455, 179] on select "Select Other Multiple Assets 2015 Cadillac SRX - $11375.0 BMI (Checking Account…" at bounding box center [488, 174] width 113 height 18
select select "6"
click at [432, 165] on select "Select Other Multiple Assets 2015 Cadillac SRX - $11375.0 BMI (Checking Account…" at bounding box center [488, 174] width 113 height 18
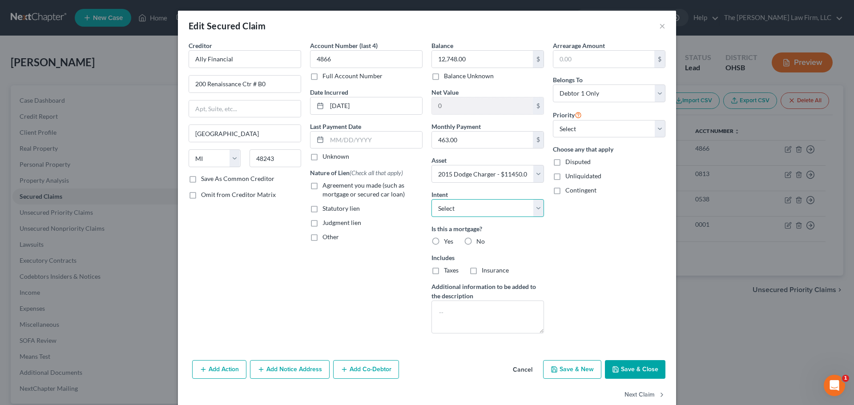
click at [475, 214] on select "Select Surrender Redeem Reaffirm Avoid Other" at bounding box center [488, 208] width 113 height 18
select select "2"
click at [432, 199] on select "Select Surrender Redeem Reaffirm Avoid Other" at bounding box center [488, 208] width 113 height 18
click at [624, 370] on button "Save & Close" at bounding box center [635, 369] width 61 height 19
select select
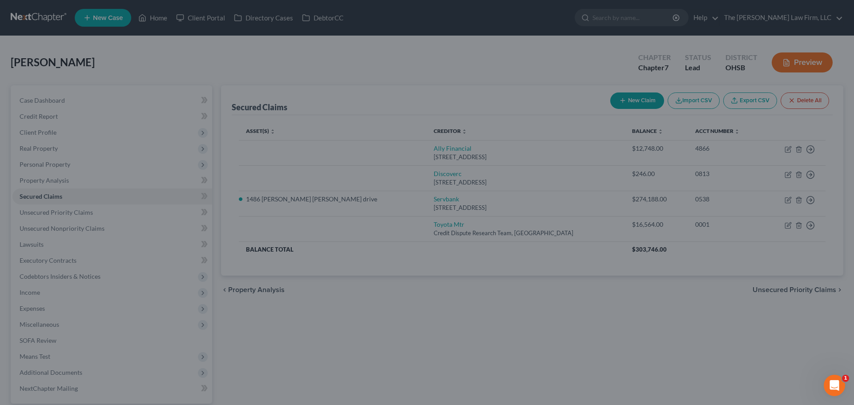
type input "-1,298.00"
select select "6"
type input "0"
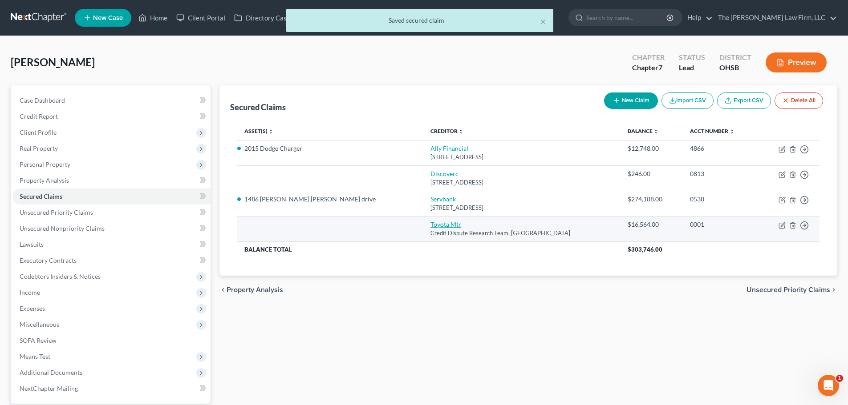
click at [430, 225] on link "Toyota Mtr" at bounding box center [445, 225] width 31 height 8
select select "45"
select select "0"
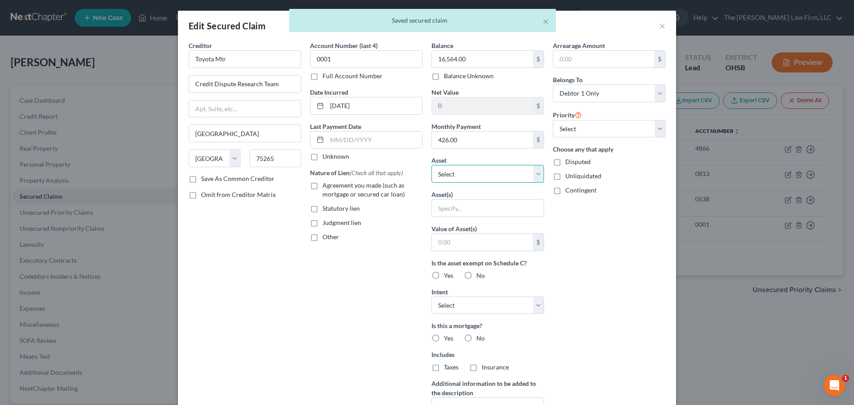
click at [500, 178] on select "Select Other Multiple Assets 2015 Cadillac SRX - $11375.0 BMI (Checking Account…" at bounding box center [488, 174] width 113 height 18
select select "2"
click at [432, 165] on select "Select Other Multiple Assets 2015 Cadillac SRX - $11375.0 BMI (Checking Account…" at bounding box center [488, 174] width 113 height 18
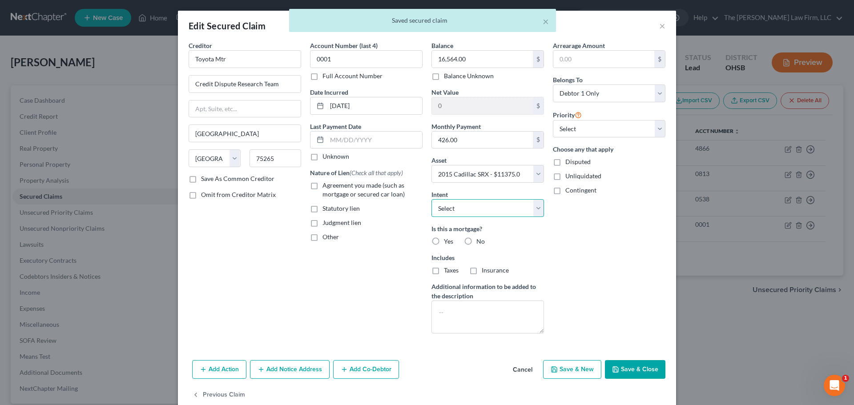
click at [492, 201] on select "Select Surrender Redeem Reaffirm Avoid Other" at bounding box center [488, 208] width 113 height 18
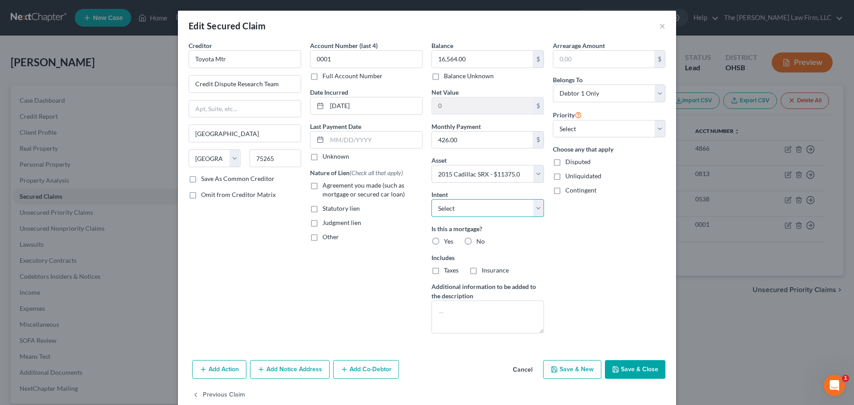
select select "2"
click at [432, 199] on select "Select Surrender Redeem Reaffirm Avoid Other" at bounding box center [488, 208] width 113 height 18
click at [477, 241] on label "No" at bounding box center [481, 241] width 8 height 9
click at [480, 241] on input "No" at bounding box center [483, 240] width 6 height 6
radio input "true"
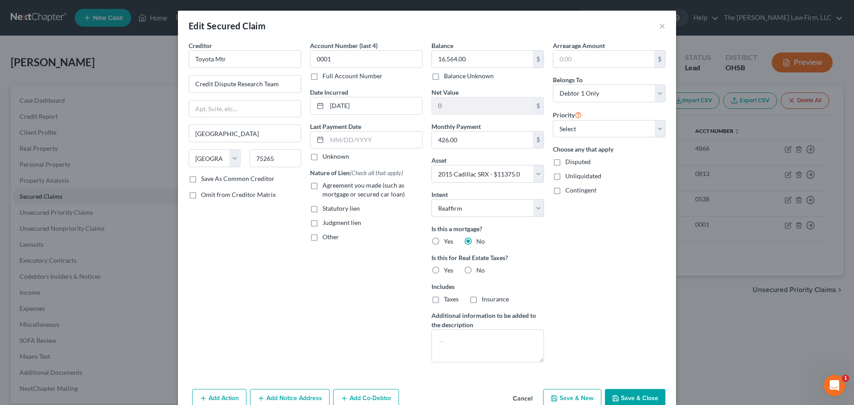
click at [477, 271] on label "No" at bounding box center [481, 270] width 8 height 9
click at [480, 271] on input "No" at bounding box center [483, 269] width 6 height 6
radio input "true"
click at [618, 394] on button "Save & Close" at bounding box center [635, 398] width 61 height 19
select select
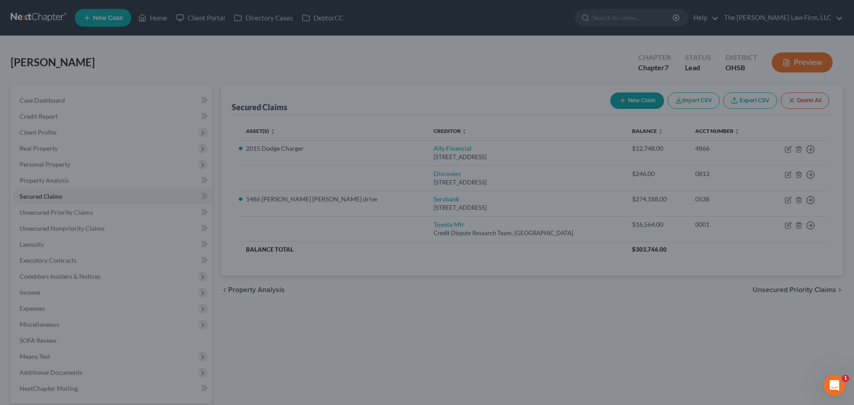
type input "-5,189.00"
select select "2"
type input "0"
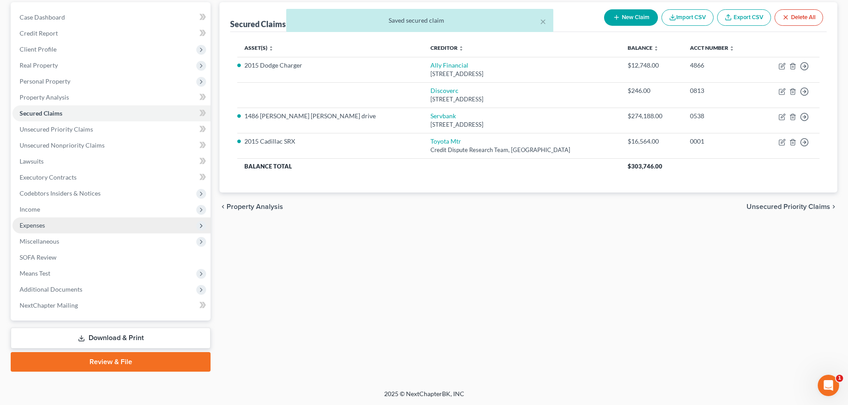
scroll to position [84, 0]
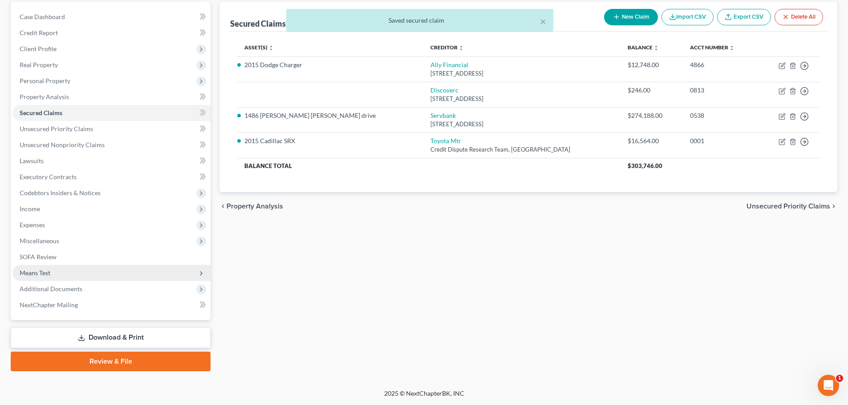
click at [60, 273] on span "Means Test" at bounding box center [111, 273] width 198 height 16
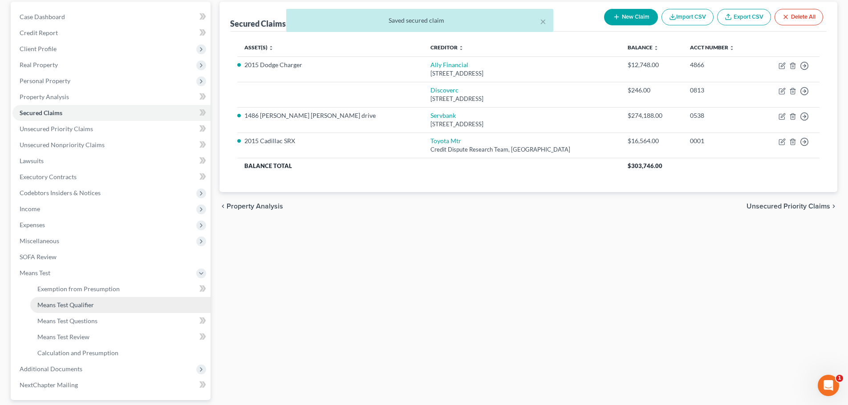
click at [64, 305] on span "Means Test Qualifier" at bounding box center [65, 305] width 57 height 8
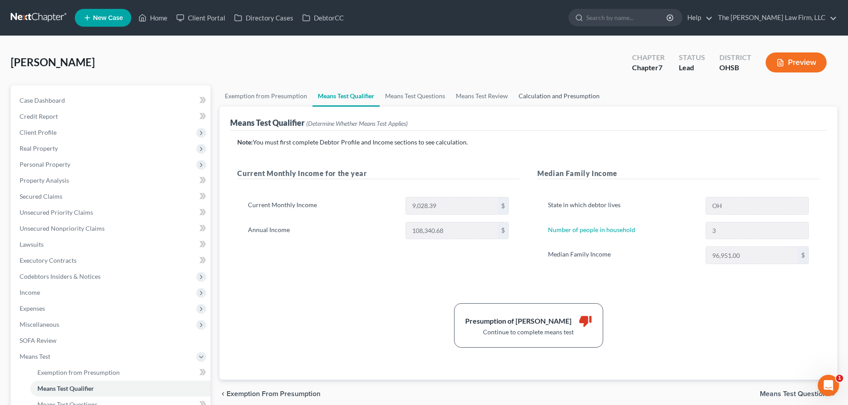
click at [555, 92] on link "Calculation and Presumption" at bounding box center [559, 95] width 92 height 21
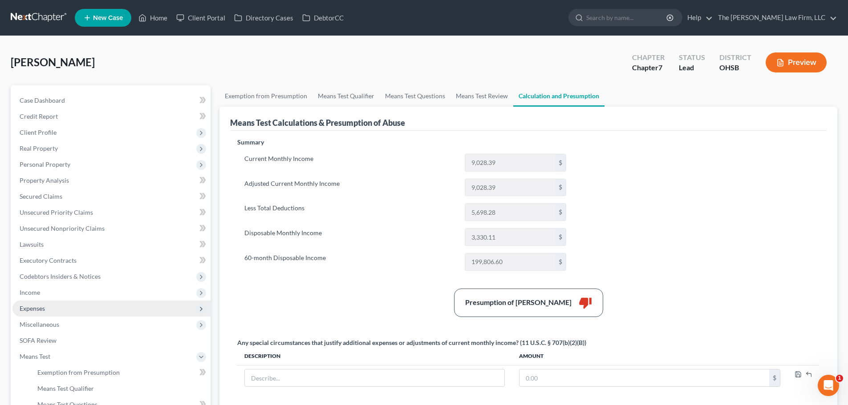
click at [45, 316] on span "Expenses" at bounding box center [111, 309] width 198 height 16
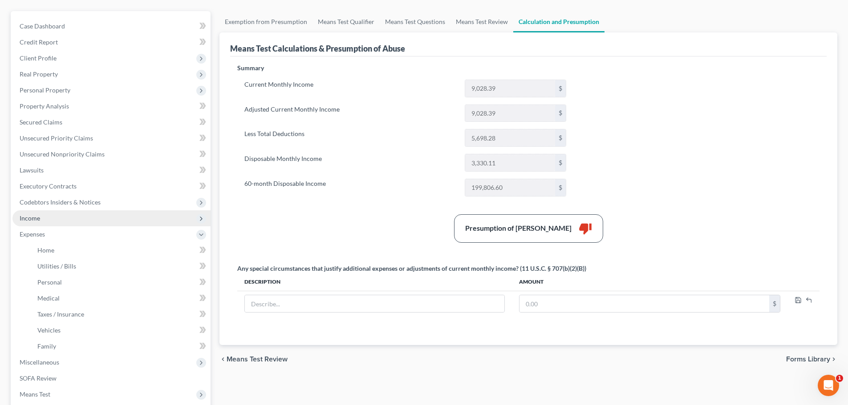
click at [57, 219] on span "Income" at bounding box center [111, 218] width 198 height 16
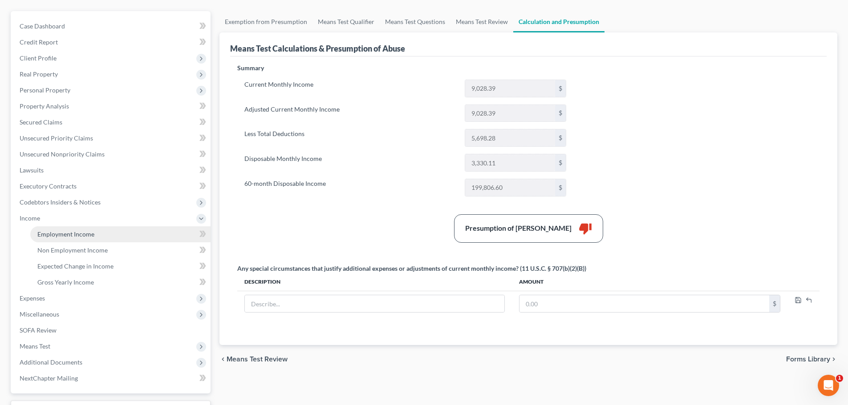
click at [58, 233] on span "Employment Income" at bounding box center [65, 234] width 57 height 8
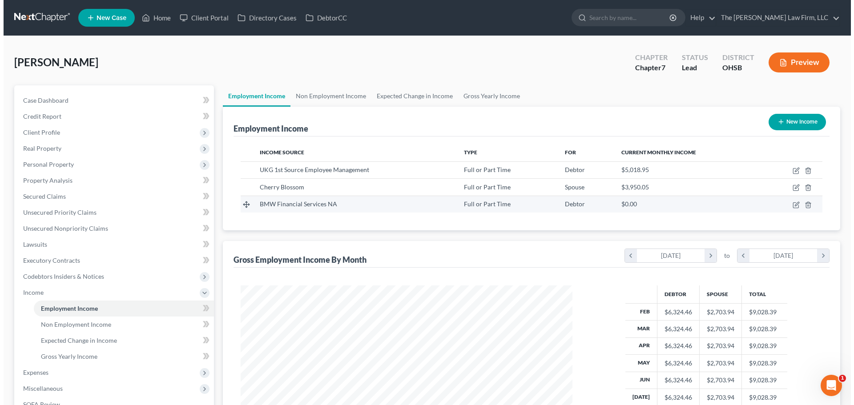
scroll to position [166, 350]
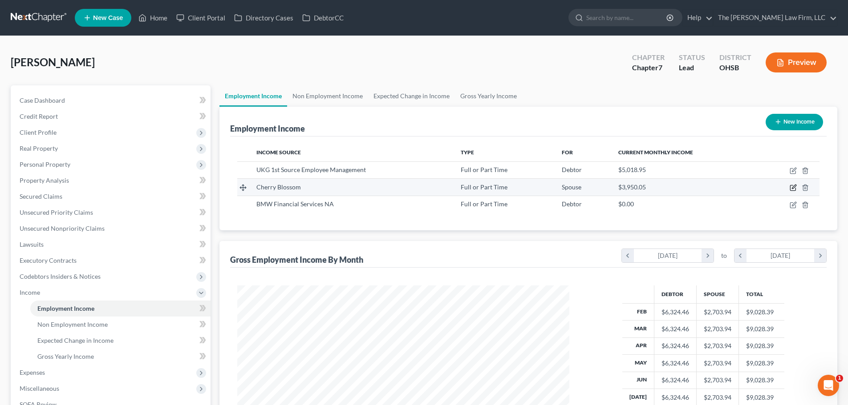
click at [793, 188] on icon "button" at bounding box center [794, 187] width 4 height 4
select select "0"
select select "36"
select select "2"
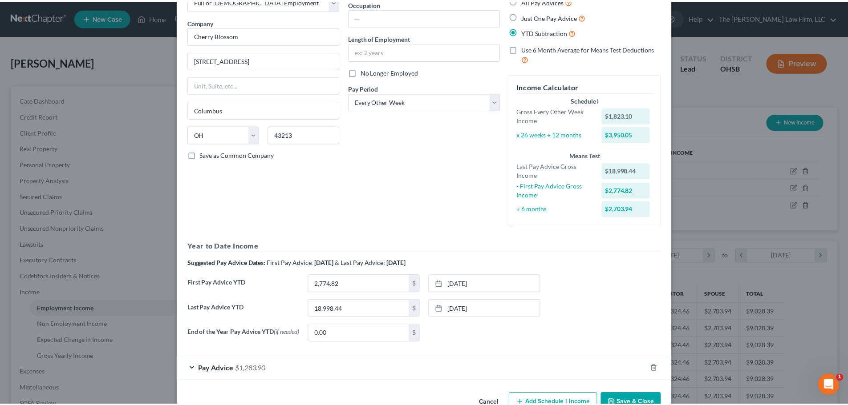
scroll to position [85, 0]
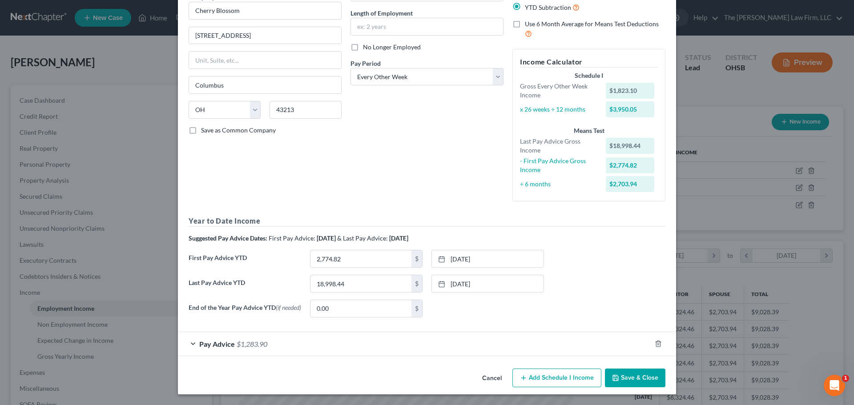
click at [637, 376] on button "Save & Close" at bounding box center [635, 378] width 61 height 19
click at [620, 384] on button "Save & Close" at bounding box center [635, 378] width 61 height 19
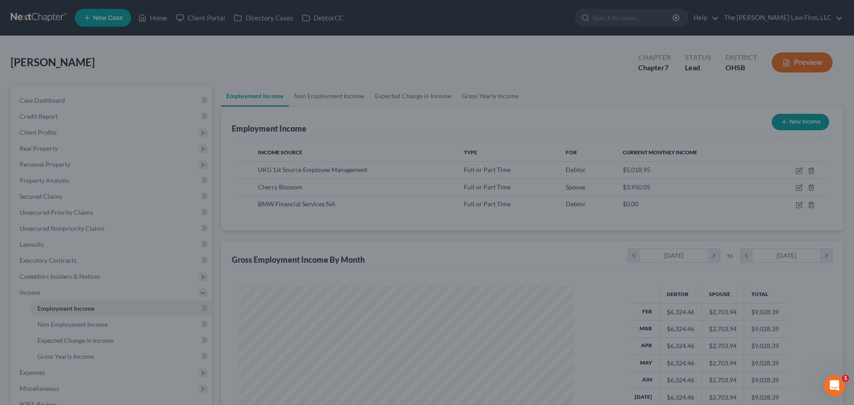
scroll to position [444770, 444586]
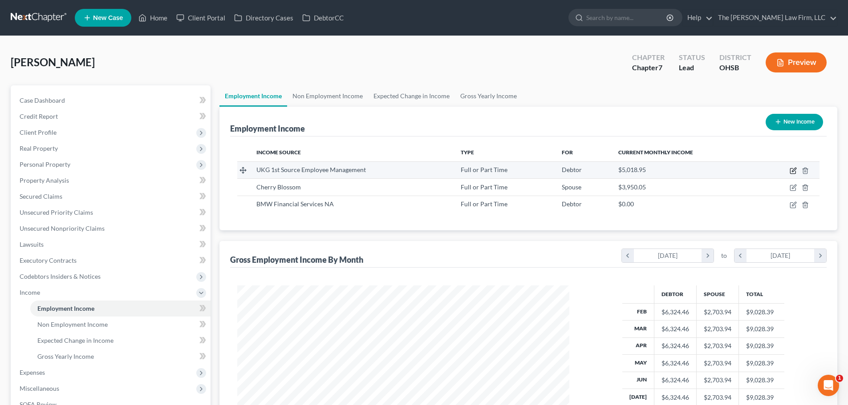
click at [792, 172] on icon "button" at bounding box center [794, 170] width 4 height 4
select select "0"
select select "36"
select select "2"
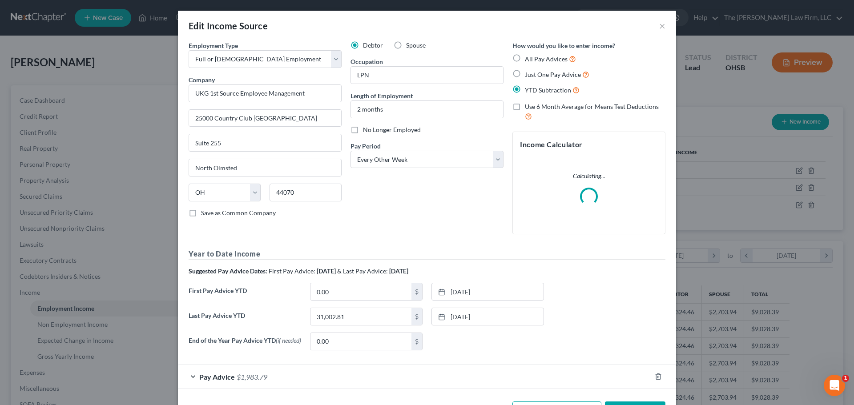
scroll to position [35, 0]
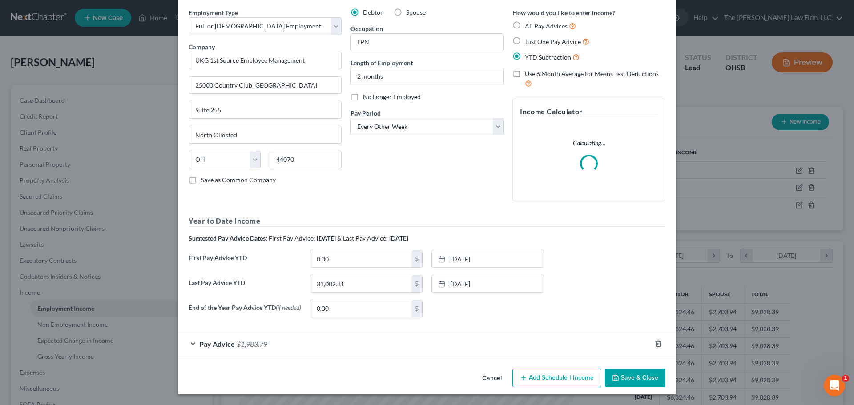
click at [500, 344] on div "Pay Advice $1,983.79" at bounding box center [414, 344] width 473 height 24
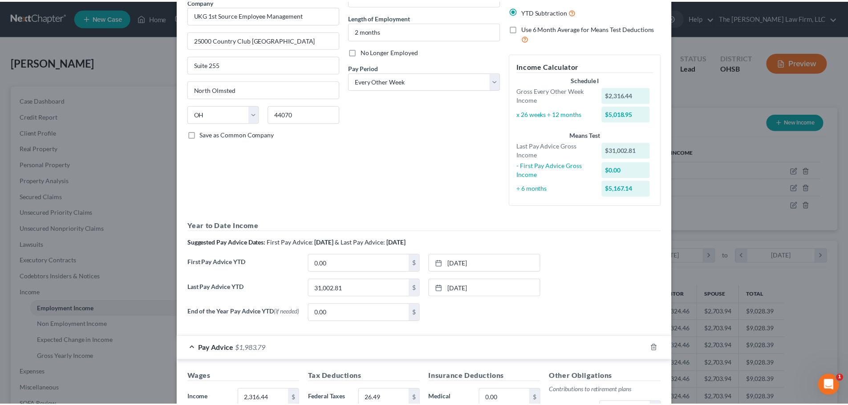
scroll to position [0, 0]
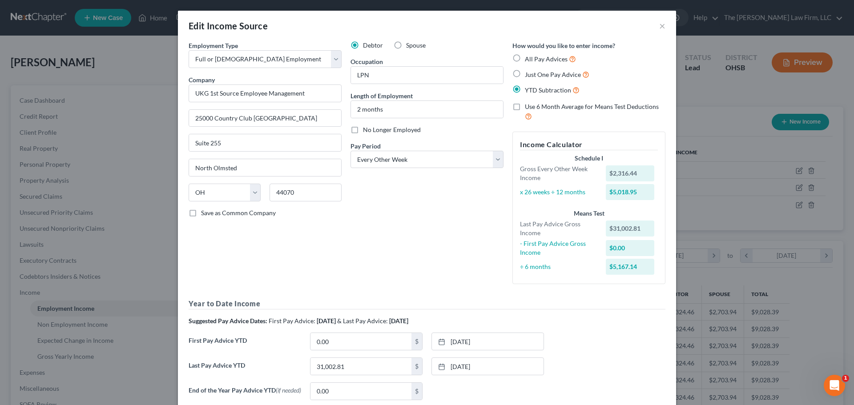
click at [654, 22] on div "Edit Income Source ×" at bounding box center [427, 26] width 498 height 30
click at [659, 25] on button "×" at bounding box center [662, 25] width 6 height 11
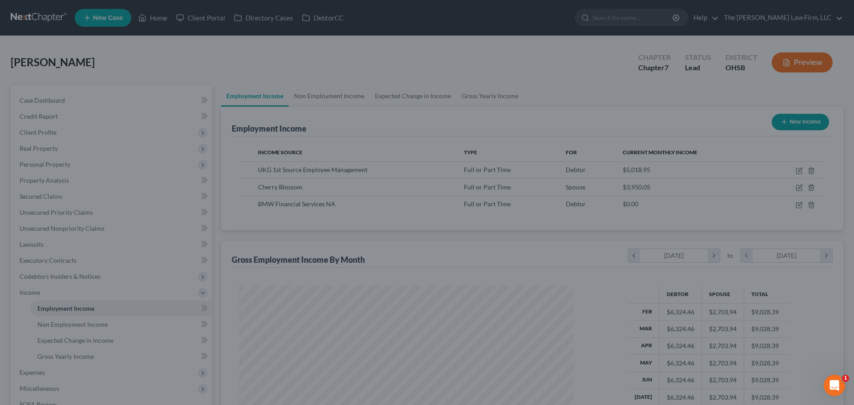
scroll to position [444770, 444586]
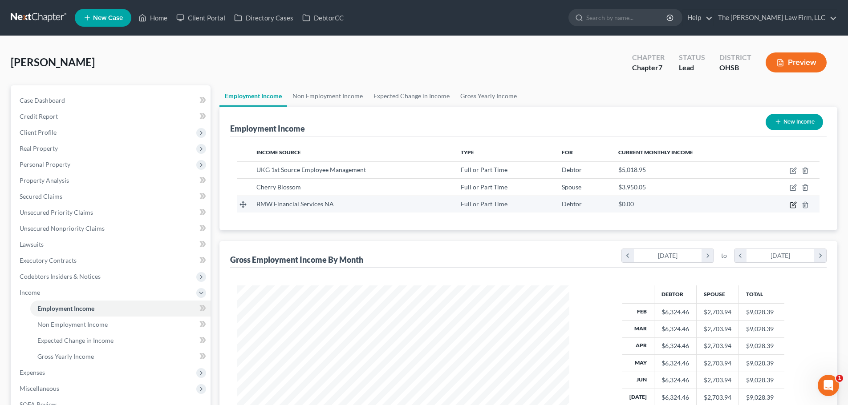
click at [790, 206] on icon "button" at bounding box center [792, 204] width 5 height 5
select select "0"
select select "36"
select select "2"
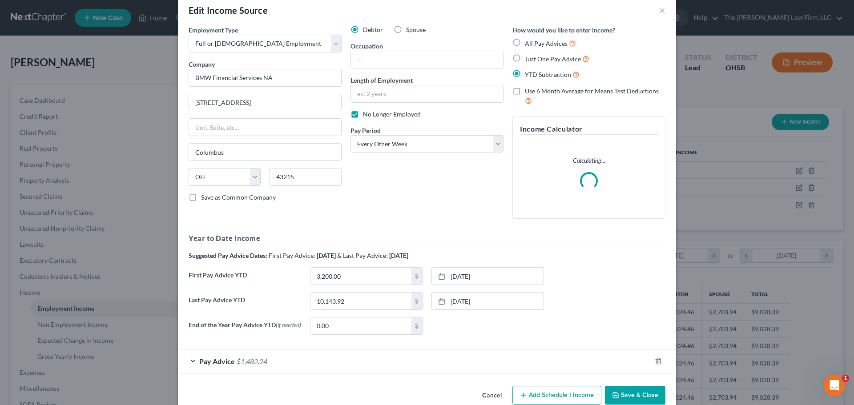
scroll to position [35, 0]
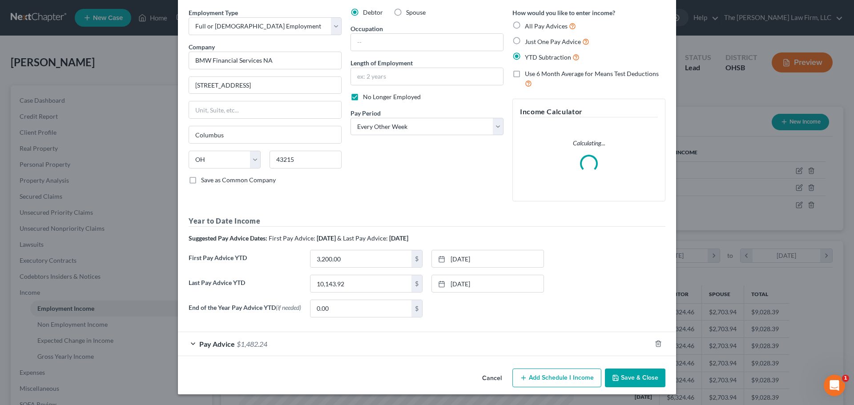
click at [397, 346] on div "Pay Advice $1,482.24" at bounding box center [414, 344] width 473 height 24
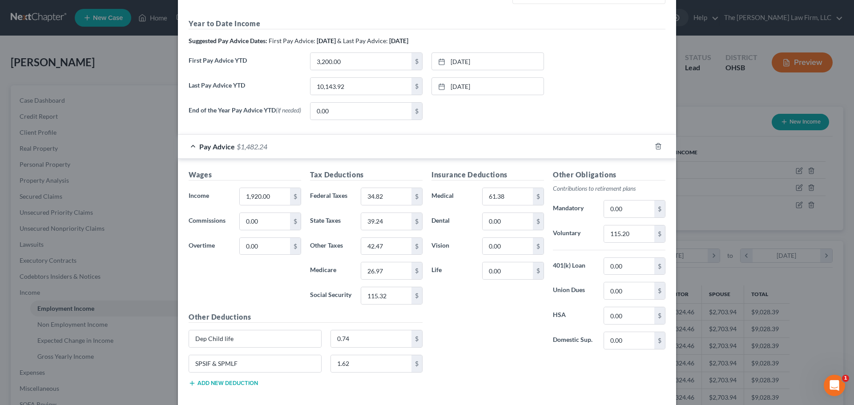
scroll to position [202, 0]
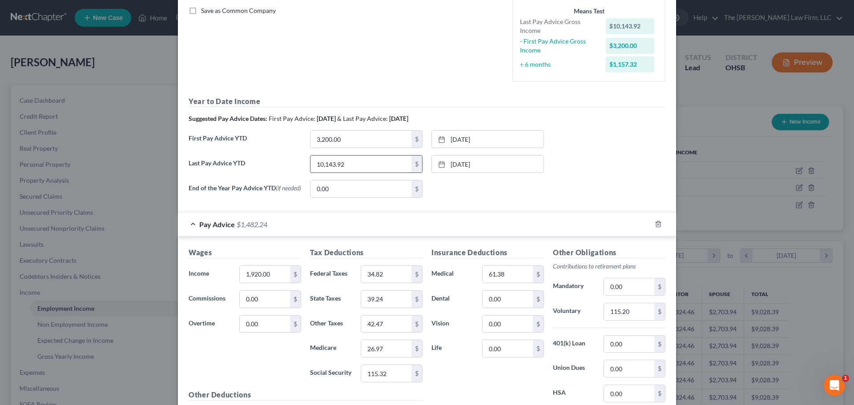
click at [372, 169] on input "10,143.92" at bounding box center [361, 164] width 101 height 17
click at [375, 162] on input "10,143.92" at bounding box center [361, 164] width 101 height 17
type input "11,050.52"
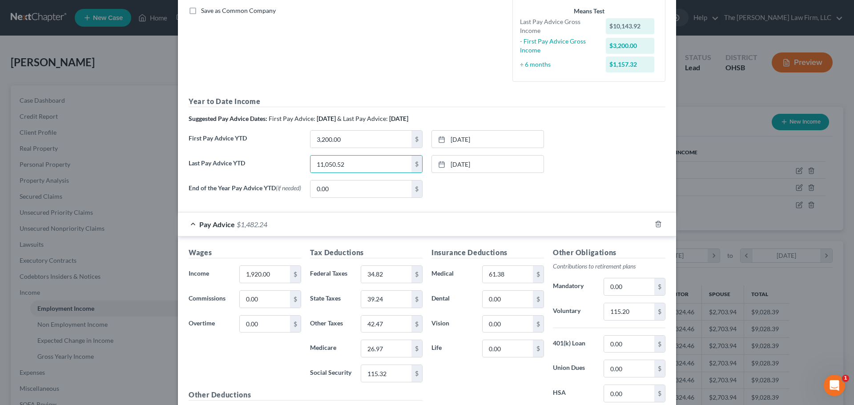
click at [568, 183] on div "End of the Year Pay Advice YTD (if needed) 0.00 $ None close Date Time chevron_…" at bounding box center [427, 192] width 486 height 25
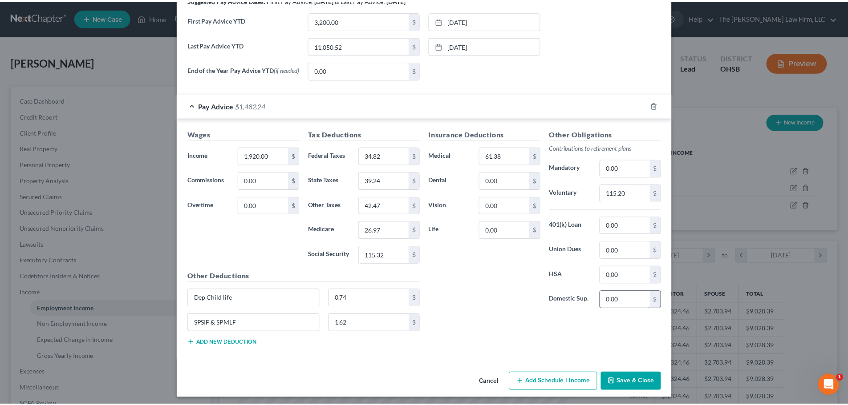
scroll to position [327, 0]
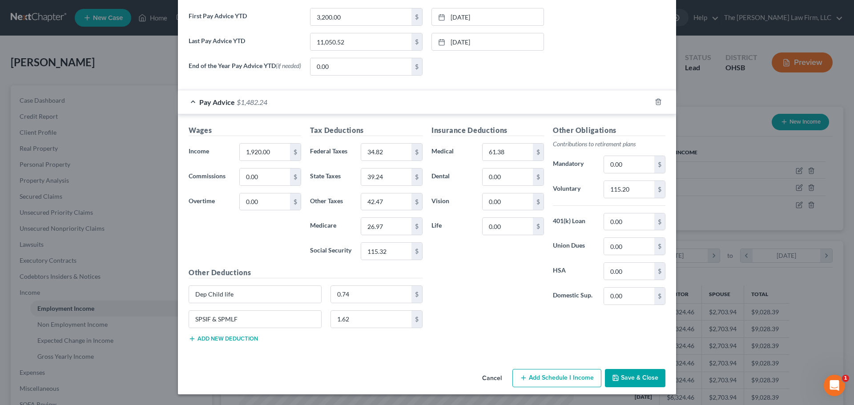
click at [639, 371] on button "Save & Close" at bounding box center [635, 378] width 61 height 19
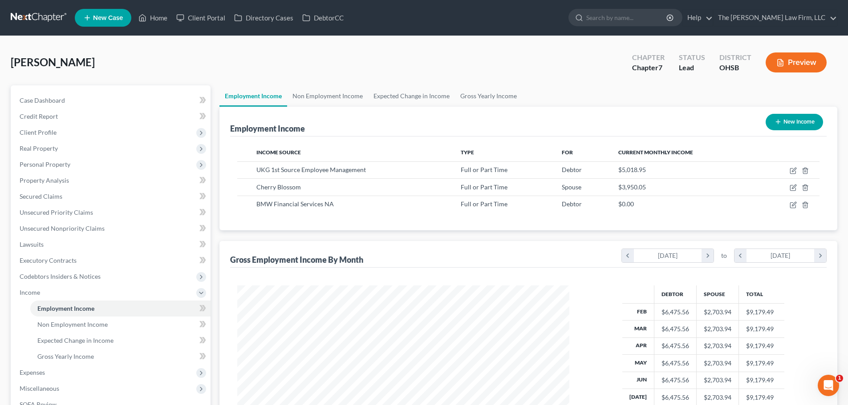
scroll to position [148, 0]
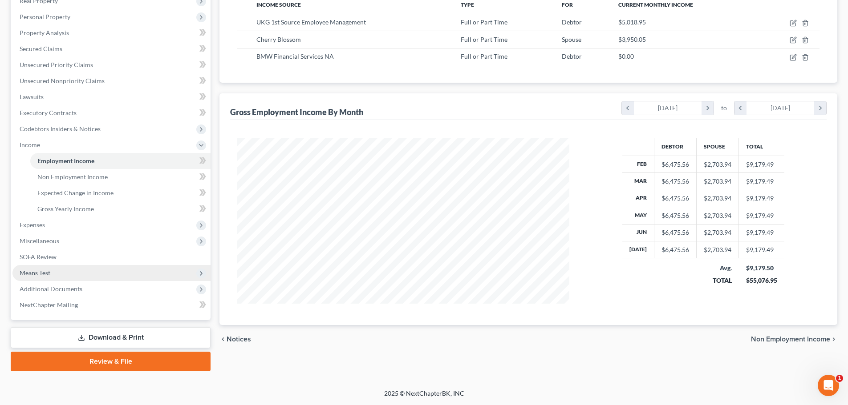
click at [49, 277] on span "Means Test" at bounding box center [111, 273] width 198 height 16
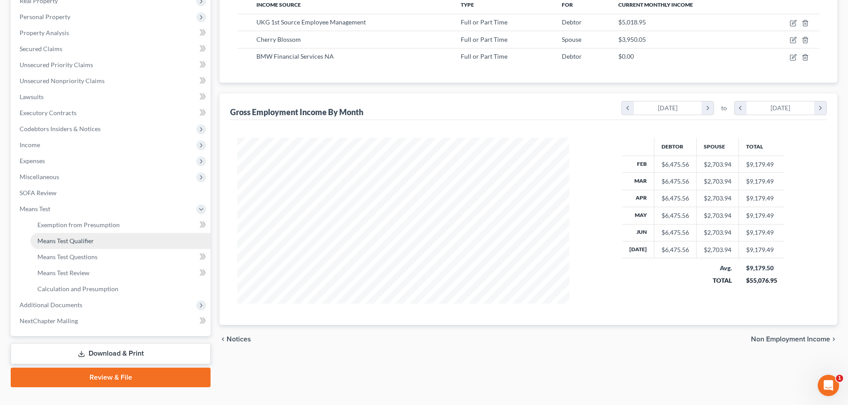
click at [65, 240] on span "Means Test Qualifier" at bounding box center [65, 241] width 57 height 8
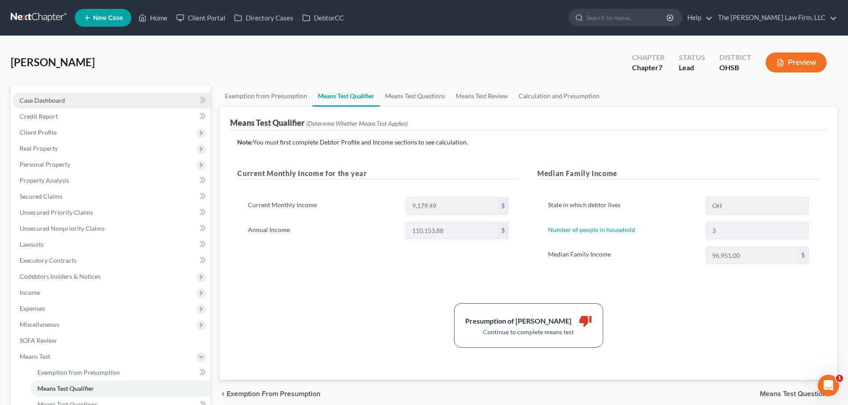
click at [69, 101] on link "Case Dashboard" at bounding box center [111, 101] width 198 height 16
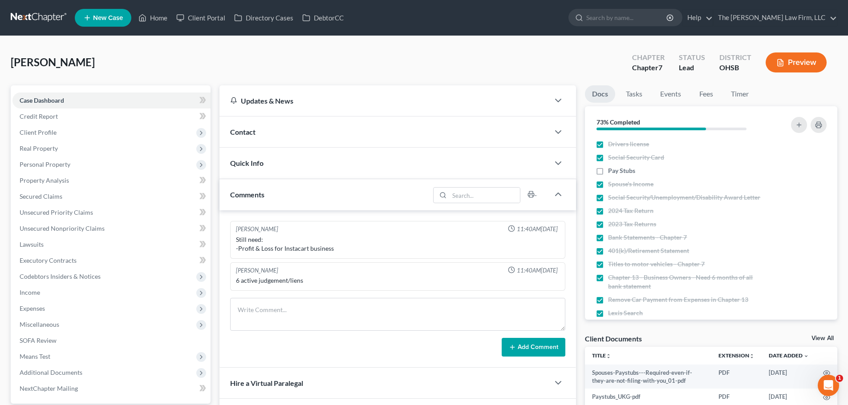
click at [276, 143] on div "Contact" at bounding box center [384, 132] width 330 height 31
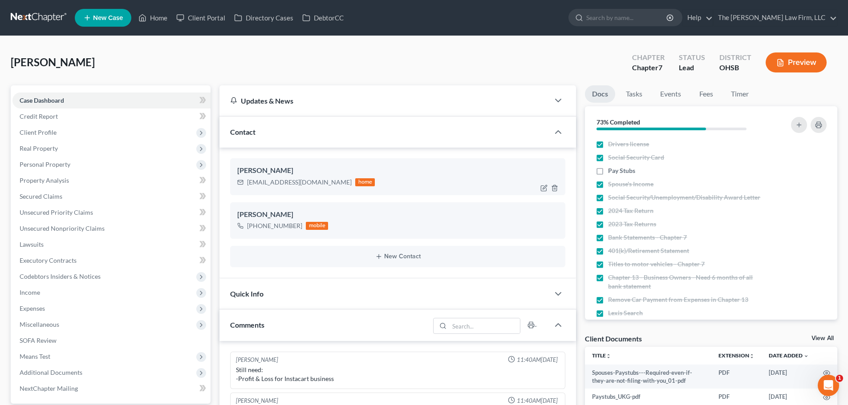
click at [278, 182] on div "jroddy3@yahoo.com" at bounding box center [299, 182] width 105 height 9
click at [277, 182] on div "jroddy3@yahoo.com" at bounding box center [299, 182] width 105 height 9
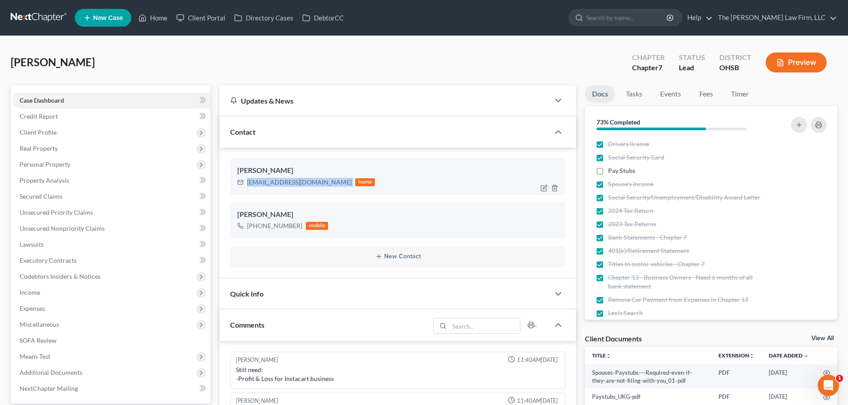
copy div "jroddy3@yahoo.com"
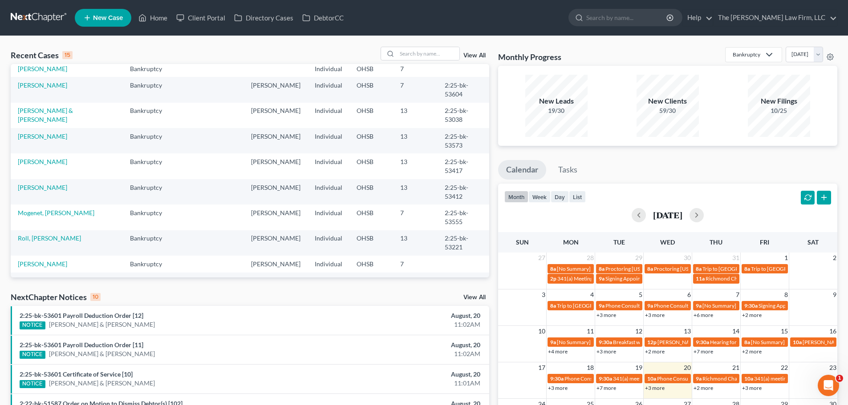
scroll to position [61, 0]
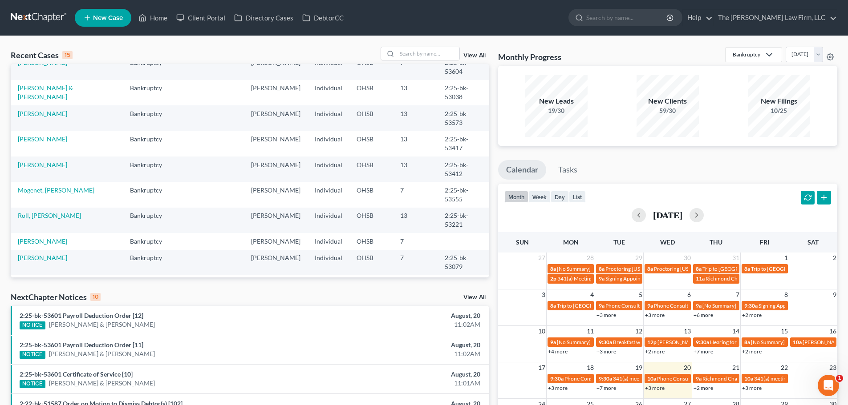
click at [44, 331] on link "[PERSON_NAME]" at bounding box center [42, 335] width 49 height 8
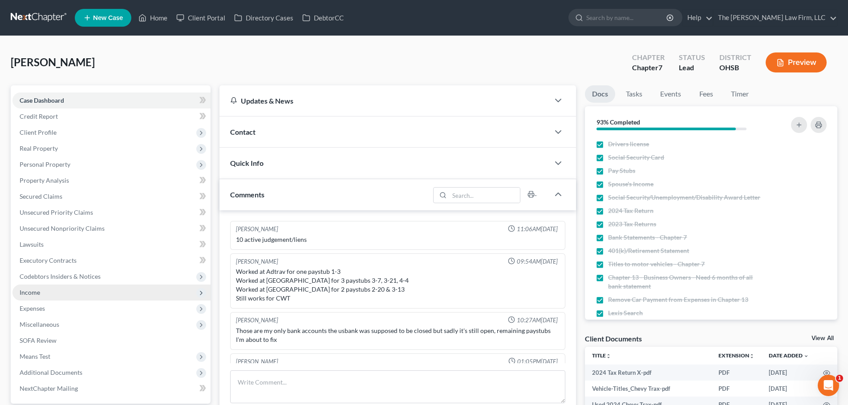
click at [50, 299] on span "Income" at bounding box center [111, 293] width 198 height 16
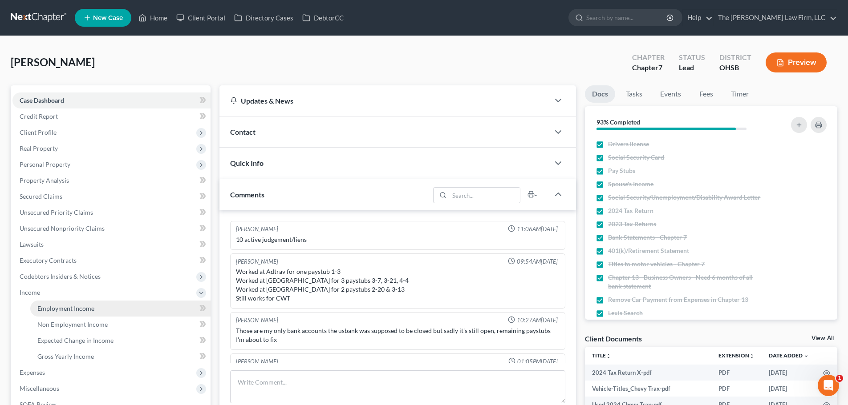
scroll to position [36, 0]
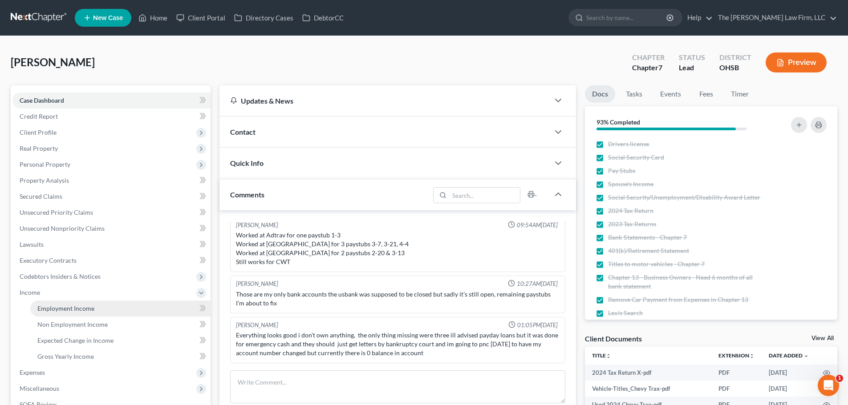
click at [57, 307] on span "Employment Income" at bounding box center [65, 309] width 57 height 8
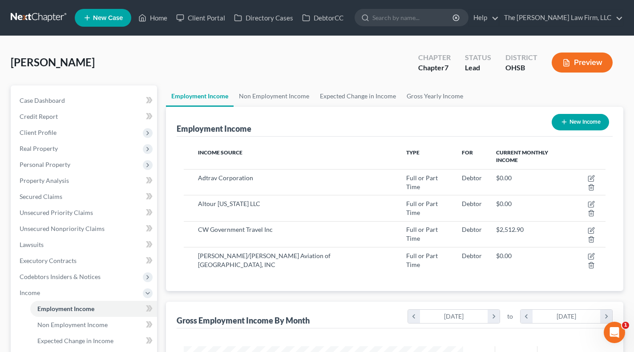
scroll to position [444776, 444680]
click at [51, 128] on span "Client Profile" at bounding box center [84, 133] width 145 height 16
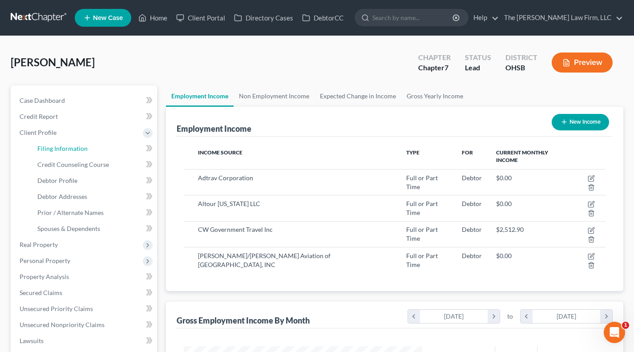
click at [57, 145] on span "Filing Information" at bounding box center [62, 149] width 50 height 8
select select "1"
select select "0"
select select "36"
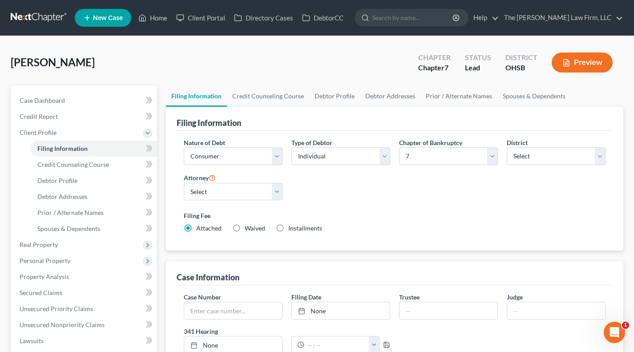
click at [61, 263] on span "Personal Property" at bounding box center [45, 261] width 51 height 8
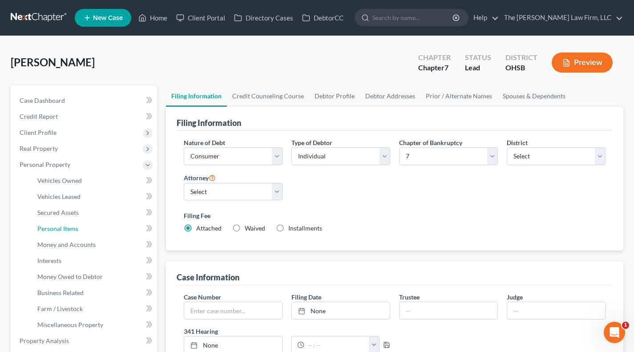
click at [70, 225] on span "Personal Items" at bounding box center [57, 229] width 41 height 8
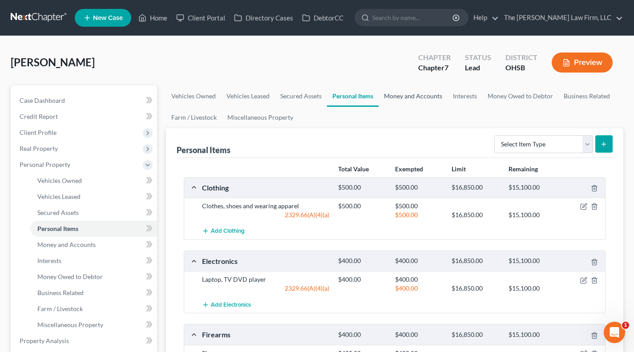
click at [401, 93] on link "Money and Accounts" at bounding box center [413, 95] width 69 height 21
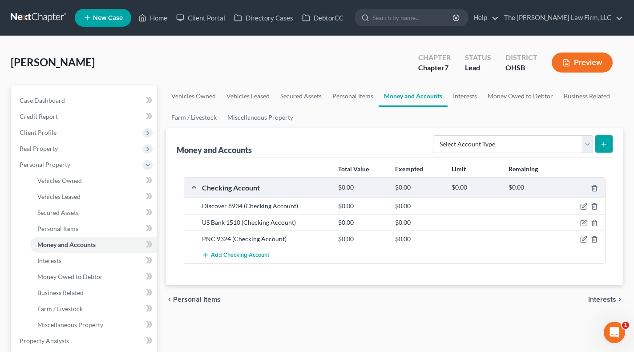
scroll to position [74, 0]
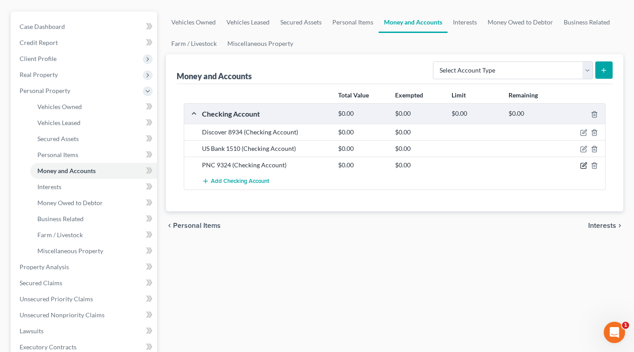
click at [582, 166] on icon "button" at bounding box center [584, 165] width 4 height 4
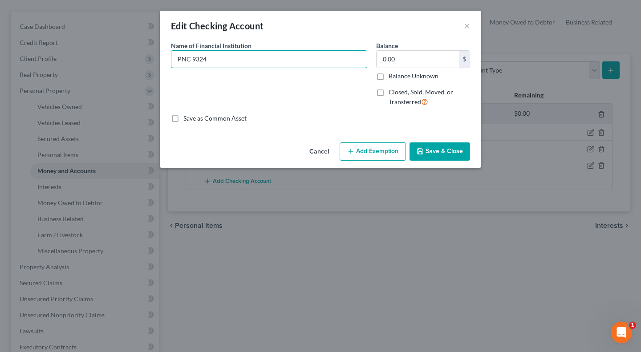
click at [281, 63] on input "PNC 9324" at bounding box center [268, 59] width 195 height 17
click at [446, 149] on button "Save & Close" at bounding box center [439, 151] width 61 height 19
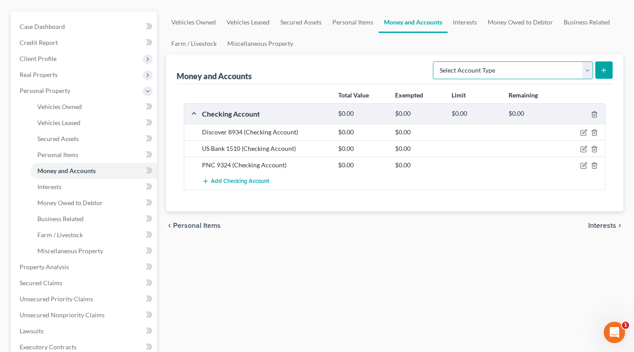
click at [462, 70] on select "Select Account Type Brokerage Cash on Hand Certificates of Deposit Checking Acc…" at bounding box center [513, 70] width 160 height 18
select select "checking"
click at [435, 61] on select "Select Account Type Brokerage Cash on Hand Certificates of Deposit Checking Acc…" at bounding box center [513, 70] width 160 height 18
click at [601, 65] on button "submit" at bounding box center [603, 69] width 17 height 17
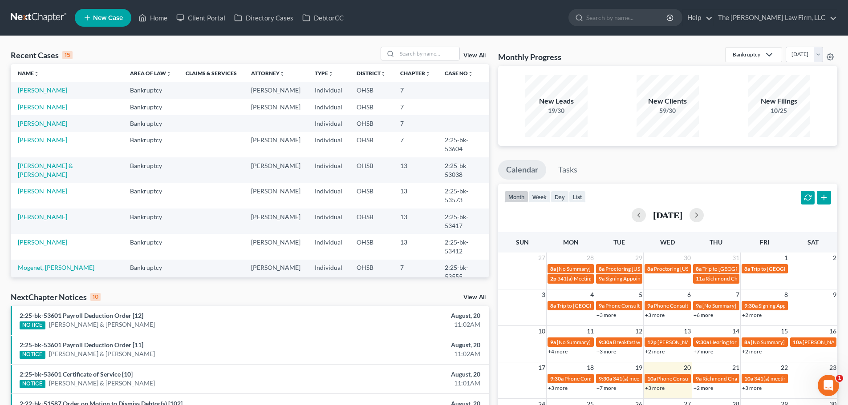
click at [56, 95] on td "[PERSON_NAME]" at bounding box center [67, 90] width 112 height 16
click at [57, 90] on link "[PERSON_NAME]" at bounding box center [42, 90] width 49 height 8
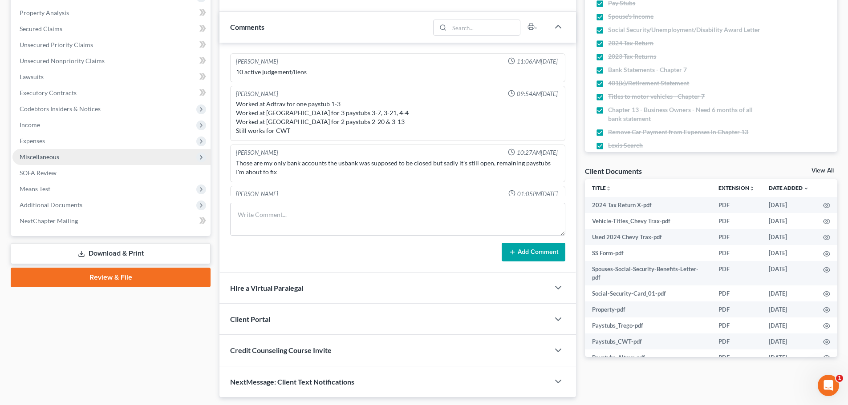
scroll to position [36, 0]
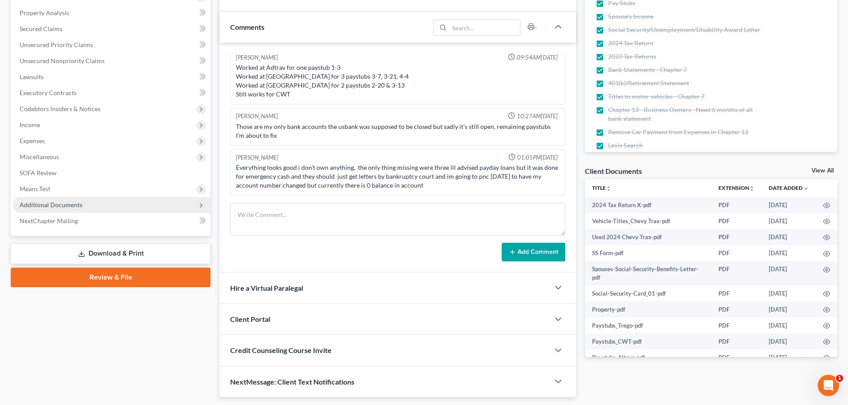
click at [79, 207] on span "Additional Documents" at bounding box center [51, 205] width 63 height 8
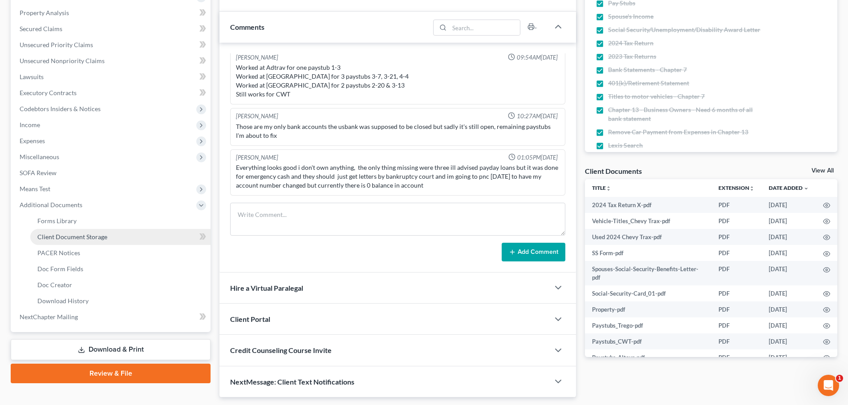
click at [110, 238] on link "Client Document Storage" at bounding box center [120, 237] width 180 height 16
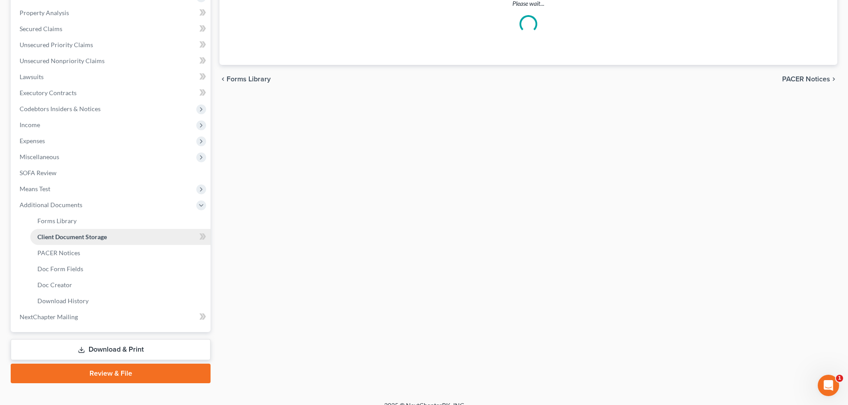
scroll to position [129, 0]
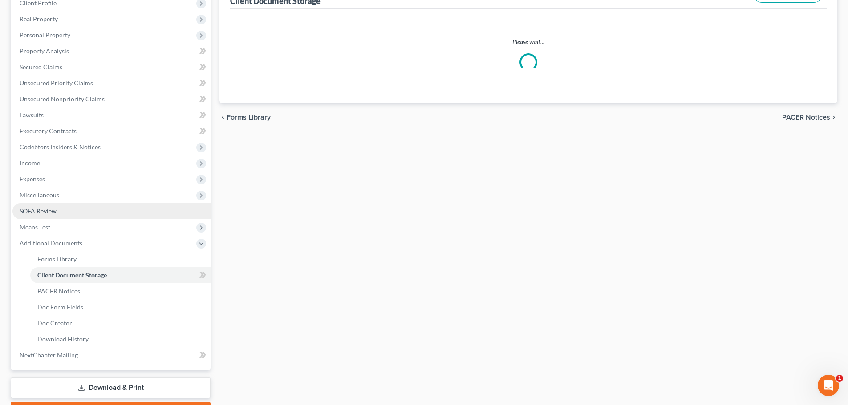
select select "52"
select select "61"
select select "7"
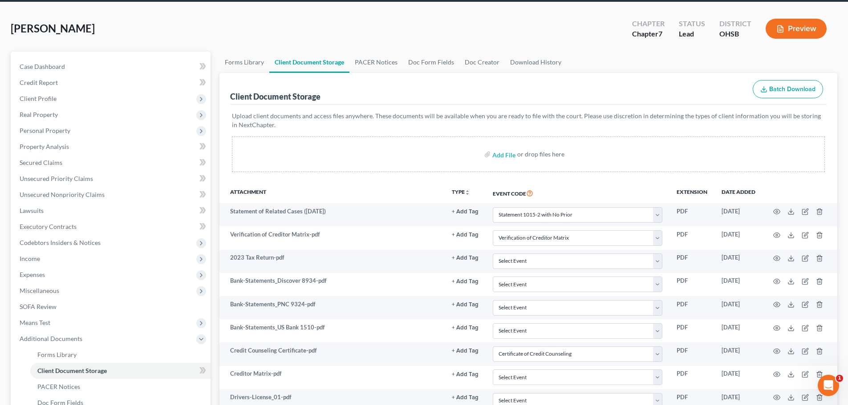
scroll to position [0, 0]
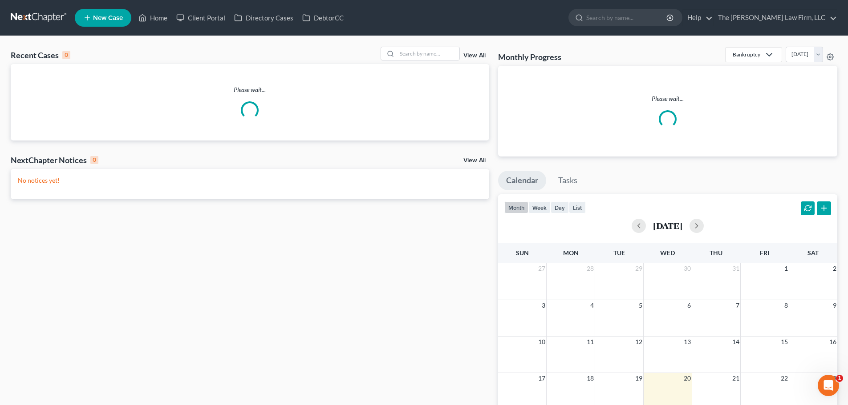
click at [396, 56] on div at bounding box center [389, 53] width 16 height 13
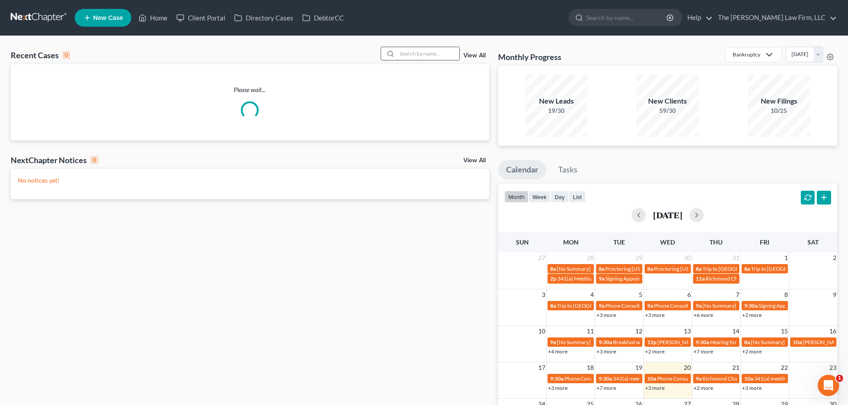
click at [406, 51] on input "search" at bounding box center [428, 53] width 62 height 13
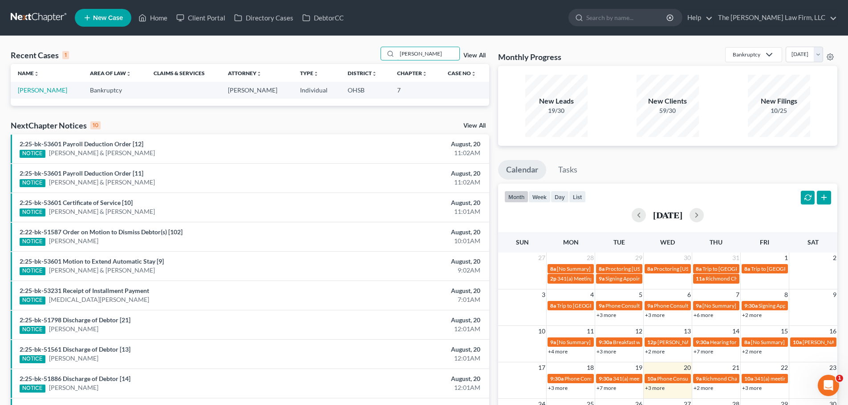
type input "[PERSON_NAME]"
click at [42, 92] on link "[PERSON_NAME]" at bounding box center [42, 90] width 49 height 8
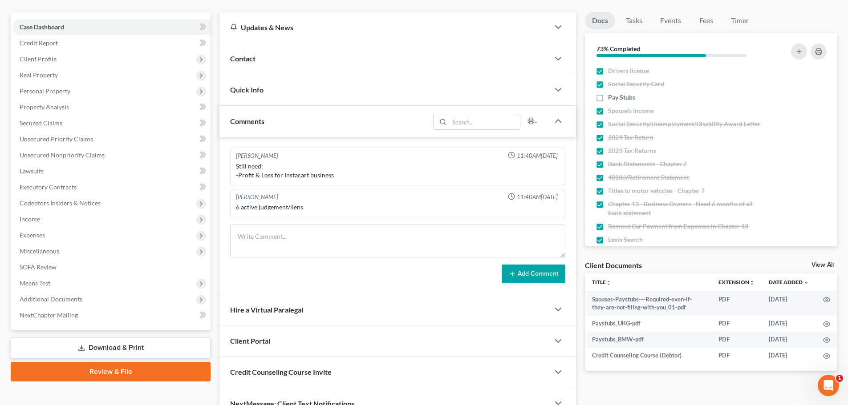
scroll to position [74, 0]
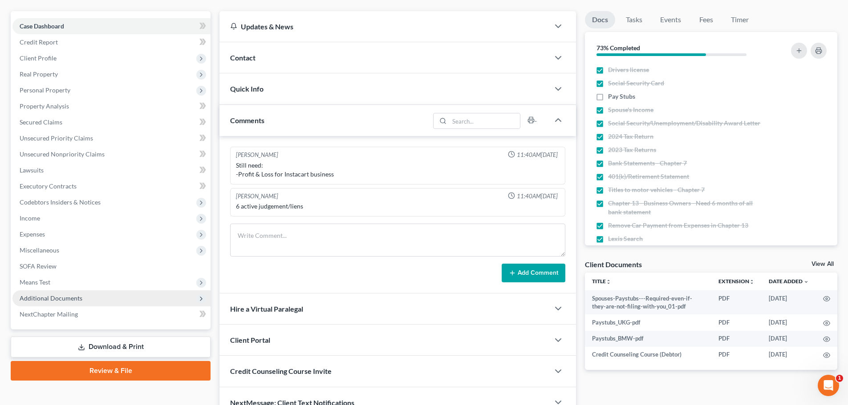
click at [76, 292] on span "Additional Documents" at bounding box center [111, 299] width 198 height 16
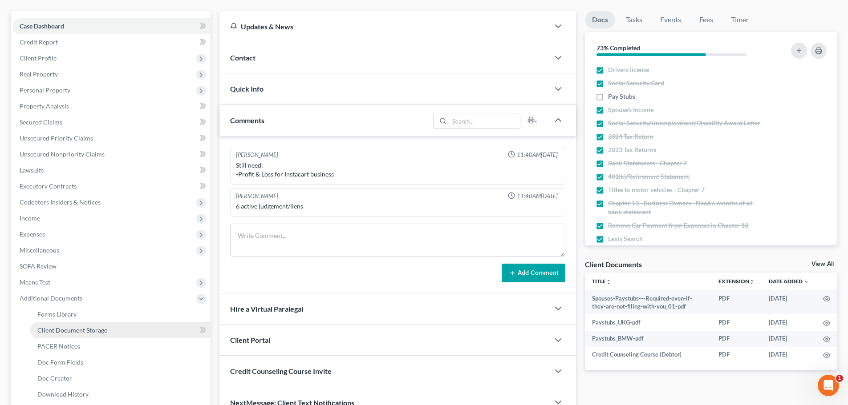
click at [78, 326] on link "Client Document Storage" at bounding box center [120, 331] width 180 height 16
select select "7"
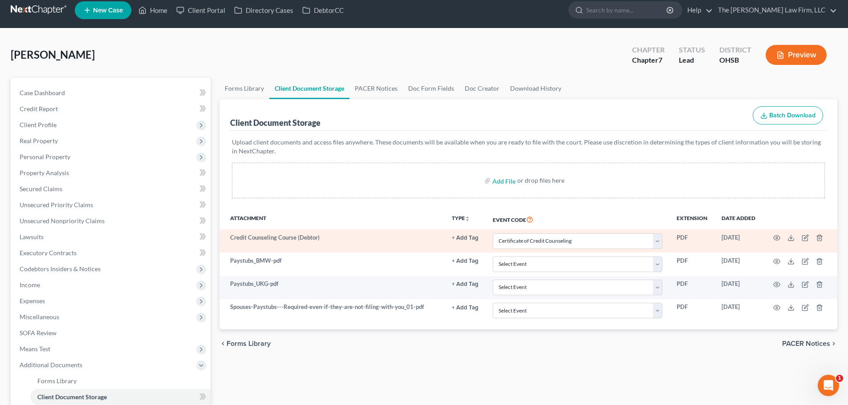
scroll to position [75, 0]
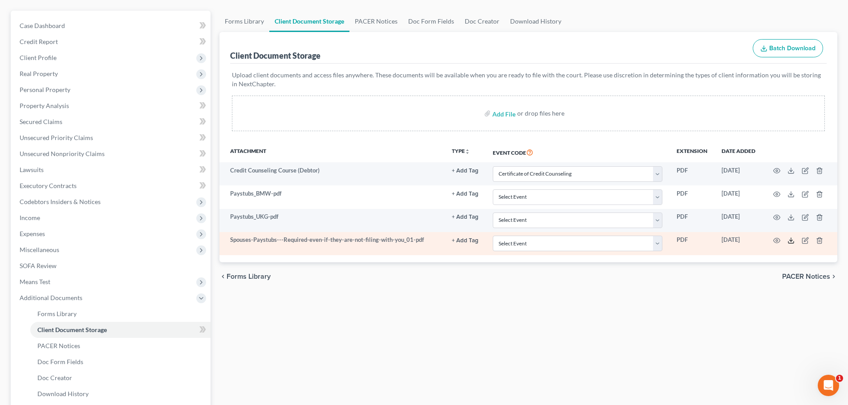
click at [792, 240] on polyline at bounding box center [790, 240] width 3 height 1
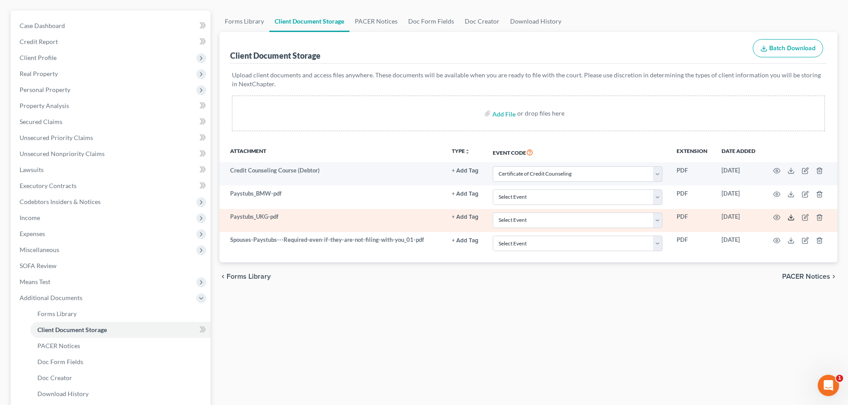
click at [793, 216] on icon at bounding box center [790, 217] width 7 height 7
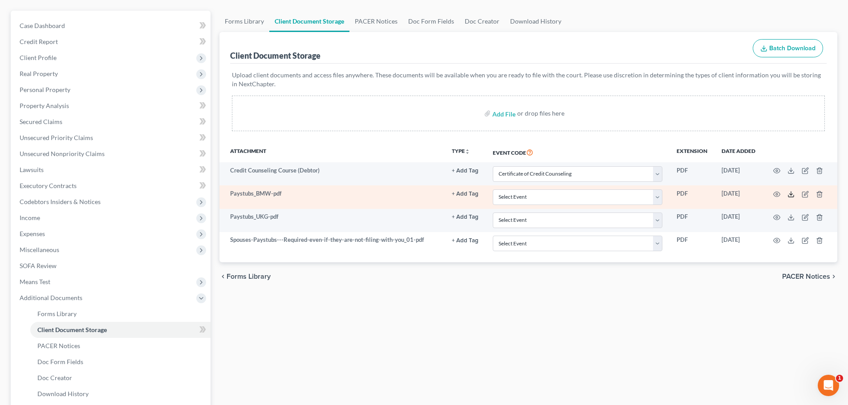
click at [790, 195] on icon at bounding box center [790, 194] width 7 height 7
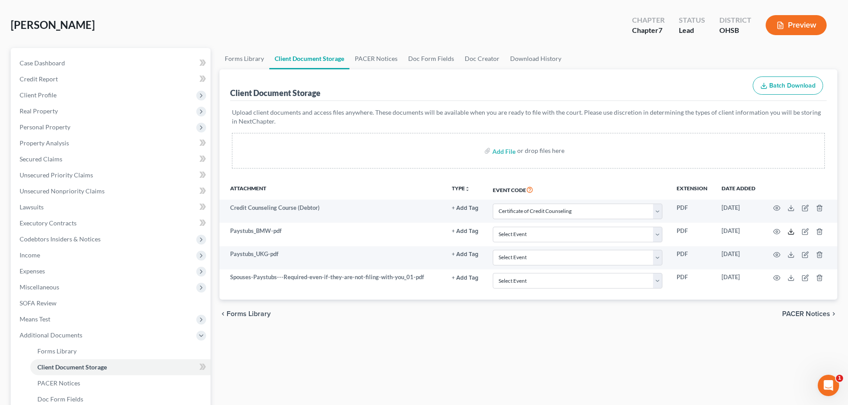
scroll to position [0, 0]
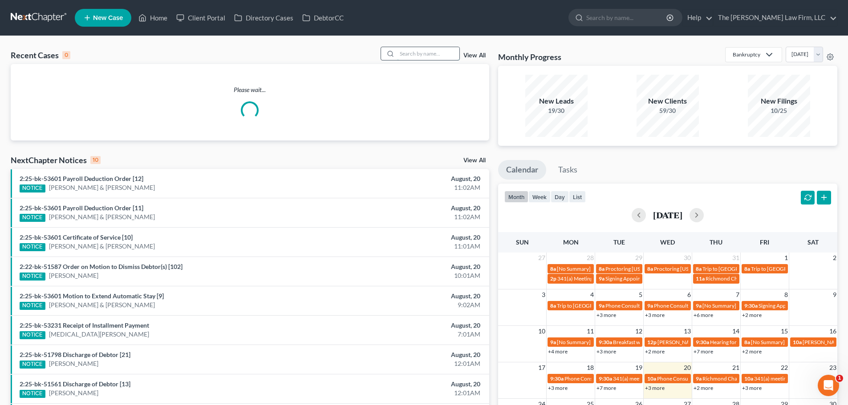
click at [426, 60] on input "search" at bounding box center [428, 53] width 62 height 13
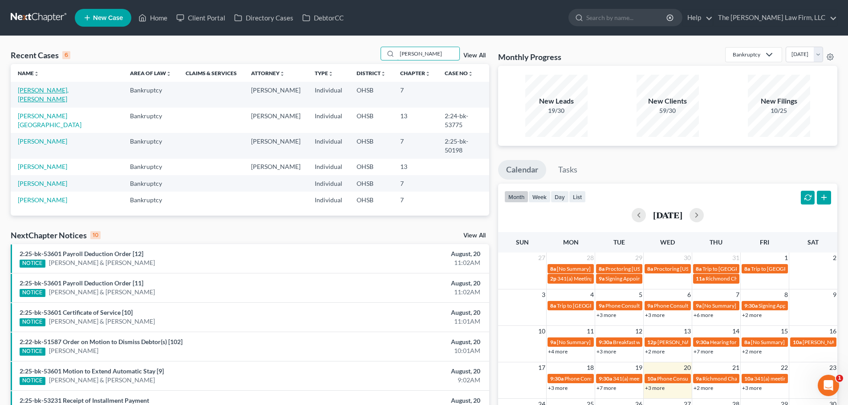
type input "[PERSON_NAME]"
click at [29, 90] on link "[PERSON_NAME], [PERSON_NAME]" at bounding box center [43, 94] width 51 height 16
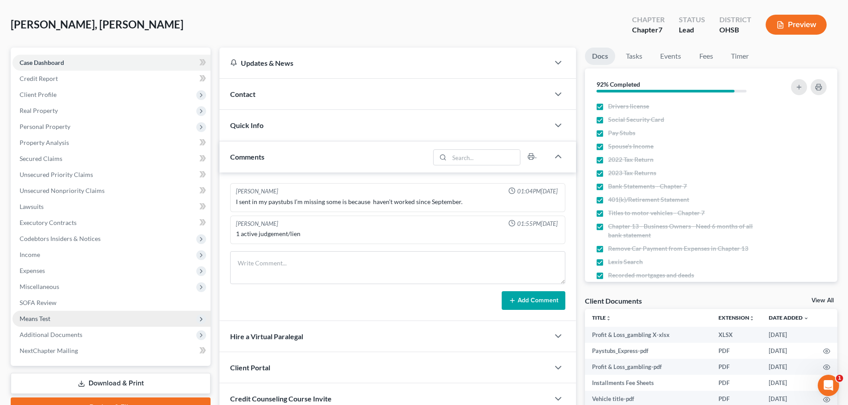
scroll to position [148, 0]
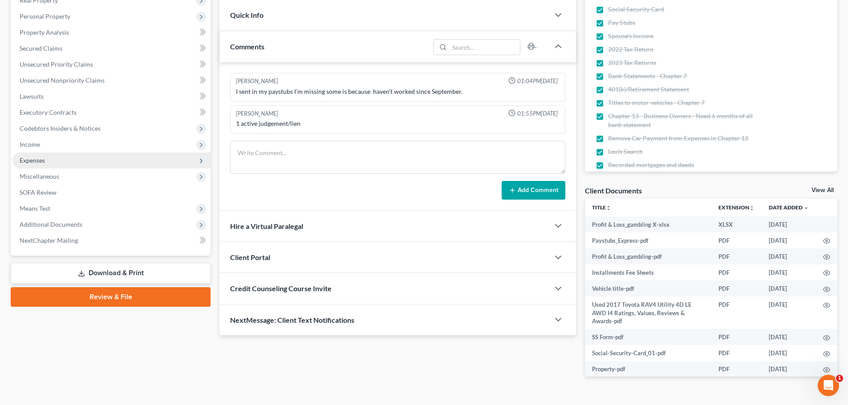
click at [43, 165] on span "Expenses" at bounding box center [111, 161] width 198 height 16
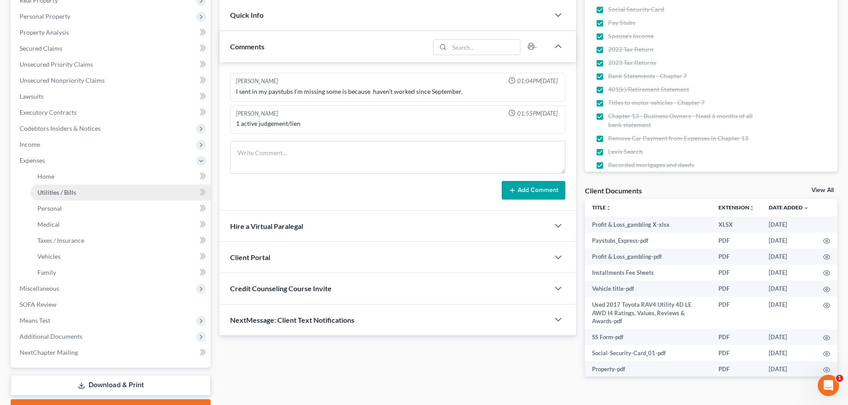
click at [49, 189] on span "Utilities / Bills" at bounding box center [56, 193] width 39 height 8
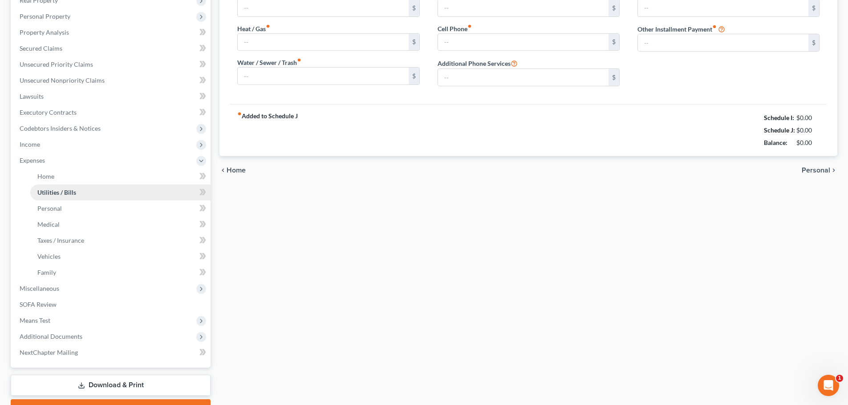
scroll to position [110, 0]
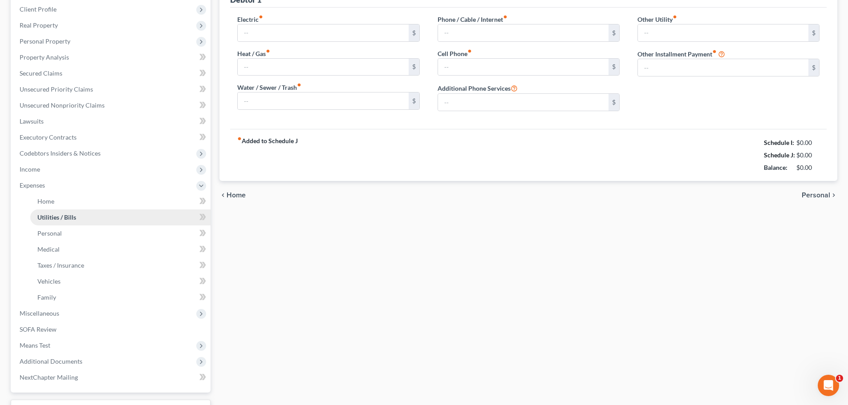
type input "200.00"
type input "50.00"
type input "0.00"
type input "140.00"
type input "80.00"
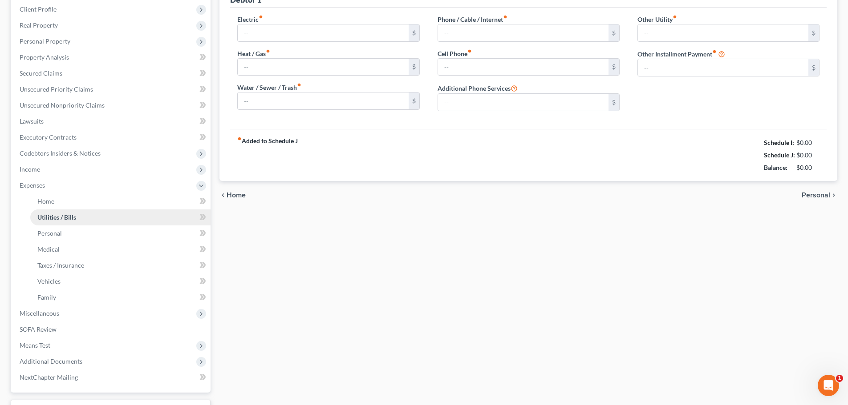
type input "0.00"
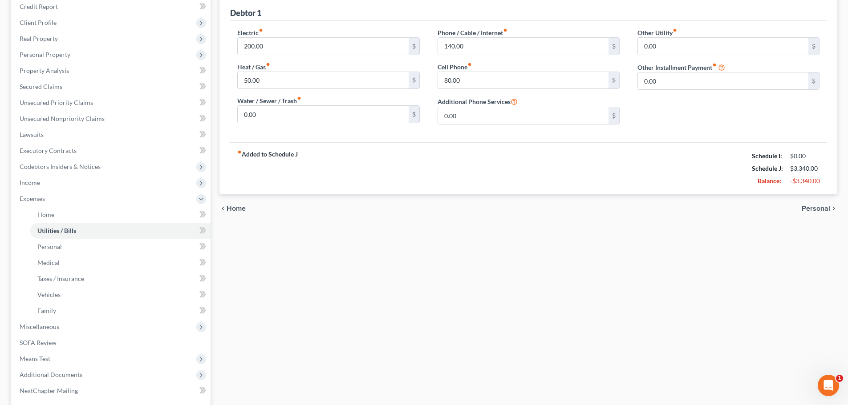
scroll to position [0, 0]
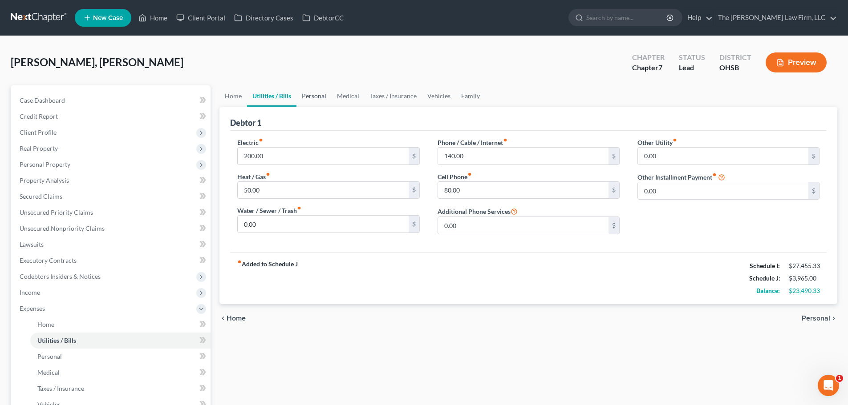
click at [314, 93] on link "Personal" at bounding box center [313, 95] width 35 height 21
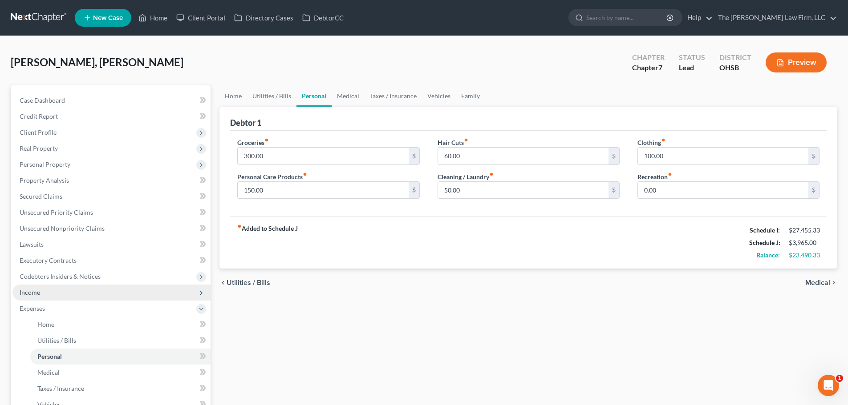
click at [46, 291] on span "Income" at bounding box center [111, 293] width 198 height 16
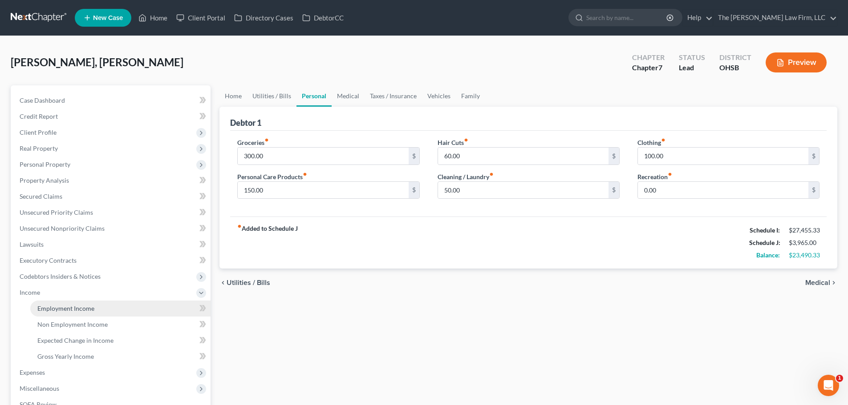
click at [48, 311] on span "Employment Income" at bounding box center [65, 309] width 57 height 8
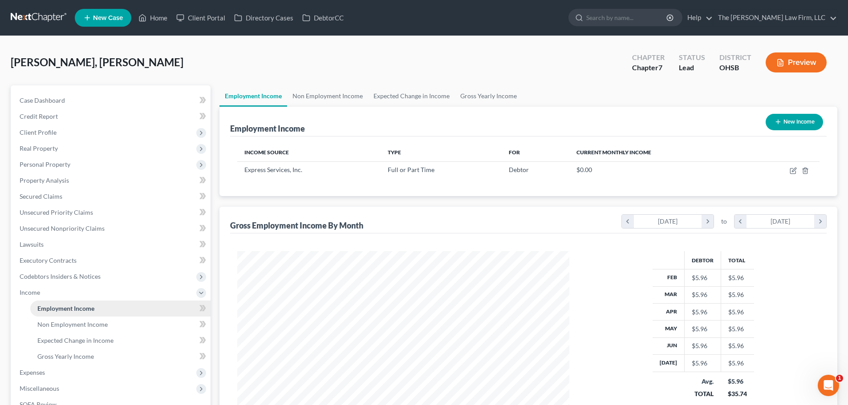
scroll to position [166, 350]
click at [330, 101] on link "Non Employment Income" at bounding box center [327, 95] width 81 height 21
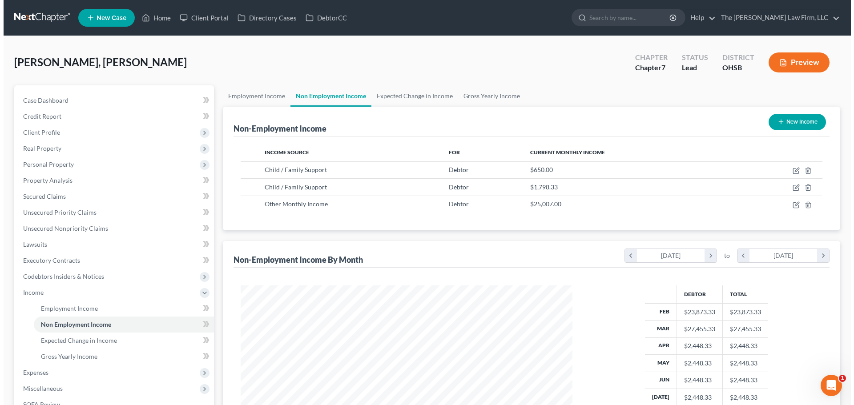
scroll to position [166, 350]
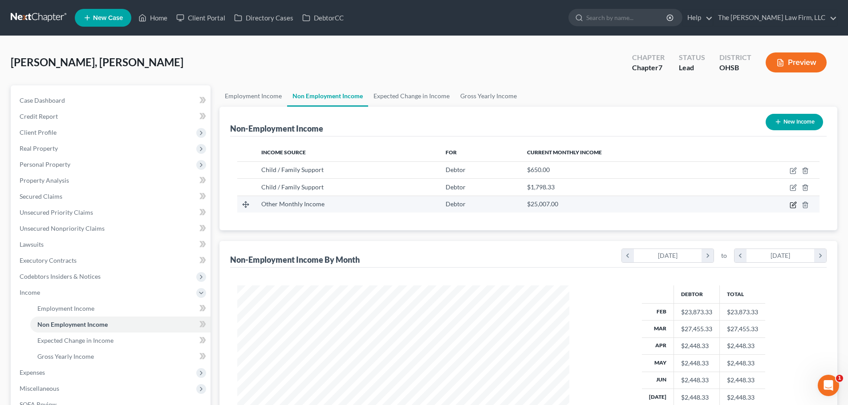
click at [789, 206] on icon "button" at bounding box center [792, 205] width 7 height 7
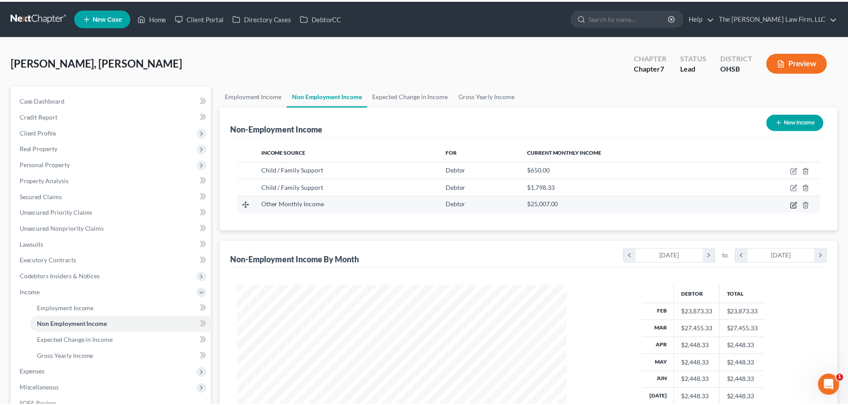
scroll to position [167, 353]
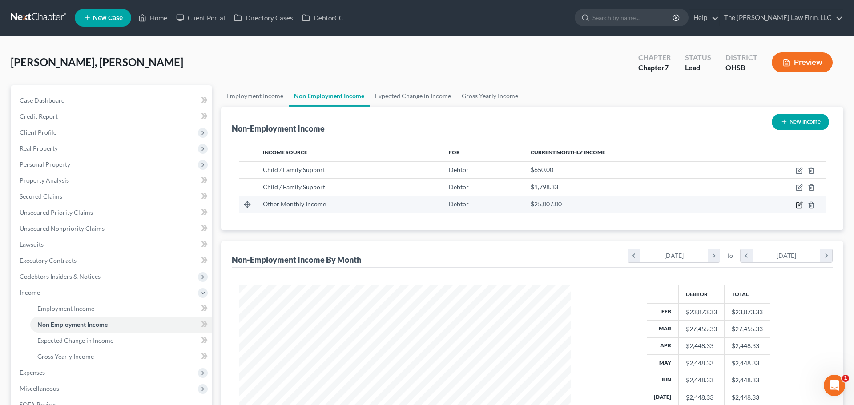
select select "13"
select select "0"
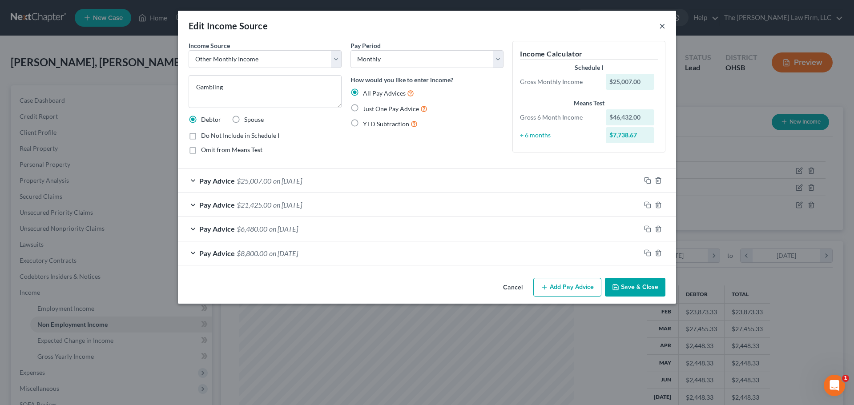
click at [661, 28] on button "×" at bounding box center [662, 25] width 6 height 11
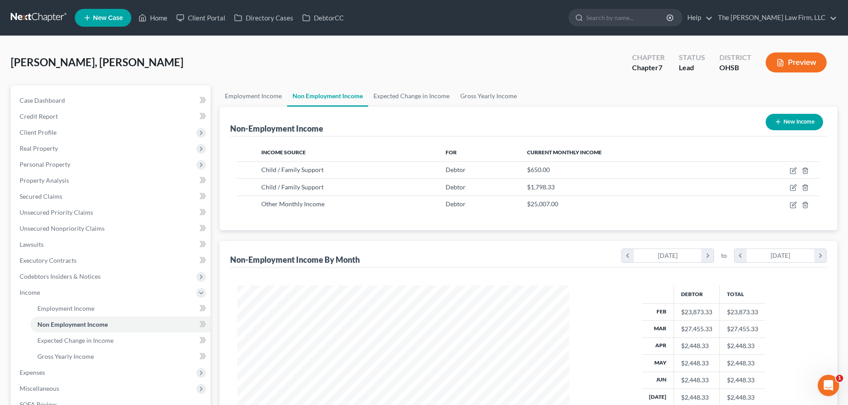
scroll to position [74, 0]
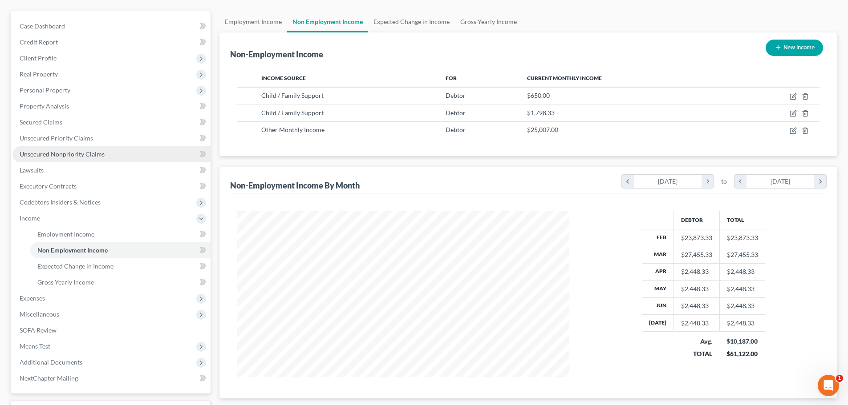
click at [68, 154] on span "Unsecured Nonpriority Claims" at bounding box center [62, 154] width 85 height 8
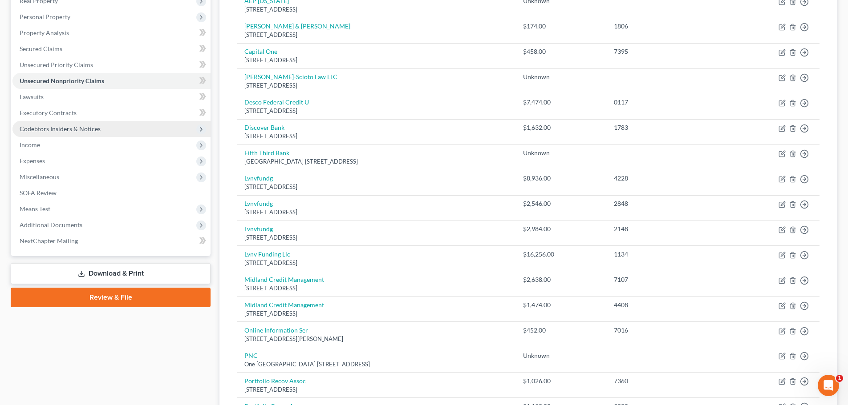
scroll to position [74, 0]
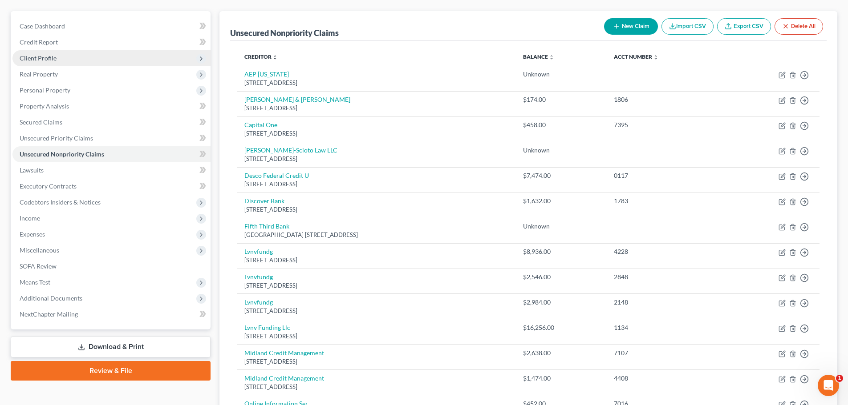
click at [45, 61] on span "Client Profile" at bounding box center [38, 58] width 37 height 8
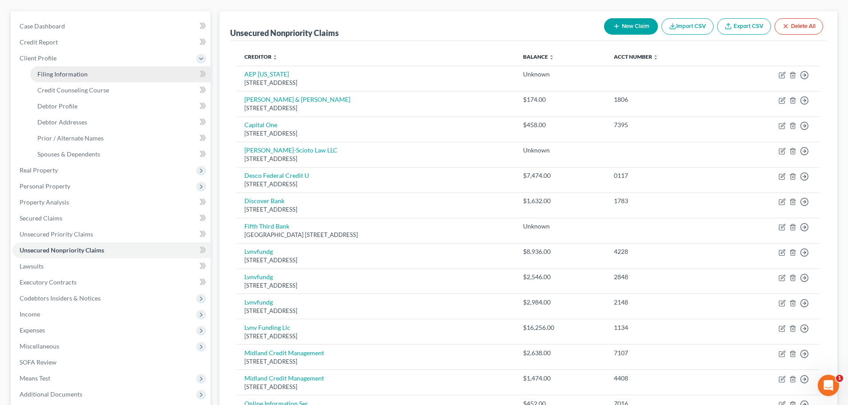
click at [60, 80] on link "Filing Information" at bounding box center [120, 74] width 180 height 16
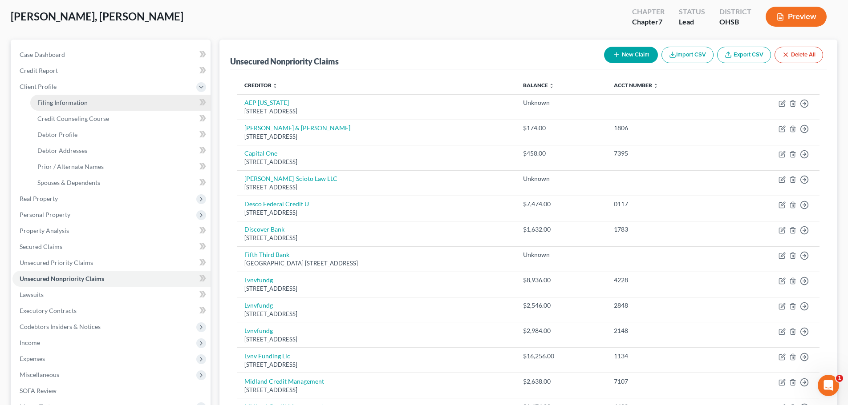
select select "1"
select select "0"
select select "62"
select select "36"
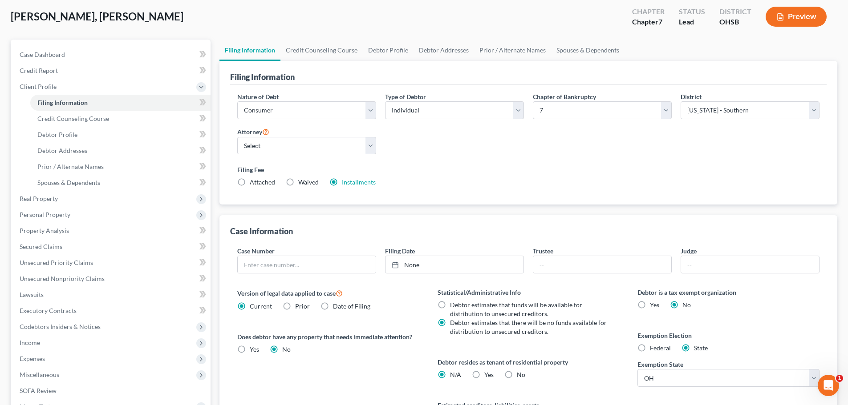
scroll to position [0, 0]
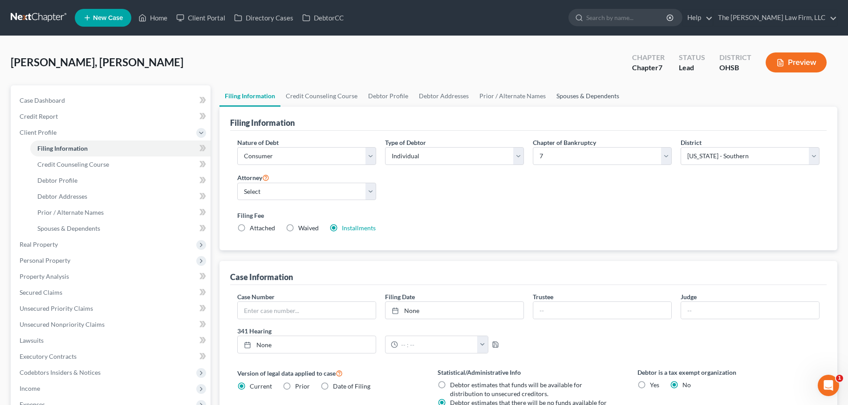
click at [551, 94] on link "Spouses & Dependents" at bounding box center [587, 95] width 73 height 21
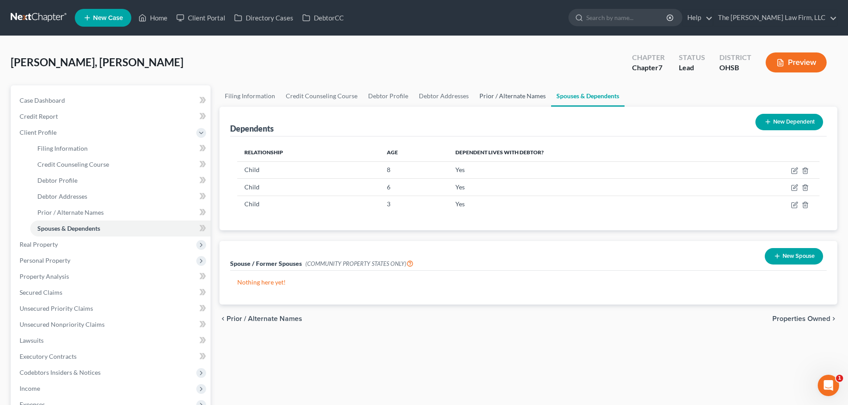
click at [514, 93] on link "Prior / Alternate Names" at bounding box center [512, 95] width 77 height 21
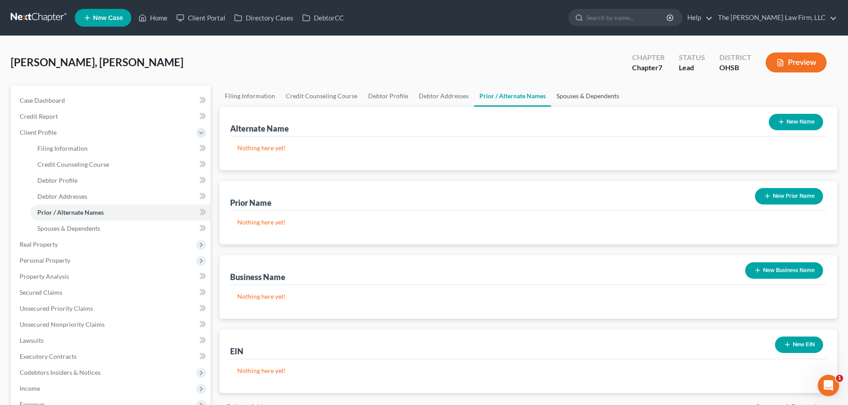
click at [609, 99] on link "Spouses & Dependents" at bounding box center [587, 95] width 73 height 21
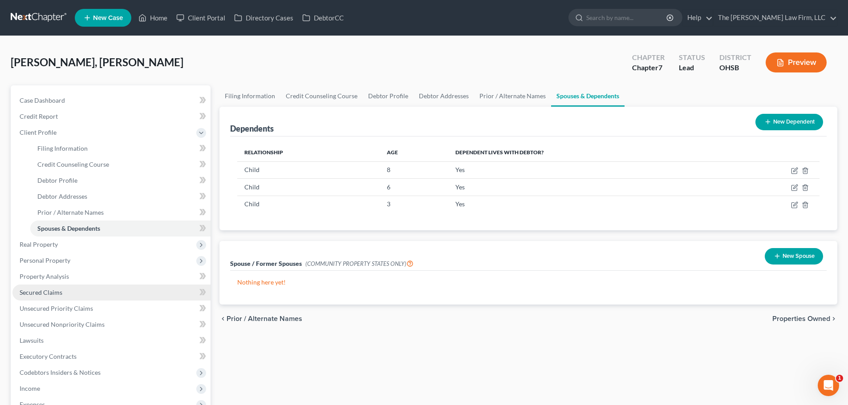
click at [42, 293] on span "Secured Claims" at bounding box center [41, 293] width 43 height 8
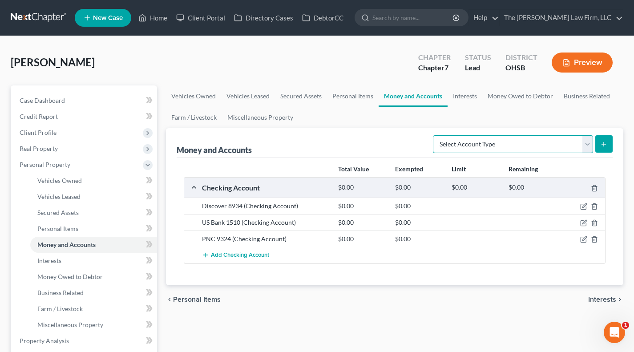
click at [501, 149] on select "Select Account Type Brokerage Cash on Hand Certificates of Deposit Checking Acc…" at bounding box center [513, 144] width 160 height 18
select select "checking"
click at [435, 135] on select "Select Account Type Brokerage Cash on Hand Certificates of Deposit Checking Acc…" at bounding box center [513, 144] width 160 height 18
click at [606, 145] on icon "submit" at bounding box center [603, 144] width 7 height 7
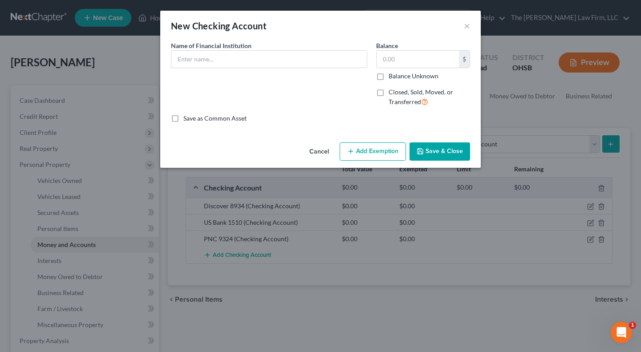
click at [252, 51] on input "text" at bounding box center [268, 59] width 195 height 17
type input "PNC Checking 2267"
click at [379, 62] on input "text" at bounding box center [417, 59] width 82 height 17
type input "0"
click at [438, 151] on button "Save & Close" at bounding box center [439, 151] width 61 height 19
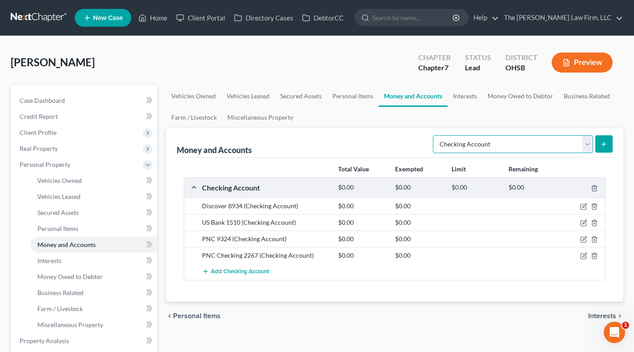
click at [561, 146] on select "Select Account Type Brokerage Cash on Hand Certificates of Deposit Checking Acc…" at bounding box center [513, 144] width 160 height 18
select select "savings"
click at [435, 135] on select "Select Account Type Brokerage Cash on Hand Certificates of Deposit Checking Acc…" at bounding box center [513, 144] width 160 height 18
click at [597, 147] on button "submit" at bounding box center [603, 143] width 17 height 17
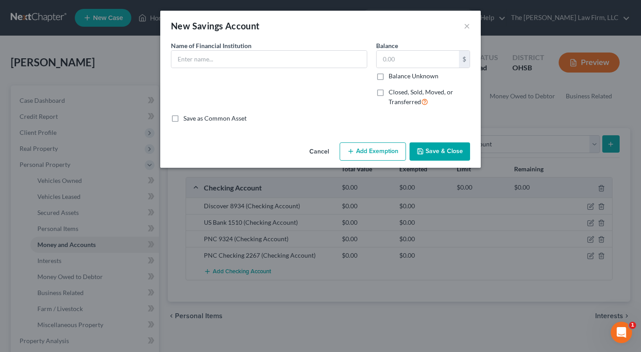
click at [340, 71] on div "Name of Financial Institution *" at bounding box center [268, 77] width 205 height 73
click at [338, 66] on input "text" at bounding box center [268, 59] width 195 height 17
click at [338, 66] on input "PNC Reserve" at bounding box center [268, 59] width 195 height 17
type input "PNC Reserve 2275"
click at [436, 55] on input "text" at bounding box center [417, 59] width 82 height 17
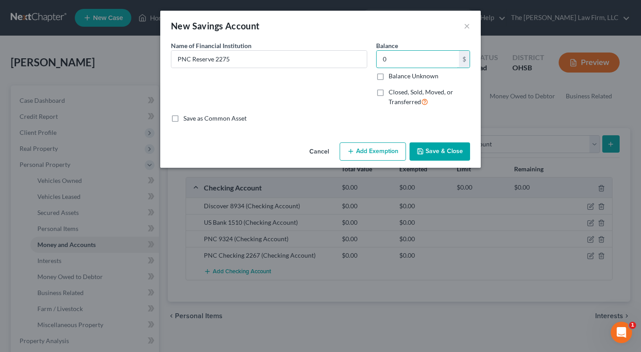
type input "0"
click at [456, 147] on button "Save & Close" at bounding box center [439, 151] width 61 height 19
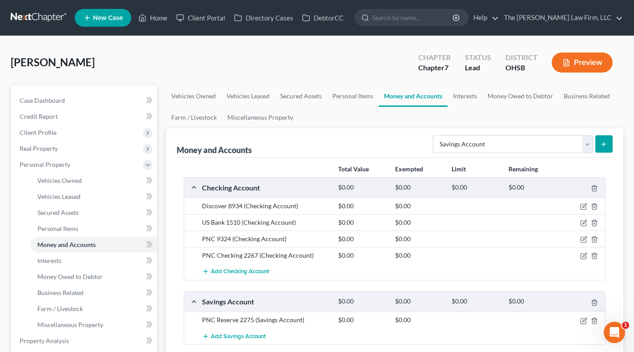
click at [611, 142] on button "submit" at bounding box center [603, 143] width 17 height 17
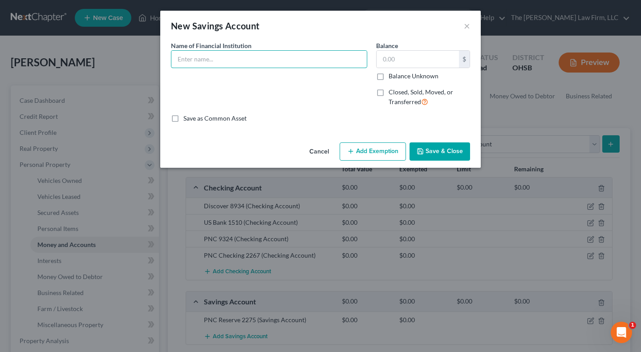
click at [259, 66] on input "text" at bounding box center [268, 59] width 195 height 17
type input "PNC 2283"
click at [414, 56] on input "text" at bounding box center [417, 59] width 82 height 17
type input "0"
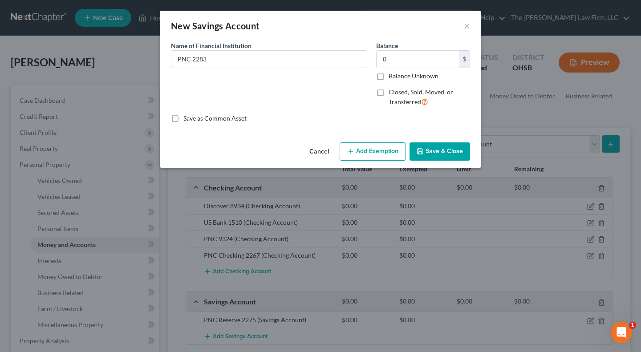
click at [448, 151] on button "Save & Close" at bounding box center [439, 151] width 61 height 19
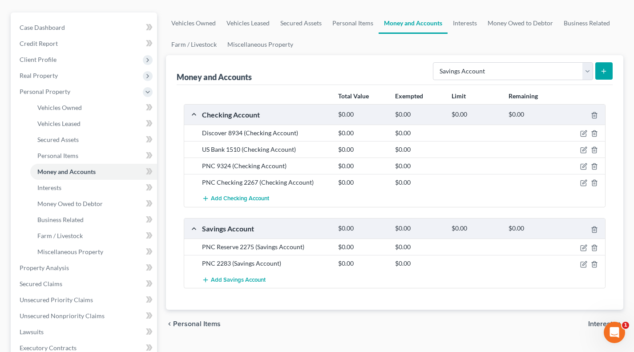
scroll to position [74, 0]
click at [586, 264] on icon "button" at bounding box center [583, 263] width 5 height 5
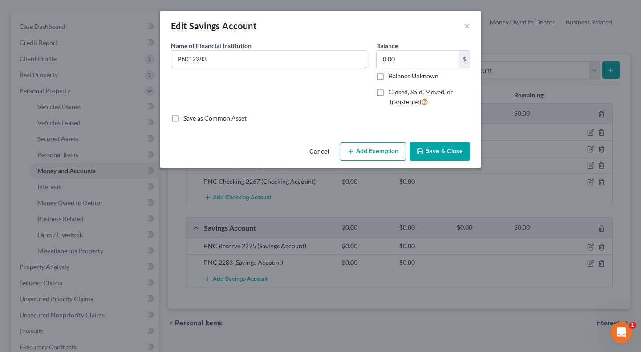
click at [192, 58] on input "PNC 2283" at bounding box center [268, 59] width 195 height 17
type input "PNC Growth 2283"
click at [420, 149] on icon "button" at bounding box center [419, 151] width 7 height 7
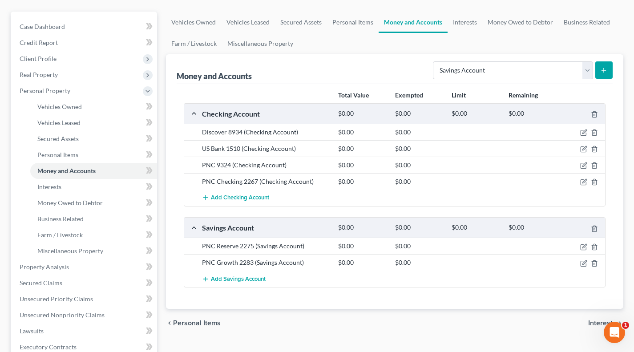
scroll to position [0, 0]
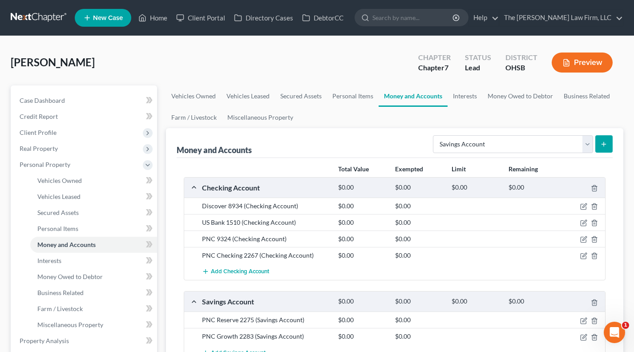
click at [89, 138] on span "Client Profile" at bounding box center [84, 133] width 145 height 16
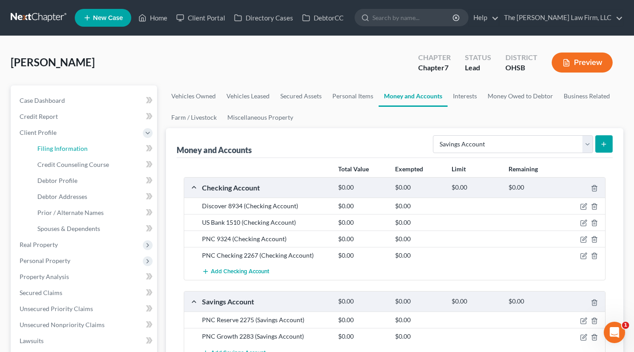
click at [85, 154] on link "Filing Information" at bounding box center [93, 149] width 127 height 16
select select "1"
select select "0"
select select "62"
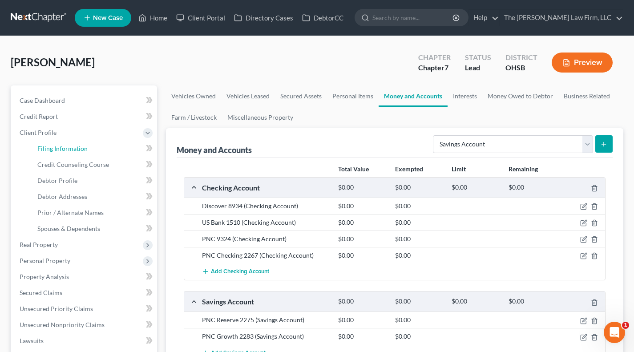
select select "2"
select select "36"
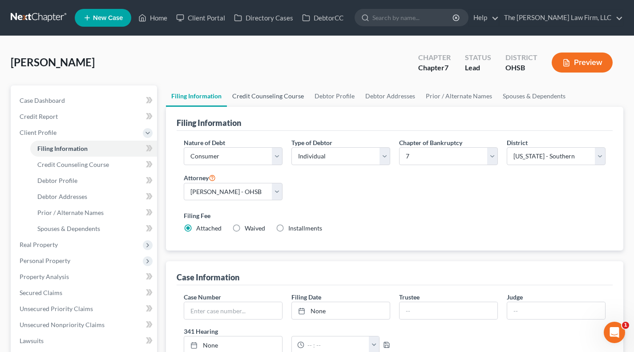
click at [263, 97] on link "Credit Counseling Course" at bounding box center [268, 95] width 82 height 21
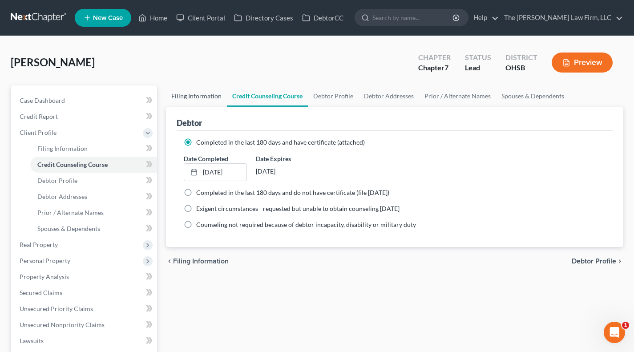
click at [207, 97] on link "Filing Information" at bounding box center [196, 95] width 61 height 21
select select "1"
select select "0"
select select "62"
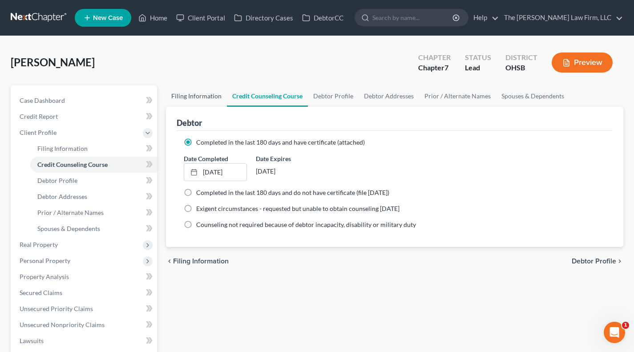
select select "2"
select select "36"
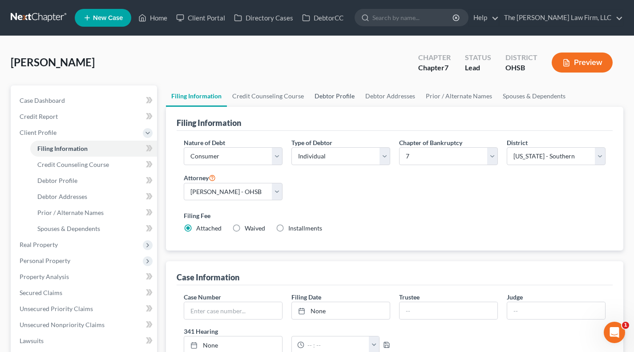
click at [318, 97] on link "Debtor Profile" at bounding box center [334, 95] width 51 height 21
select select "1"
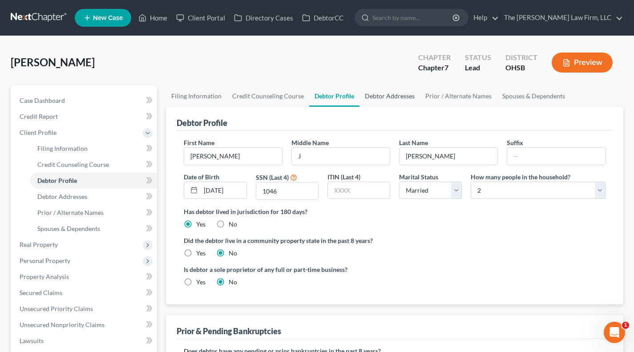
click at [391, 98] on link "Debtor Addresses" at bounding box center [390, 95] width 61 height 21
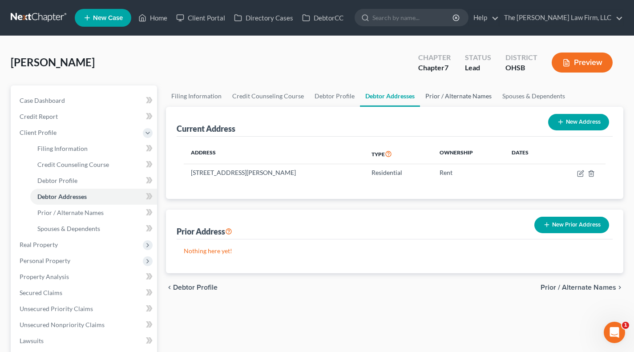
click at [456, 93] on link "Prior / Alternate Names" at bounding box center [458, 95] width 77 height 21
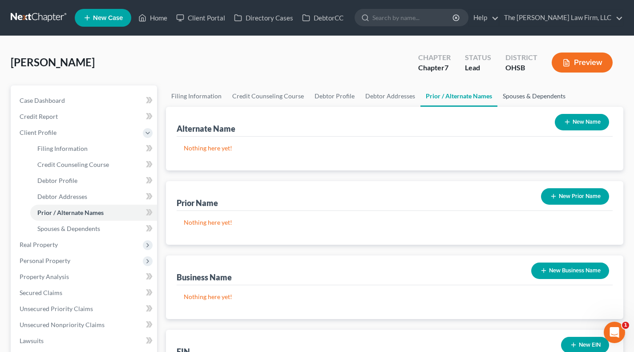
click at [517, 102] on link "Spouses & Dependents" at bounding box center [533, 95] width 73 height 21
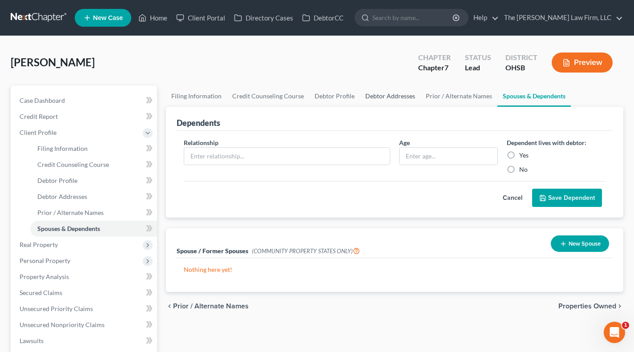
click at [396, 94] on link "Debtor Addresses" at bounding box center [390, 95] width 61 height 21
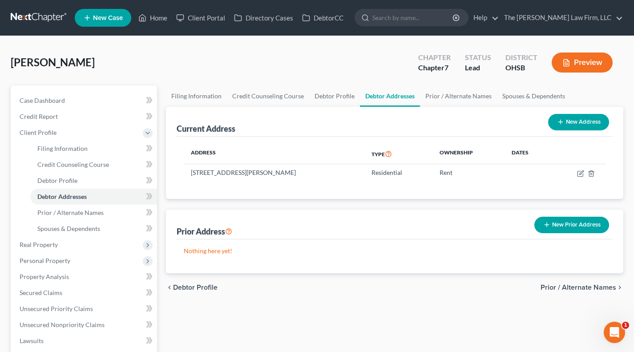
scroll to position [74, 0]
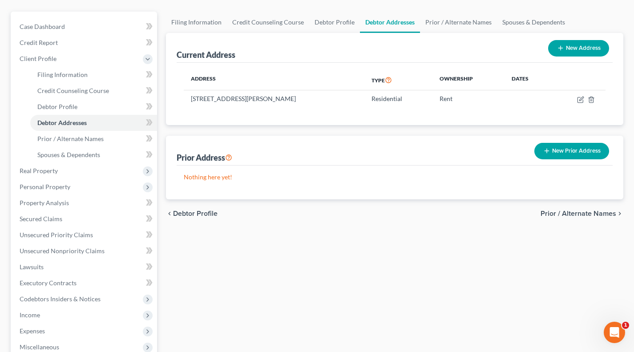
click at [48, 167] on span "Real Property" at bounding box center [39, 171] width 38 height 8
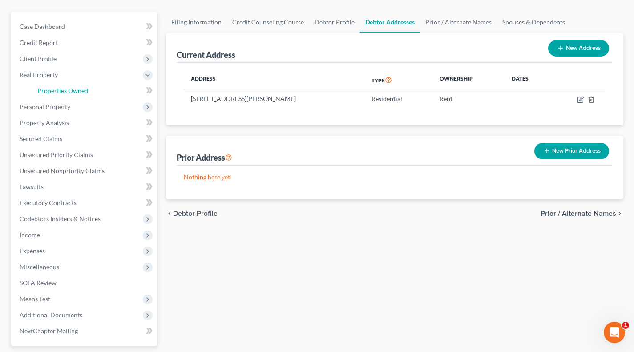
click at [67, 91] on span "Properties Owned" at bounding box center [62, 91] width 51 height 8
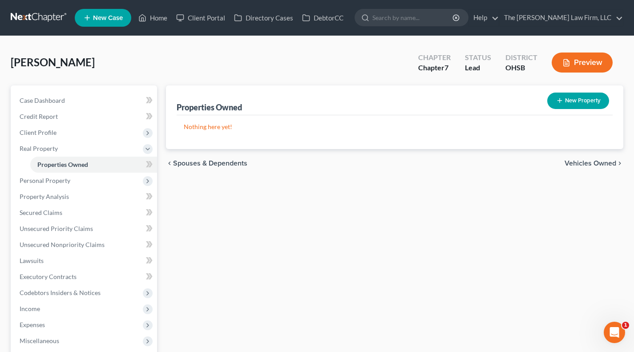
click at [45, 179] on span "Personal Property" at bounding box center [45, 181] width 51 height 8
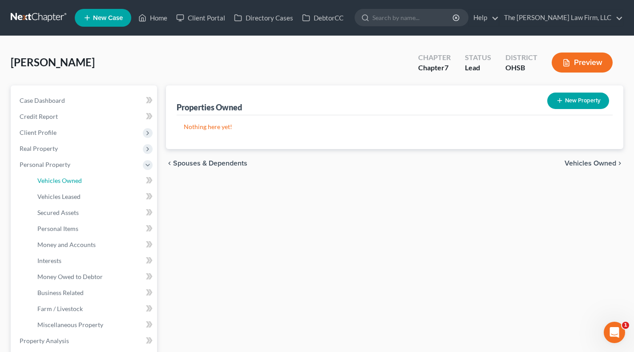
click at [53, 182] on span "Vehicles Owned" at bounding box center [59, 181] width 44 height 8
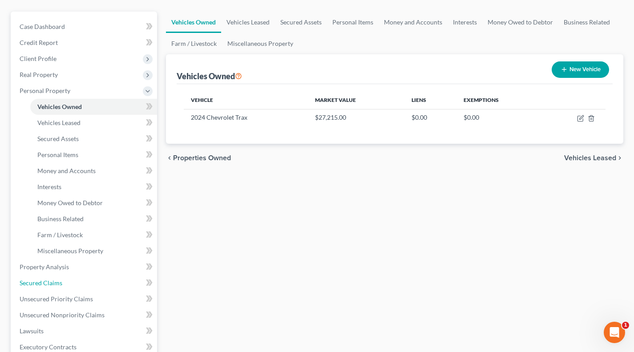
click at [64, 283] on link "Secured Claims" at bounding box center [84, 283] width 145 height 16
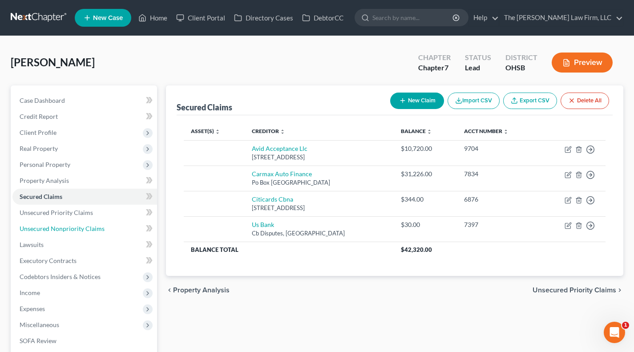
click at [95, 223] on link "Unsecured Nonpriority Claims" at bounding box center [84, 229] width 145 height 16
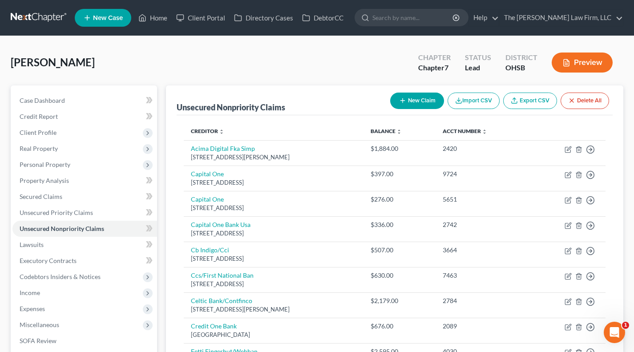
click at [47, 133] on span "Client Profile" at bounding box center [38, 133] width 37 height 8
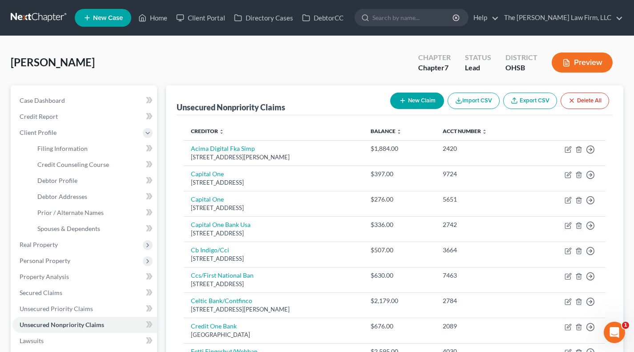
click at [51, 247] on span "Real Property" at bounding box center [39, 245] width 38 height 8
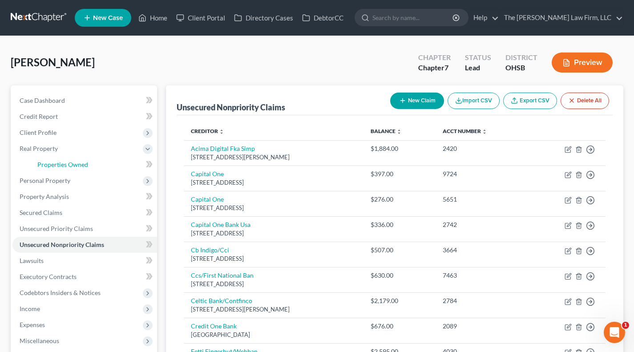
click at [59, 164] on span "Properties Owned" at bounding box center [62, 165] width 51 height 8
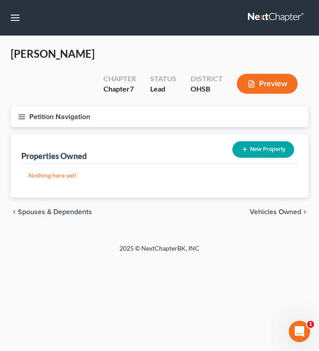
click at [28, 109] on button "Petition Navigation" at bounding box center [160, 117] width 298 height 20
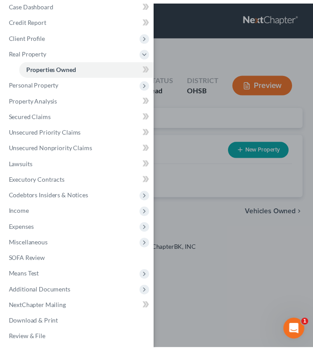
scroll to position [15, 0]
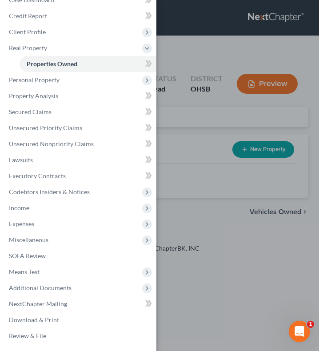
click at [37, 214] on span "Income" at bounding box center [79, 208] width 155 height 16
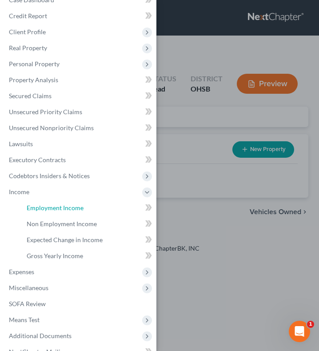
click at [53, 210] on span "Employment Income" at bounding box center [55, 208] width 57 height 8
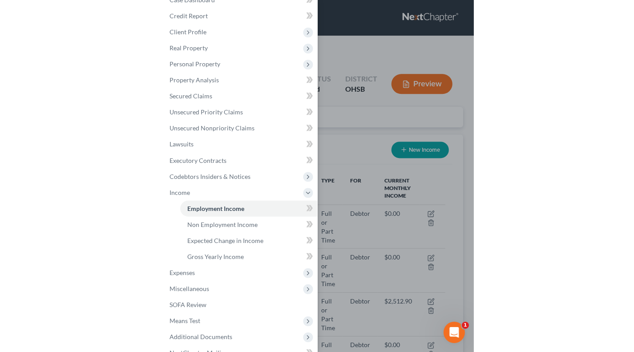
scroll to position [128, 274]
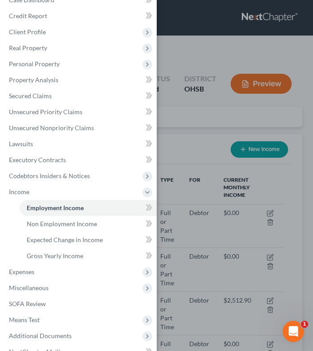
click at [196, 151] on div "Case Dashboard Payments Invoices Payments Payments Credit Report Client Profile" at bounding box center [156, 175] width 313 height 351
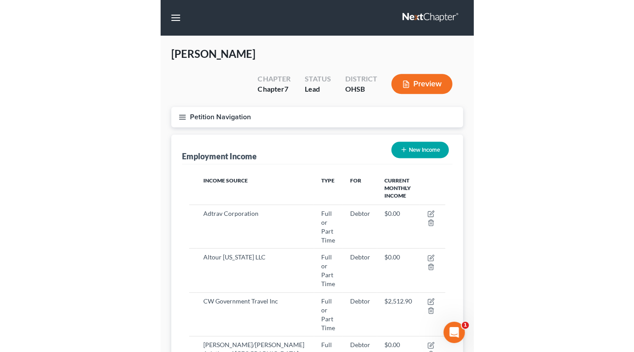
scroll to position [159, 256]
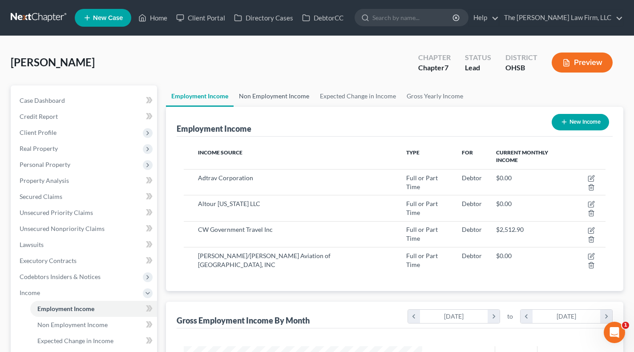
click at [253, 96] on link "Non Employment Income" at bounding box center [274, 95] width 81 height 21
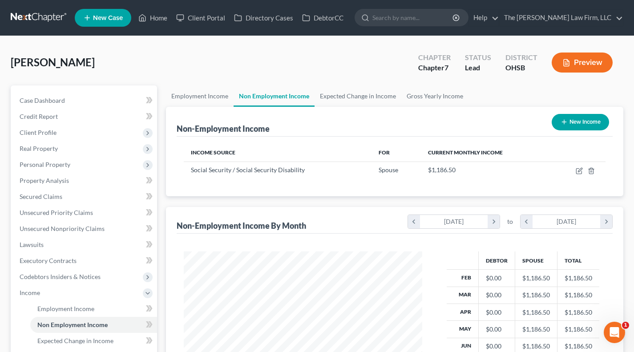
scroll to position [159, 256]
click at [206, 95] on link "Employment Income" at bounding box center [200, 95] width 68 height 21
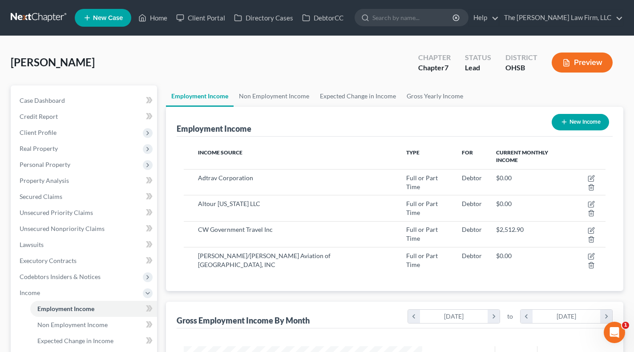
scroll to position [159, 256]
click at [39, 149] on span "Real Property" at bounding box center [39, 149] width 38 height 8
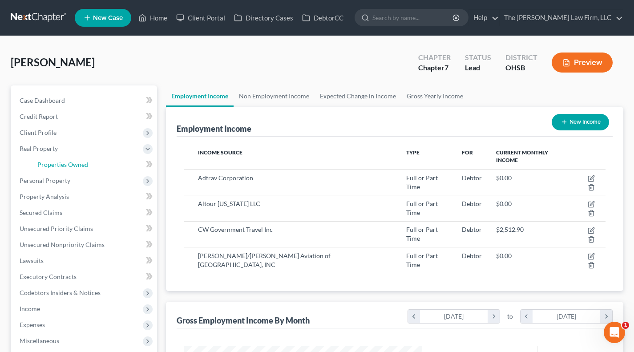
click at [54, 162] on span "Properties Owned" at bounding box center [62, 165] width 51 height 8
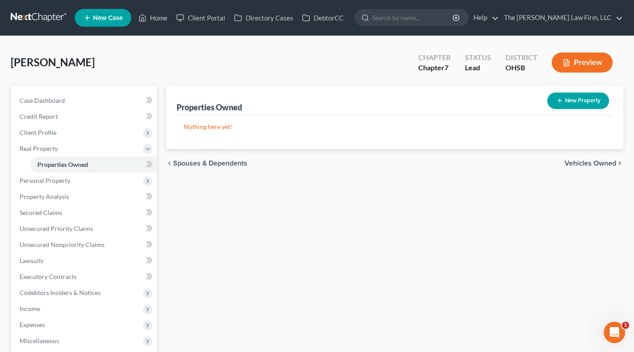
click at [57, 183] on span "Personal Property" at bounding box center [45, 181] width 51 height 8
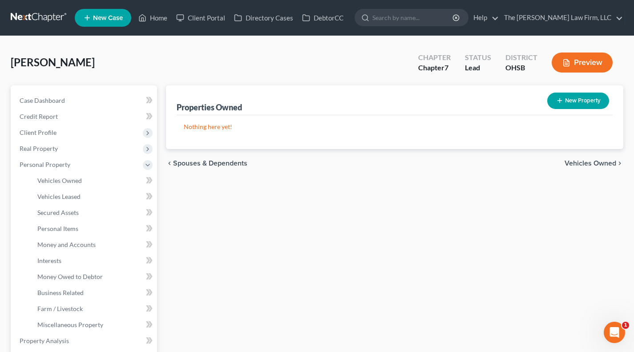
click at [67, 150] on span "Real Property" at bounding box center [84, 149] width 145 height 16
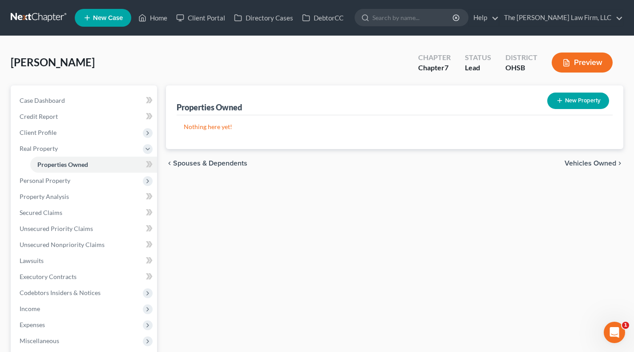
click at [58, 182] on span "Personal Property" at bounding box center [45, 181] width 51 height 8
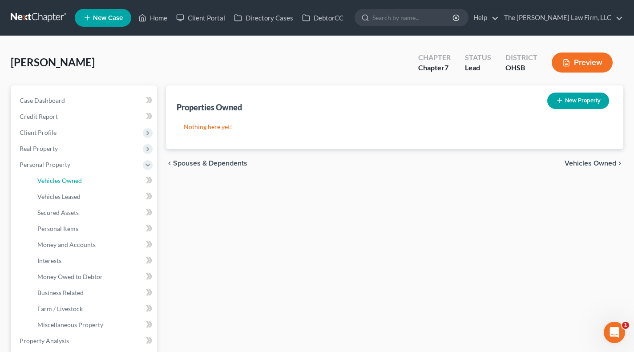
click at [64, 180] on span "Vehicles Owned" at bounding box center [59, 181] width 44 height 8
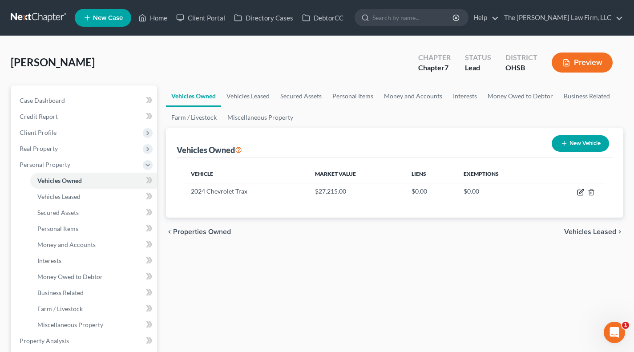
click at [578, 190] on icon "button" at bounding box center [580, 192] width 7 height 7
select select "0"
select select "2"
select select "0"
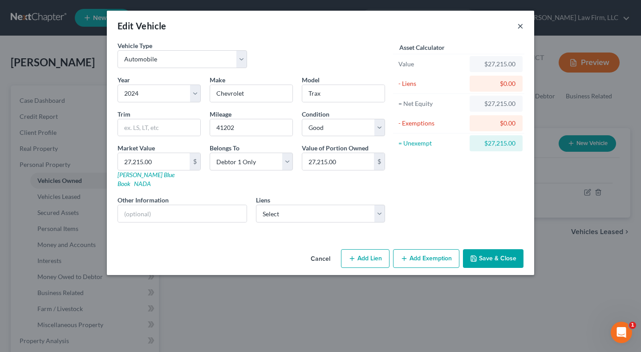
click at [521, 23] on button "×" at bounding box center [520, 25] width 6 height 11
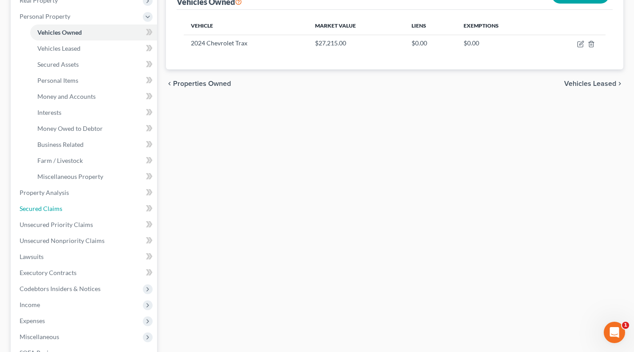
click at [47, 207] on span "Secured Claims" at bounding box center [41, 209] width 43 height 8
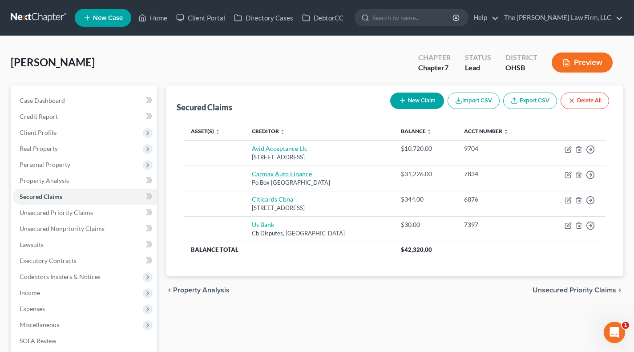
click at [273, 174] on link "Carmax Auto Finance" at bounding box center [282, 174] width 60 height 8
select select "10"
select select "0"
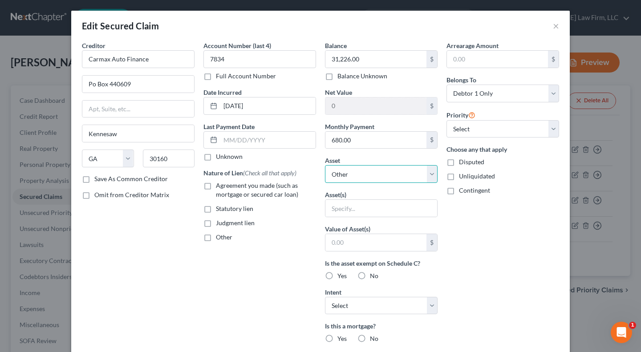
click at [344, 171] on select "Select Other Multiple Assets Discover 8934 (Checking Account) - $0.0 US Bank 15…" at bounding box center [381, 174] width 113 height 18
select select "11"
click at [325, 165] on select "Select Other Multiple Assets Discover 8934 (Checking Account) - $0.0 US Bank 15…" at bounding box center [381, 174] width 113 height 18
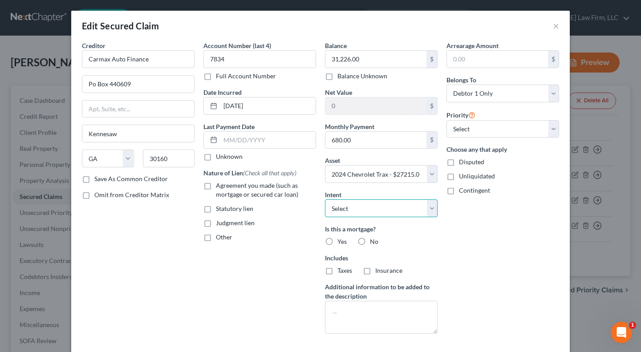
click at [364, 211] on select "Select Surrender Redeem Reaffirm Avoid Other" at bounding box center [381, 208] width 113 height 18
click at [306, 257] on div "Account Number (last 4) 7834 Full Account Number Date Incurred 05-16-2025 Last …" at bounding box center [259, 191] width 121 height 300
click at [259, 193] on span "Agreement you made (such as mortgage or secured car loan)" at bounding box center [257, 190] width 82 height 16
click at [225, 187] on input "Agreement you made (such as mortgage or secured car loan)" at bounding box center [222, 184] width 6 height 6
checkbox input "true"
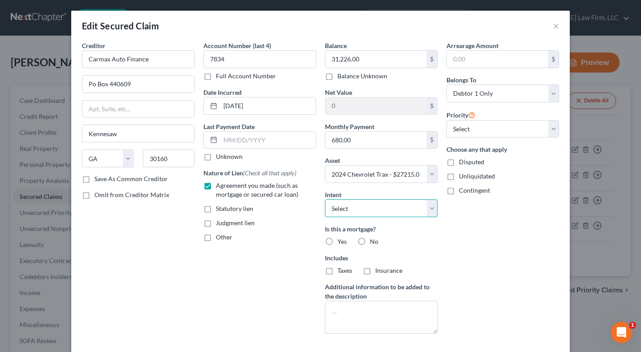
click at [365, 209] on select "Select Surrender Redeem Reaffirm Avoid Other" at bounding box center [381, 208] width 113 height 18
click at [477, 233] on div "Arrearage Amount $ Belongs To * Select Debtor 1 Only Debtor 2 Only Debtor 1 And…" at bounding box center [502, 191] width 121 height 300
click at [370, 241] on label "No" at bounding box center [374, 241] width 8 height 9
click at [373, 241] on input "No" at bounding box center [376, 240] width 6 height 6
radio input "true"
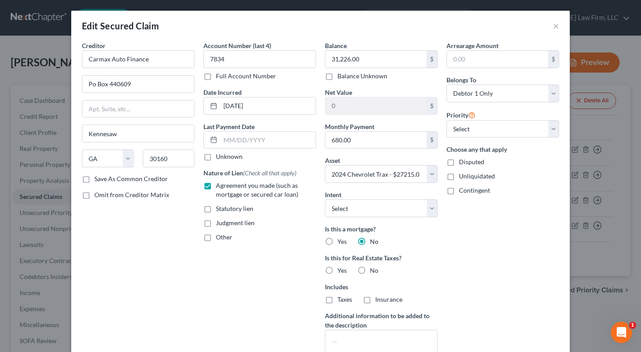
click at [370, 272] on label "No" at bounding box center [374, 270] width 8 height 9
click at [373, 272] on input "No" at bounding box center [376, 269] width 6 height 6
radio input "true"
click at [492, 131] on select "Select 1st 2nd 3rd 4th 5th 6th 7th 8th 9th 10th 11th 12th 13th 14th 15th 16th 1…" at bounding box center [502, 129] width 113 height 18
select select "0"
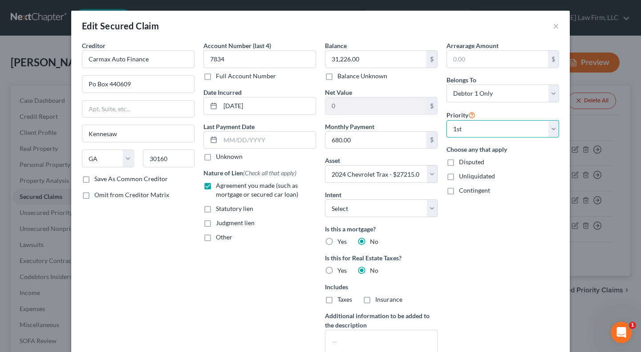
click at [446, 120] on select "Select 1st 2nd 3rd 4th 5th 6th 7th 8th 9th 10th 11th 12th 13th 14th 15th 16th 1…" at bounding box center [502, 129] width 113 height 18
click at [92, 85] on input "Po Box 440609" at bounding box center [138, 84] width 112 height 17
type input "PO Box 440609"
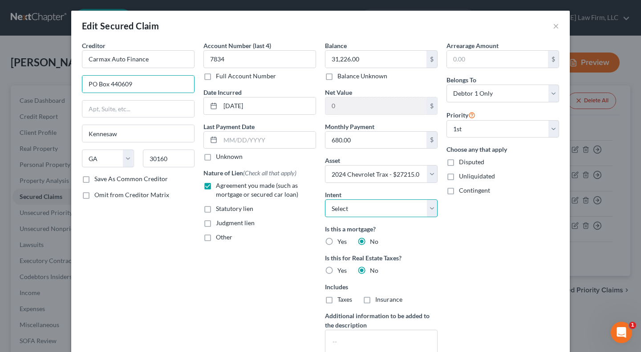
click at [363, 204] on select "Select Surrender Redeem Reaffirm Avoid Other" at bounding box center [381, 208] width 113 height 18
select select "2"
click at [325, 199] on select "Select Surrender Redeem Reaffirm Avoid Other" at bounding box center [381, 208] width 113 height 18
click at [432, 237] on div "Is this a mortgage? Yes No" at bounding box center [381, 235] width 113 height 22
click at [239, 138] on input "text" at bounding box center [267, 140] width 95 height 17
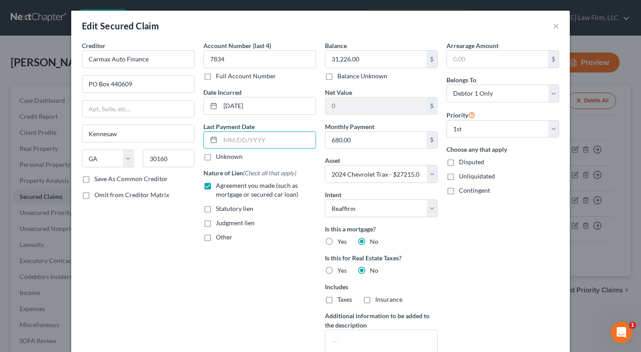
click at [239, 138] on input "text" at bounding box center [267, 140] width 95 height 17
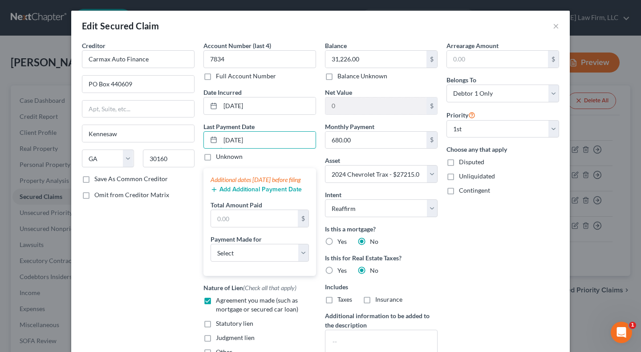
type input "8/16/2025"
click at [256, 193] on button "Add Additional Payment Date" at bounding box center [255, 189] width 91 height 7
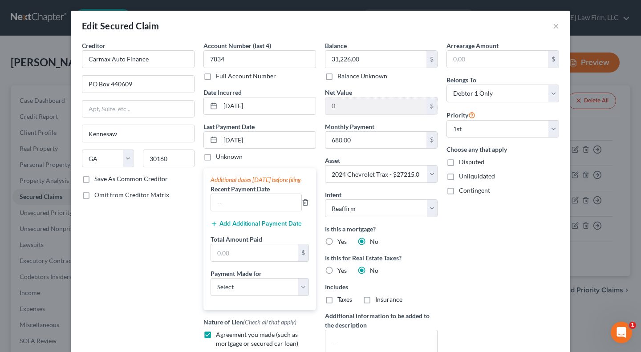
click at [235, 227] on button "Add Additional Payment Date" at bounding box center [255, 223] width 91 height 7
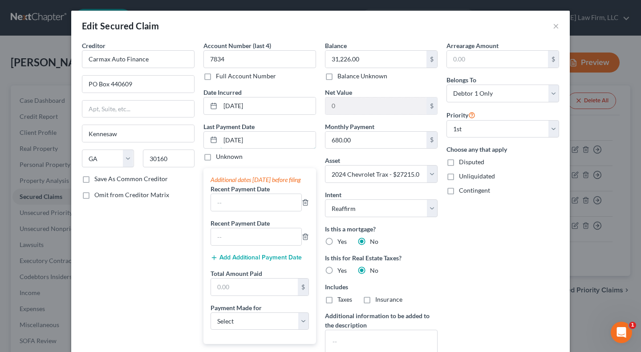
click at [257, 137] on input "8/16/2025" at bounding box center [267, 140] width 95 height 17
click at [257, 136] on input "8/16/2025" at bounding box center [267, 140] width 95 height 17
click at [238, 210] on input "text" at bounding box center [256, 202] width 90 height 17
paste input "8/16/2025"
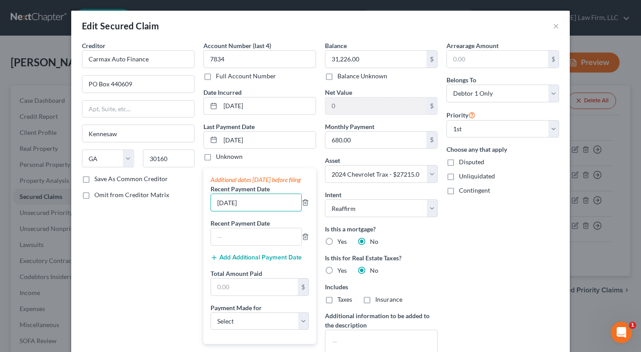
type input "8/16/2025"
click at [235, 244] on input "text" at bounding box center [256, 236] width 90 height 17
paste input "8/16/2025"
type input "8/16/2025"
drag, startPoint x: 216, startPoint y: 212, endPoint x: 211, endPoint y: 212, distance: 4.9
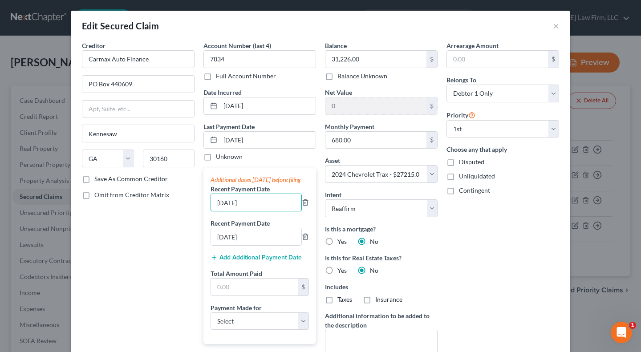
click at [211, 211] on input "8/16/2025" at bounding box center [256, 202] width 90 height 17
type input "7/16/2025"
drag, startPoint x: 217, startPoint y: 244, endPoint x: 206, endPoint y: 244, distance: 10.7
click at [211, 244] on input "8/16/2025" at bounding box center [256, 236] width 90 height 17
type input "6/16/2025"
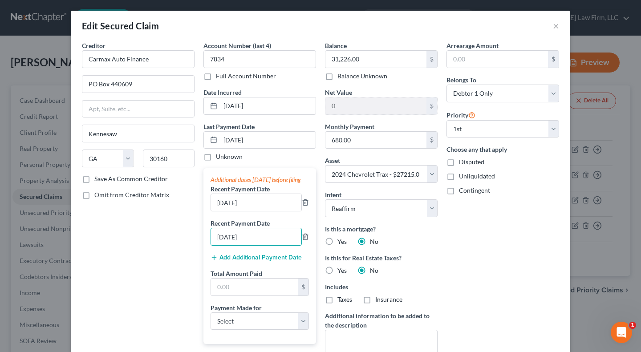
drag, startPoint x: 186, startPoint y: 241, endPoint x: 186, endPoint y: 248, distance: 7.2
click at [186, 241] on div "Creditor * Carmax Auto Finance PO Box 440609 Kennesaw State AL AK AR AZ CA CO C…" at bounding box center [137, 236] width 121 height 391
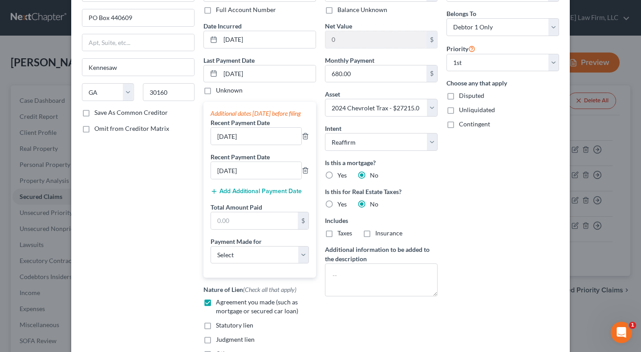
scroll to position [74, 0]
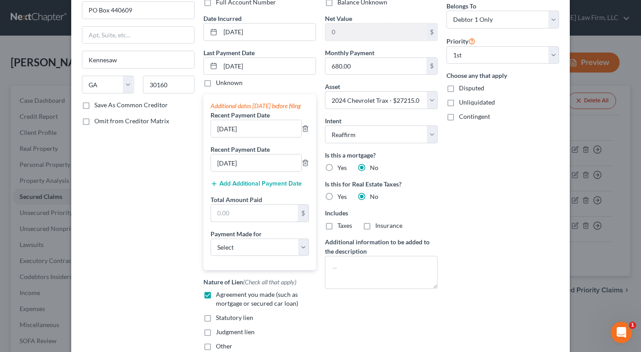
click at [241, 222] on input "text" at bounding box center [254, 213] width 87 height 17
click at [247, 222] on input "text" at bounding box center [254, 213] width 87 height 17
type input "2,040"
click at [246, 253] on select "Select Car Credit Card Loan Repayment Mortgage Other Suppliers Or Vendors" at bounding box center [259, 247] width 98 height 18
select select "0"
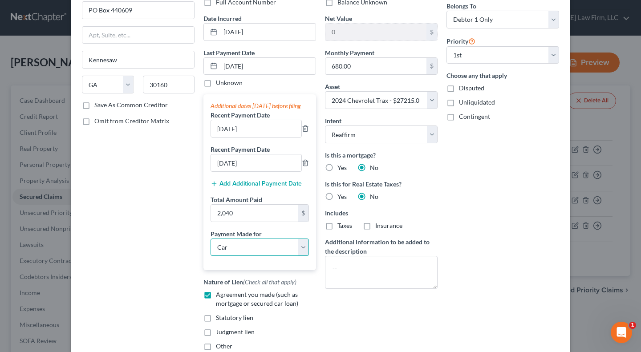
click at [210, 247] on select "Select Car Credit Card Loan Repayment Mortgage Other Suppliers Or Vendors" at bounding box center [259, 247] width 98 height 18
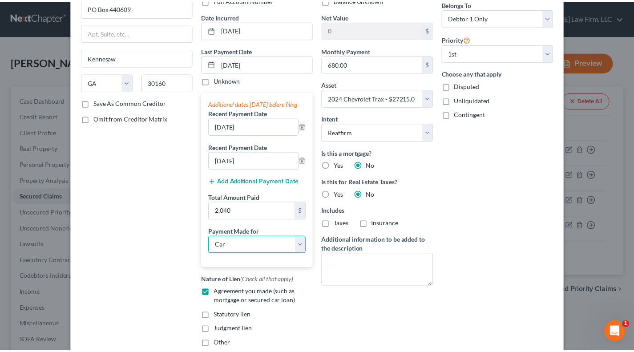
scroll to position [148, 0]
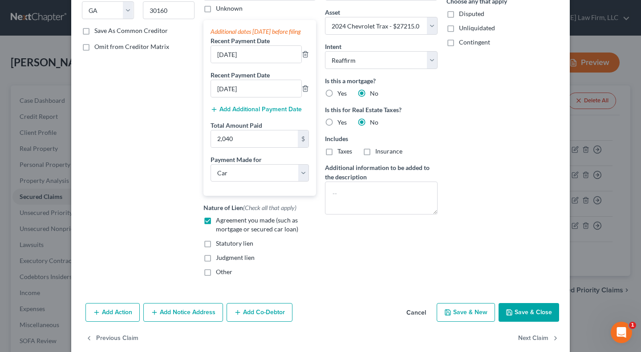
click at [533, 321] on button "Save & Close" at bounding box center [528, 312] width 61 height 19
select select
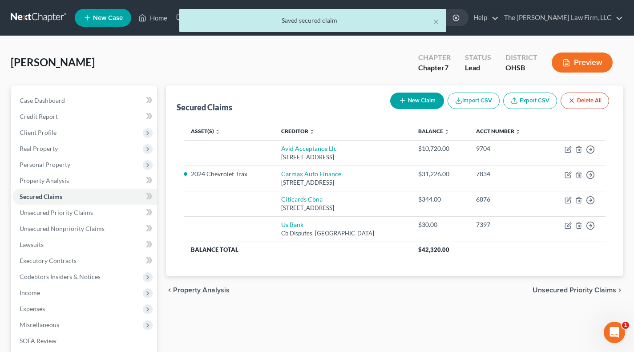
click at [58, 147] on span "Real Property" at bounding box center [84, 149] width 145 height 16
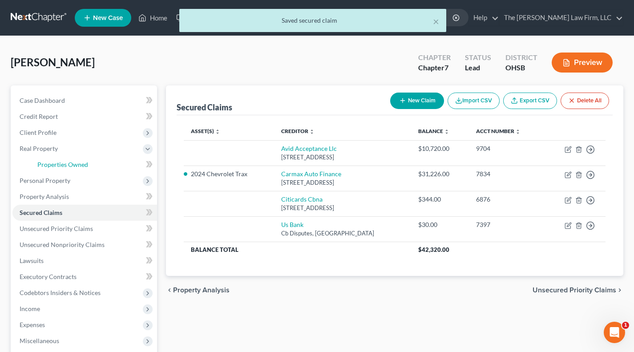
click at [70, 167] on span "Properties Owned" at bounding box center [62, 165] width 51 height 8
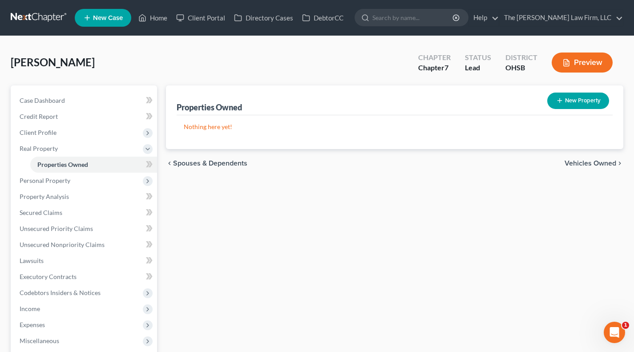
click at [59, 182] on span "Personal Property" at bounding box center [45, 181] width 51 height 8
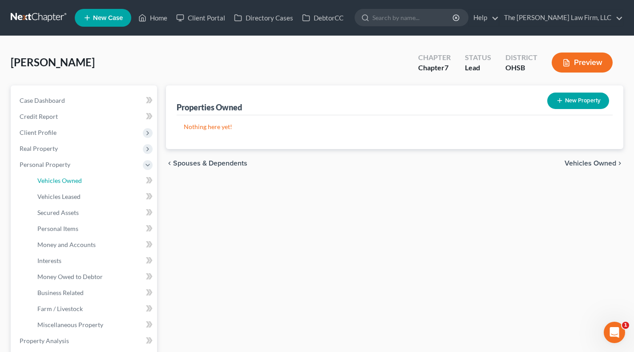
click at [72, 179] on span "Vehicles Owned" at bounding box center [59, 181] width 44 height 8
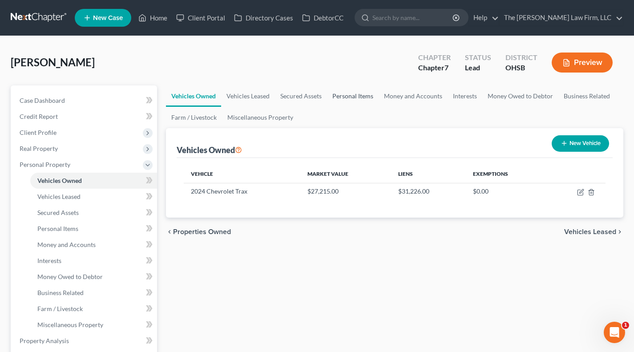
click at [332, 91] on link "Personal Items" at bounding box center [353, 95] width 52 height 21
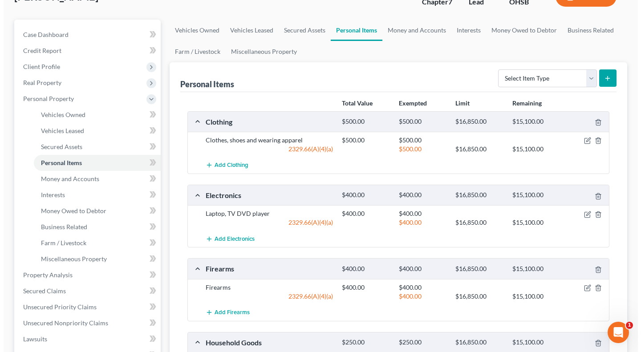
scroll to position [74, 0]
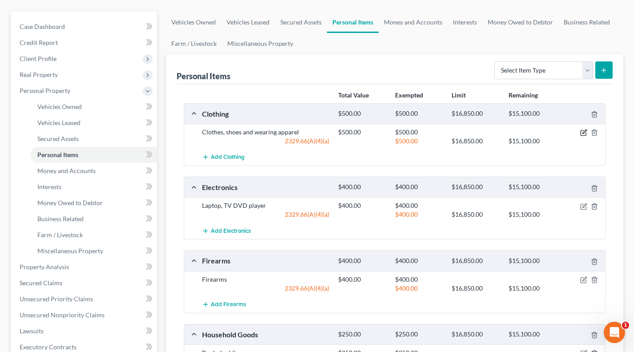
click at [584, 134] on icon "button" at bounding box center [583, 132] width 7 height 7
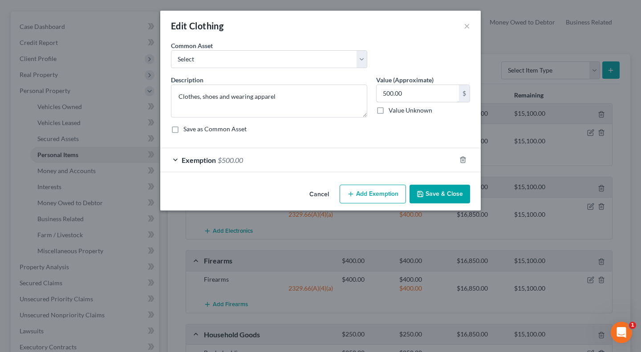
click at [417, 89] on input "500.00" at bounding box center [417, 93] width 82 height 17
type input "250"
click at [341, 164] on div "Exemption $500.00" at bounding box center [307, 160] width 295 height 24
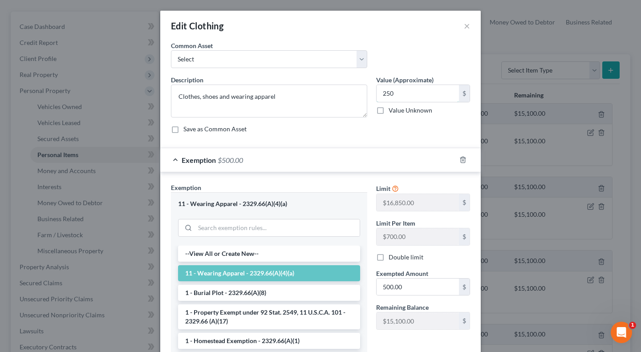
click at [407, 95] on input "250" at bounding box center [417, 93] width 82 height 17
click at [417, 285] on input "500.00" at bounding box center [417, 287] width 82 height 17
paste input "25"
type input "250"
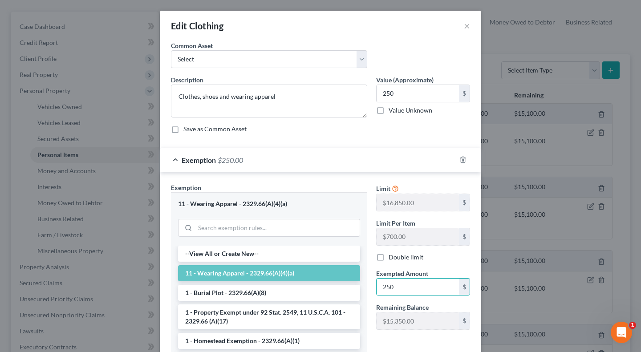
click at [394, 264] on div "Limit $16,850.00 $ Limit Per Item $700.00 $ Double limit Exempted Amount * 250 …" at bounding box center [423, 260] width 103 height 154
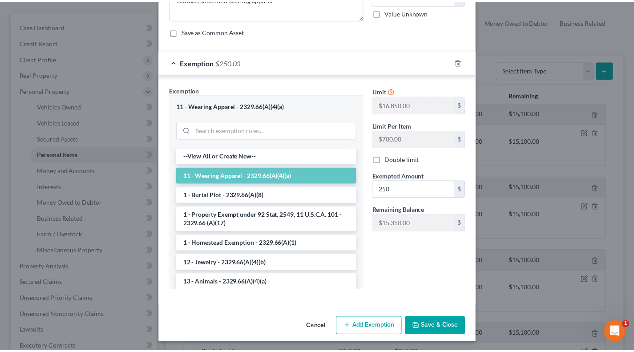
scroll to position [99, 0]
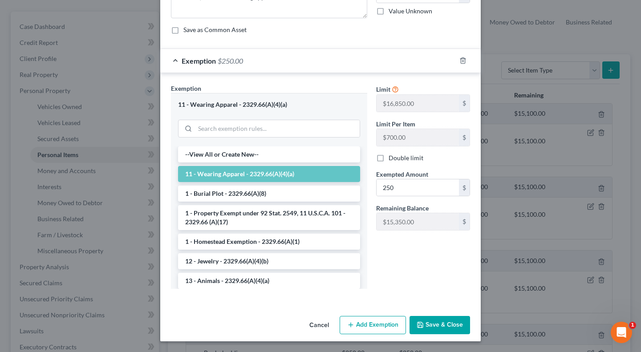
click at [448, 326] on button "Save & Close" at bounding box center [439, 325] width 61 height 19
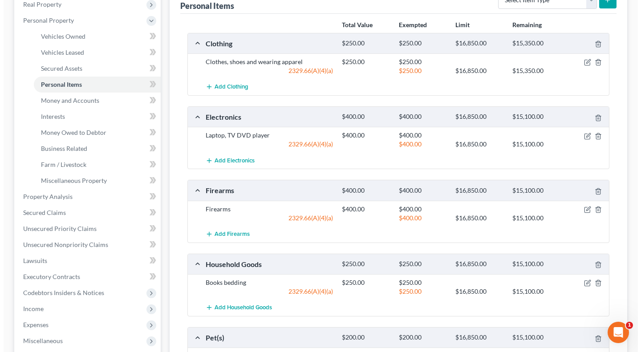
scroll to position [148, 0]
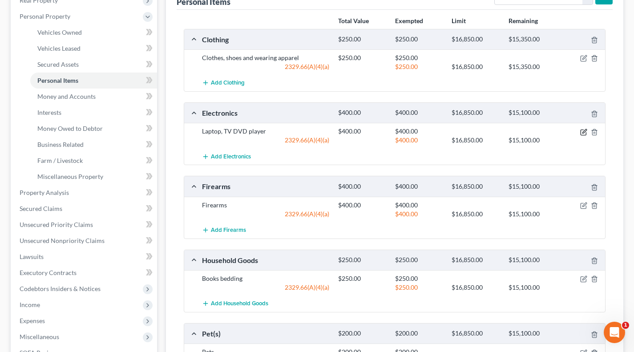
click at [585, 132] on icon "button" at bounding box center [583, 132] width 7 height 7
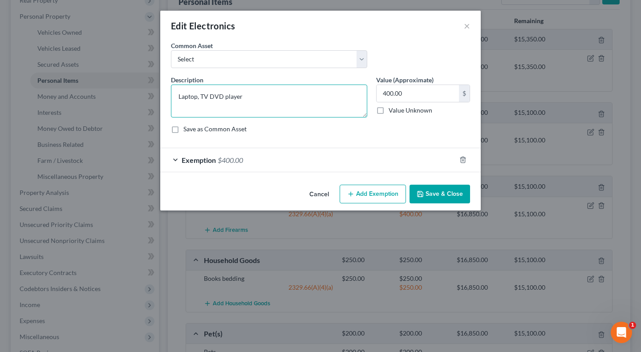
click at [253, 97] on textarea "Laptop, TV DVD player" at bounding box center [269, 101] width 196 height 33
click at [209, 95] on textarea "Laptop, TV DVD player" at bounding box center [269, 101] width 196 height 33
click at [254, 93] on textarea "Laptop, TV/DVD player" at bounding box center [269, 101] width 196 height 33
click at [210, 96] on textarea "Laptop, TV/DVD player" at bounding box center [269, 101] width 196 height 33
click at [260, 96] on textarea "Laptop, TV, DVD player" at bounding box center [269, 101] width 196 height 33
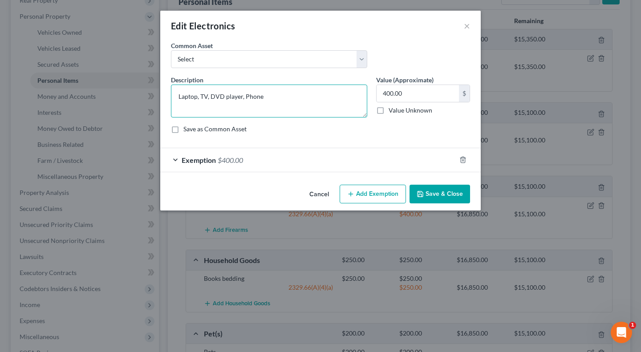
type textarea "Laptop, TV, DVD player, Phone"
click at [420, 99] on input "400.00" at bounding box center [417, 93] width 82 height 17
type input "700"
click at [359, 156] on div "Exemption $400.00" at bounding box center [307, 160] width 295 height 24
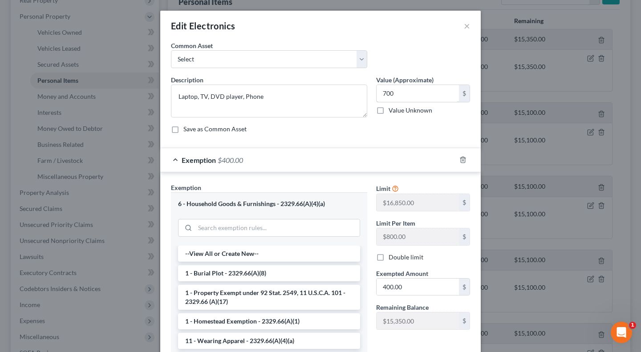
click at [414, 94] on input "700" at bounding box center [417, 93] width 82 height 17
click at [418, 289] on input "400.00" at bounding box center [417, 287] width 82 height 17
paste input "7"
type input "700"
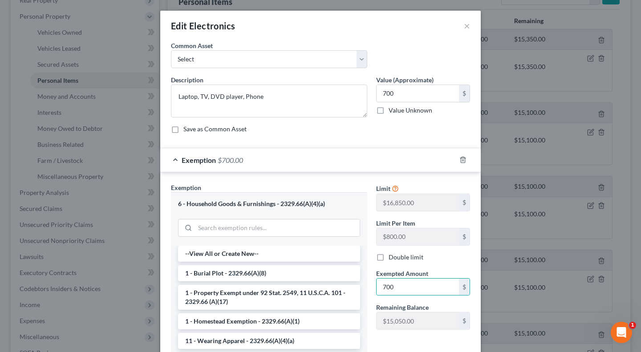
click at [435, 269] on div "Exempted Amount * 700 $" at bounding box center [423, 282] width 103 height 27
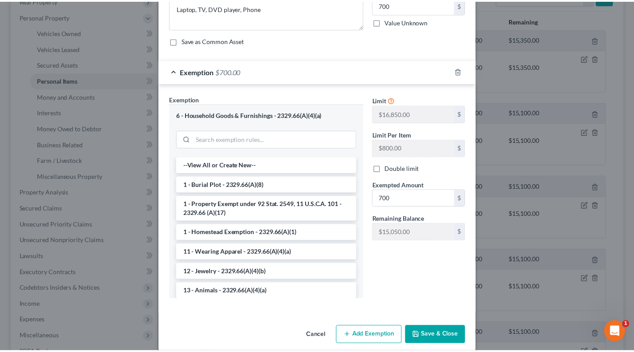
scroll to position [99, 0]
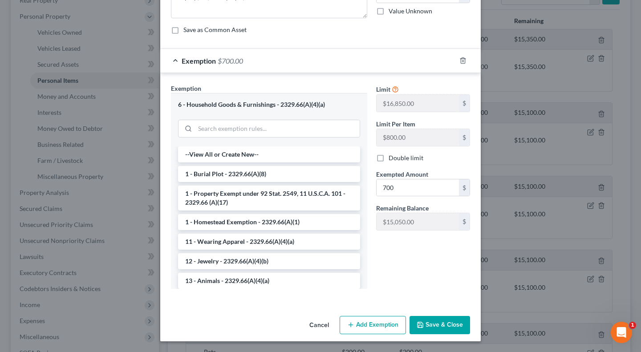
click at [429, 323] on button "Save & Close" at bounding box center [439, 325] width 61 height 19
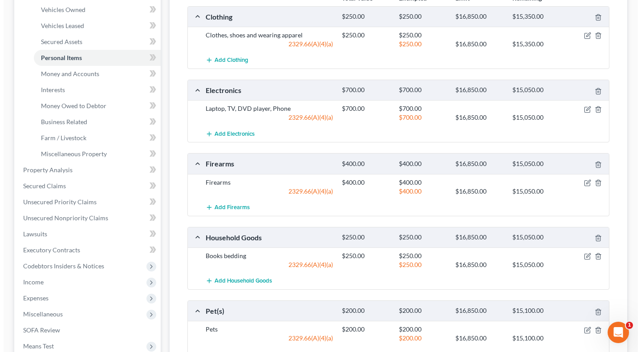
scroll to position [222, 0]
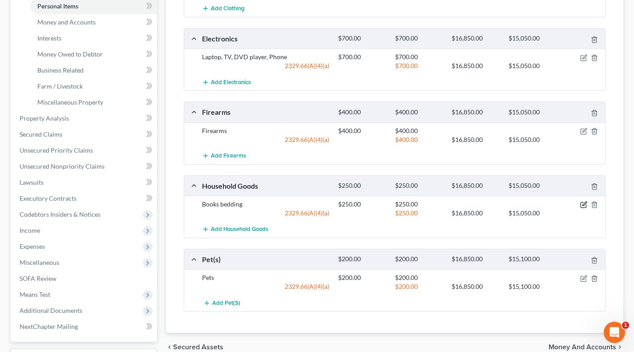
click at [581, 207] on icon "button" at bounding box center [583, 204] width 5 height 5
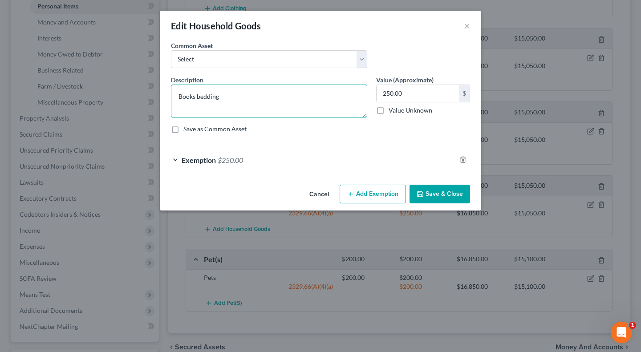
click at [270, 107] on textarea "Books bedding" at bounding box center [269, 101] width 196 height 33
click at [273, 61] on select "Select Household Furniture - Living Room, Bedroom, Dining Room. General housewa…" at bounding box center [269, 59] width 196 height 18
select select "0"
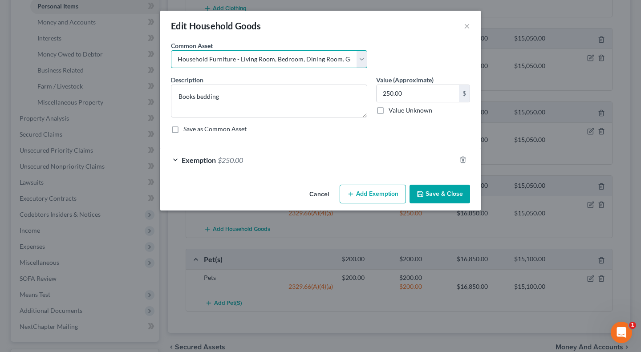
click at [171, 50] on select "Select Household Furniture - Living Room, Bedroom, Dining Room. General housewa…" at bounding box center [269, 59] width 196 height 18
type textarea "Household Furniture - Living Room, Bedroom, Dining Room. General housewares and…"
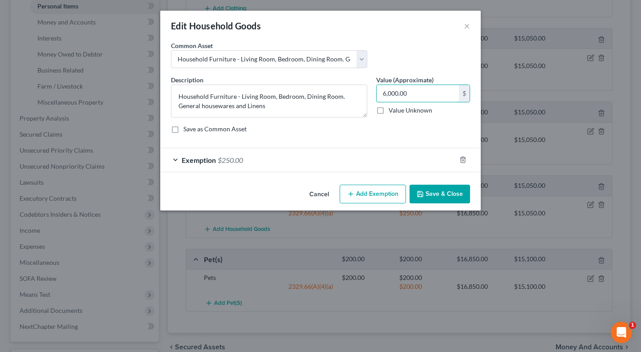
click at [398, 95] on input "6,000.00" at bounding box center [417, 93] width 82 height 17
type input "1,500"
click at [354, 168] on div "Exemption $250.00" at bounding box center [307, 160] width 295 height 24
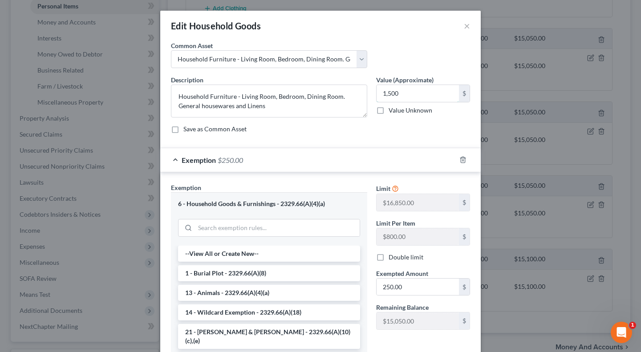
click at [407, 96] on input "1,500" at bounding box center [417, 93] width 82 height 17
click at [407, 281] on input "250.00" at bounding box center [417, 287] width 82 height 17
paste input "1,5"
type input "1,500"
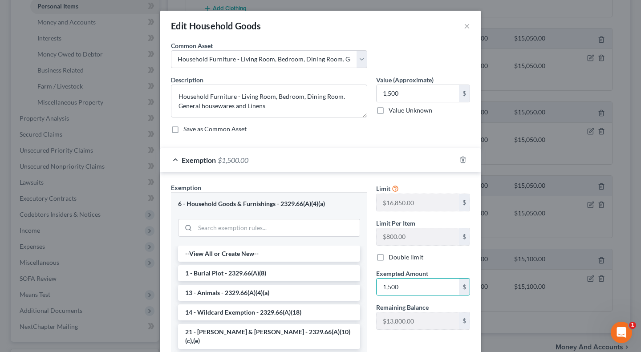
click at [441, 266] on div "Limit $16,850.00 $ Limit Per Item $800.00 $ Double limit Exempted Amount * 1,50…" at bounding box center [423, 260] width 103 height 154
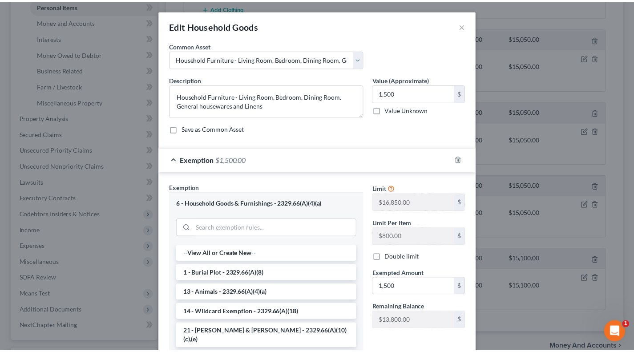
scroll to position [99, 0]
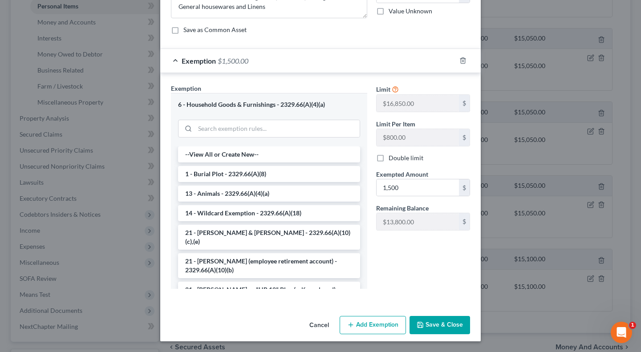
click at [447, 328] on button "Save & Close" at bounding box center [439, 325] width 61 height 19
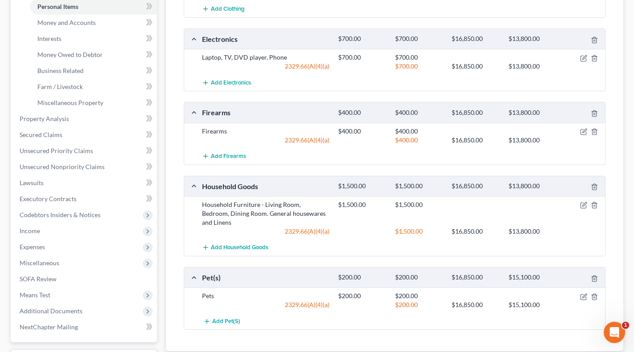
scroll to position [222, 0]
click at [583, 133] on icon "button" at bounding box center [583, 131] width 7 height 7
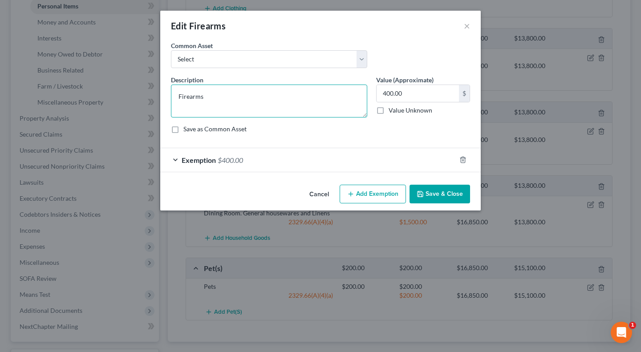
click at [295, 104] on textarea "Firearms" at bounding box center [269, 101] width 196 height 33
type textarea "9mm handgun"
click at [438, 190] on button "Save & Close" at bounding box center [439, 194] width 61 height 19
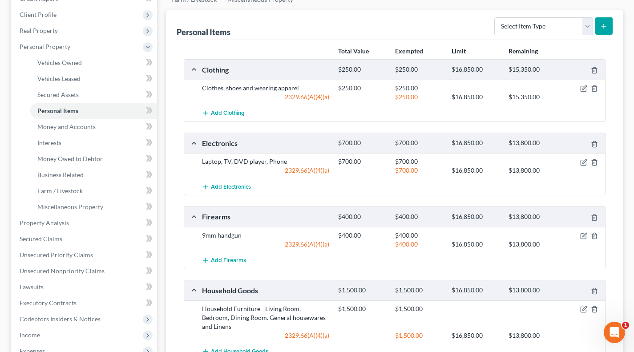
scroll to position [296, 0]
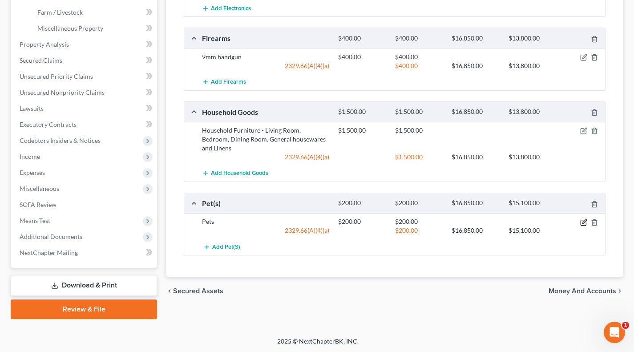
click at [582, 219] on icon "button" at bounding box center [583, 222] width 7 height 7
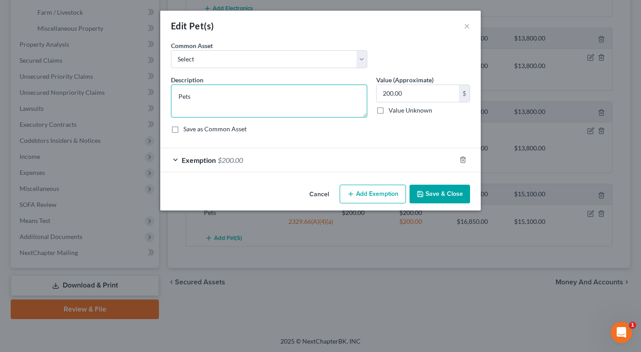
click at [226, 92] on textarea "Pets" at bounding box center [269, 101] width 196 height 33
type textarea "C"
click at [214, 96] on textarea "One Old Cat (sentimental value only)" at bounding box center [269, 101] width 196 height 33
click at [208, 98] on textarea "One Old Cat and one dog(sentimental value only)" at bounding box center [269, 101] width 196 height 33
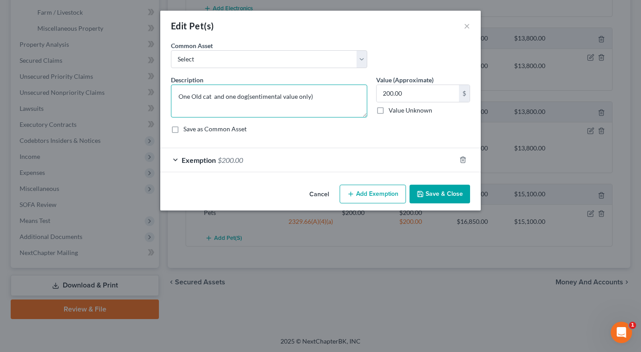
click at [196, 98] on textarea "One Old cat and one dog(sentimental value only)" at bounding box center [269, 101] width 196 height 33
click at [318, 101] on textarea "One old cat and one dog(sentimental value only)" at bounding box center [269, 101] width 196 height 33
click at [324, 97] on textarea "One old cat and one dog(sentimental value only)" at bounding box center [269, 101] width 196 height 33
type textarea "One old cat and one dog(sentimental value only)"
click at [464, 158] on icon "button" at bounding box center [463, 160] width 4 height 6
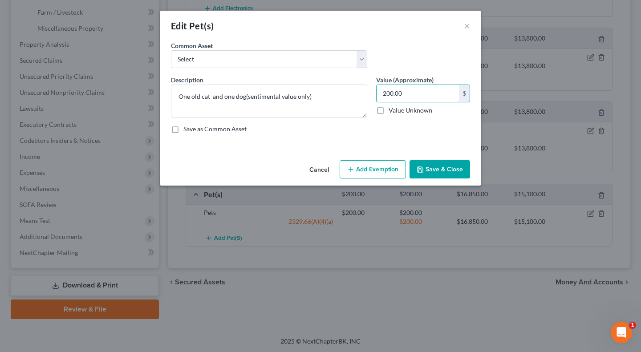
click at [423, 97] on input "200.00" at bounding box center [417, 93] width 82 height 17
click at [410, 135] on div "Description * One old cat and one dog(sentimental value only) Value (Approximat…" at bounding box center [320, 107] width 308 height 65
click at [353, 137] on div "Description * One old cat and one dog(sentimental value only) Value (Approximat…" at bounding box center [320, 107] width 308 height 65
click at [210, 96] on textarea "One old cat and one dog(sentimental value only)" at bounding box center [269, 101] width 196 height 33
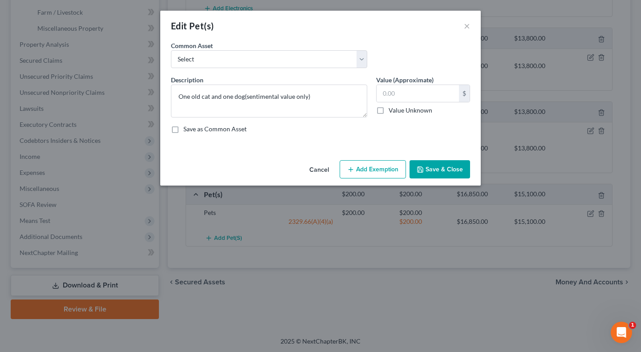
click at [295, 134] on div "Description * One old cat and one dog(sentimental value only) Value (Approximat…" at bounding box center [320, 107] width 308 height 65
click at [227, 98] on textarea "One old cat and one dog(sentimental value only)" at bounding box center [269, 101] width 196 height 33
click at [244, 96] on textarea "One old cat and two dog(sentimental value only)" at bounding box center [269, 101] width 196 height 33
click at [321, 99] on textarea "One old cat and two dogs (sentimental value only)" at bounding box center [269, 101] width 196 height 33
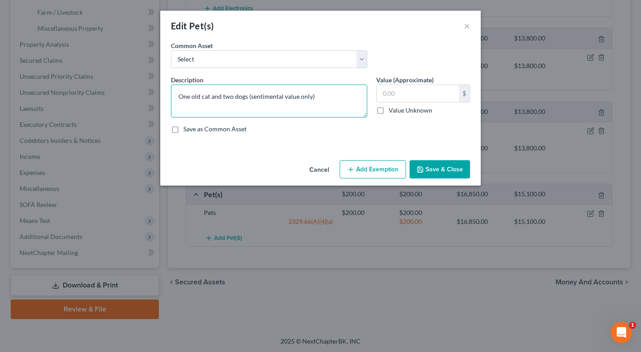
click at [226, 96] on textarea "One old cat and two dogs (sentimental value only)" at bounding box center [269, 101] width 196 height 33
click at [314, 104] on textarea "One old cat and three dogs (sentimental value only)" at bounding box center [269, 101] width 196 height 33
type textarea "One old cat and three dogs (sentimental value only)"
click at [452, 171] on button "Save & Close" at bounding box center [439, 169] width 61 height 19
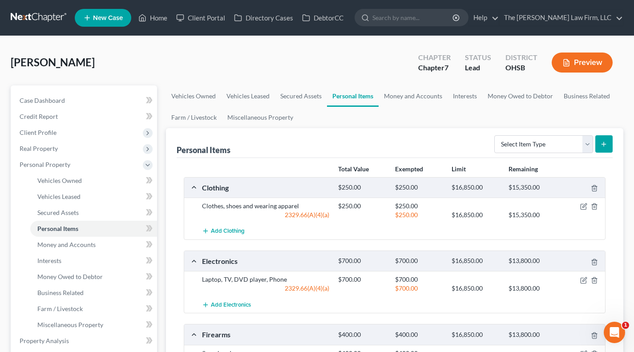
scroll to position [0, 0]
click at [412, 101] on link "Money and Accounts" at bounding box center [413, 95] width 69 height 21
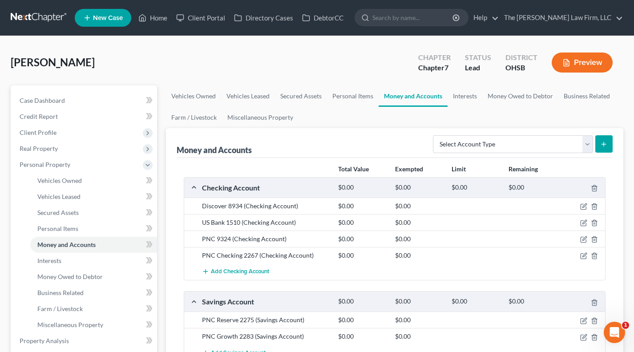
click at [186, 148] on div "Money and Accounts" at bounding box center [214, 150] width 75 height 11
click at [173, 148] on div "Money and Accounts Select Account Type Brokerage Cash on Hand Certificates of D…" at bounding box center [394, 255] width 457 height 255
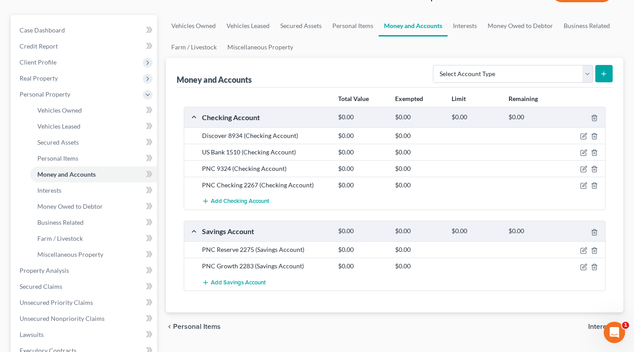
scroll to position [74, 0]
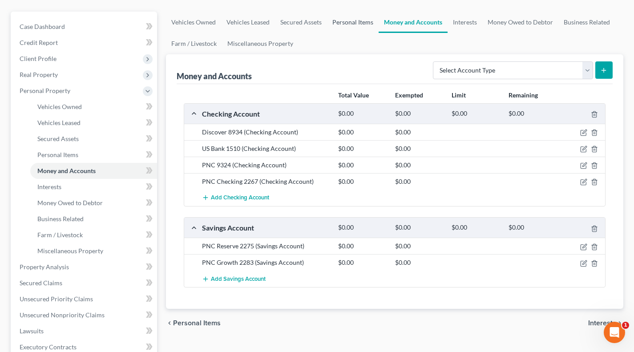
click at [347, 18] on link "Personal Items" at bounding box center [353, 22] width 52 height 21
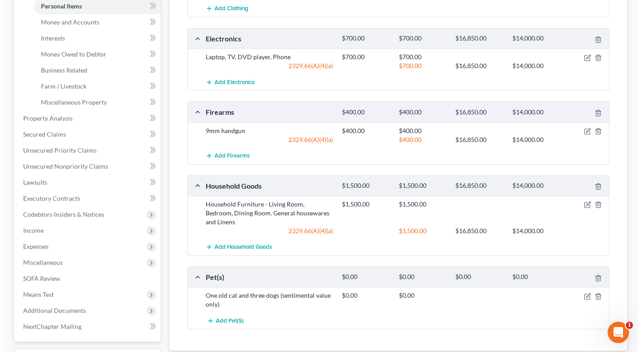
scroll to position [148, 0]
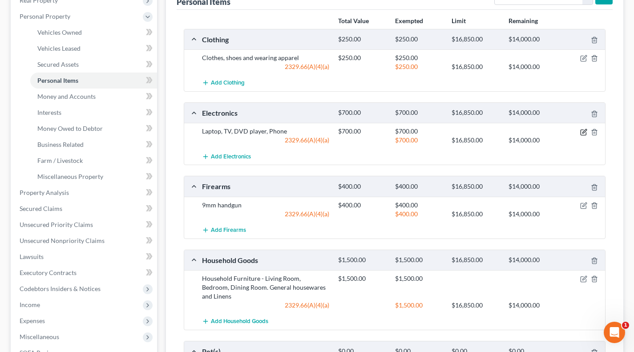
click at [584, 129] on icon "button" at bounding box center [583, 132] width 7 height 7
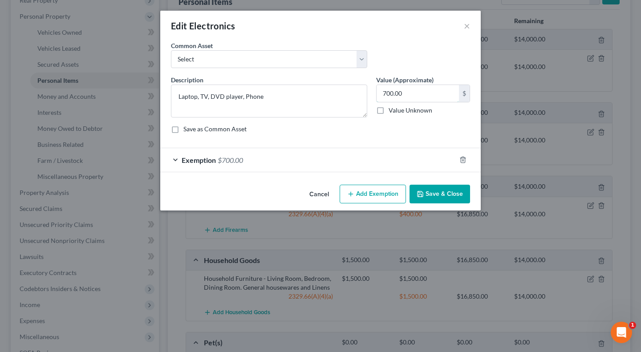
click at [427, 97] on input "700.00" at bounding box center [417, 93] width 82 height 17
type input "1,400"
click at [381, 159] on div "Exemption $700.00" at bounding box center [307, 160] width 295 height 24
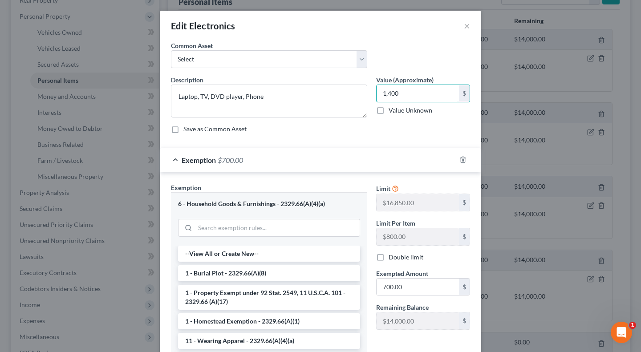
click at [429, 92] on input "1,400" at bounding box center [417, 93] width 82 height 17
click at [401, 288] on input "700.00" at bounding box center [417, 287] width 82 height 17
paste input "1,4"
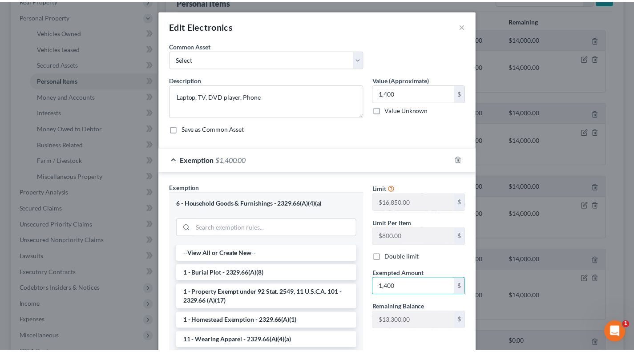
scroll to position [99, 0]
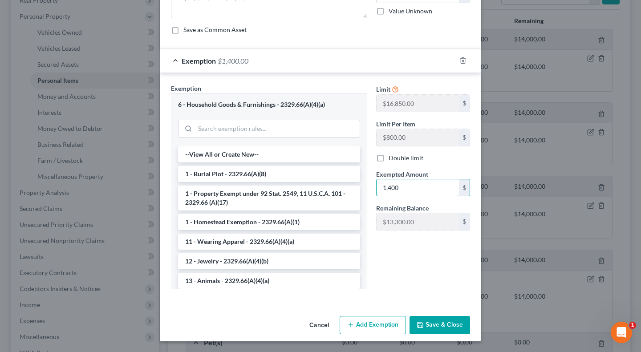
type input "1,400"
click at [440, 277] on div "Limit $16,850.00 $ Limit Per Item $800.00 $ Double limit Exempted Amount * 1,40…" at bounding box center [423, 190] width 103 height 212
click at [435, 319] on button "Save & Close" at bounding box center [439, 325] width 61 height 19
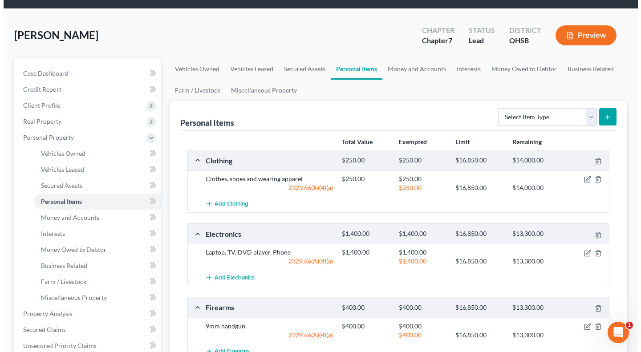
scroll to position [0, 0]
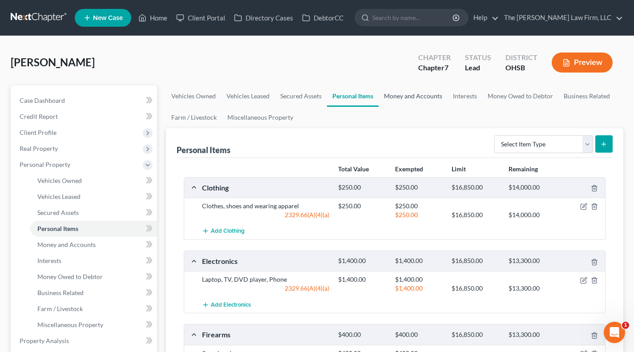
click at [416, 93] on link "Money and Accounts" at bounding box center [413, 95] width 69 height 21
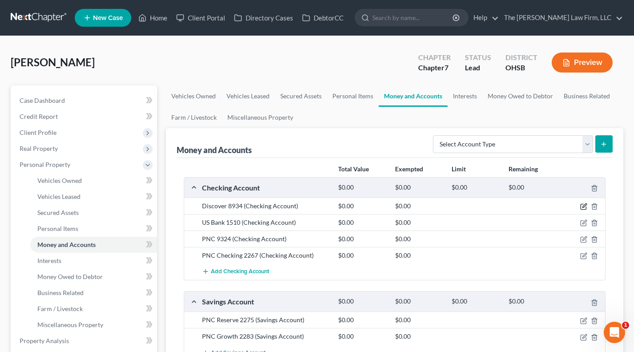
click at [583, 206] on icon "button" at bounding box center [583, 206] width 7 height 7
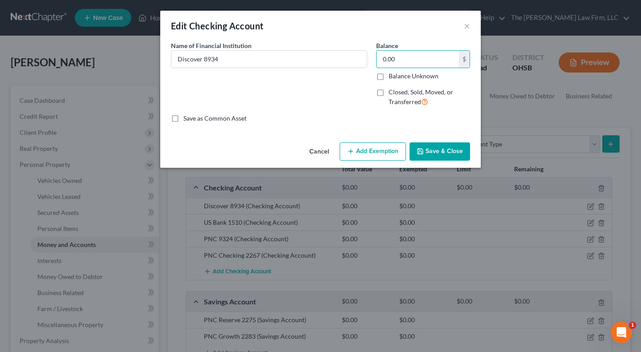
click at [435, 65] on input "0.00" at bounding box center [417, 59] width 82 height 17
type input "25.38"
click at [386, 152] on button "Add Exemption" at bounding box center [372, 151] width 66 height 19
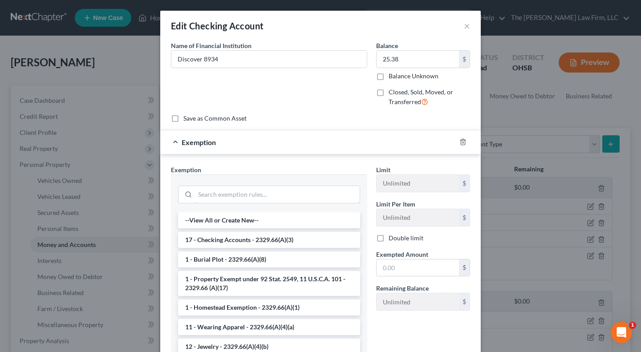
click at [271, 195] on input "search" at bounding box center [277, 194] width 165 height 17
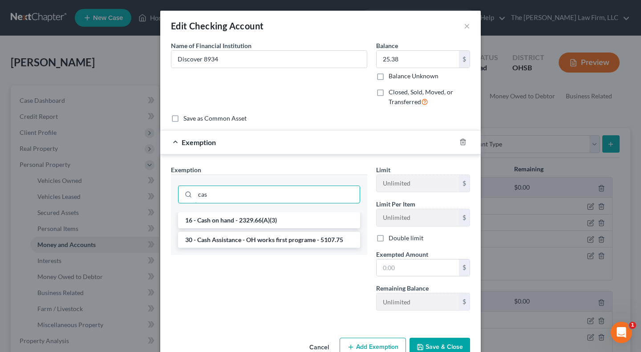
type input "cas"
click at [246, 221] on li "16 - Cash on hand - 2329.66(A)(3)" at bounding box center [269, 220] width 182 height 16
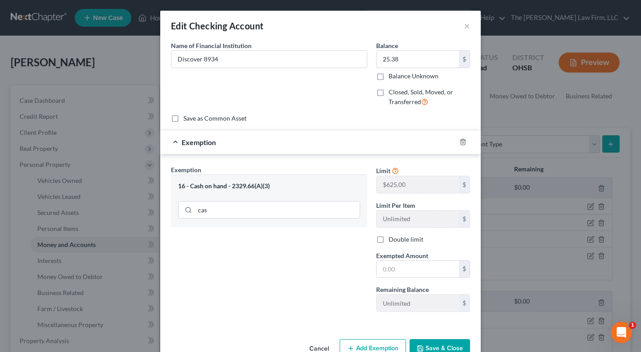
click at [448, 57] on input "25.38" at bounding box center [417, 59] width 82 height 17
drag, startPoint x: 406, startPoint y: 271, endPoint x: 392, endPoint y: 271, distance: 13.8
click at [406, 271] on input "text" at bounding box center [417, 269] width 82 height 17
paste input "25.38"
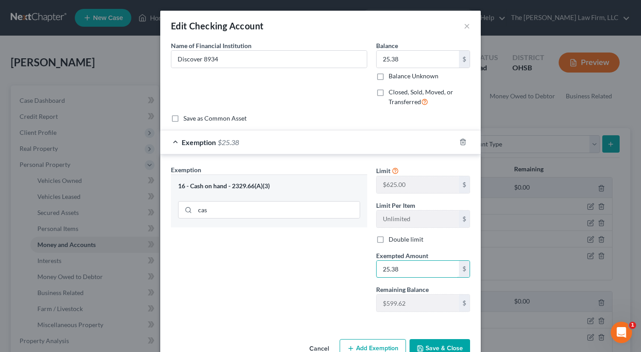
type input "25.38"
click at [347, 270] on div "Exemption Set must be selected for CA. Exemption * 16 - Cash on hand - 2329.66(…" at bounding box center [268, 242] width 205 height 154
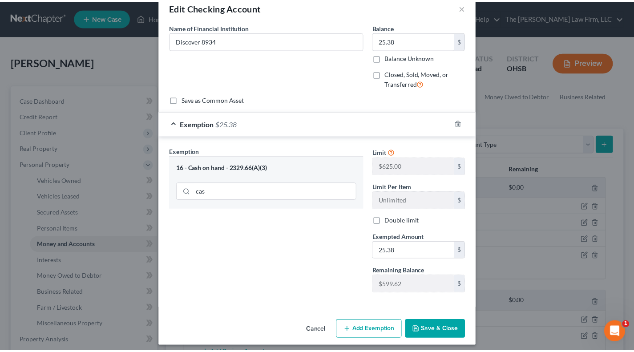
scroll to position [24, 0]
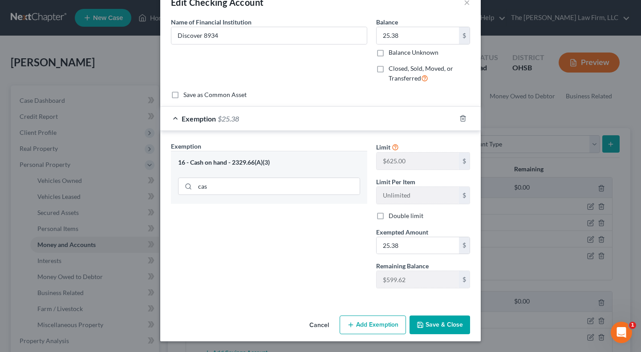
click at [436, 322] on button "Save & Close" at bounding box center [439, 324] width 61 height 19
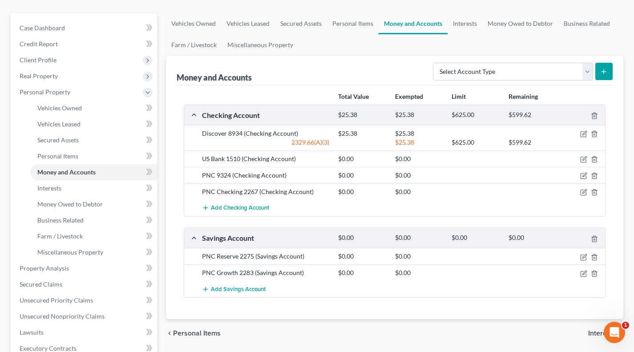
scroll to position [74, 0]
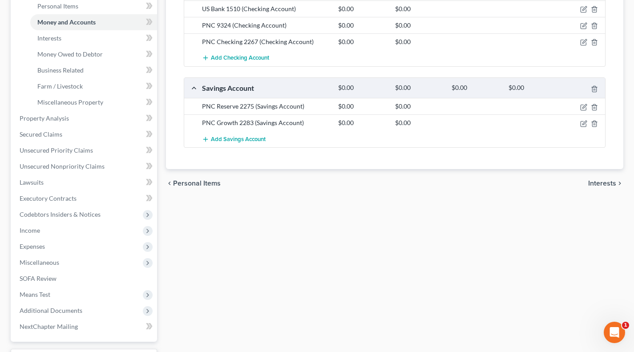
click at [81, 228] on span "Income" at bounding box center [84, 230] width 145 height 16
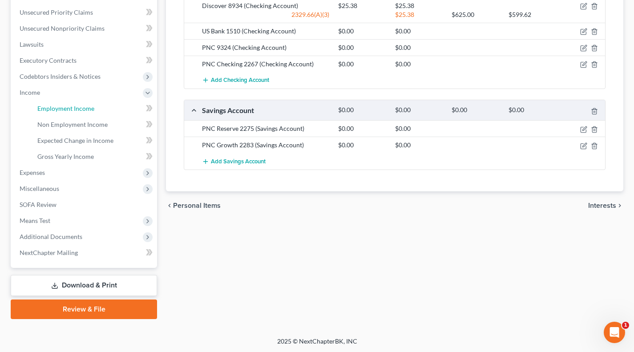
click at [93, 107] on span "Employment Income" at bounding box center [65, 109] width 57 height 8
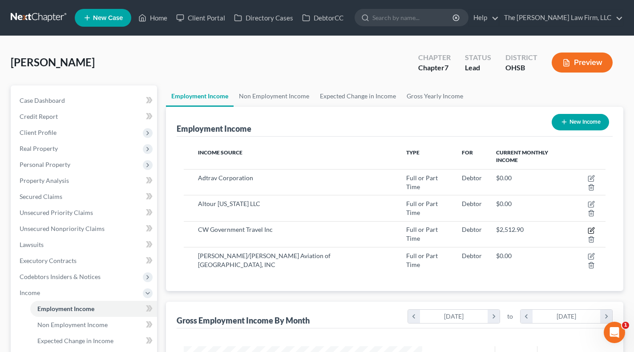
click at [590, 227] on icon "button" at bounding box center [592, 229] width 4 height 4
select select "0"
select select "24"
select select "0"
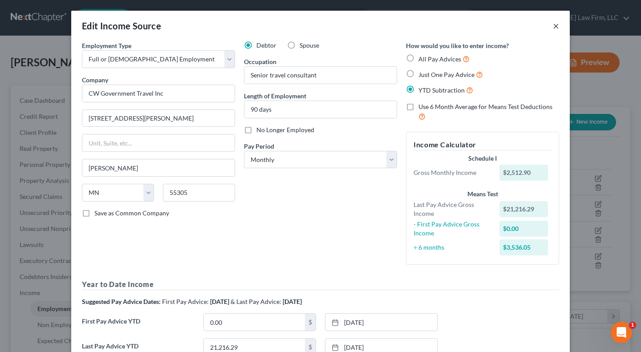
click at [553, 27] on button "×" at bounding box center [556, 25] width 6 height 11
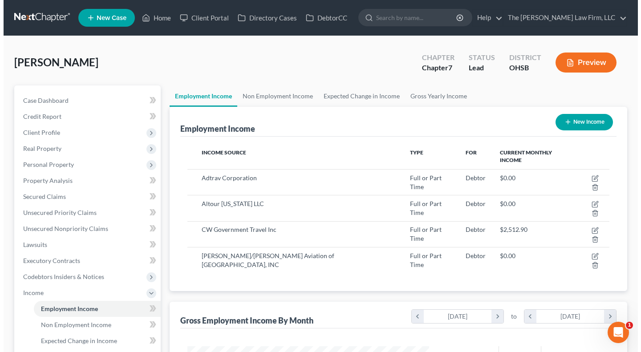
scroll to position [444776, 444680]
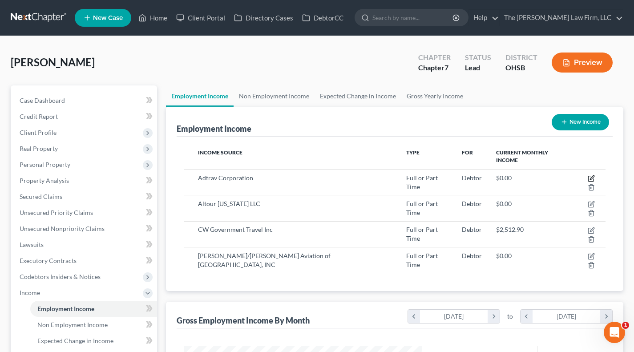
click at [588, 175] on icon "button" at bounding box center [591, 178] width 7 height 7
select select "0"
select select "2"
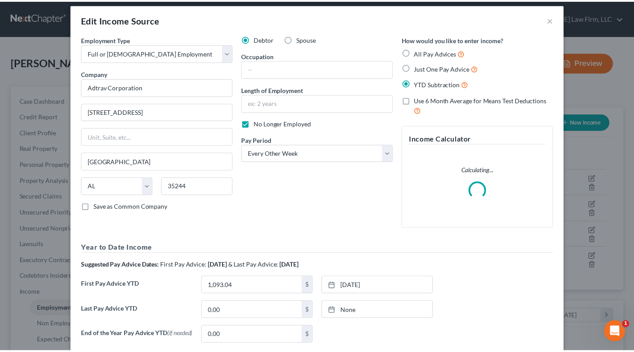
scroll to position [0, 0]
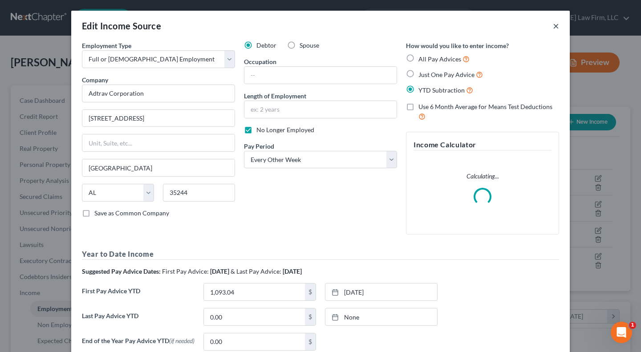
click at [554, 23] on button "×" at bounding box center [556, 25] width 6 height 11
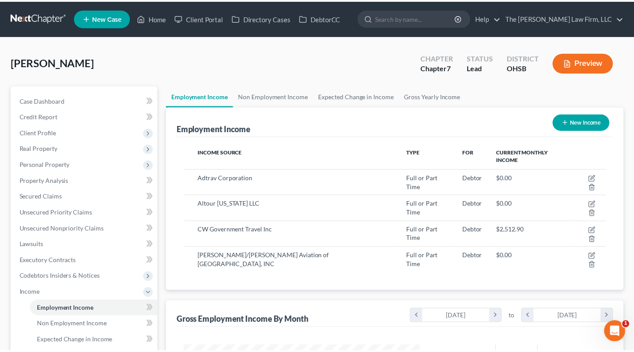
scroll to position [159, 256]
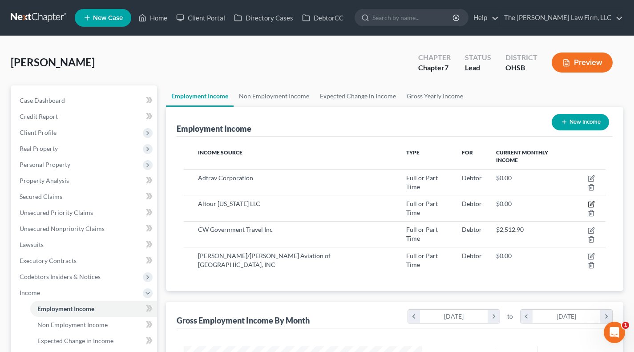
click at [588, 201] on icon "button" at bounding box center [591, 204] width 7 height 7
select select "0"
select select "35"
select select "2"
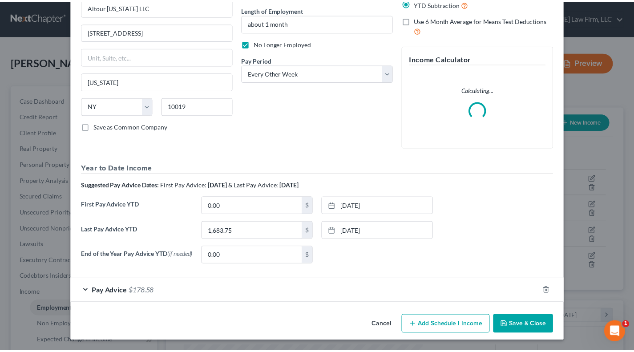
scroll to position [0, 0]
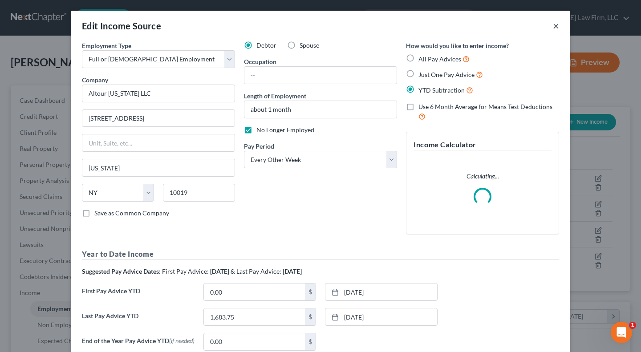
click at [553, 26] on button "×" at bounding box center [556, 25] width 6 height 11
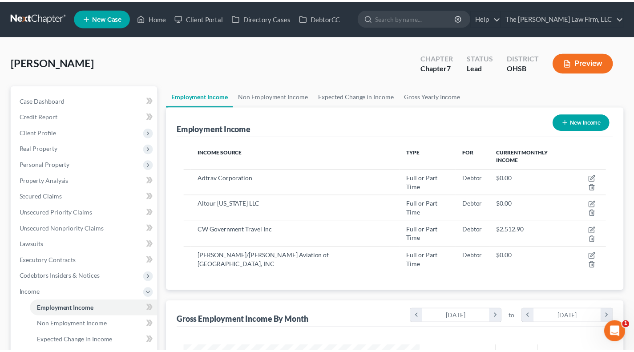
scroll to position [444776, 444680]
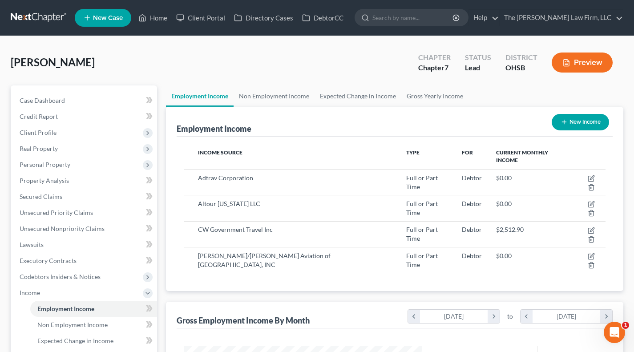
click at [65, 160] on span "Personal Property" at bounding box center [84, 165] width 145 height 16
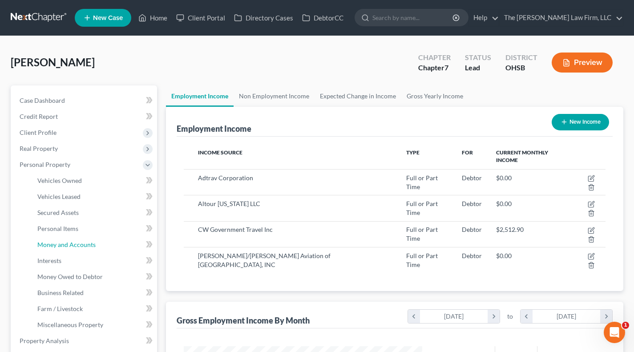
click at [88, 241] on span "Money and Accounts" at bounding box center [66, 245] width 58 height 8
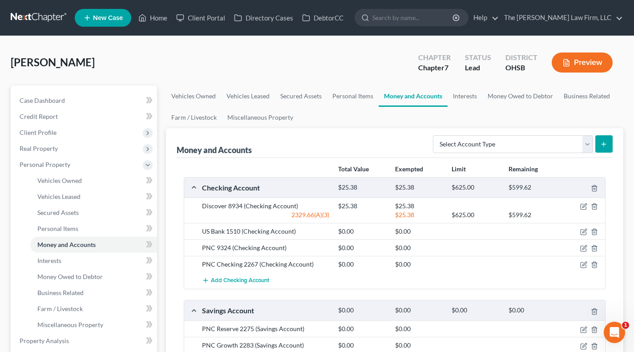
scroll to position [74, 0]
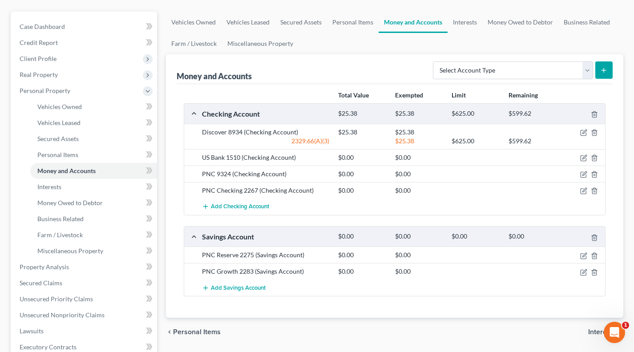
click at [289, 158] on div "US Bank 1510 (Checking Account)" at bounding box center [266, 157] width 136 height 9
click at [586, 155] on icon "button" at bounding box center [584, 157] width 4 height 4
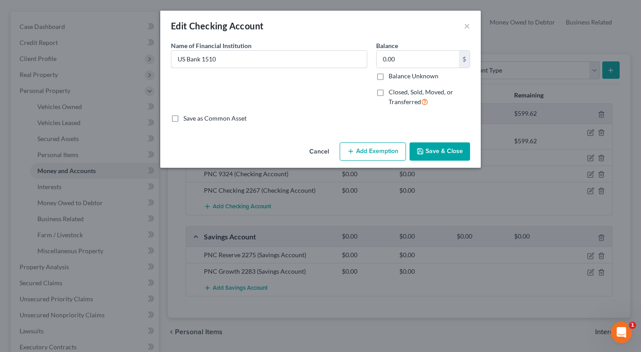
click at [271, 55] on input "US Bank 1510" at bounding box center [268, 59] width 195 height 17
type input "US Bank 1510 (overdrawn by $3.65)"
click at [455, 150] on button "Save & Close" at bounding box center [439, 151] width 61 height 19
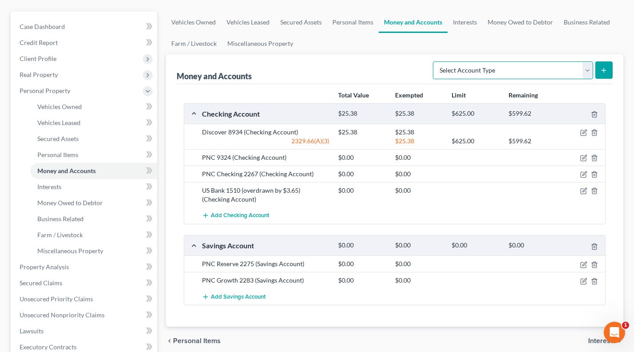
click at [494, 65] on select "Select Account Type Brokerage Cash on Hand Certificates of Deposit Checking Acc…" at bounding box center [513, 70] width 160 height 18
select select "checking"
click at [435, 61] on select "Select Account Type Brokerage Cash on Hand Certificates of Deposit Checking Acc…" at bounding box center [513, 70] width 160 height 18
click at [605, 71] on icon "submit" at bounding box center [603, 70] width 7 height 7
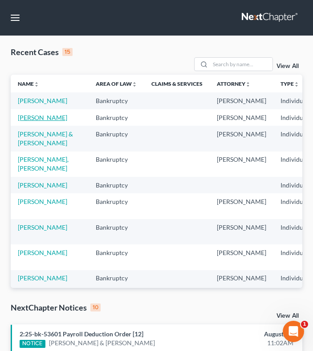
click at [32, 121] on link "[PERSON_NAME]" at bounding box center [42, 118] width 49 height 8
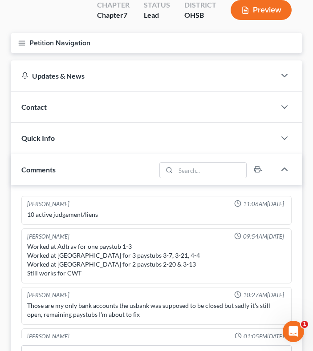
scroll to position [45, 0]
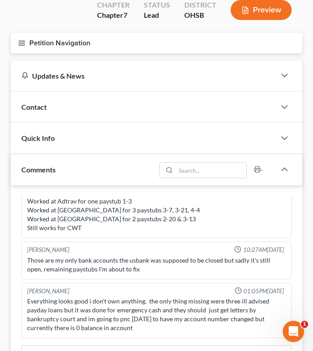
click at [52, 45] on button "Petition Navigation" at bounding box center [156, 43] width 291 height 20
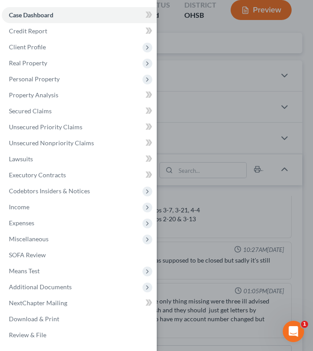
scroll to position [148, 0]
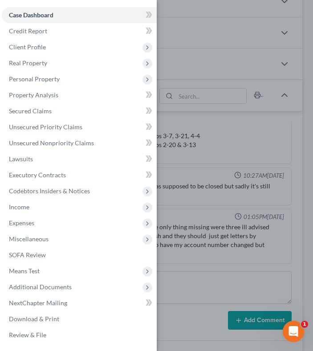
click at [62, 288] on span "Additional Documents" at bounding box center [40, 287] width 63 height 8
click at [50, 316] on span "Client Document Storage" at bounding box center [62, 319] width 70 height 8
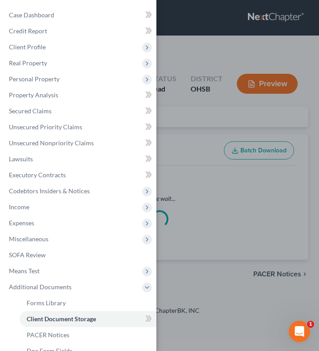
select select "52"
select select "61"
select select "7"
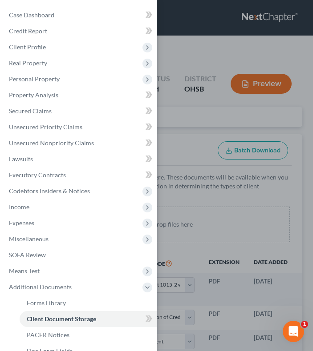
click at [200, 196] on div "Case Dashboard Payments Invoices Payments Payments Credit Report Client Profile" at bounding box center [156, 175] width 313 height 351
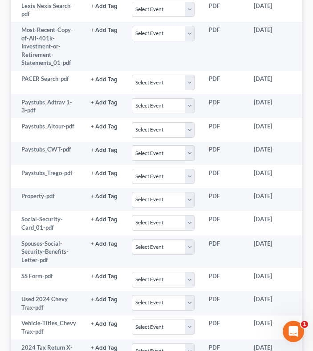
scroll to position [519, 0]
